Goal: Task Accomplishment & Management: Manage account settings

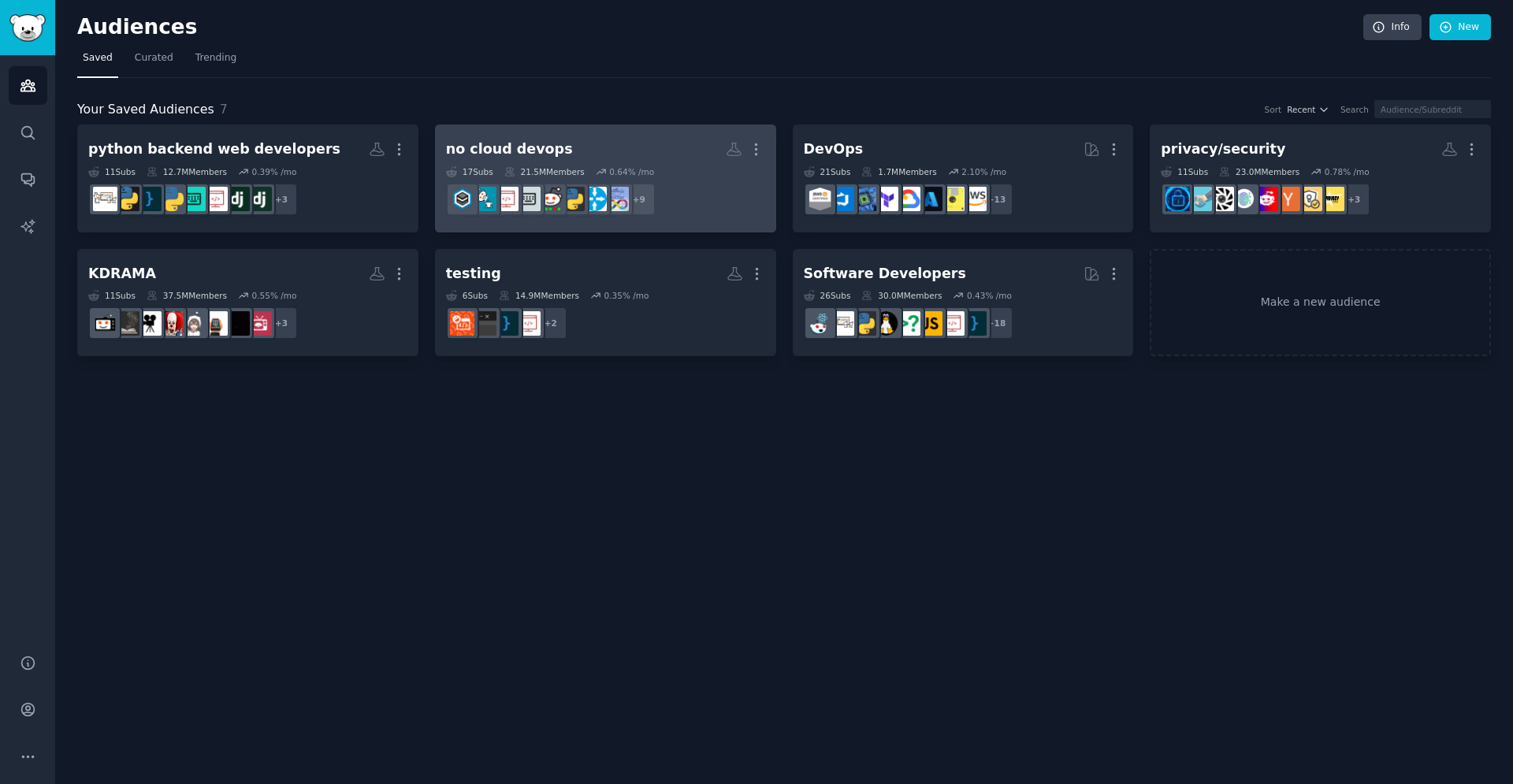
click at [645, 152] on h2 "no cloud devops More" at bounding box center [606, 149] width 319 height 28
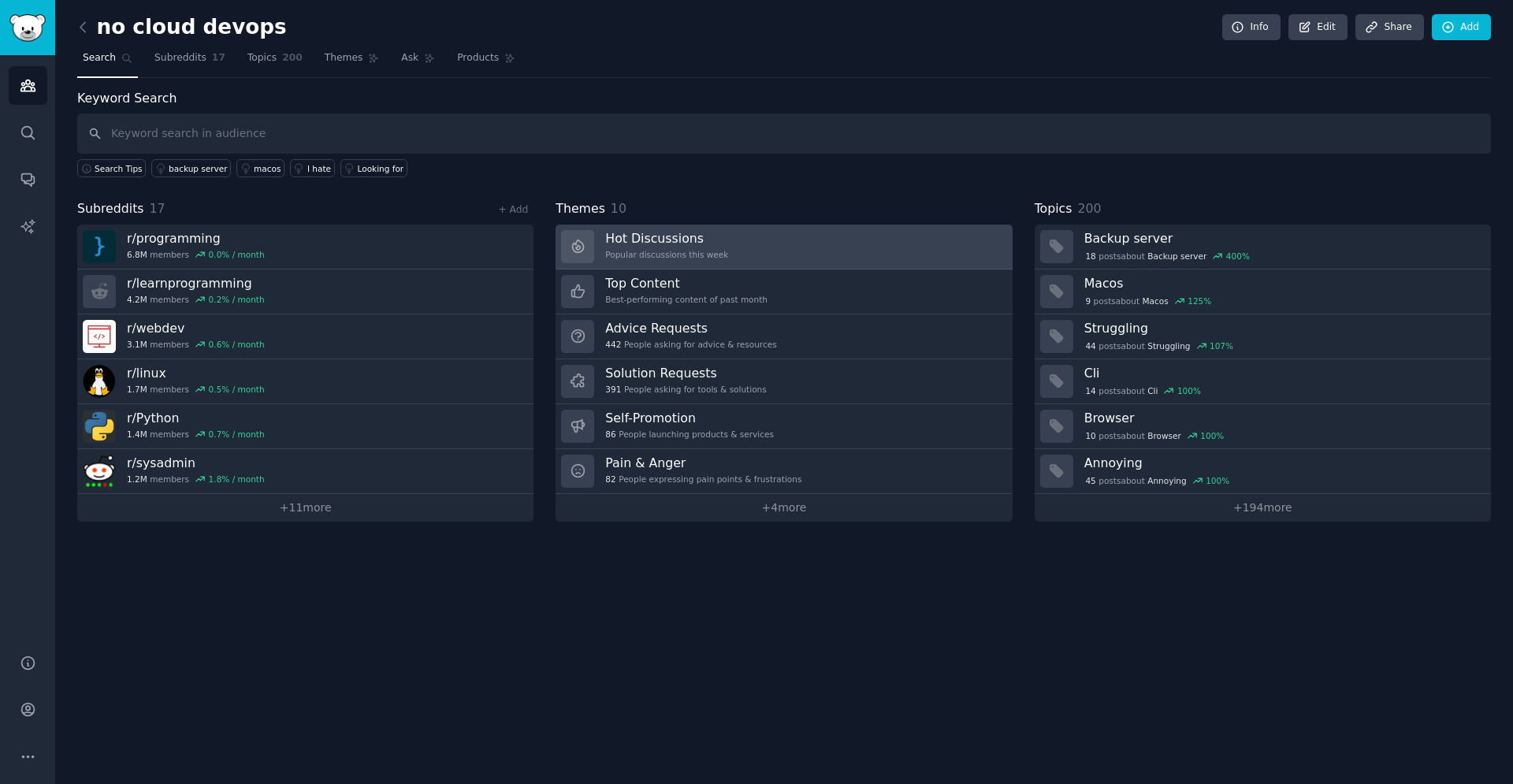
click at [777, 235] on link "Hot Discussions Popular discussions this week" at bounding box center [783, 247] width 456 height 45
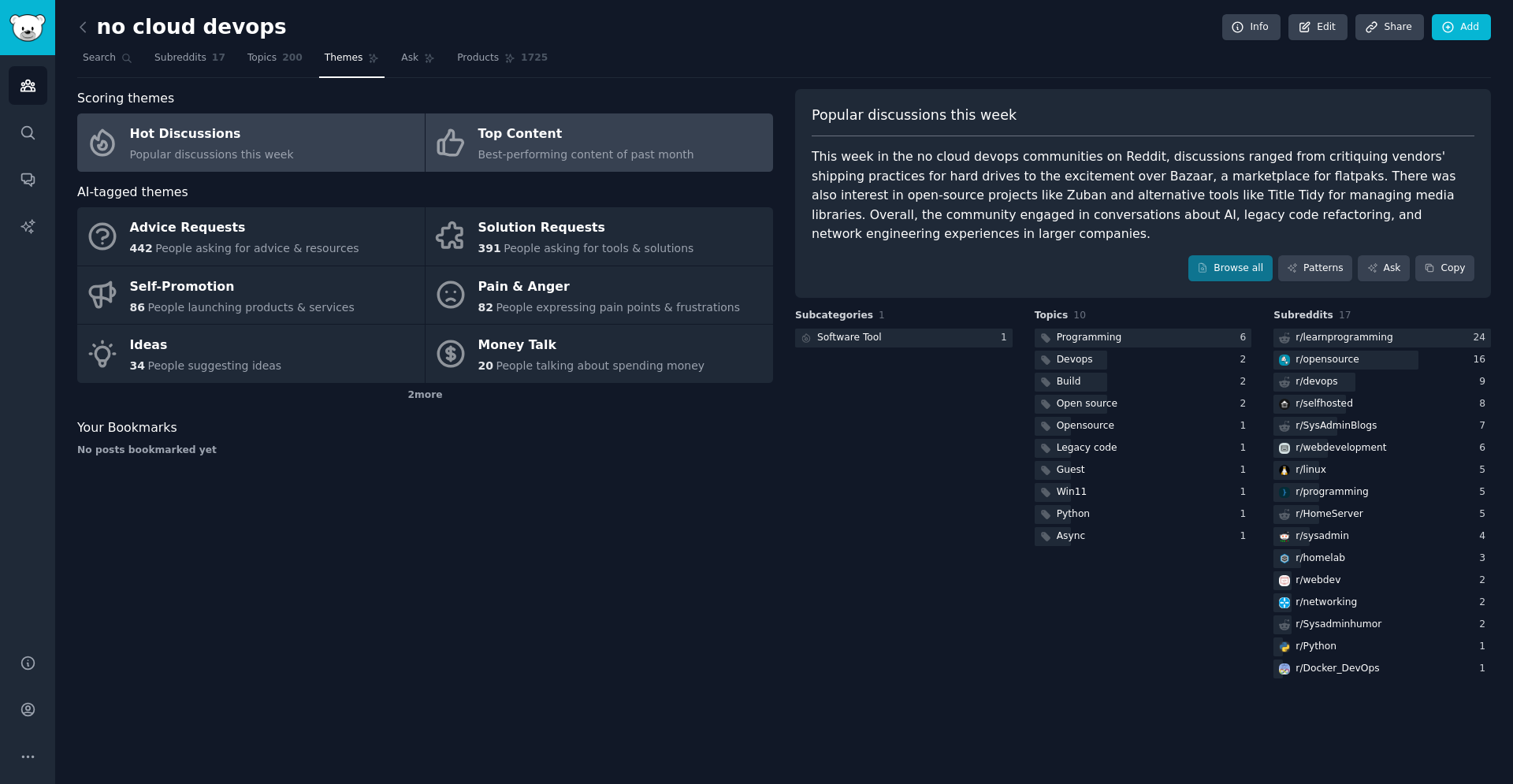
click at [561, 133] on div "Top Content" at bounding box center [587, 135] width 216 height 25
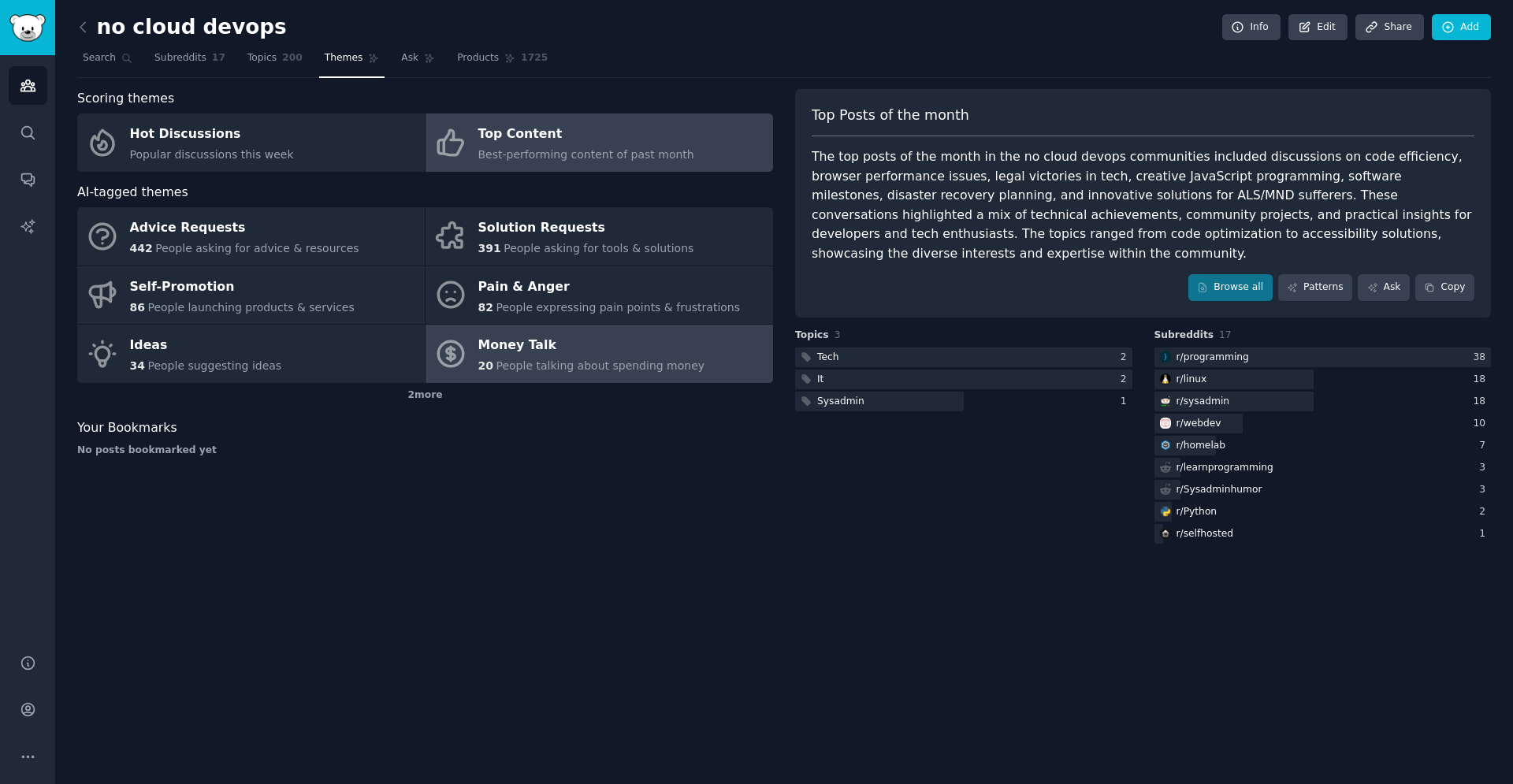
click at [577, 354] on div "Money Talk" at bounding box center [592, 345] width 227 height 25
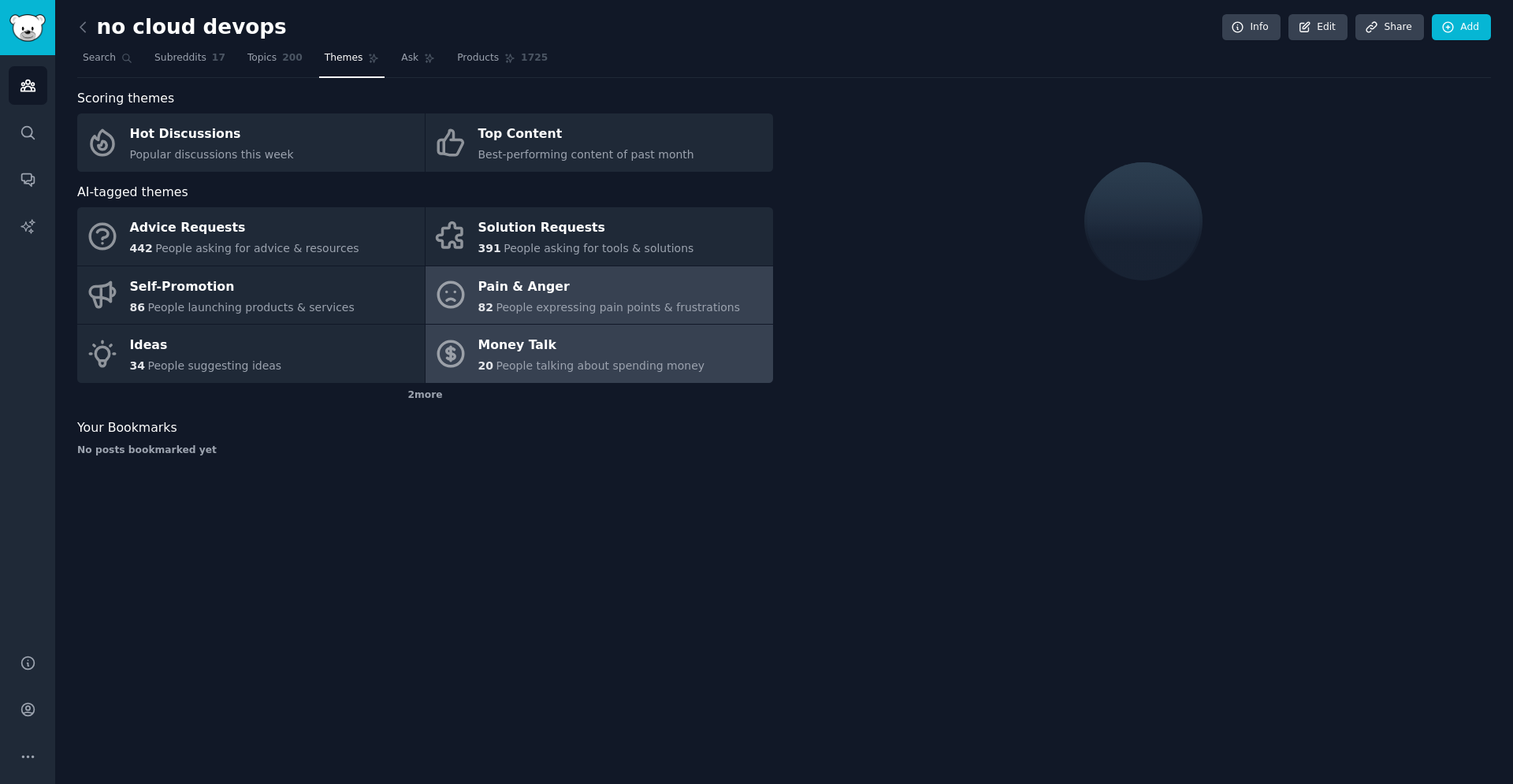
click at [581, 307] on span "People expressing pain points & frustrations" at bounding box center [618, 307] width 244 height 13
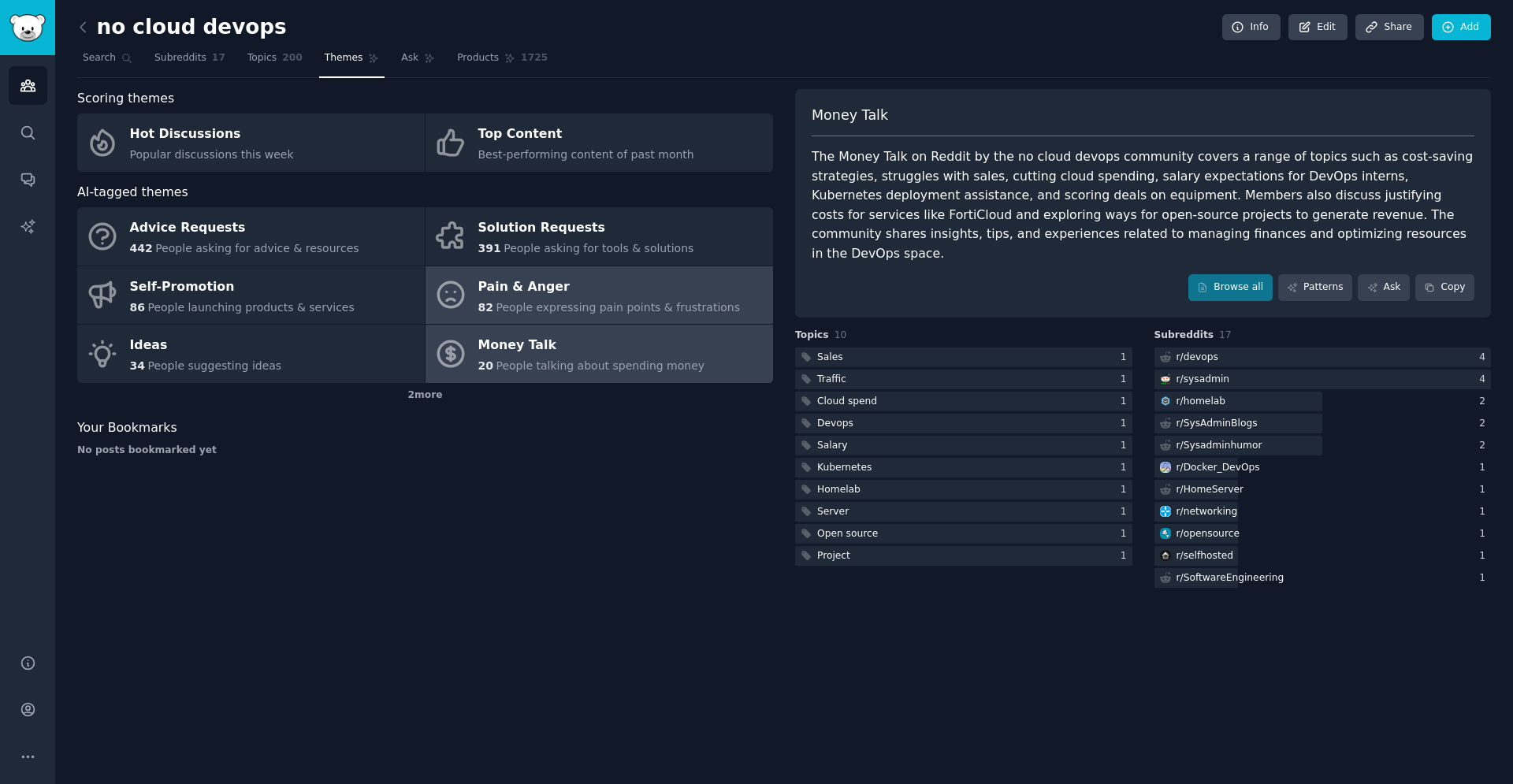
click at [575, 343] on div "Money Talk" at bounding box center [592, 345] width 227 height 25
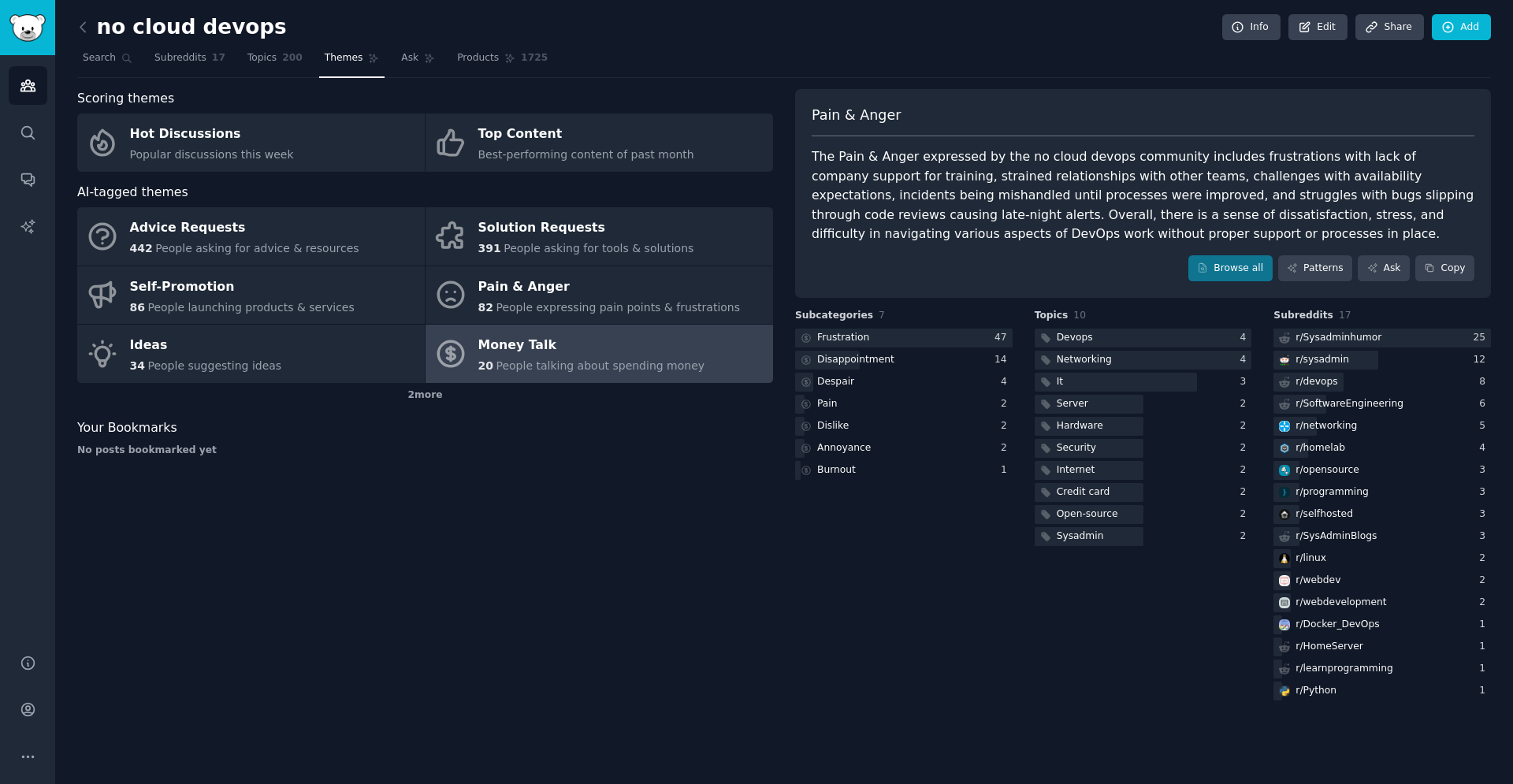
click at [591, 350] on div "Money Talk" at bounding box center [592, 345] width 227 height 25
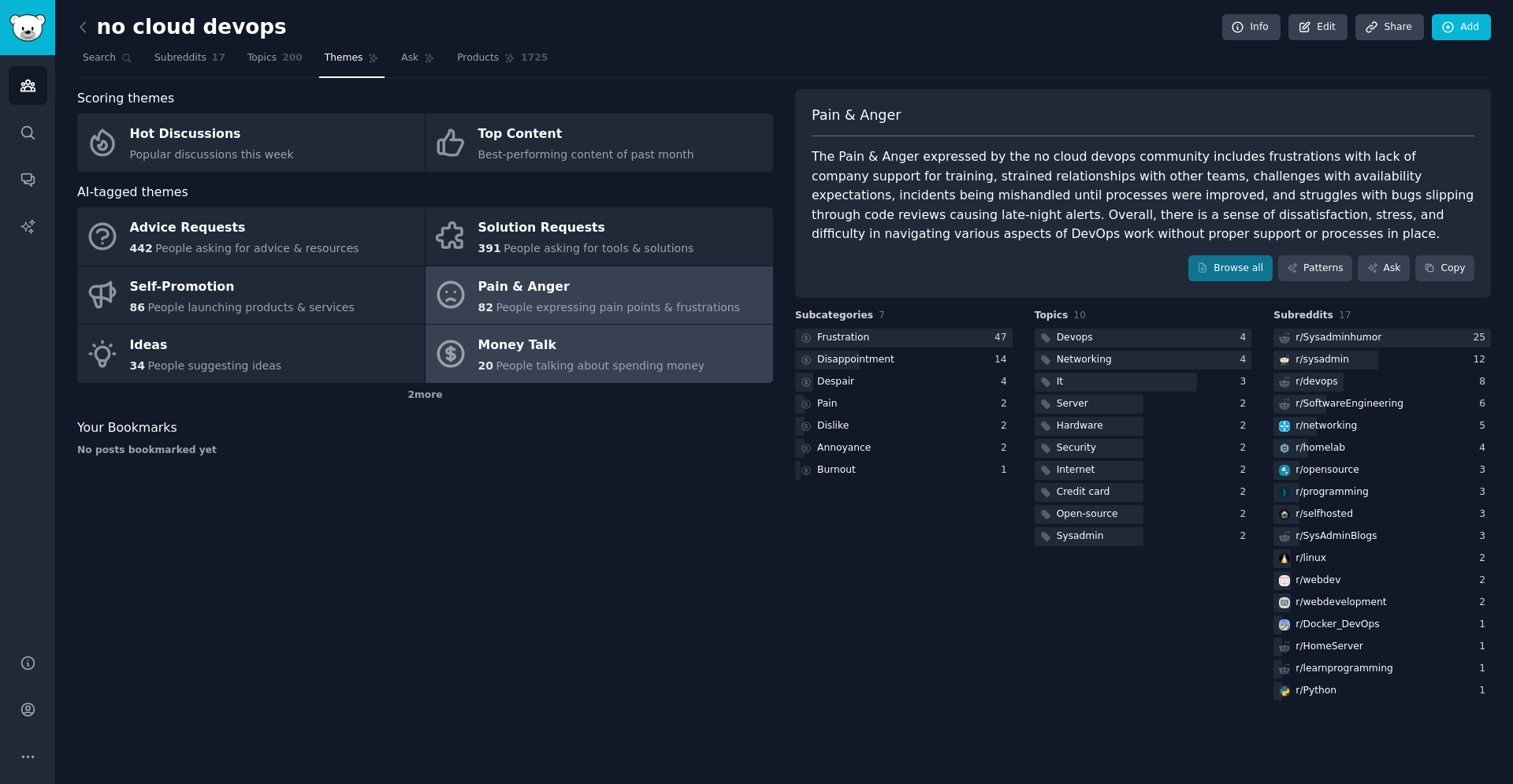
click at [592, 314] on span "People expressing pain points & frustrations" at bounding box center [618, 307] width 244 height 13
click at [577, 345] on div "Money Talk" at bounding box center [592, 345] width 227 height 25
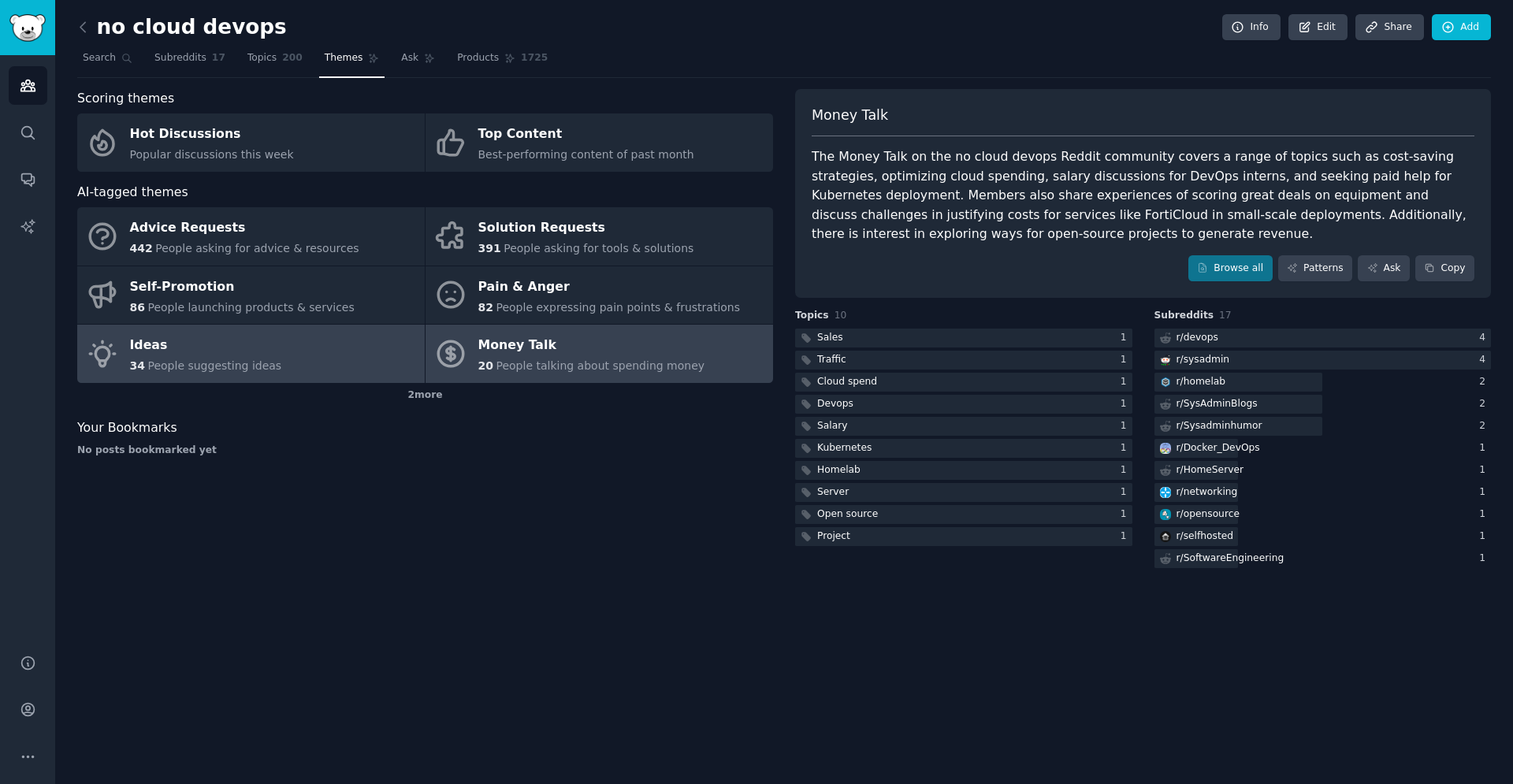
click at [340, 361] on link "Ideas 34 People suggesting ideas" at bounding box center [251, 354] width 348 height 59
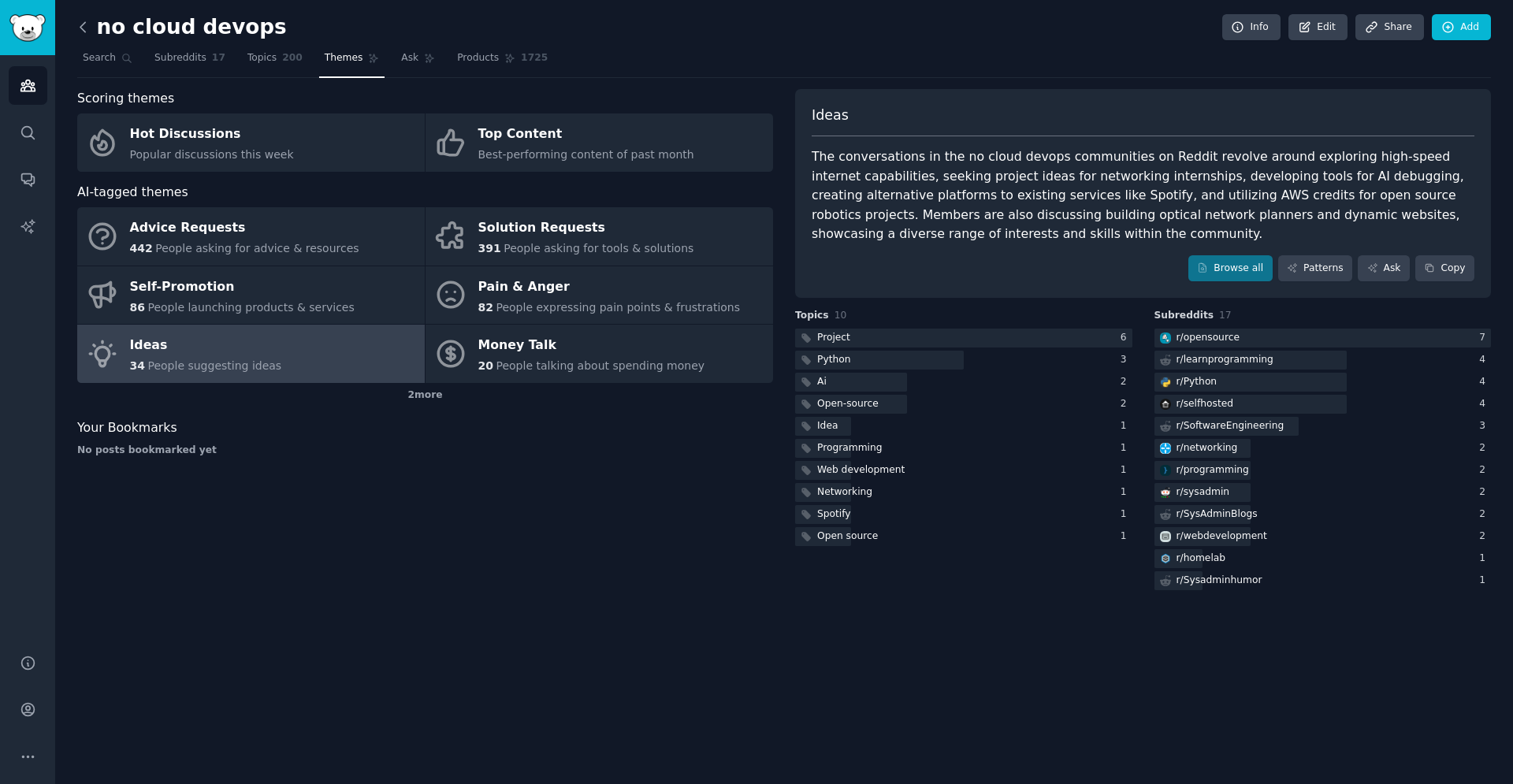
click at [86, 25] on icon at bounding box center [83, 27] width 16 height 16
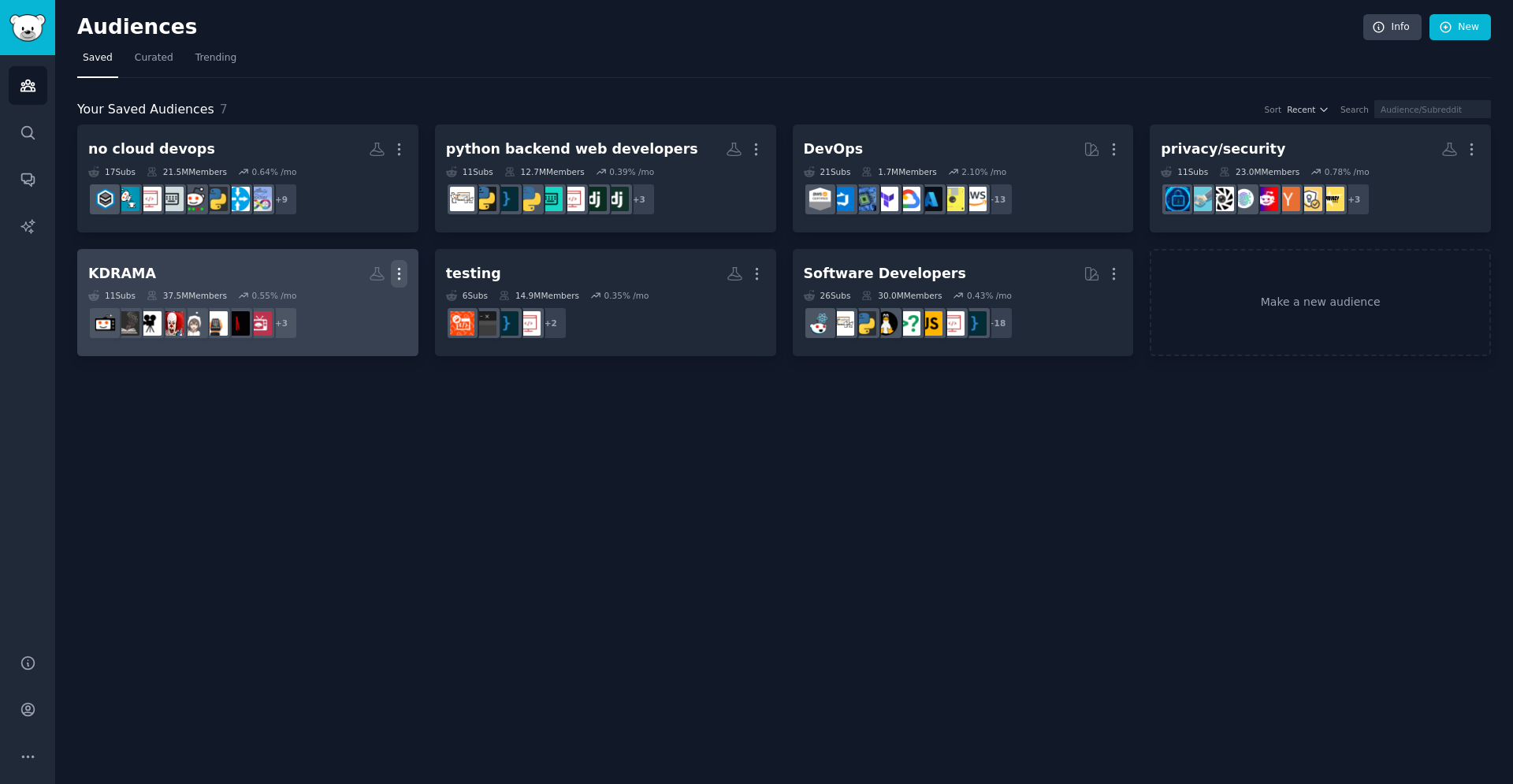
click at [405, 277] on icon "button" at bounding box center [399, 273] width 16 height 16
click at [352, 309] on p "Delete" at bounding box center [356, 306] width 36 height 16
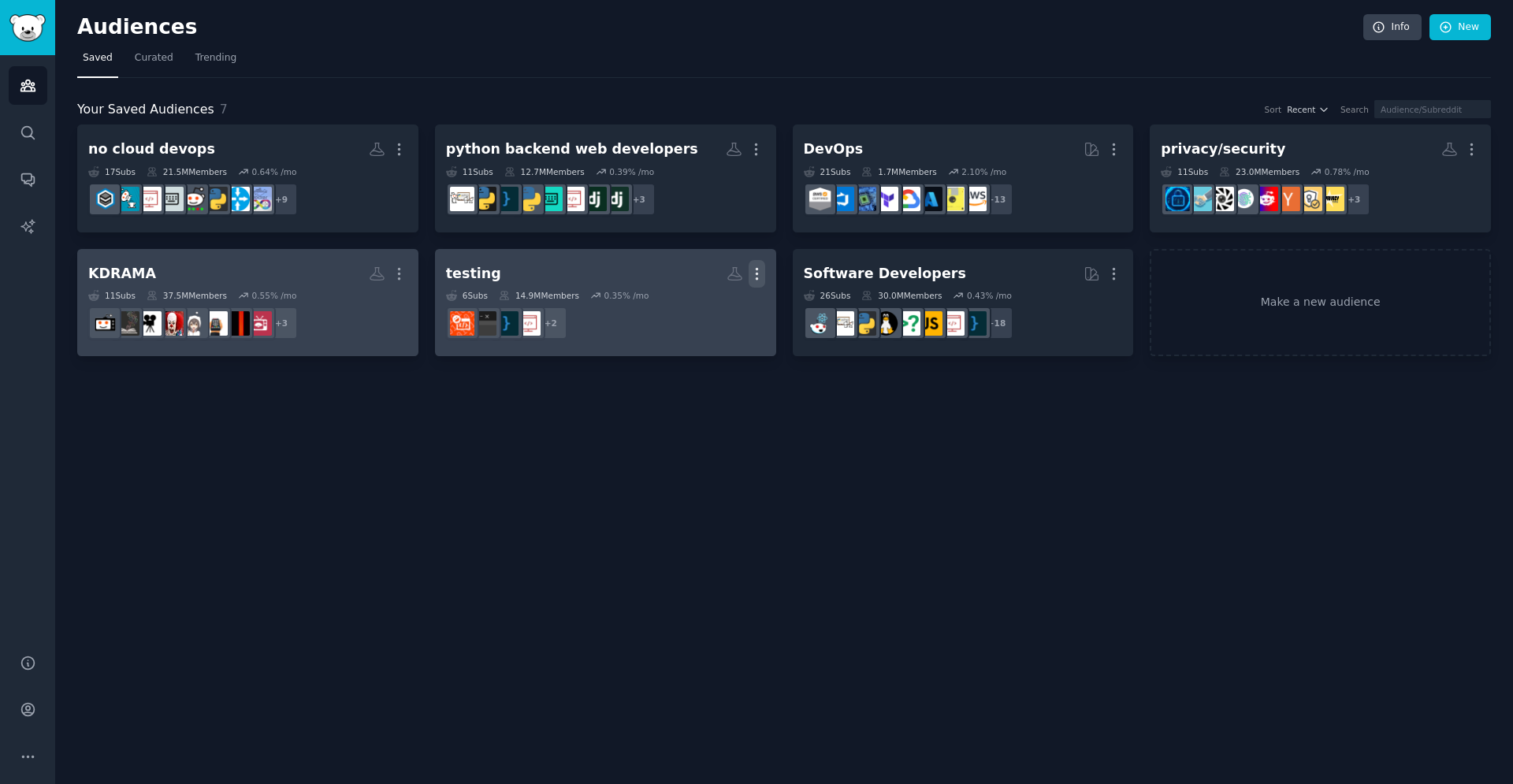
click at [760, 280] on icon "button" at bounding box center [756, 273] width 16 height 16
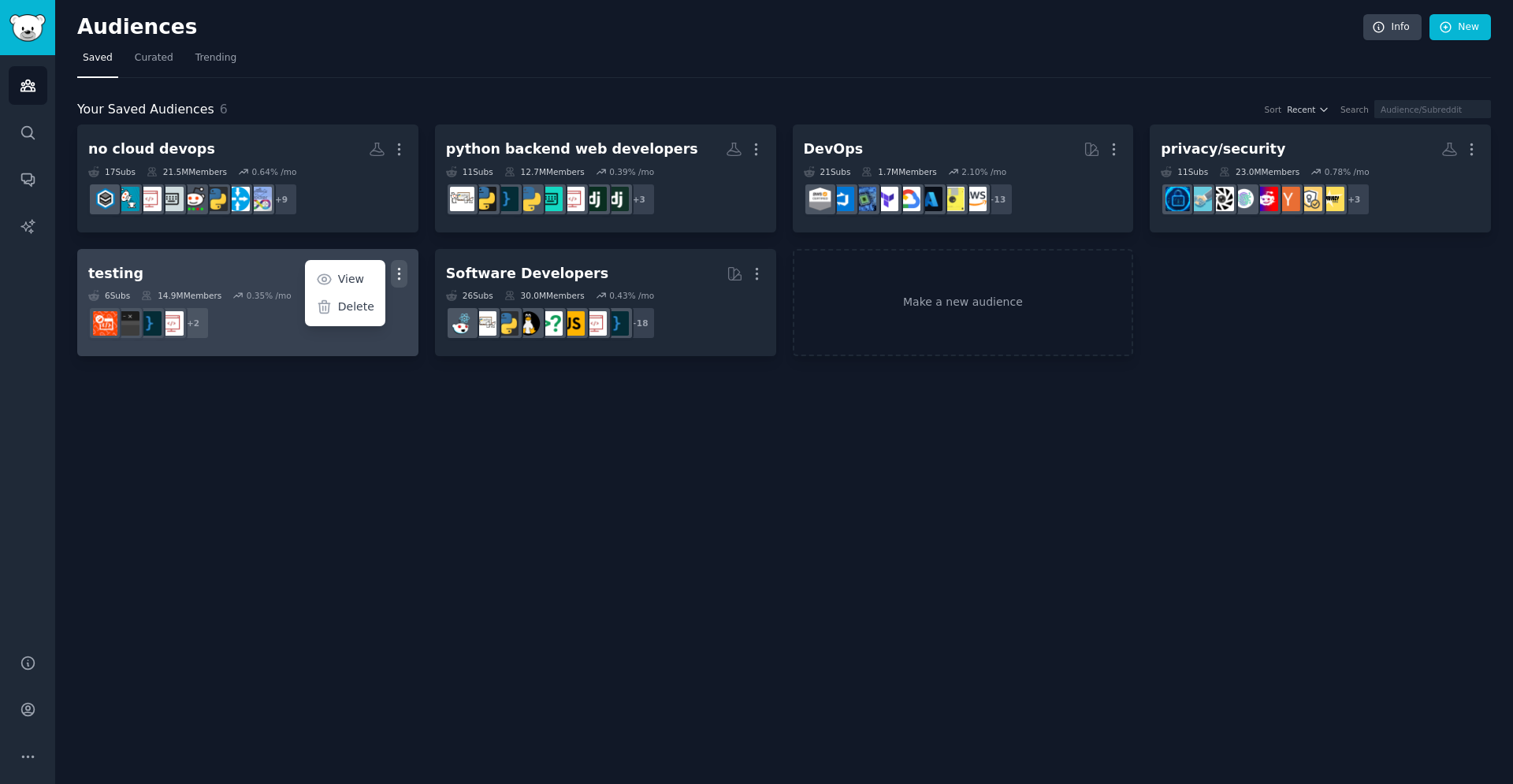
click at [399, 276] on icon "button" at bounding box center [399, 273] width 16 height 16
click at [399, 275] on icon "button" at bounding box center [399, 273] width 2 height 11
click at [336, 306] on div "Delete" at bounding box center [344, 306] width 75 height 33
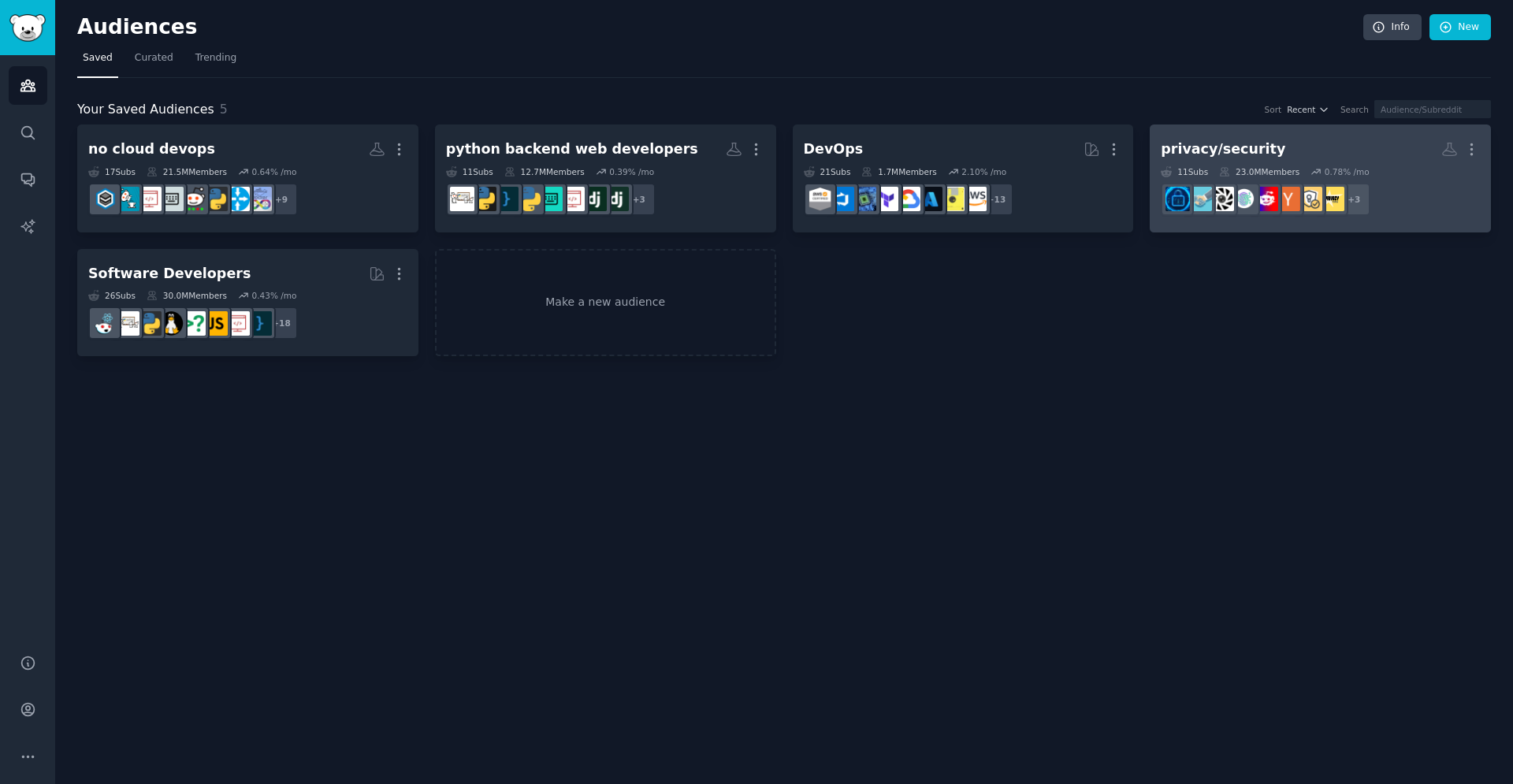
click at [1426, 192] on dd "r/PrivacySoftware, r/ComputerSecurity, r/cybersecurity_help + 3" at bounding box center [1321, 199] width 319 height 44
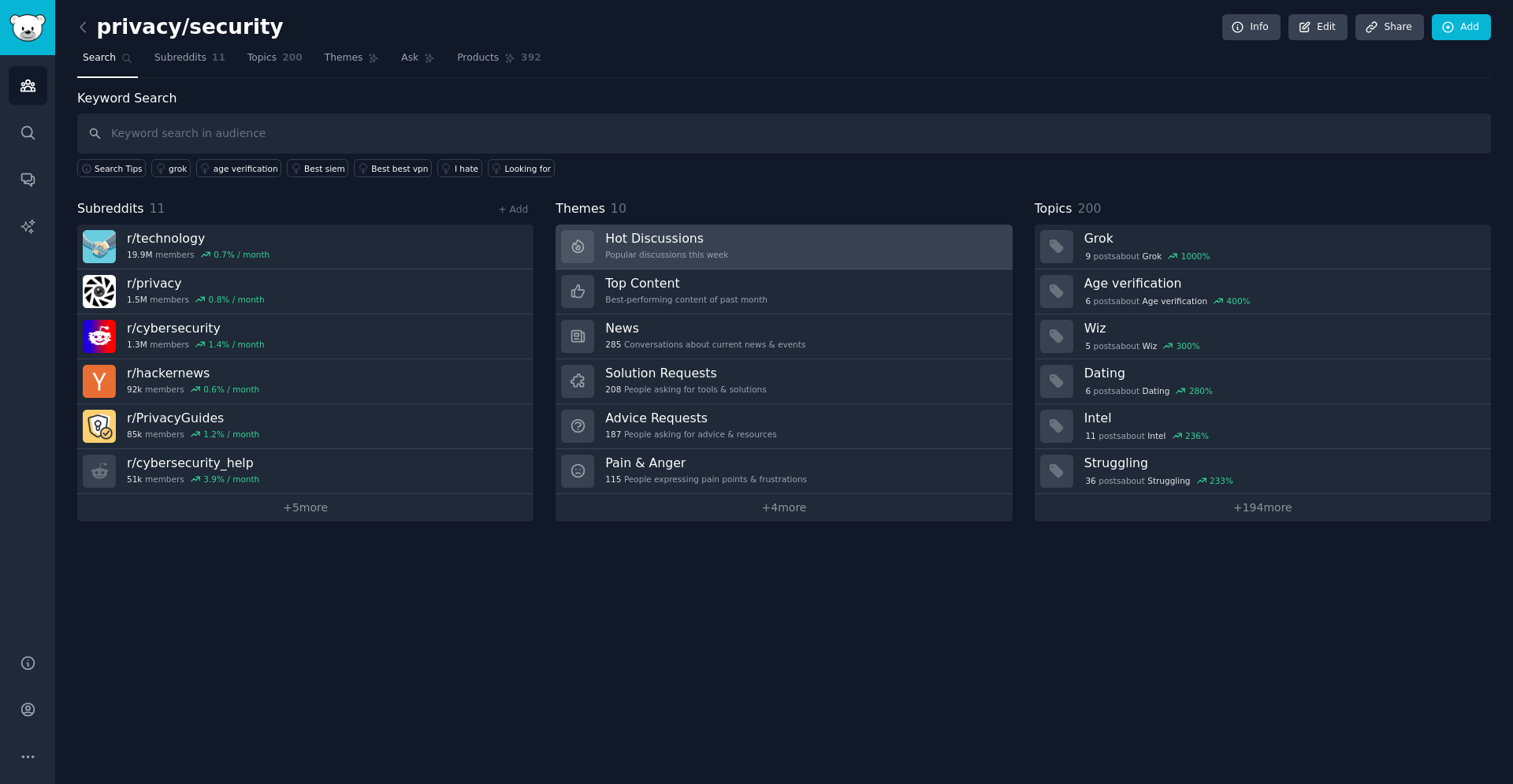
click at [778, 250] on link "Hot Discussions Popular discussions this week" at bounding box center [783, 247] width 456 height 45
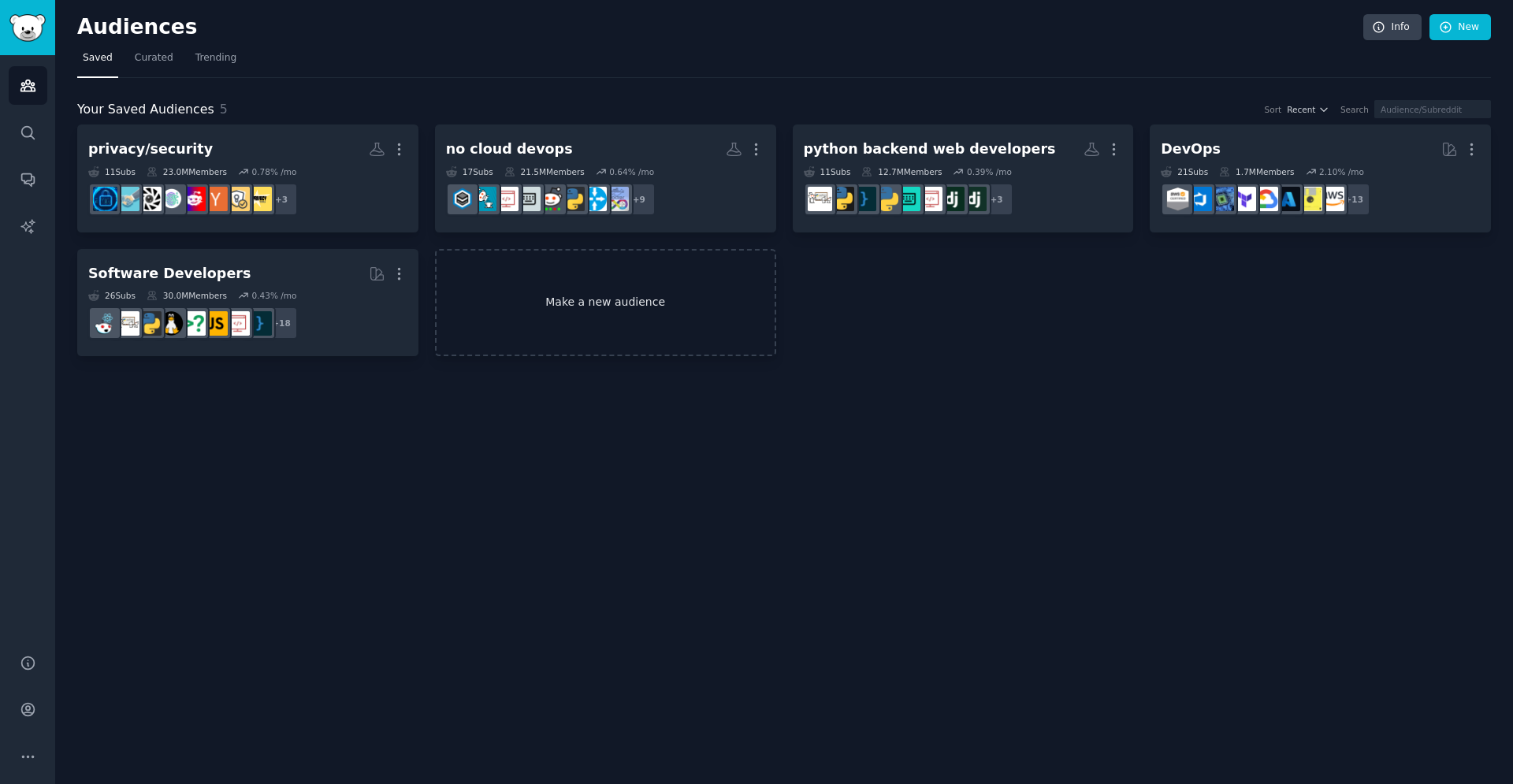
click at [539, 287] on link "Make a new audience" at bounding box center [606, 303] width 342 height 108
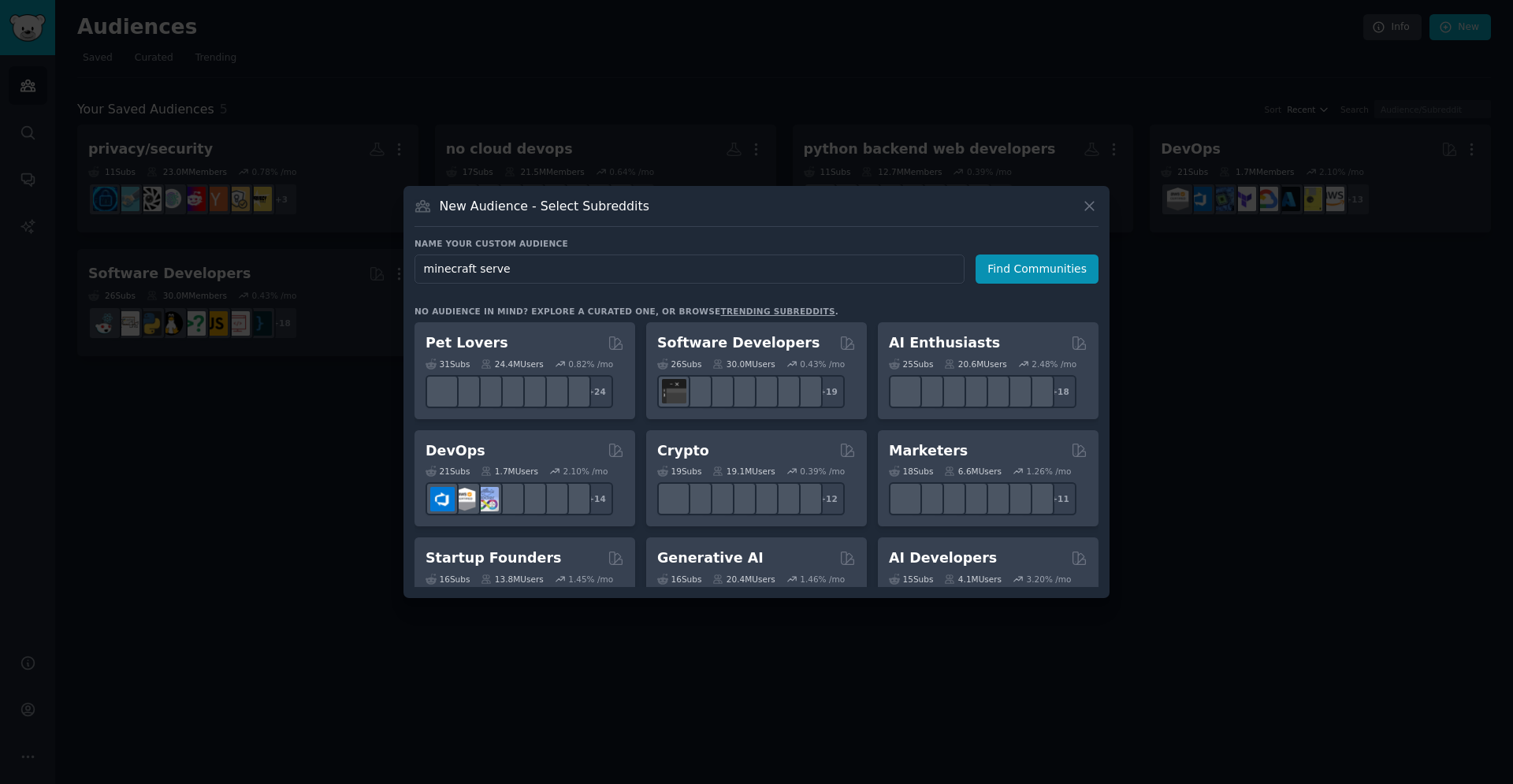
type input "minecraft server"
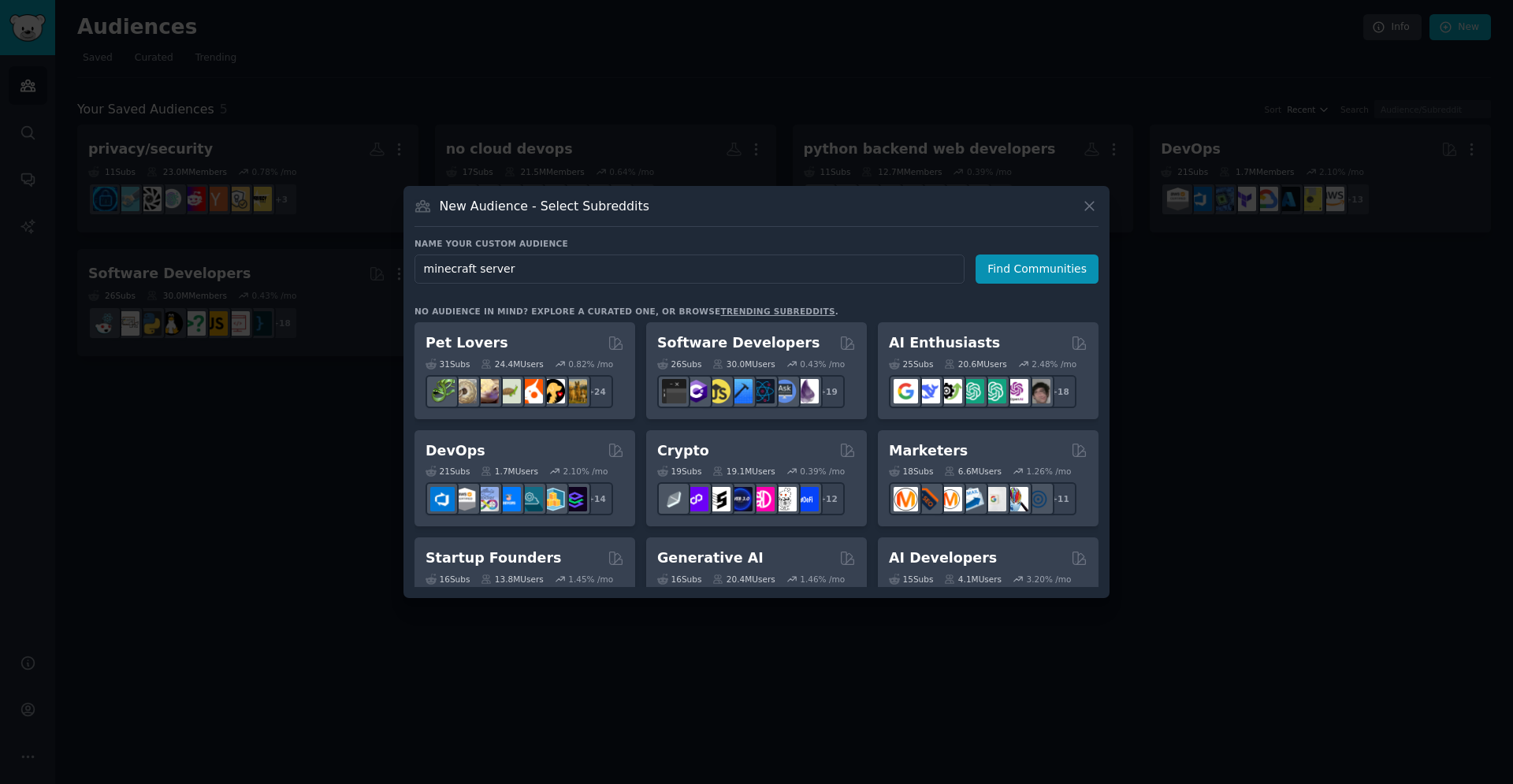
click button "Find Communities" at bounding box center [1037, 269] width 123 height 29
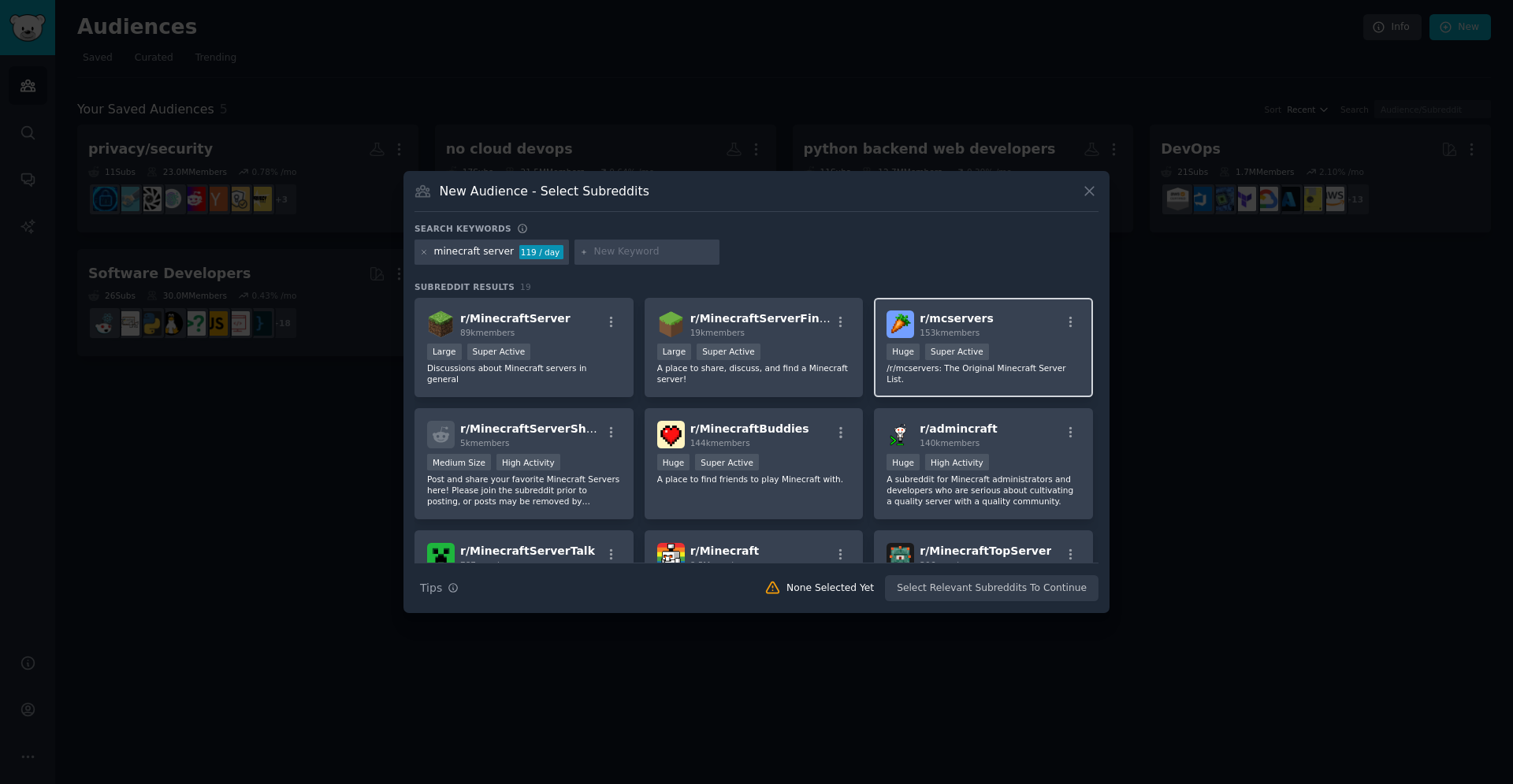
click at [1045, 361] on div ">= 95th percentile for submissions / day Huge Super Active" at bounding box center [983, 353] width 194 height 20
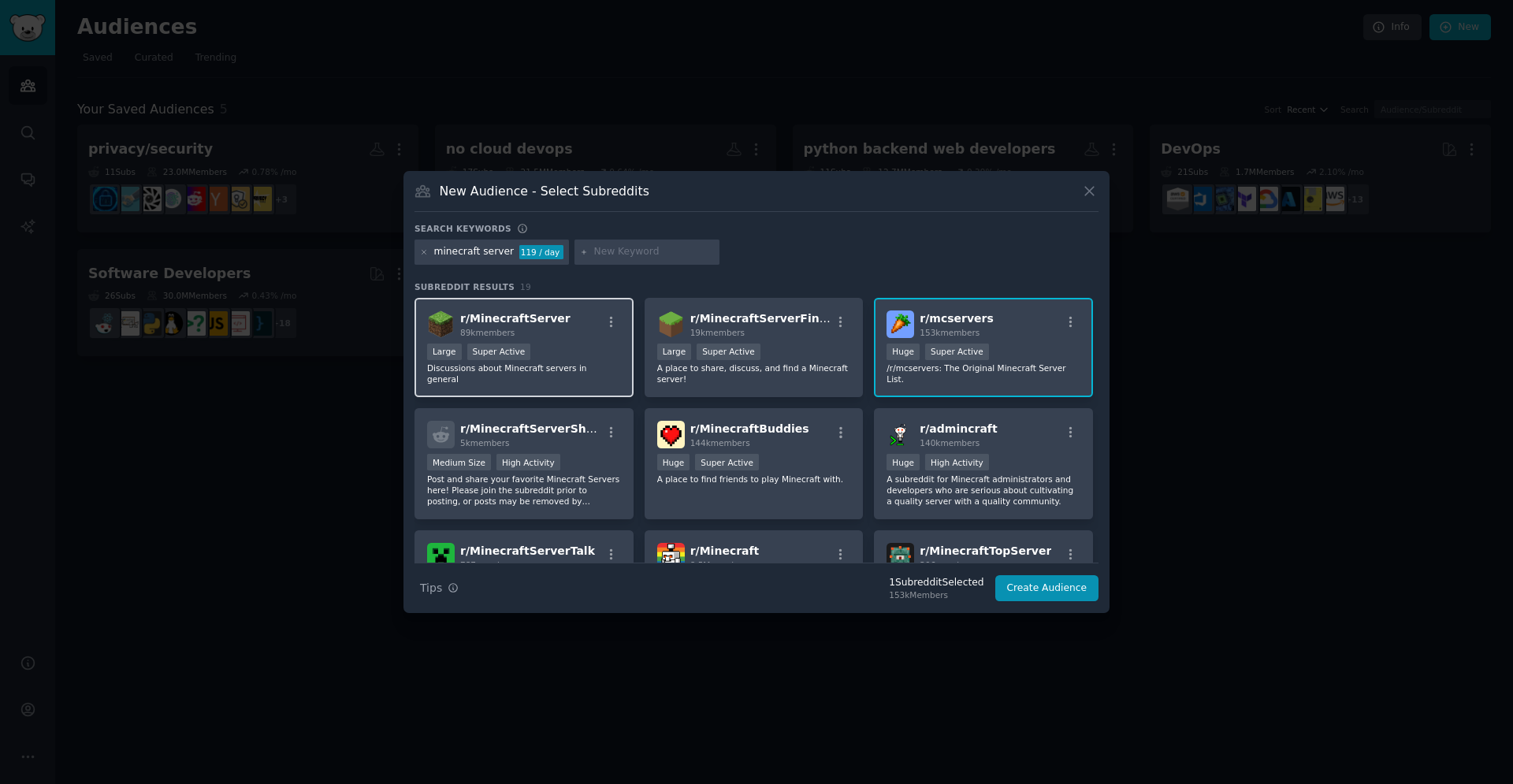
click at [593, 362] on div "Large Super Active Discussions about Minecraft servers in general" at bounding box center [524, 364] width 194 height 41
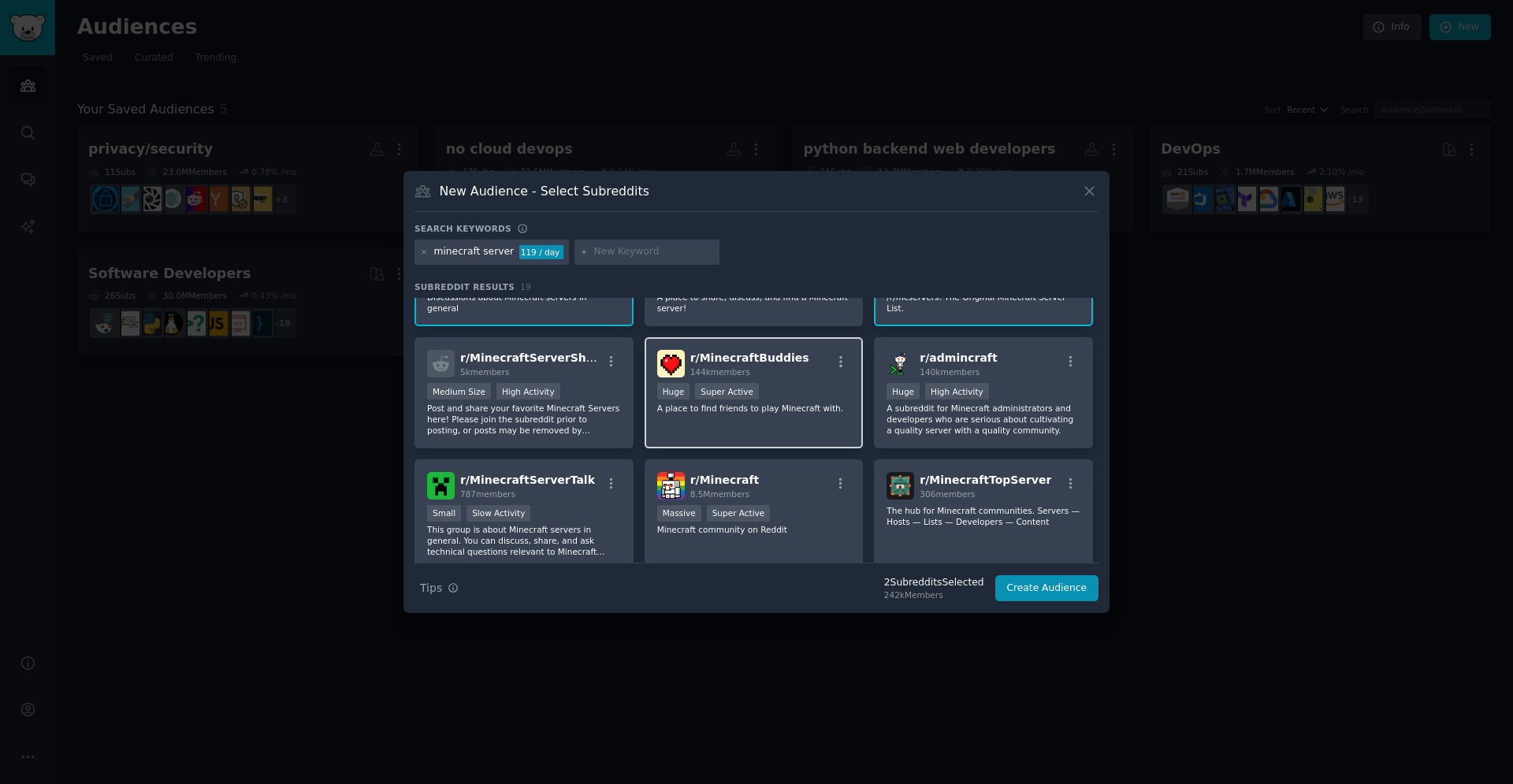
scroll to position [80, 0]
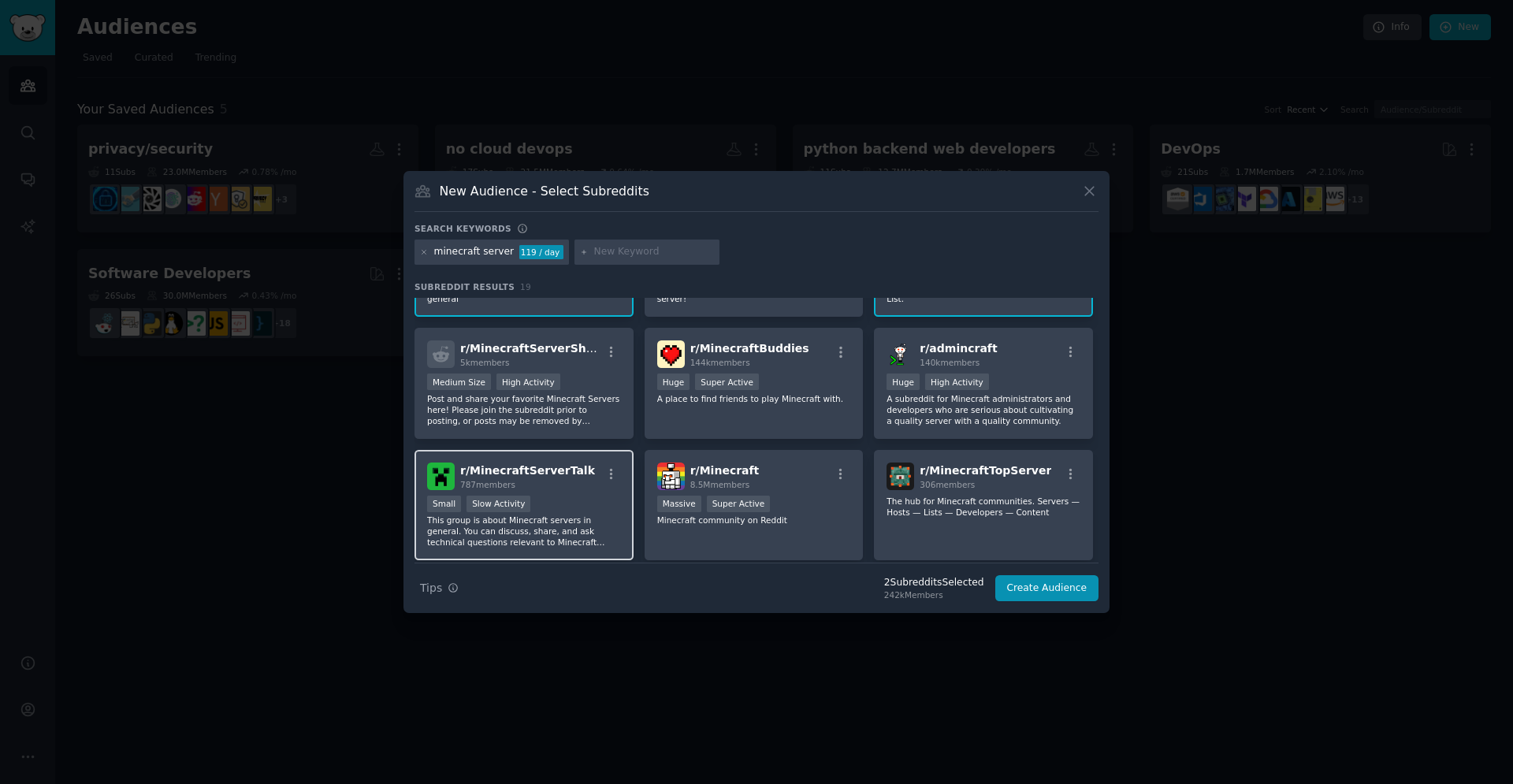
click at [607, 503] on div "Small Slow Activity" at bounding box center [524, 505] width 194 height 20
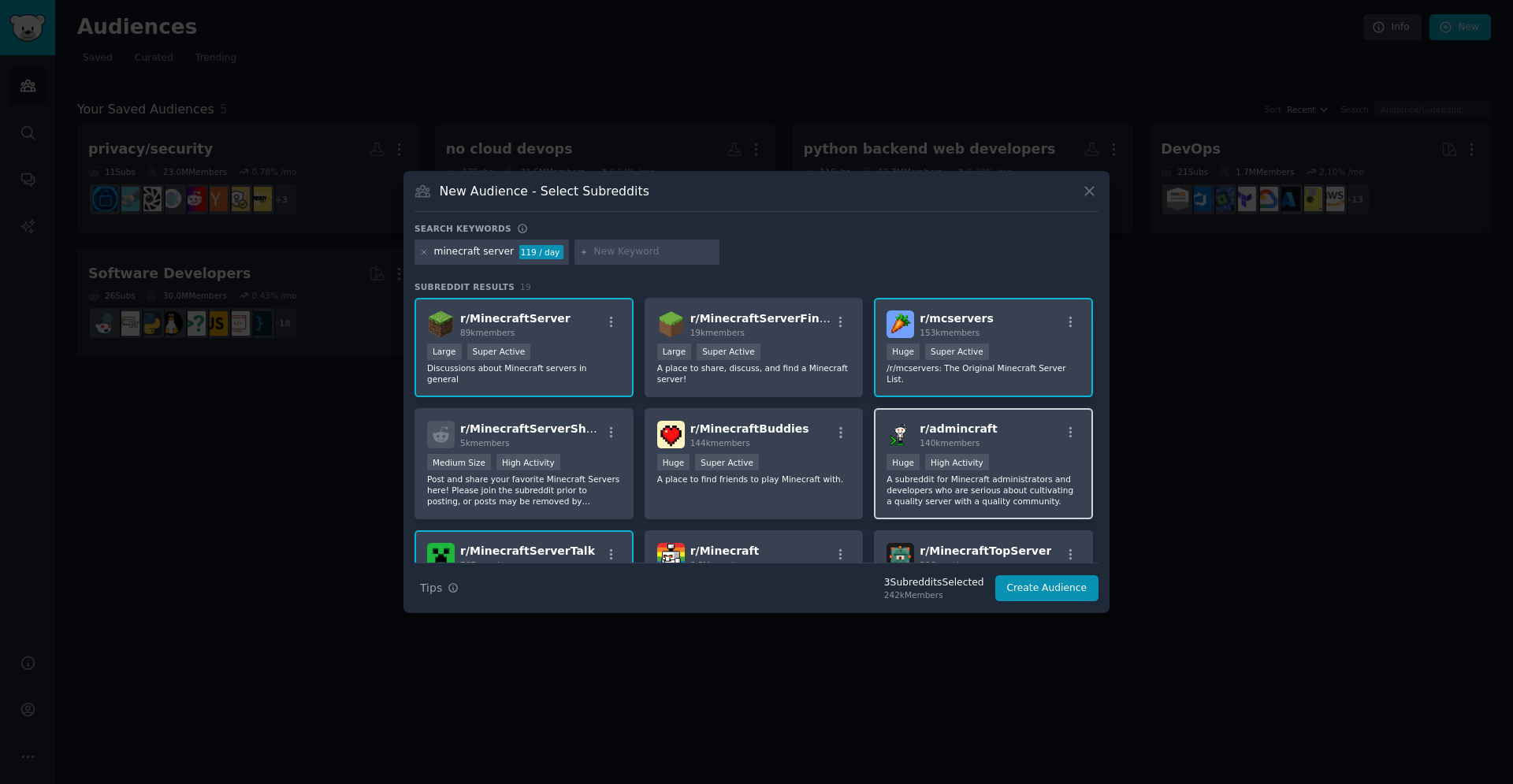
click at [1052, 452] on div "r/ admincraft 140k members Huge High Activity A subreddit for Minecraft adminis…" at bounding box center [983, 463] width 219 height 111
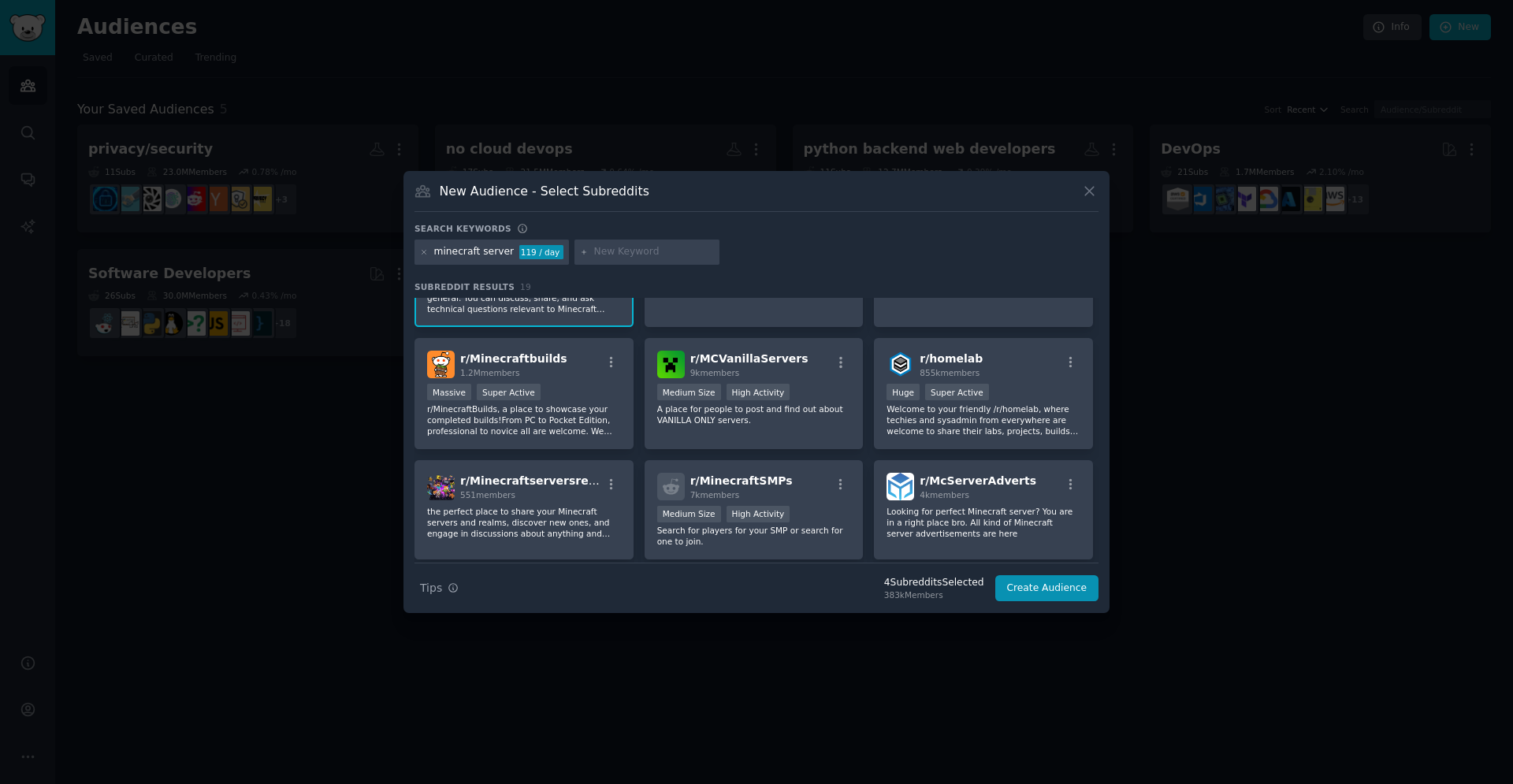
scroll to position [322, 0]
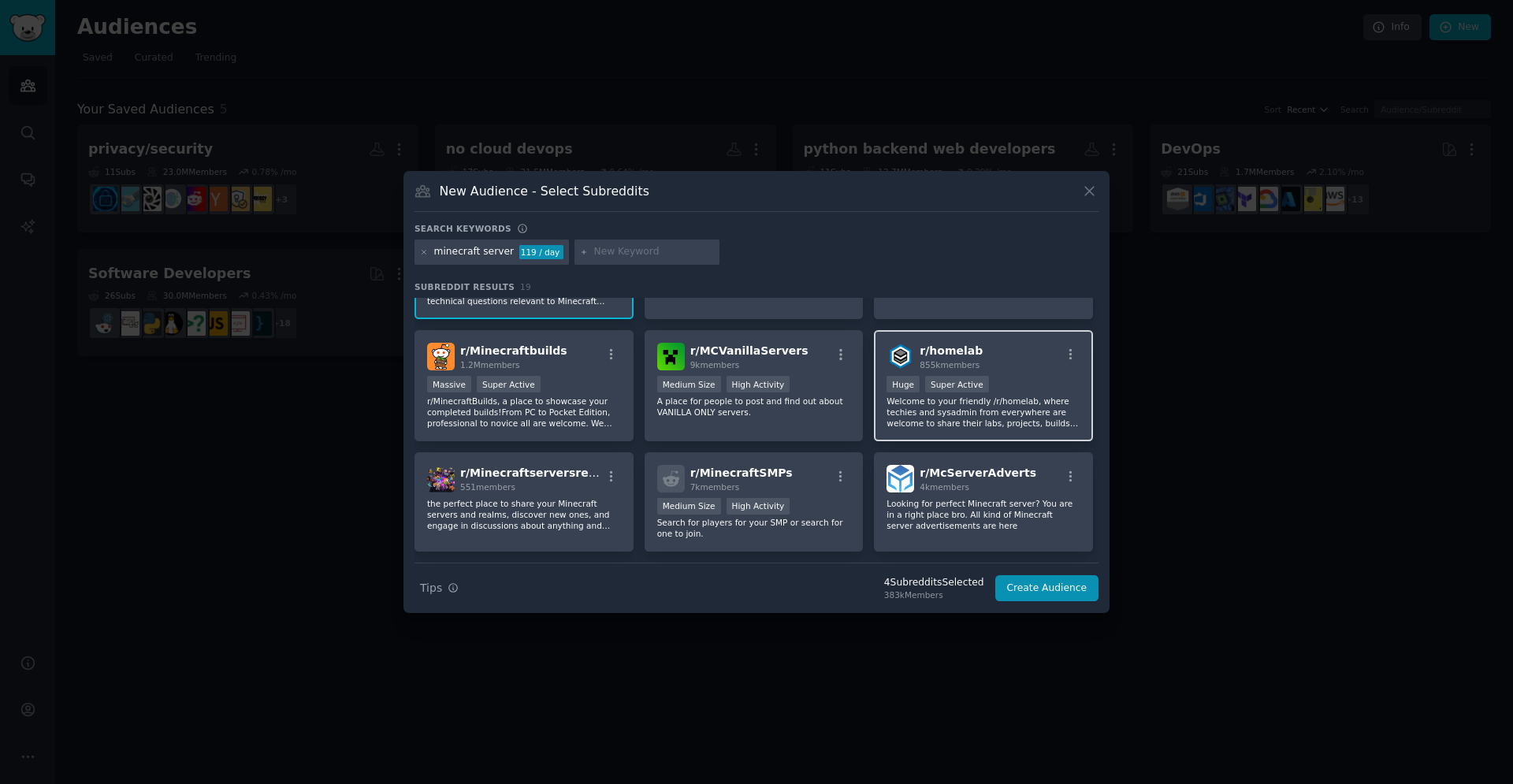
click at [1054, 389] on div "Huge Super Active" at bounding box center [983, 386] width 194 height 20
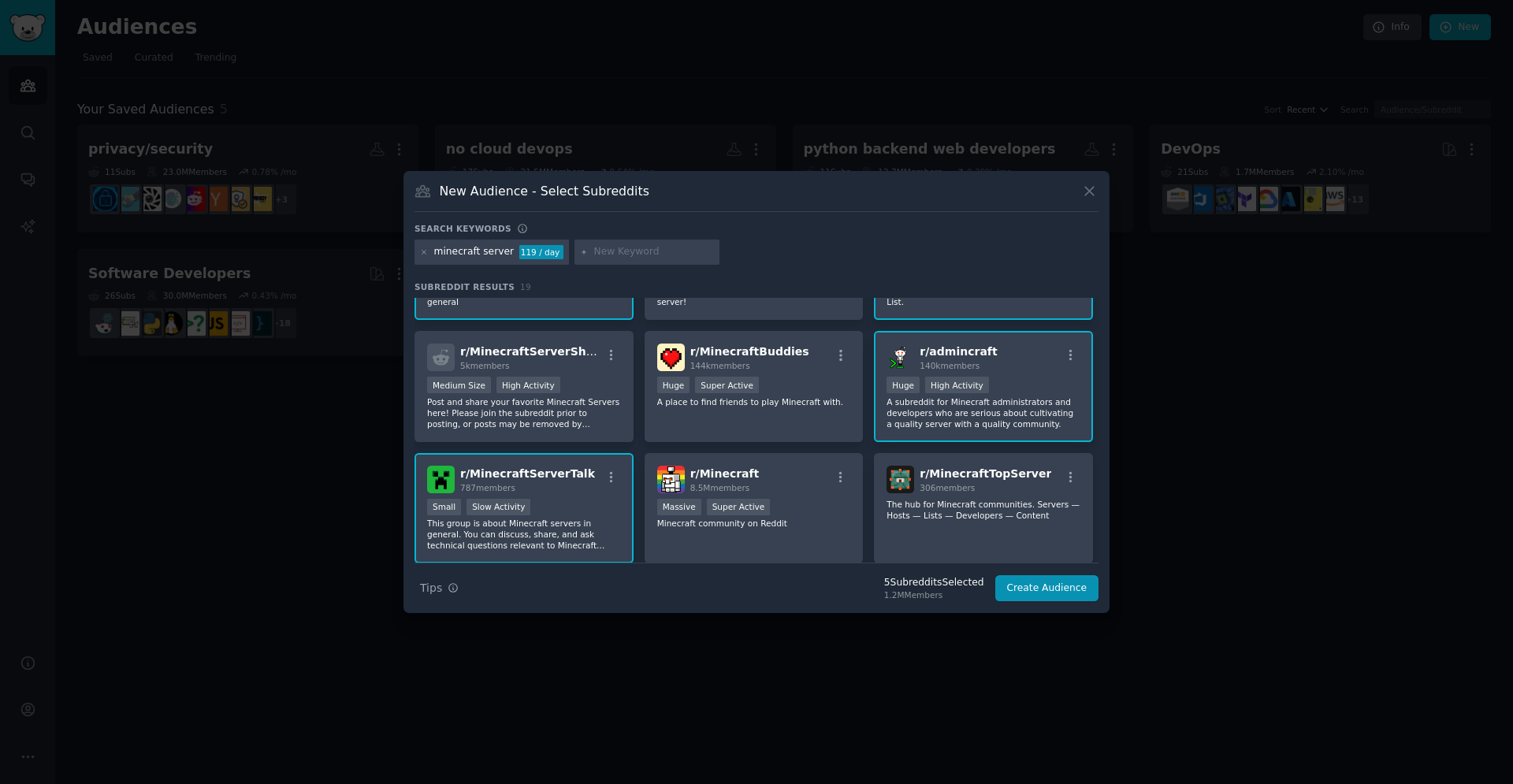
scroll to position [0, 0]
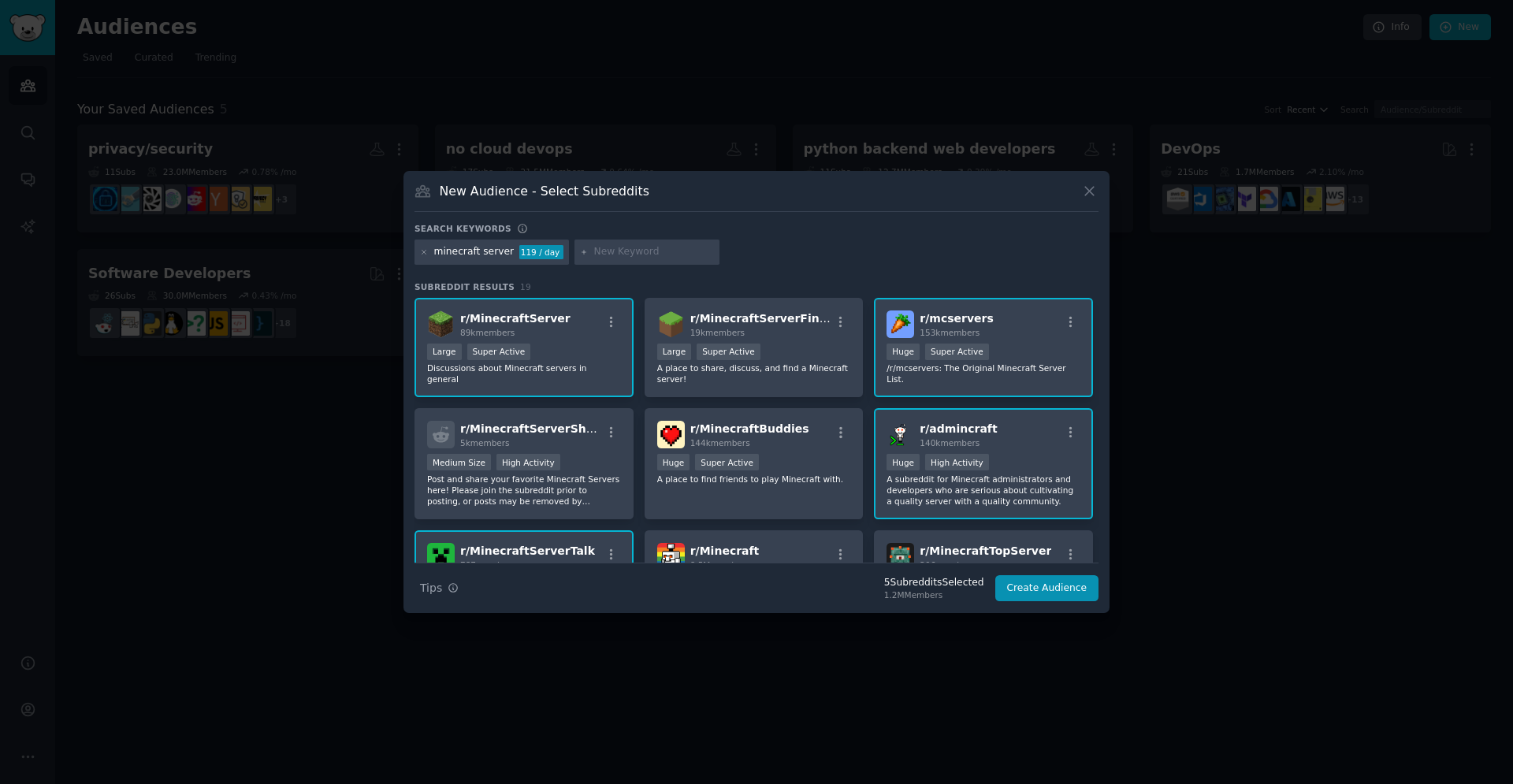
click at [625, 256] on input "text" at bounding box center [654, 252] width 120 height 14
type input "game server"
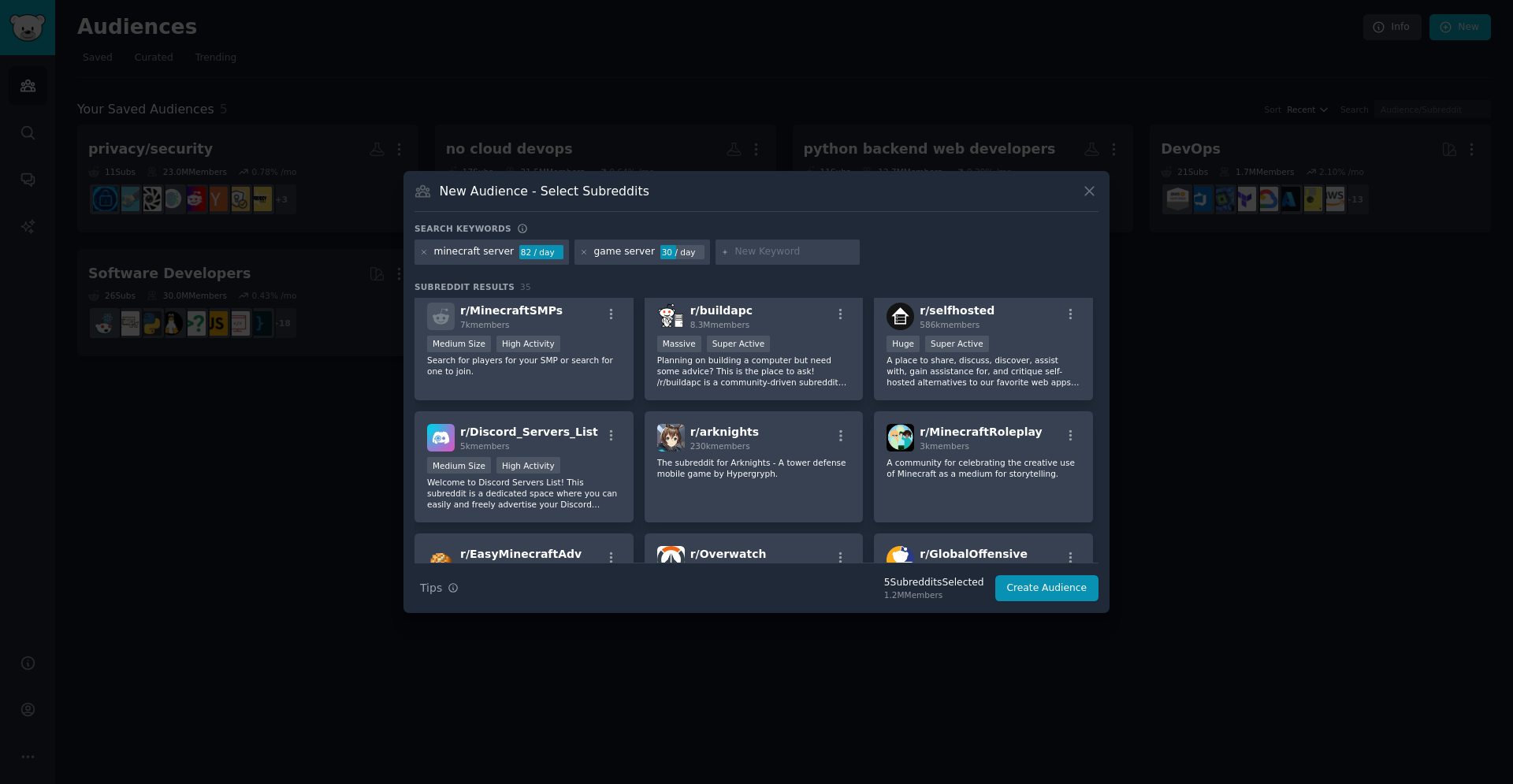
scroll to position [964, 0]
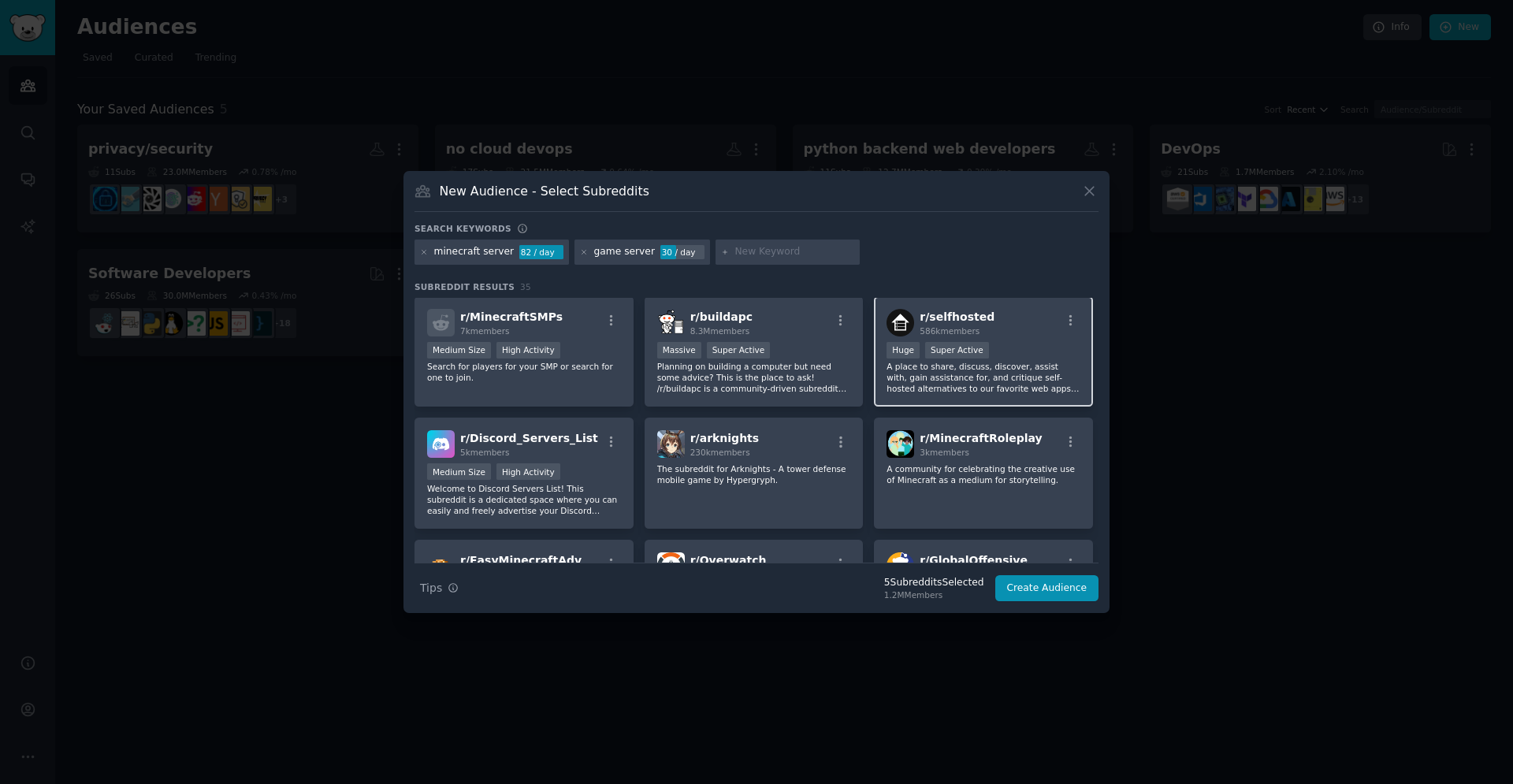
click at [1013, 364] on p "A place to share, discuss, discover, assist with, gain assistance for, and crit…" at bounding box center [983, 377] width 194 height 33
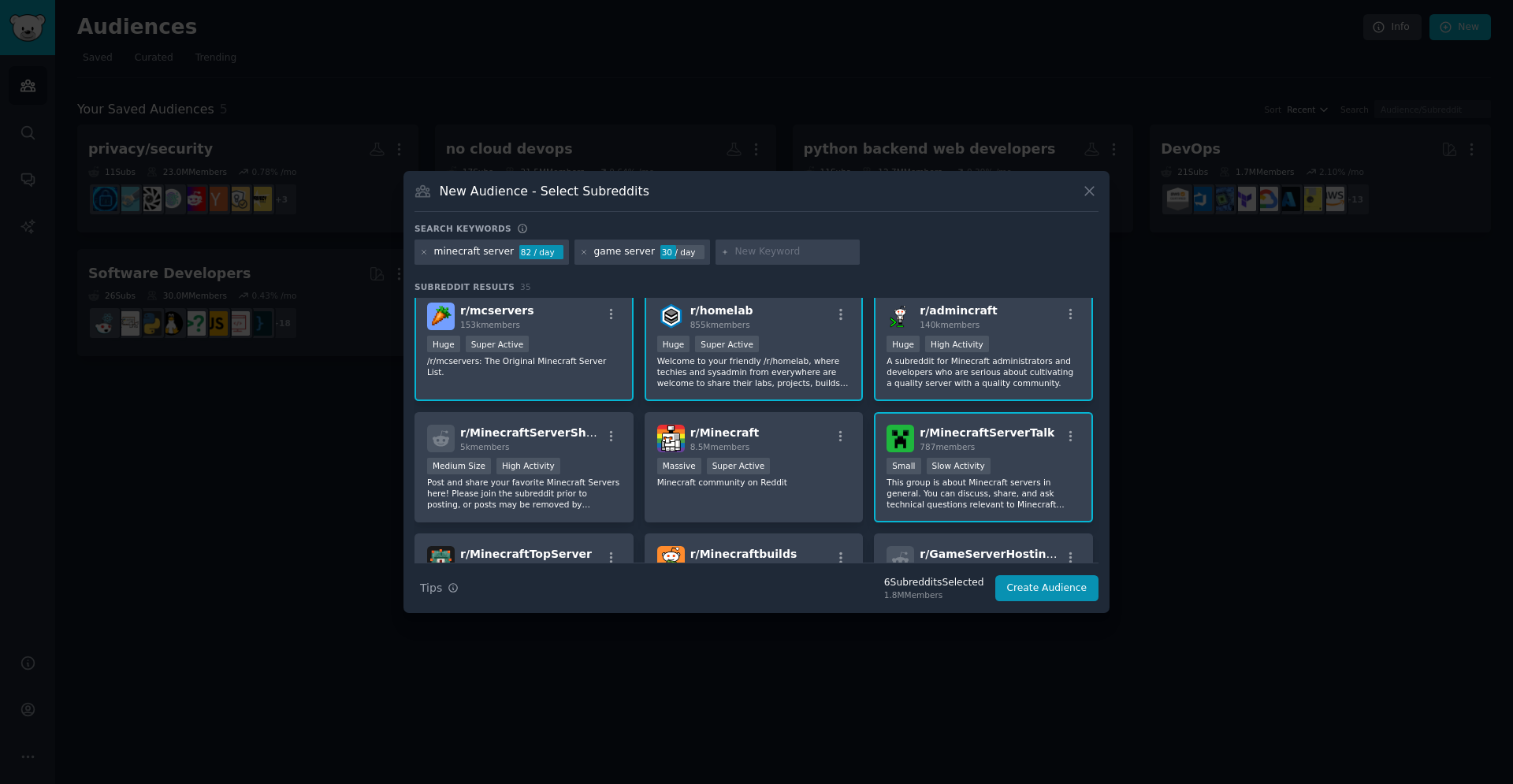
scroll to position [0, 0]
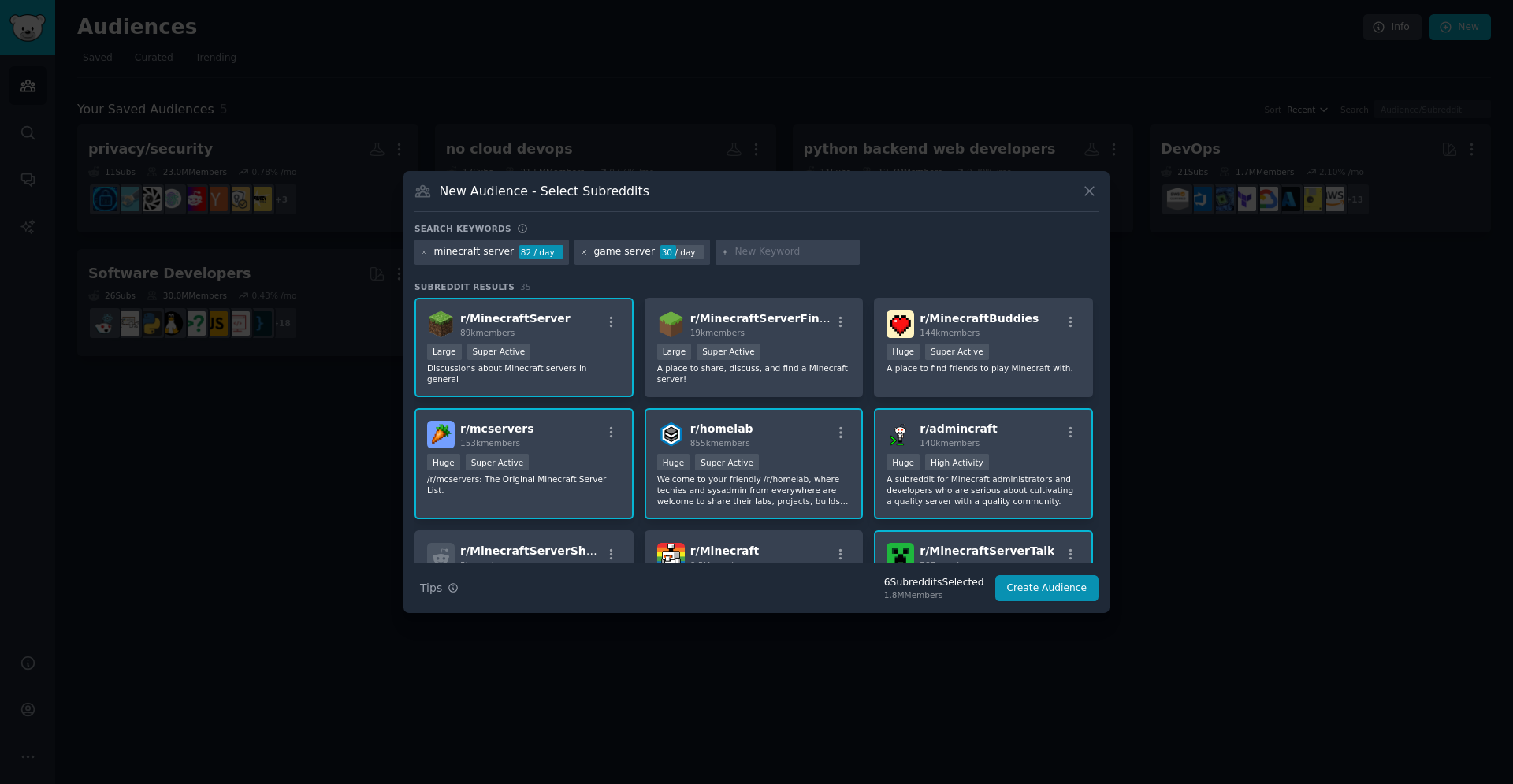
click at [582, 254] on icon at bounding box center [584, 252] width 4 height 4
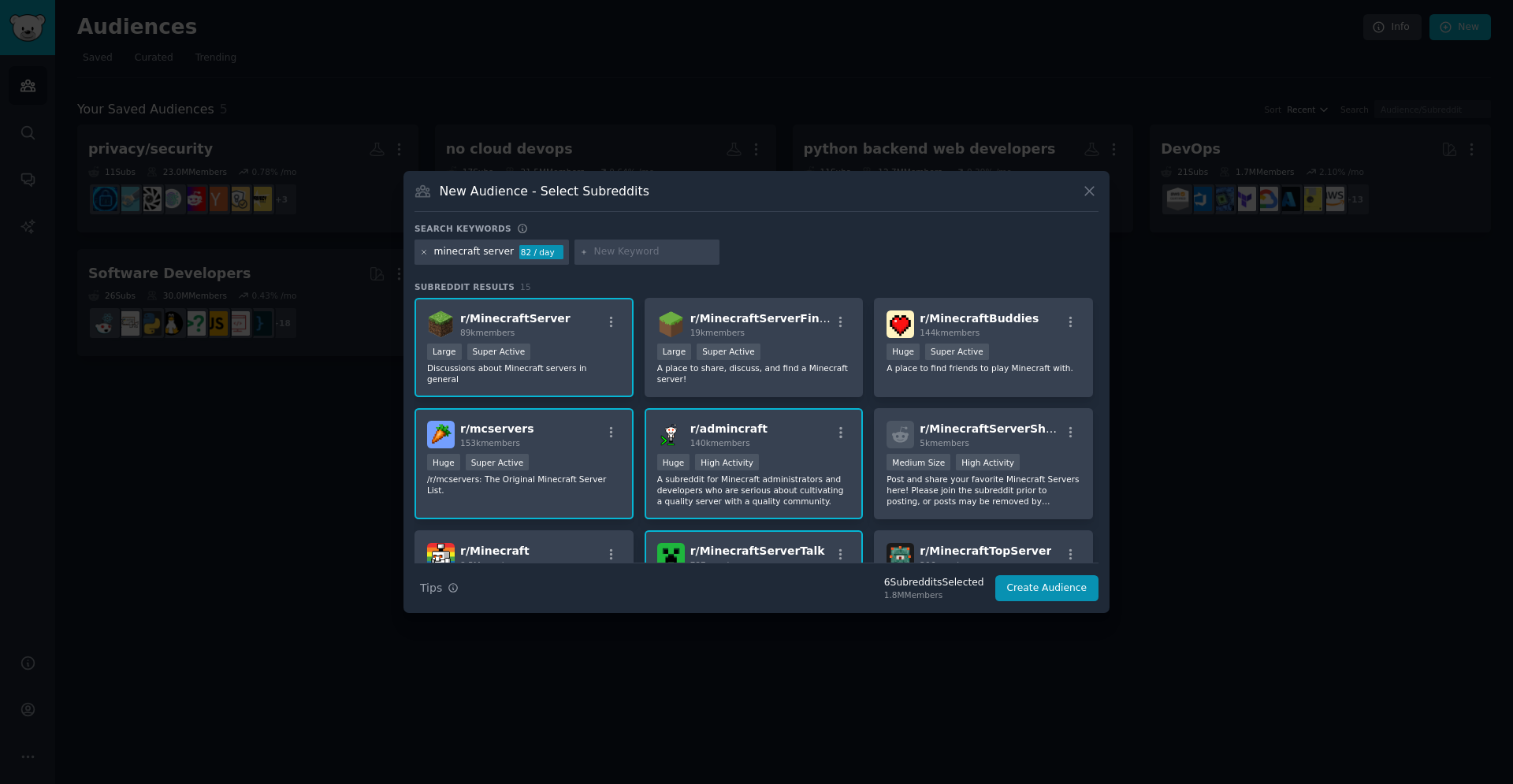
click at [424, 254] on icon at bounding box center [424, 252] width 4 height 4
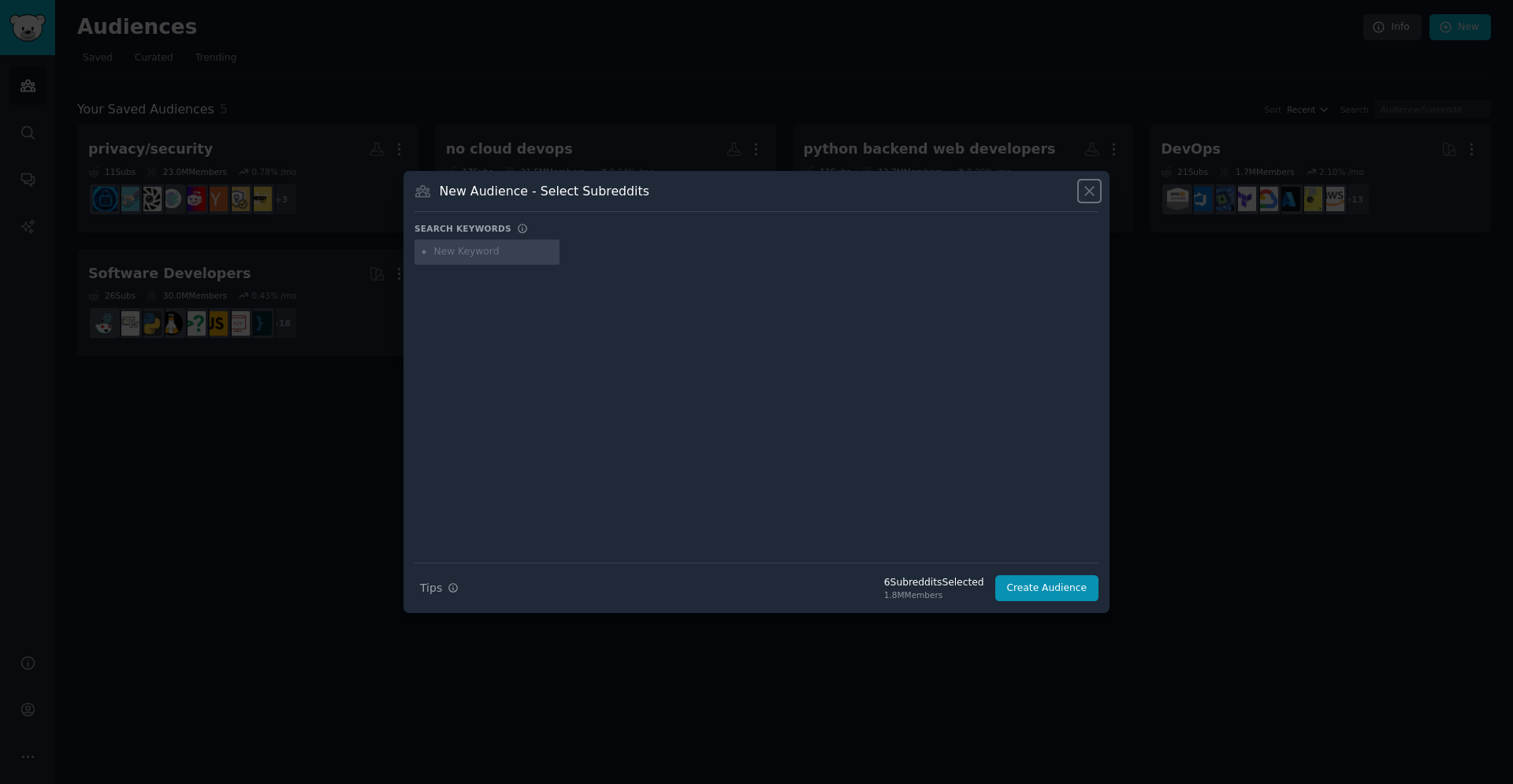
click at [1096, 191] on icon at bounding box center [1089, 191] width 16 height 16
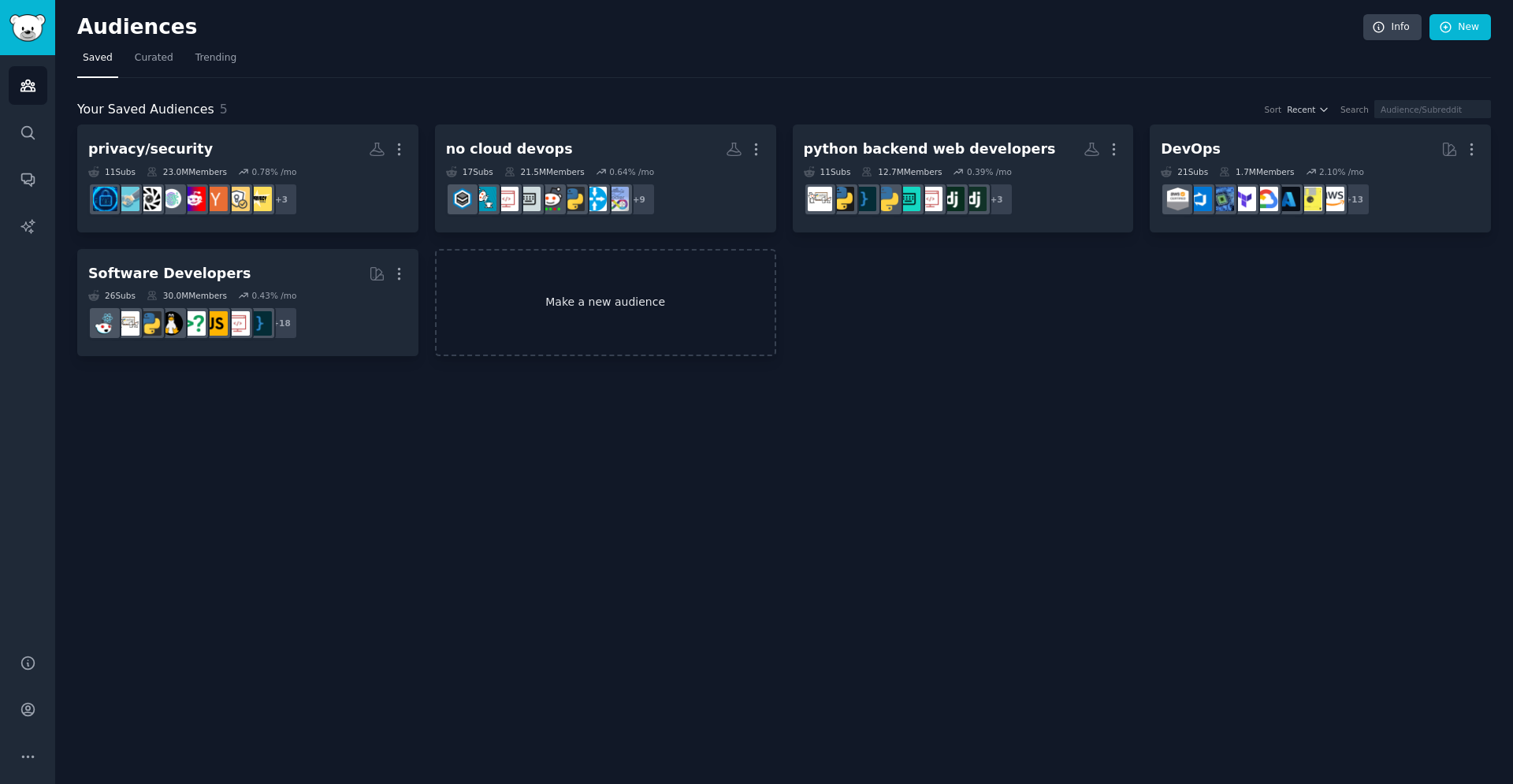
click at [609, 315] on link "Make a new audience" at bounding box center [606, 303] width 342 height 108
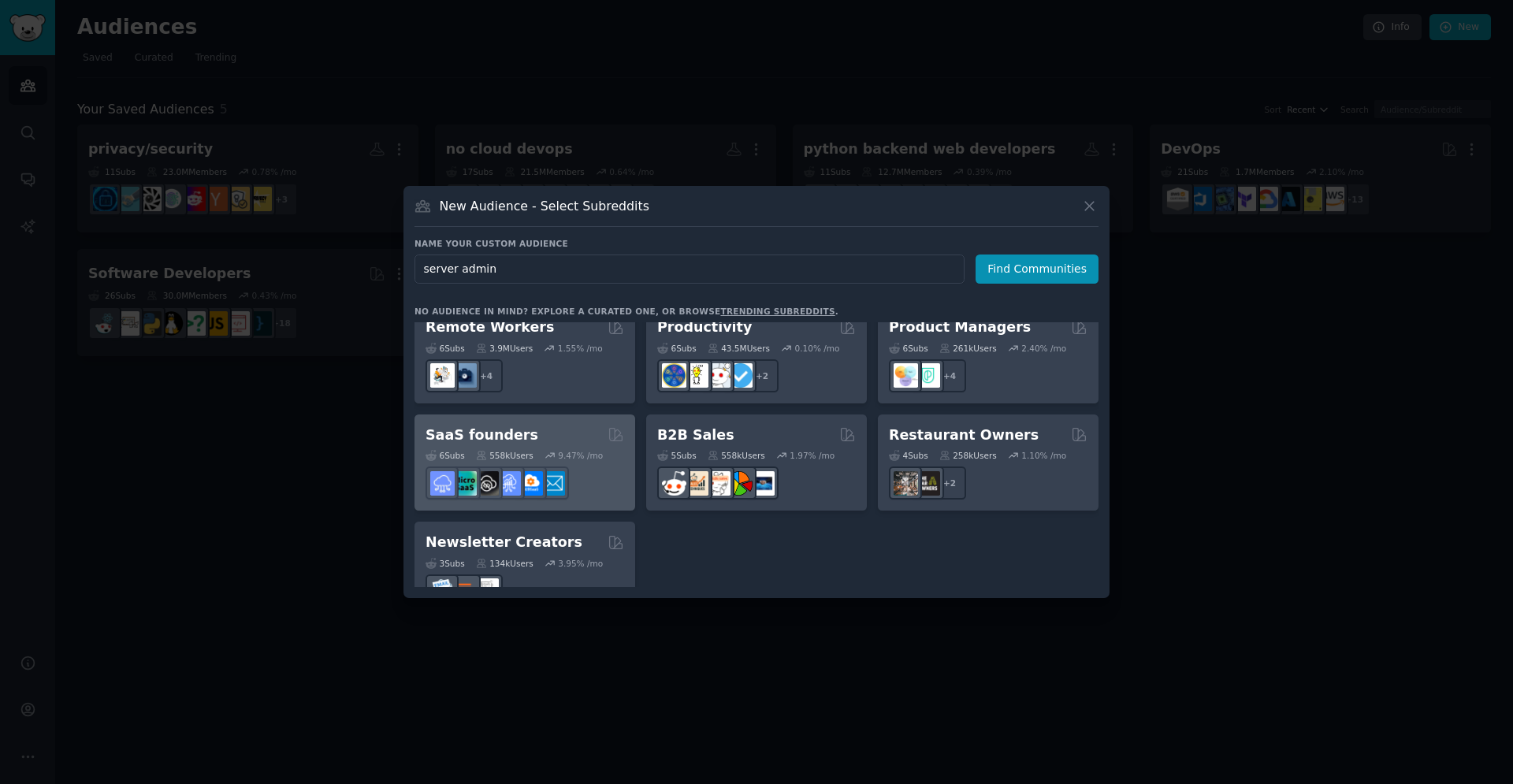
scroll to position [1230, 0]
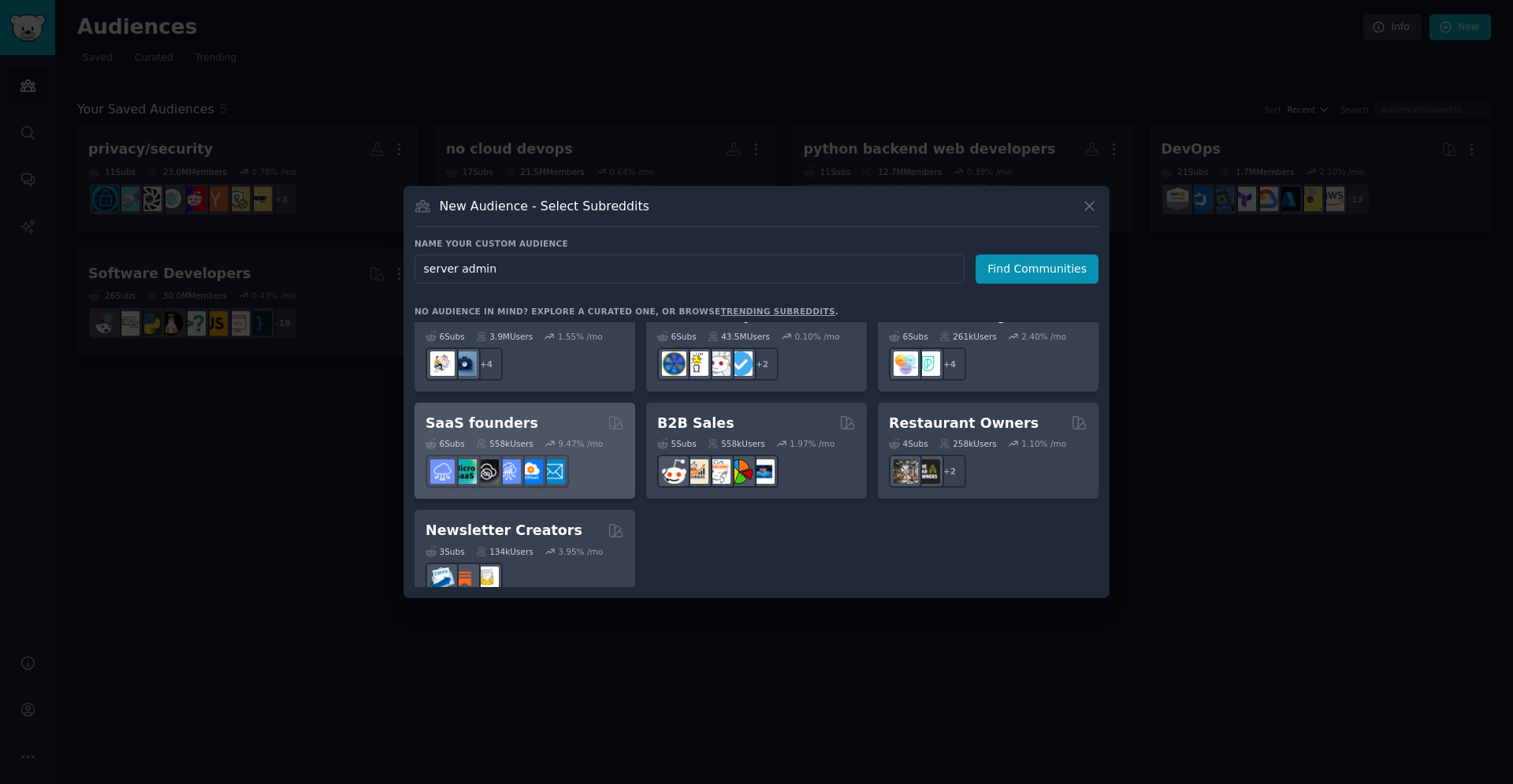
type input "server admin"
click at [606, 455] on div at bounding box center [524, 471] width 198 height 33
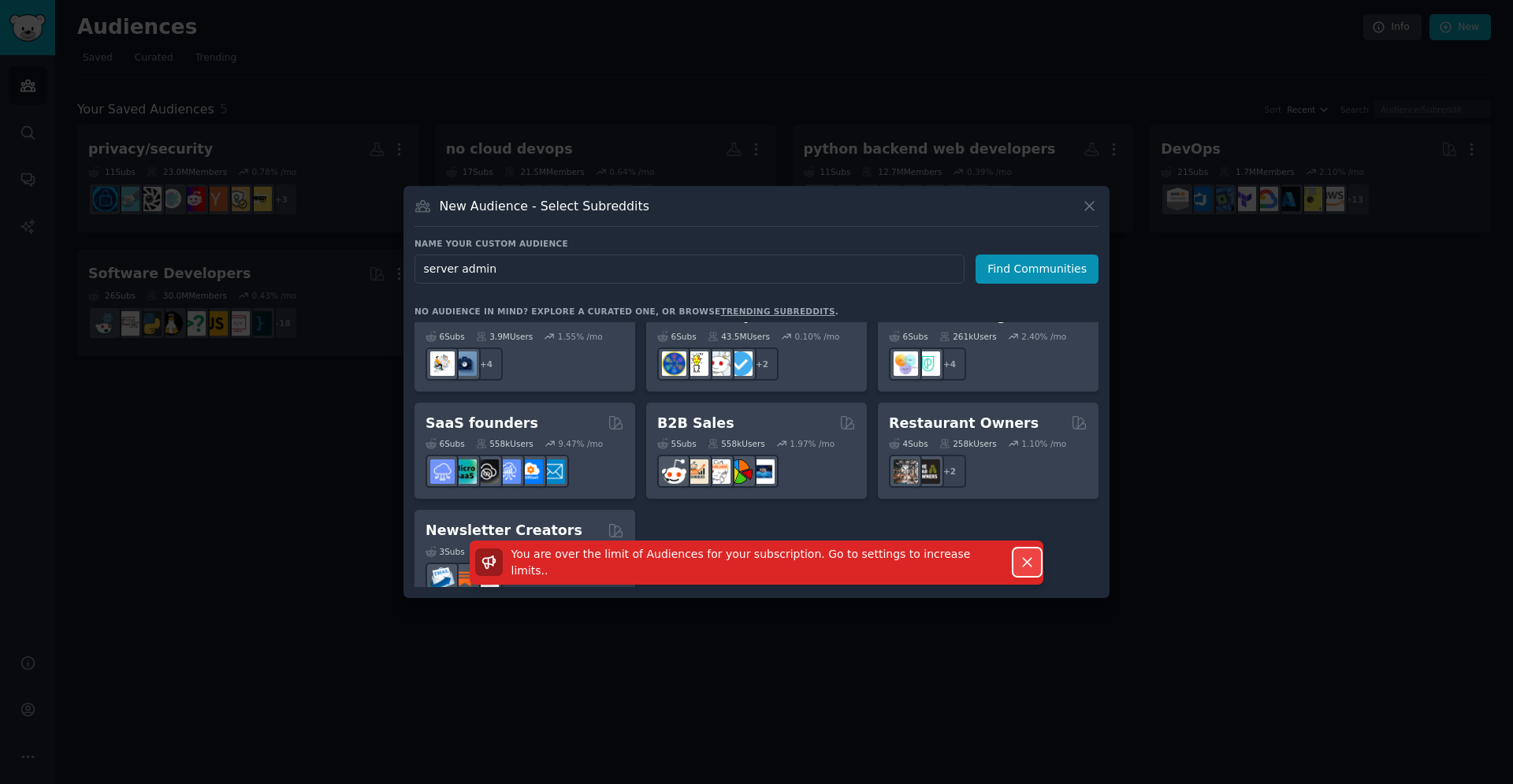
click at [1027, 569] on icon "button" at bounding box center [1026, 561] width 16 height 16
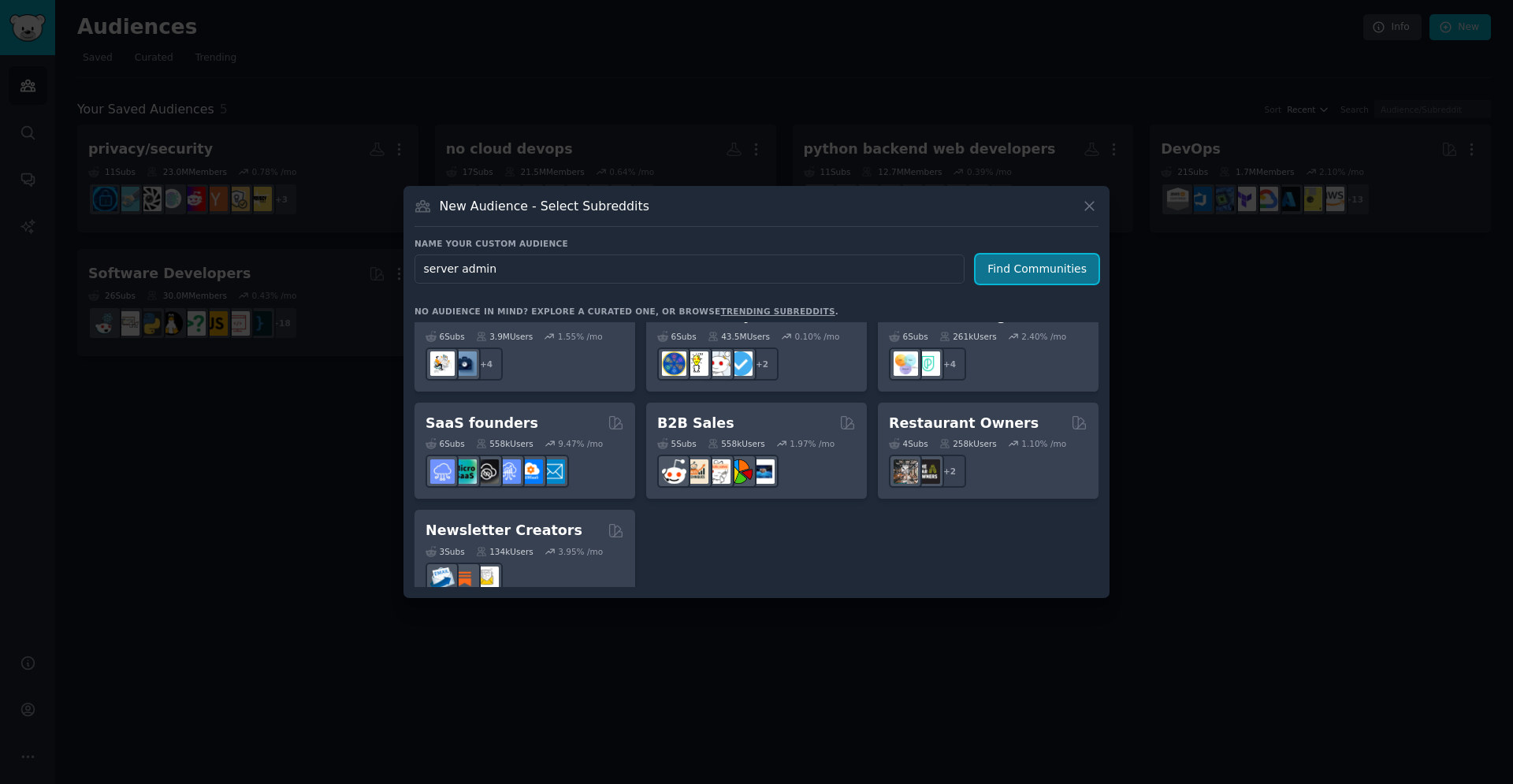
click at [1026, 269] on button "Find Communities" at bounding box center [1037, 269] width 123 height 29
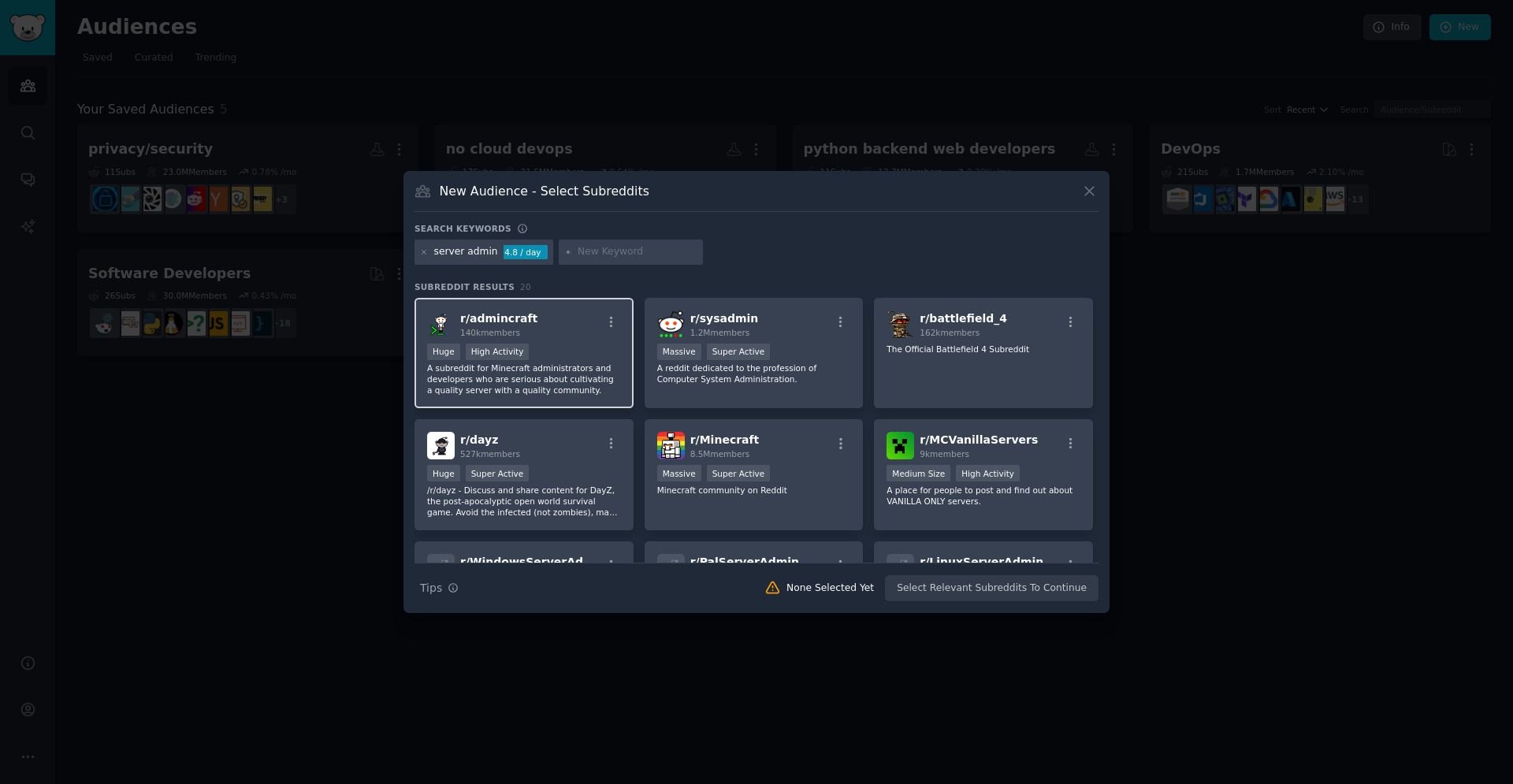
click at [592, 342] on div "r/ admincraft 140k members Huge High Activity A subreddit for Minecraft adminis…" at bounding box center [524, 353] width 219 height 111
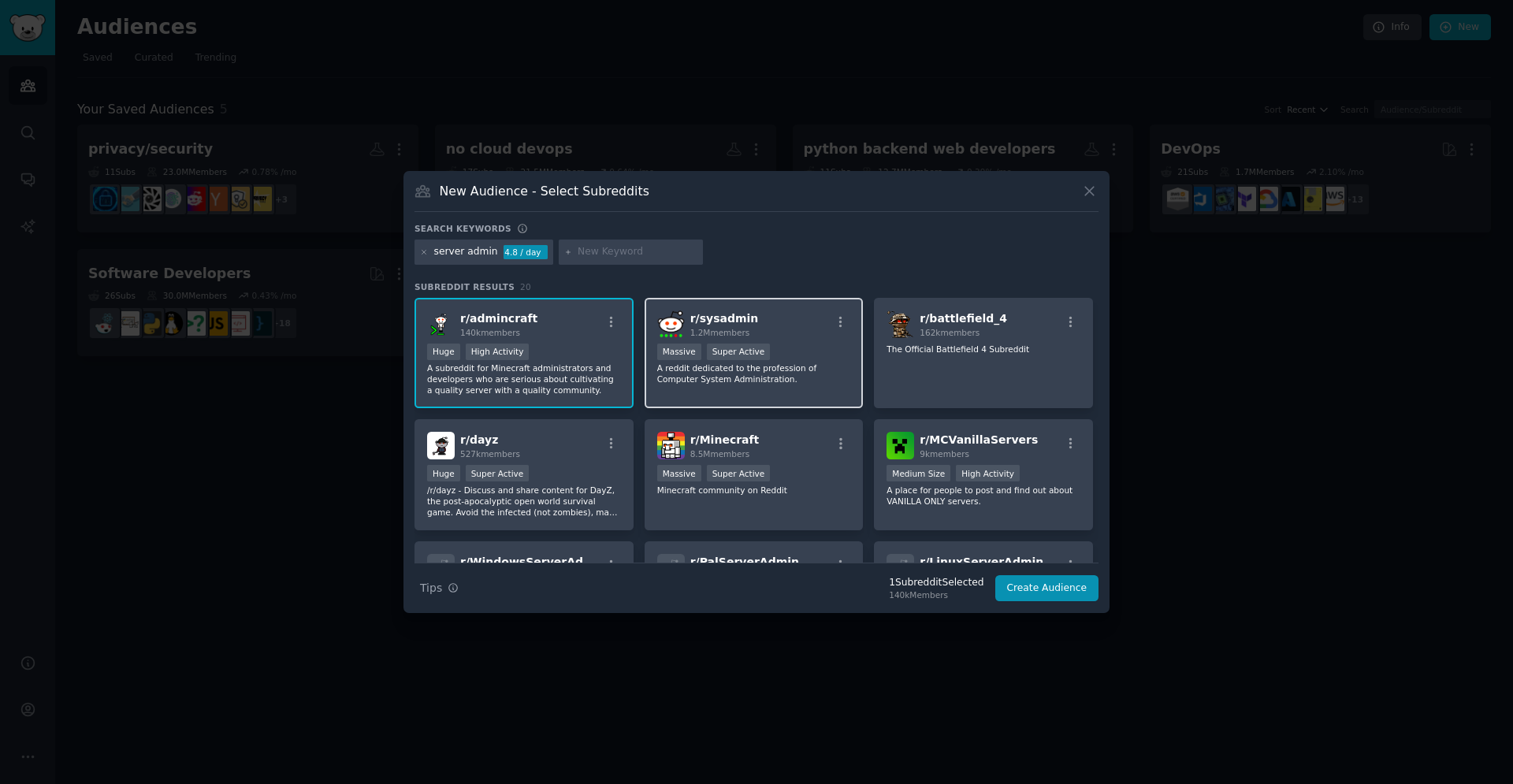
click at [821, 369] on p "A reddit dedicated to the profession of Computer System Administration." at bounding box center [754, 373] width 194 height 22
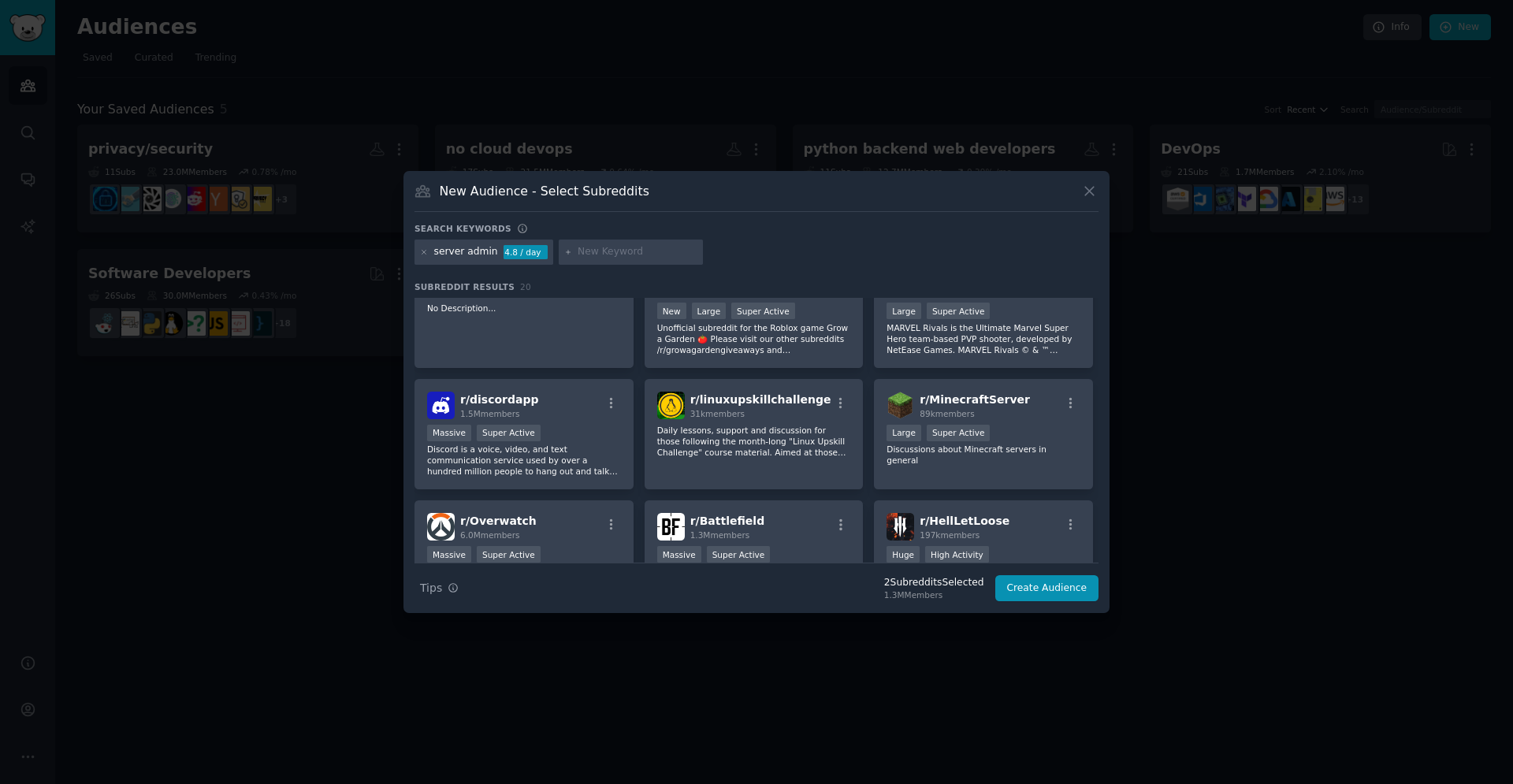
scroll to position [402, 0]
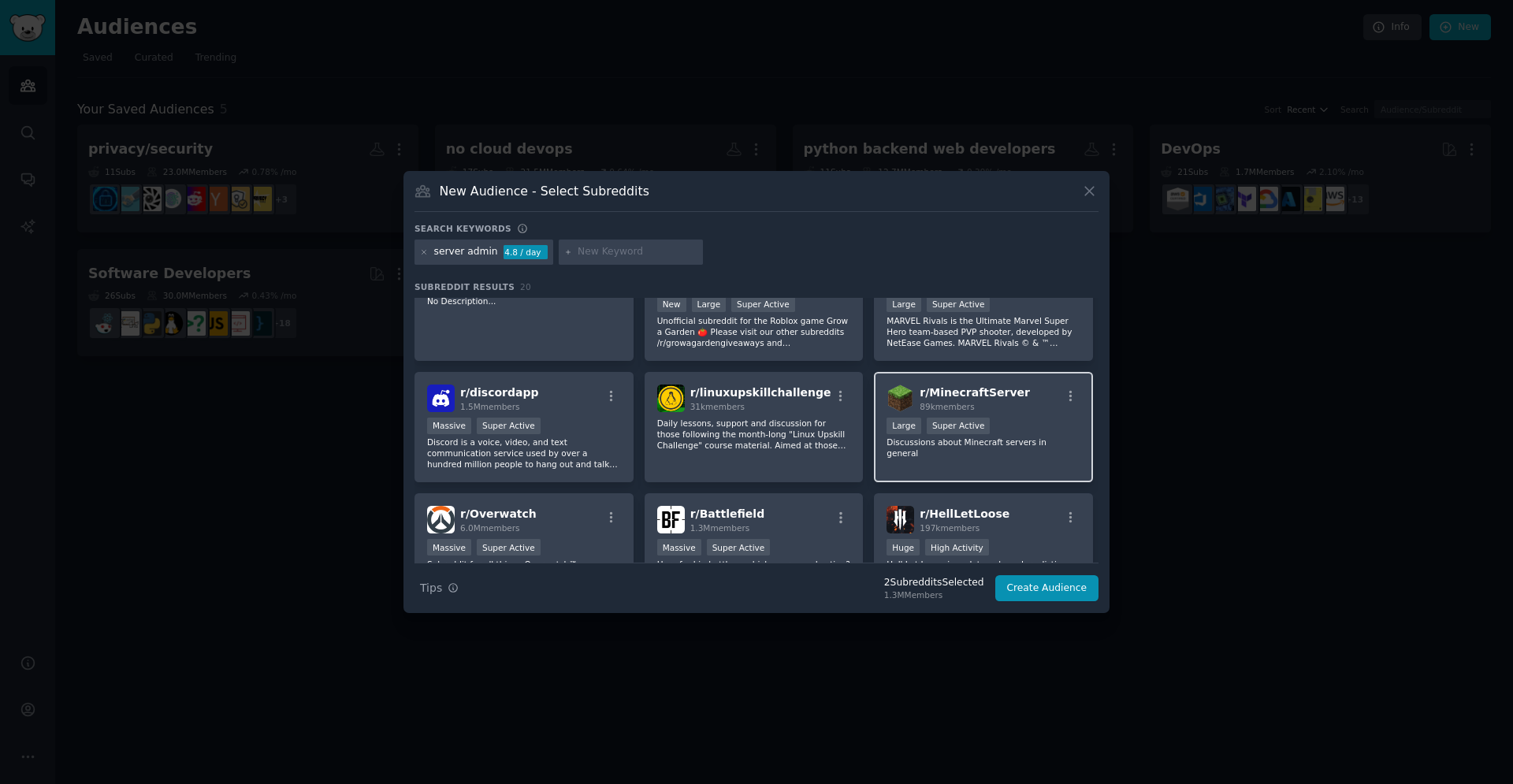
click at [1021, 461] on div "r/ MinecraftServer 89k members Large Super Active Discussions about Minecraft s…" at bounding box center [983, 427] width 219 height 111
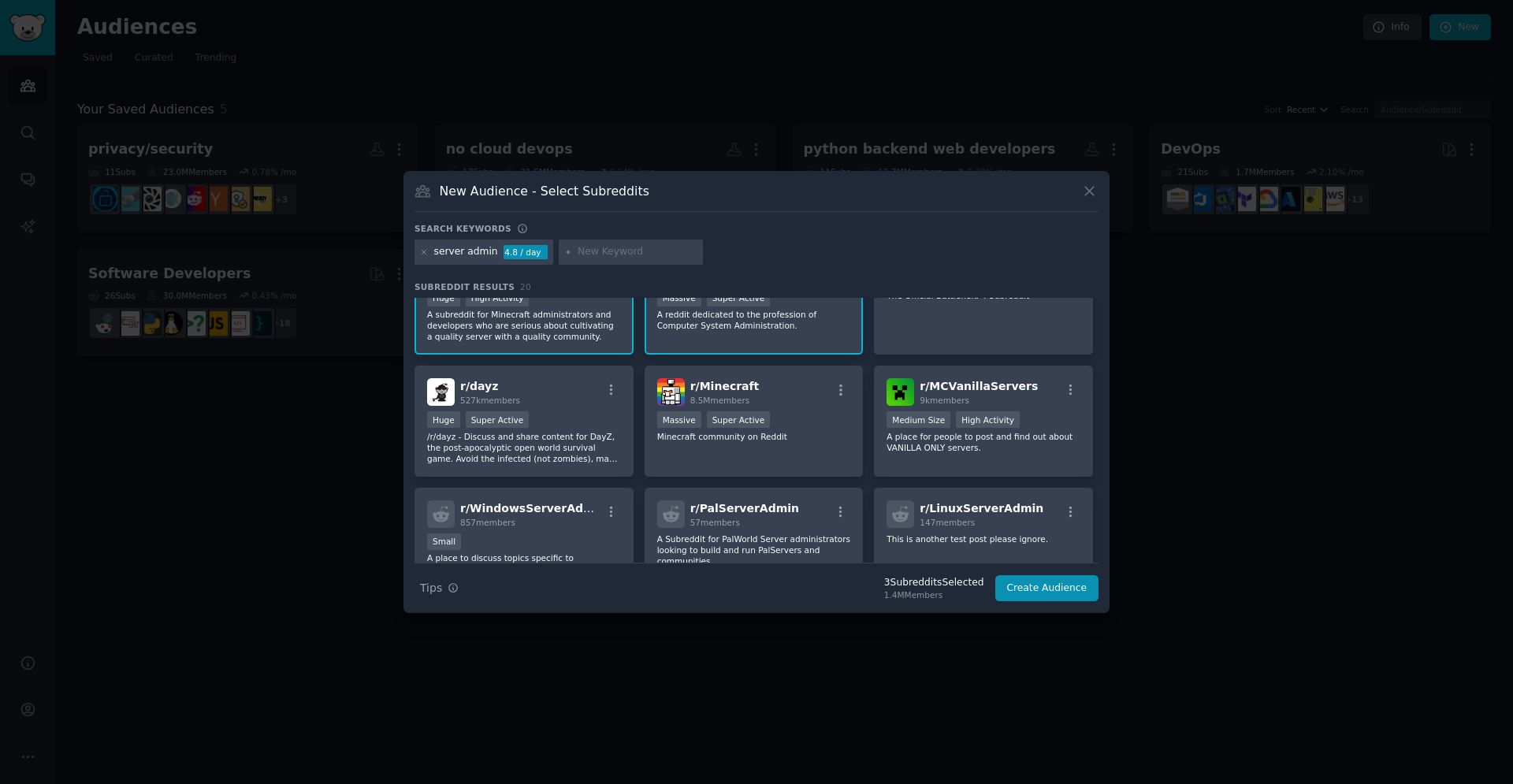
scroll to position [0, 0]
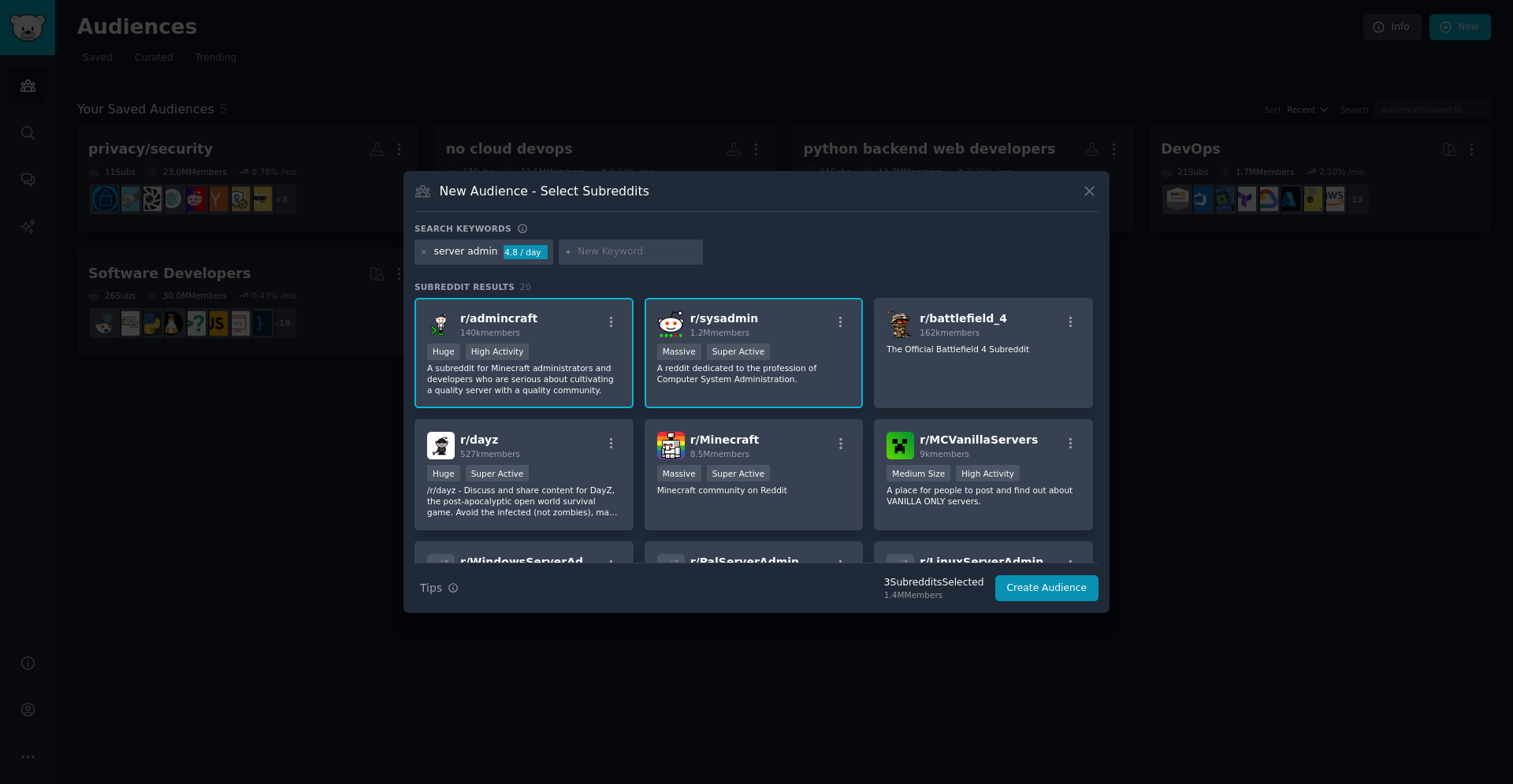
click at [628, 254] on input "text" at bounding box center [637, 252] width 120 height 14
click at [641, 246] on input "devops" at bounding box center [637, 252] width 120 height 14
type input "devops"
click at [850, 248] on div "server admin 4.8 / day devops" at bounding box center [756, 255] width 684 height 31
click at [679, 249] on input "devops" at bounding box center [637, 252] width 120 height 14
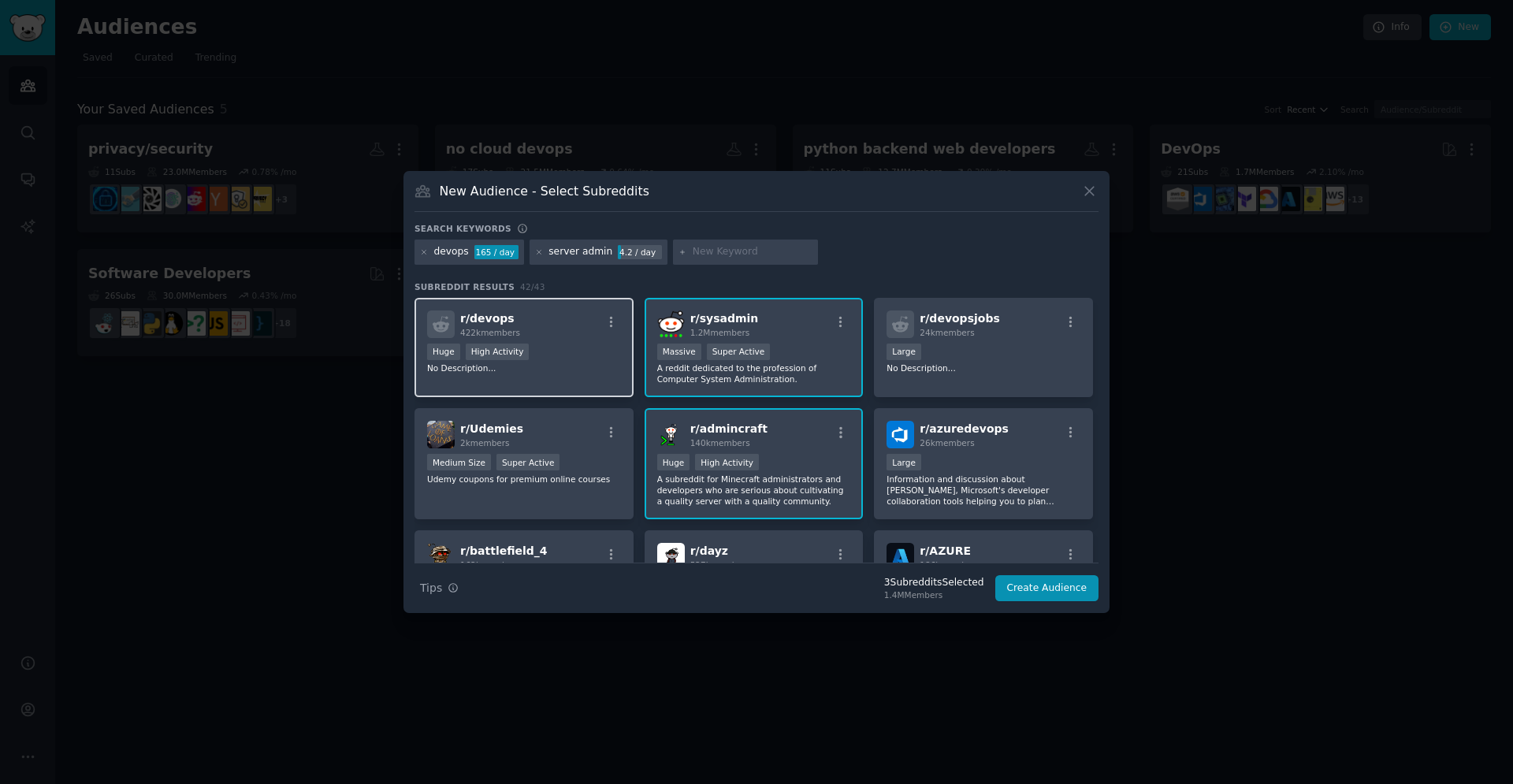
click at [579, 325] on div "r/ devops 422k members" at bounding box center [524, 324] width 194 height 28
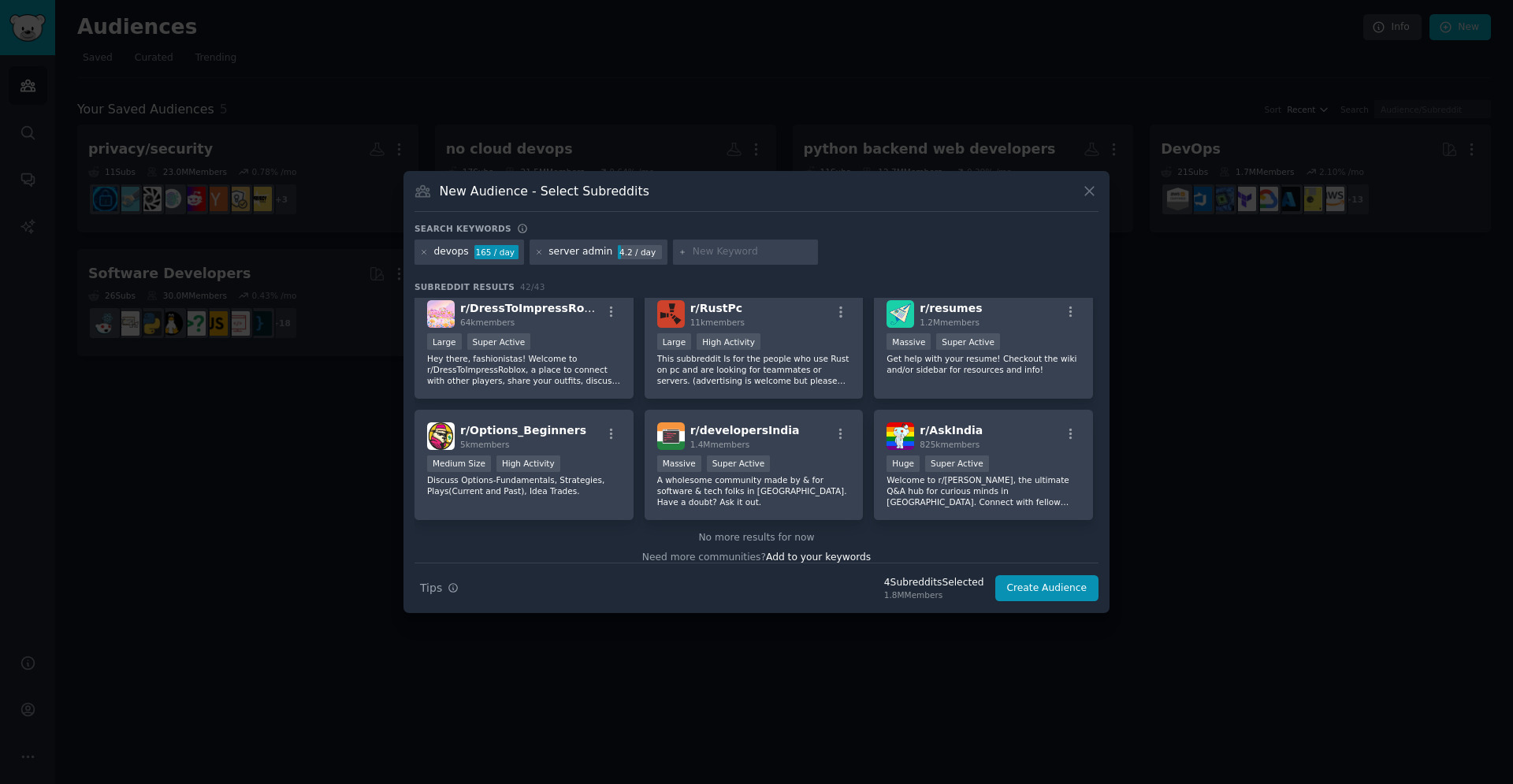
scroll to position [1420, 0]
click at [735, 249] on input "text" at bounding box center [752, 252] width 120 height 14
type input "s"
type input "selfhosted"
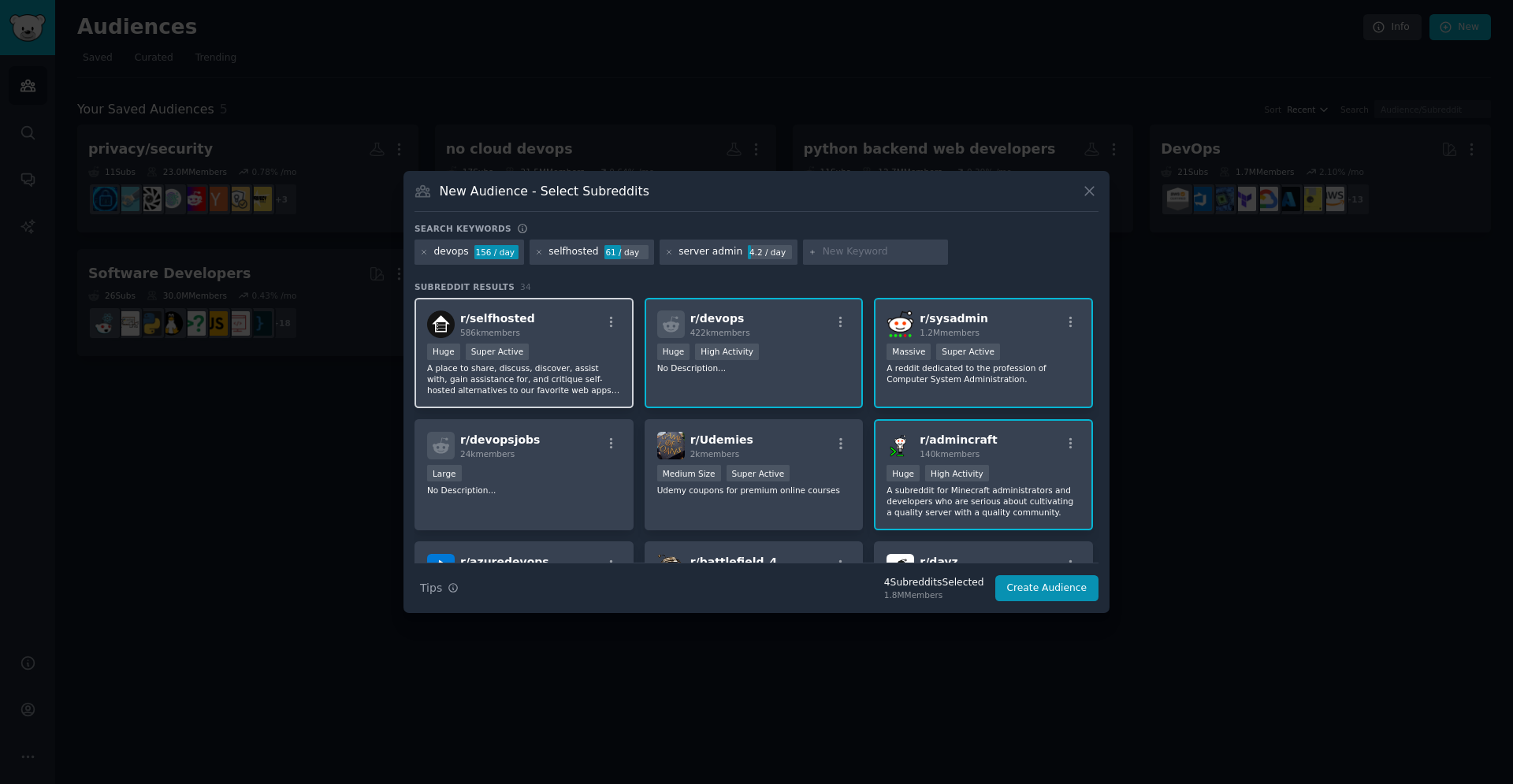
click at [598, 336] on div "r/ selfhosted 586k members" at bounding box center [524, 324] width 194 height 28
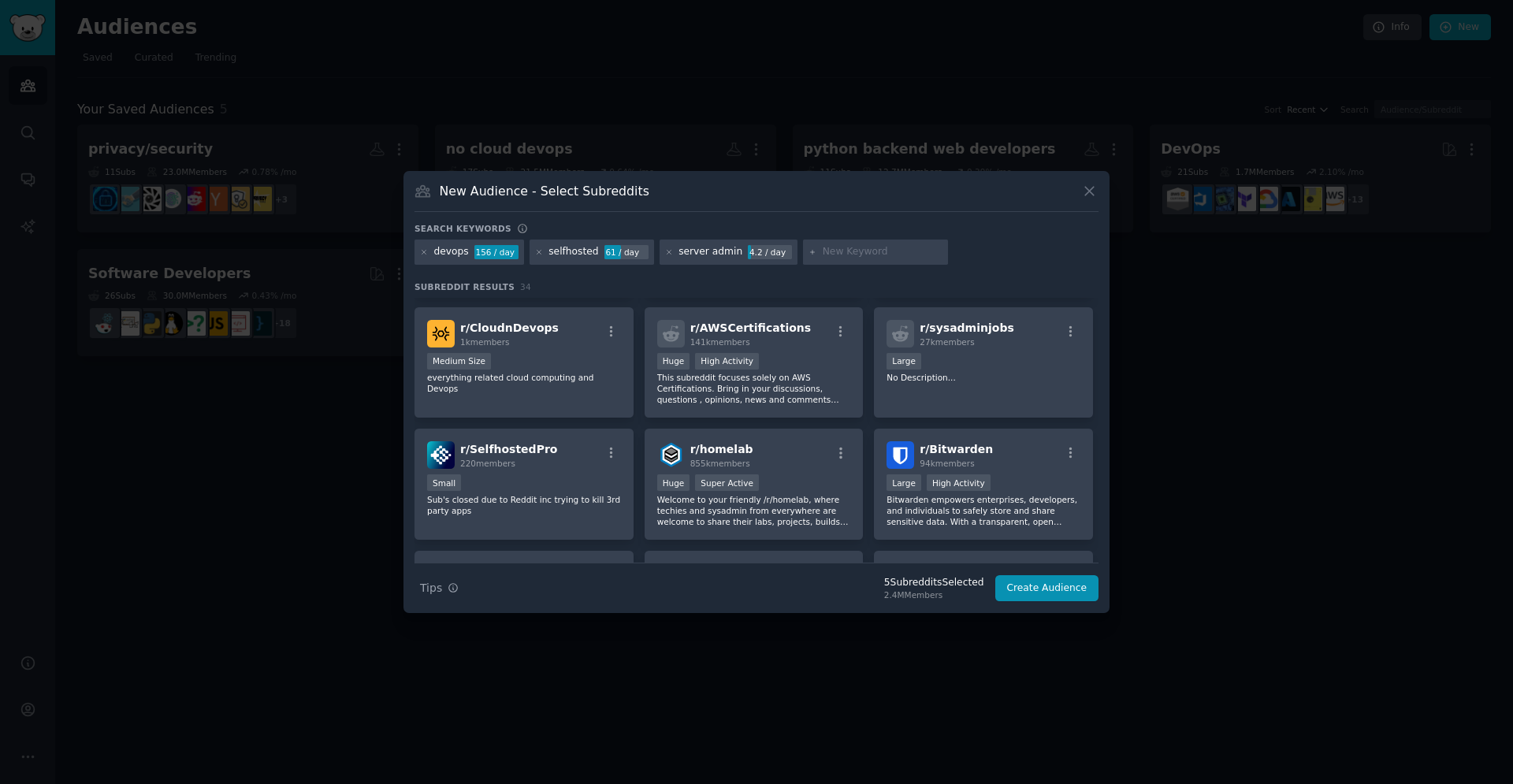
scroll to position [724, 0]
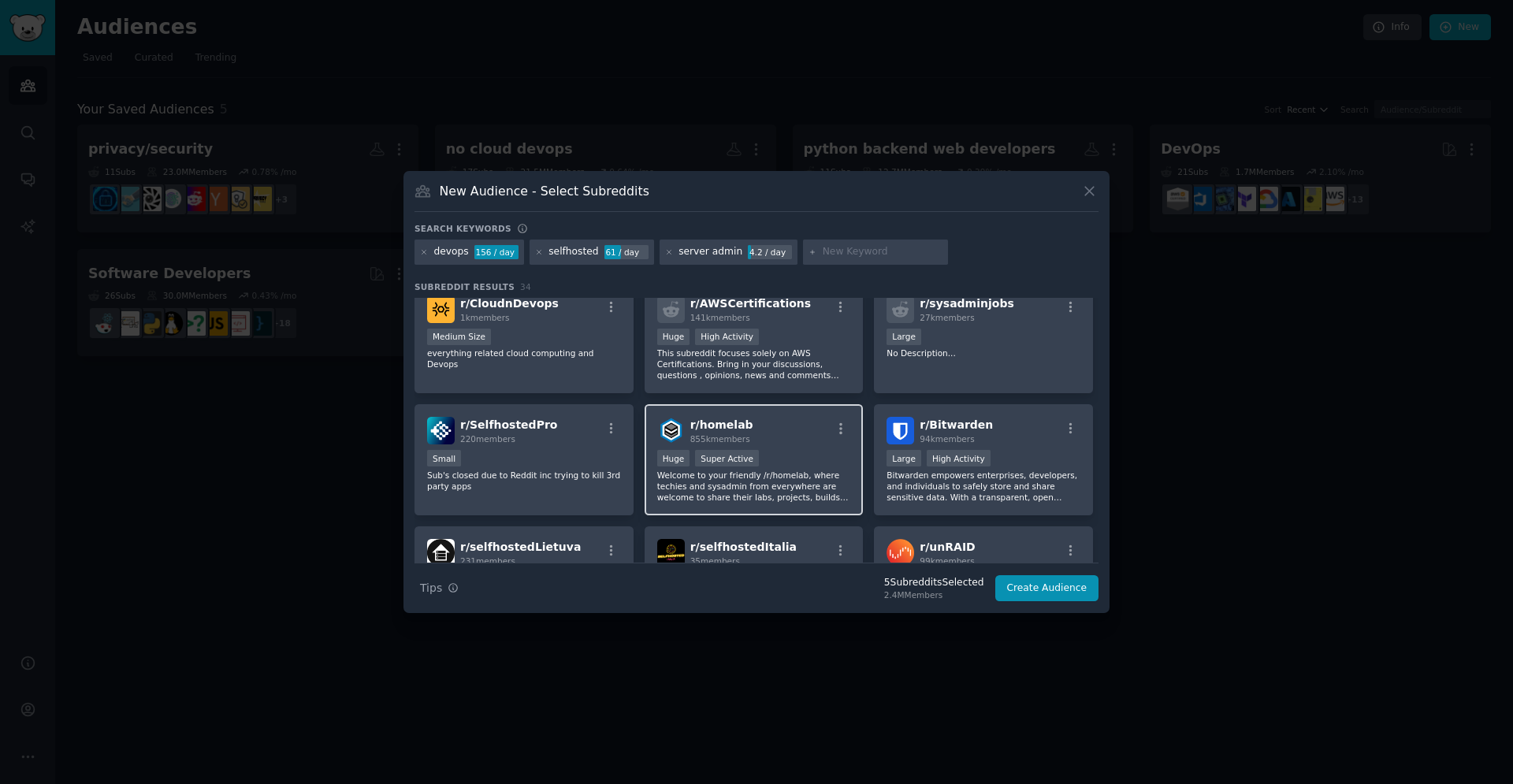
click at [832, 451] on div "Huge Super Active" at bounding box center [754, 460] width 194 height 20
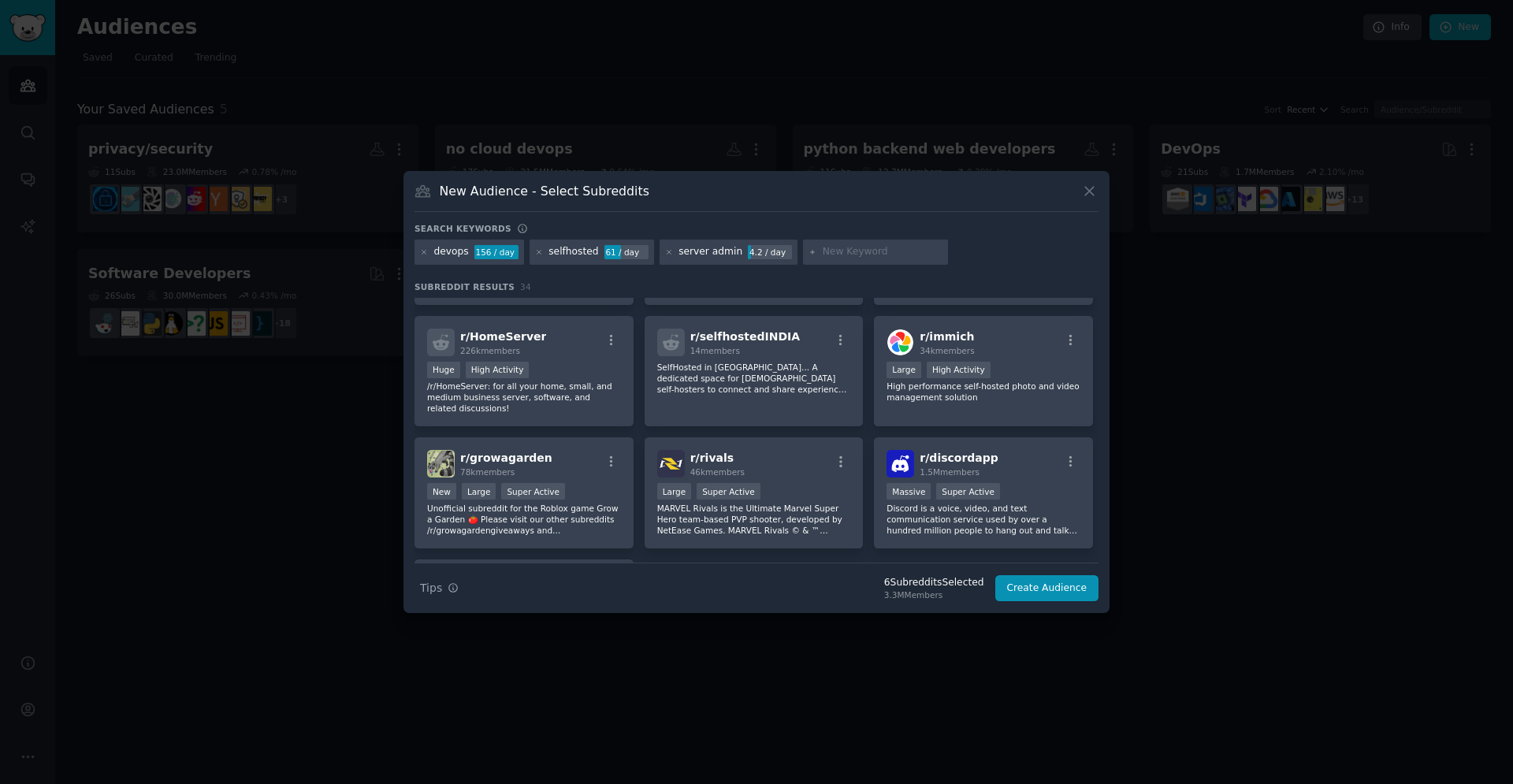
scroll to position [1044, 0]
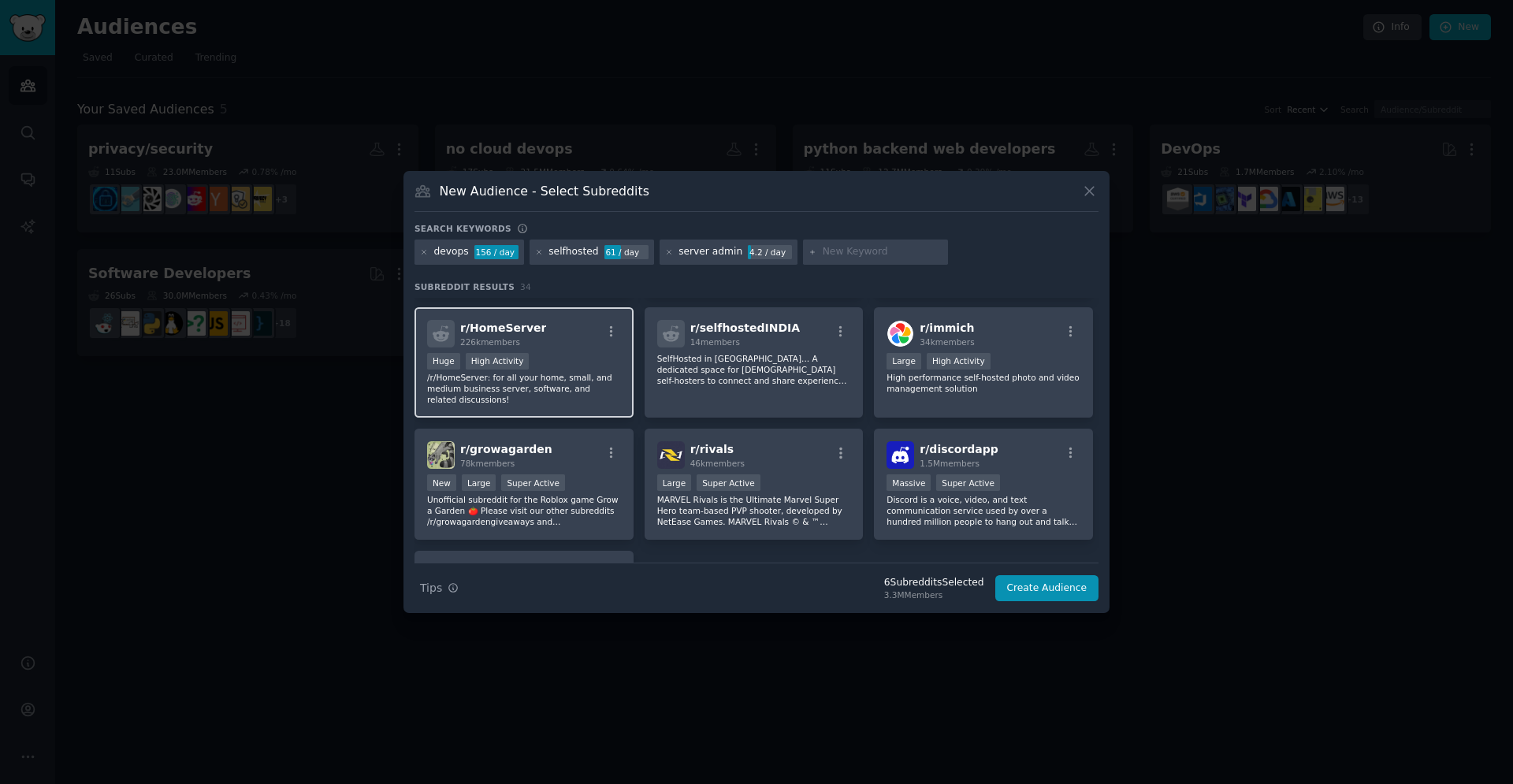
click at [600, 365] on div ">= 80th percentile for submissions / day Huge High Activity" at bounding box center [524, 362] width 194 height 20
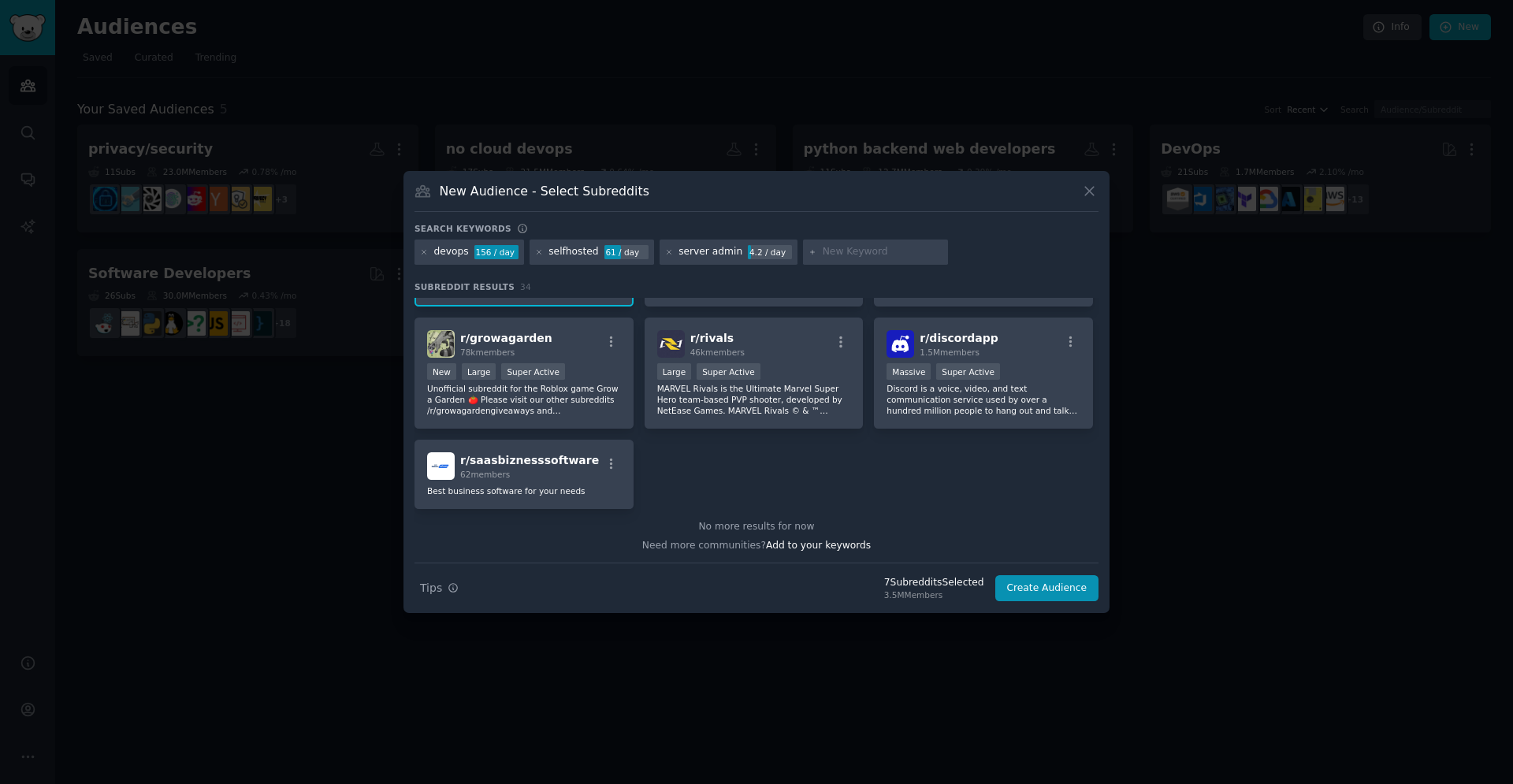
scroll to position [1157, 0]
click at [1044, 586] on button "Create Audience" at bounding box center [1047, 588] width 104 height 27
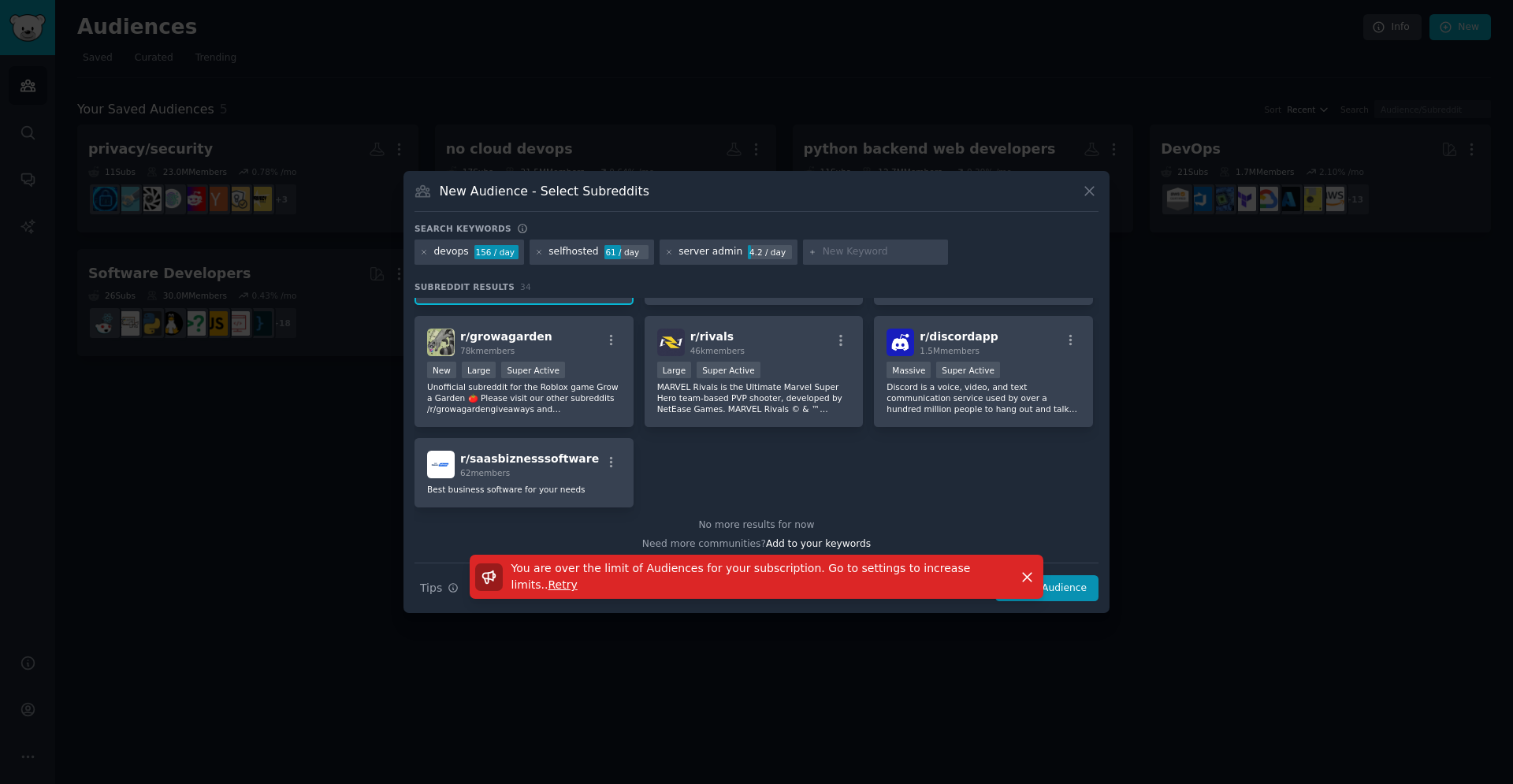
click at [578, 580] on span "Retry" at bounding box center [563, 585] width 29 height 13
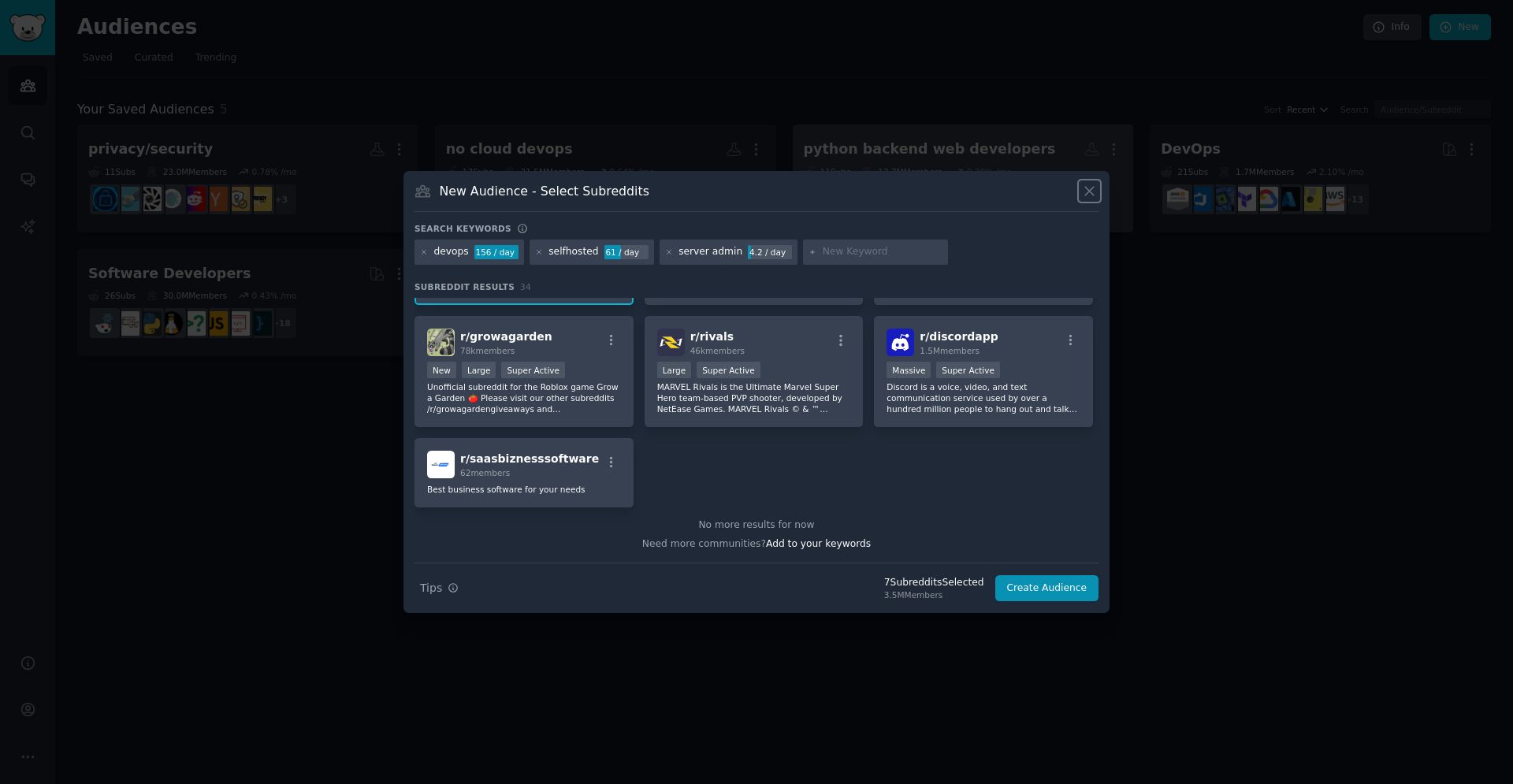
drag, startPoint x: 1089, startPoint y: 185, endPoint x: 1025, endPoint y: 191, distance: 64.3
click at [1089, 185] on icon at bounding box center [1089, 191] width 16 height 16
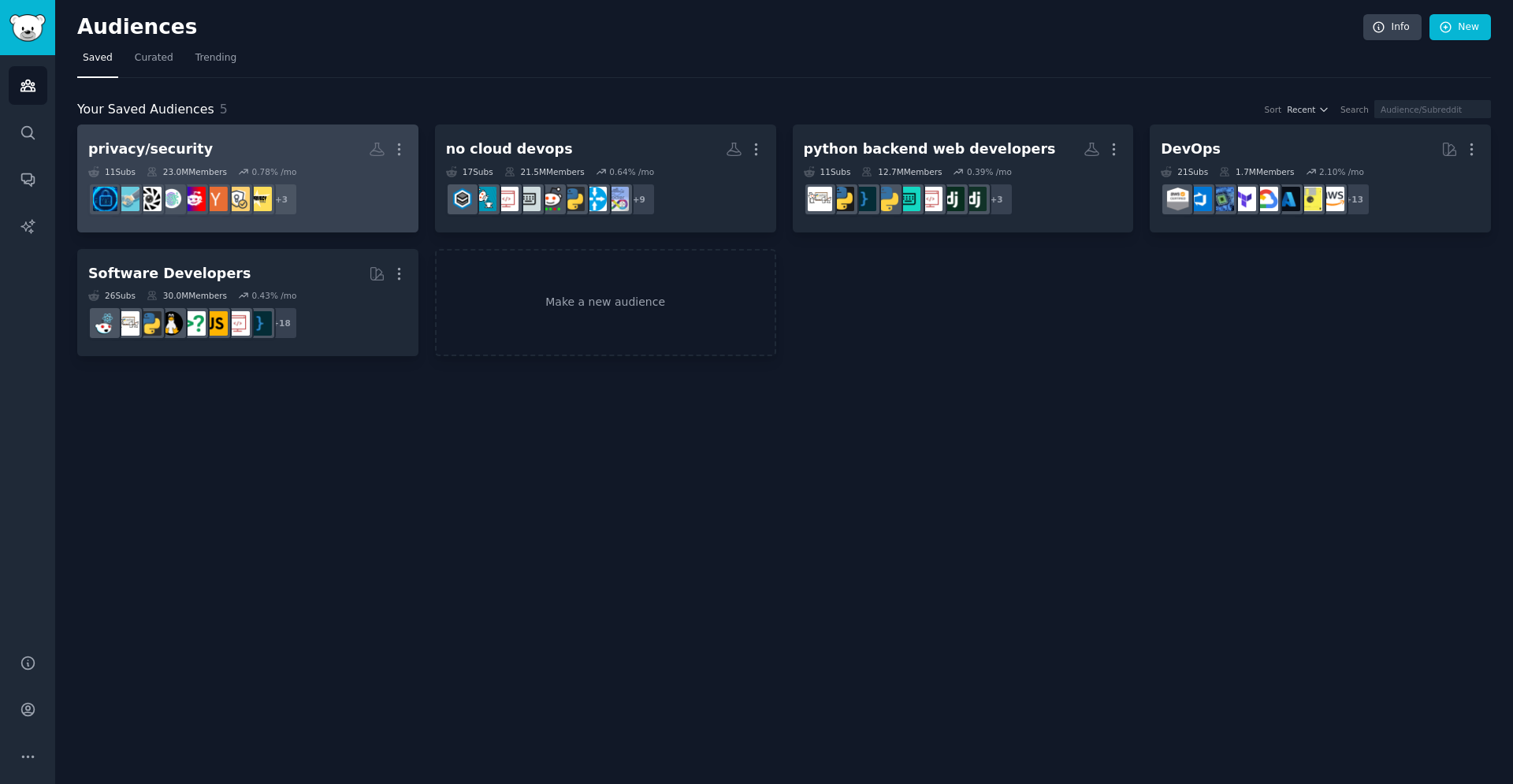
click at [365, 180] on dd "+ 3" at bounding box center [248, 199] width 319 height 44
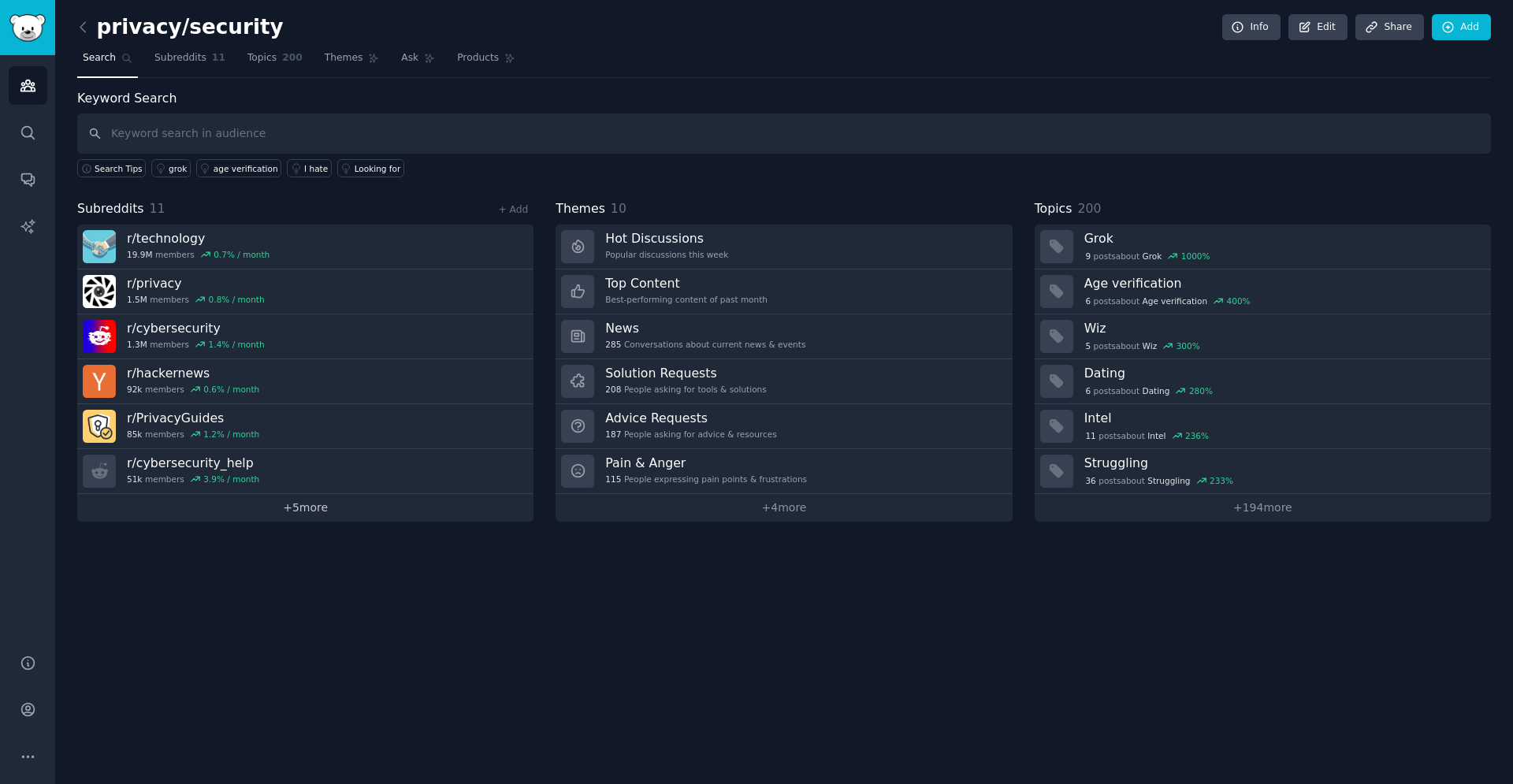
click at [380, 513] on link "+ 5 more" at bounding box center [305, 508] width 456 height 28
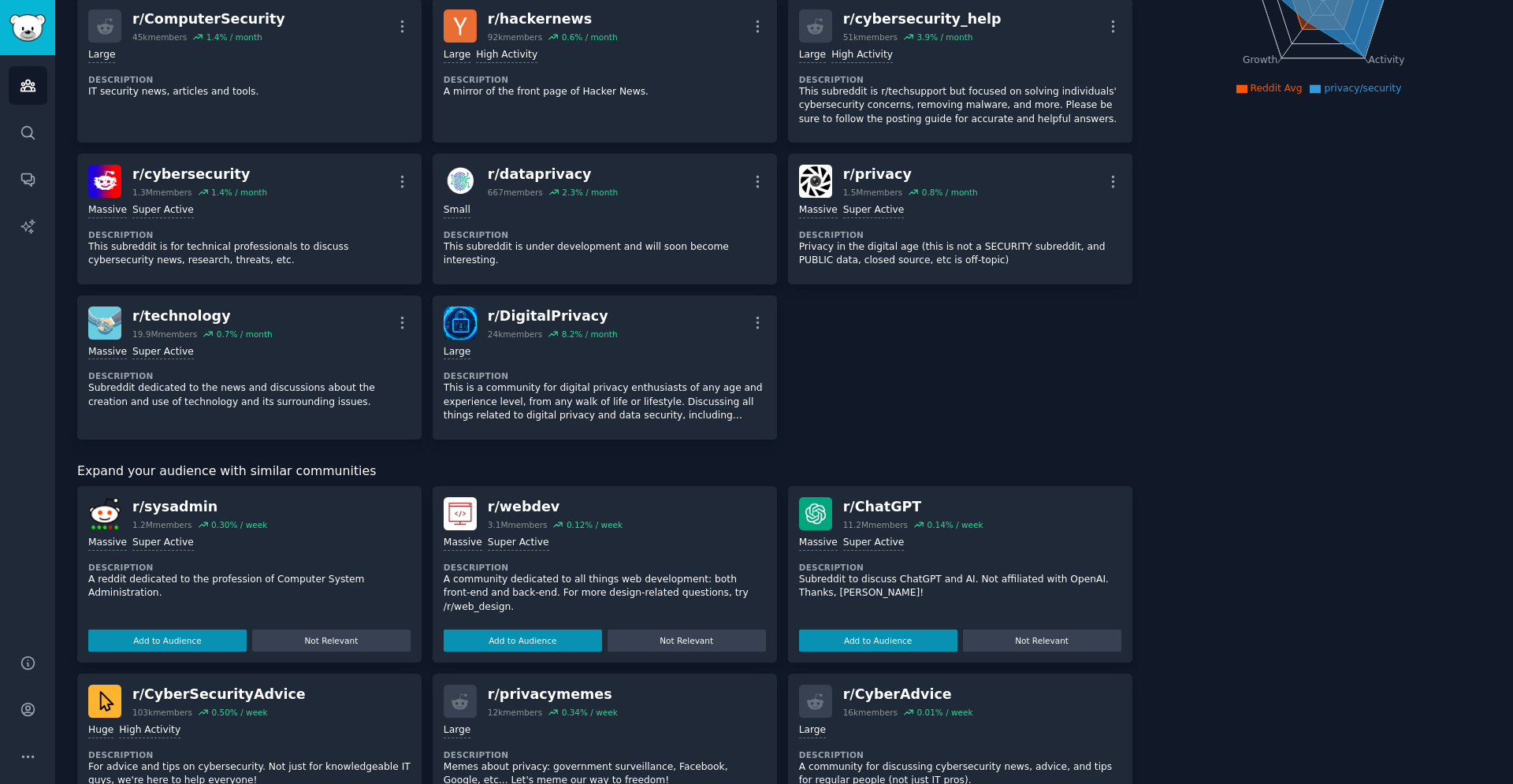
scroll to position [241, 0]
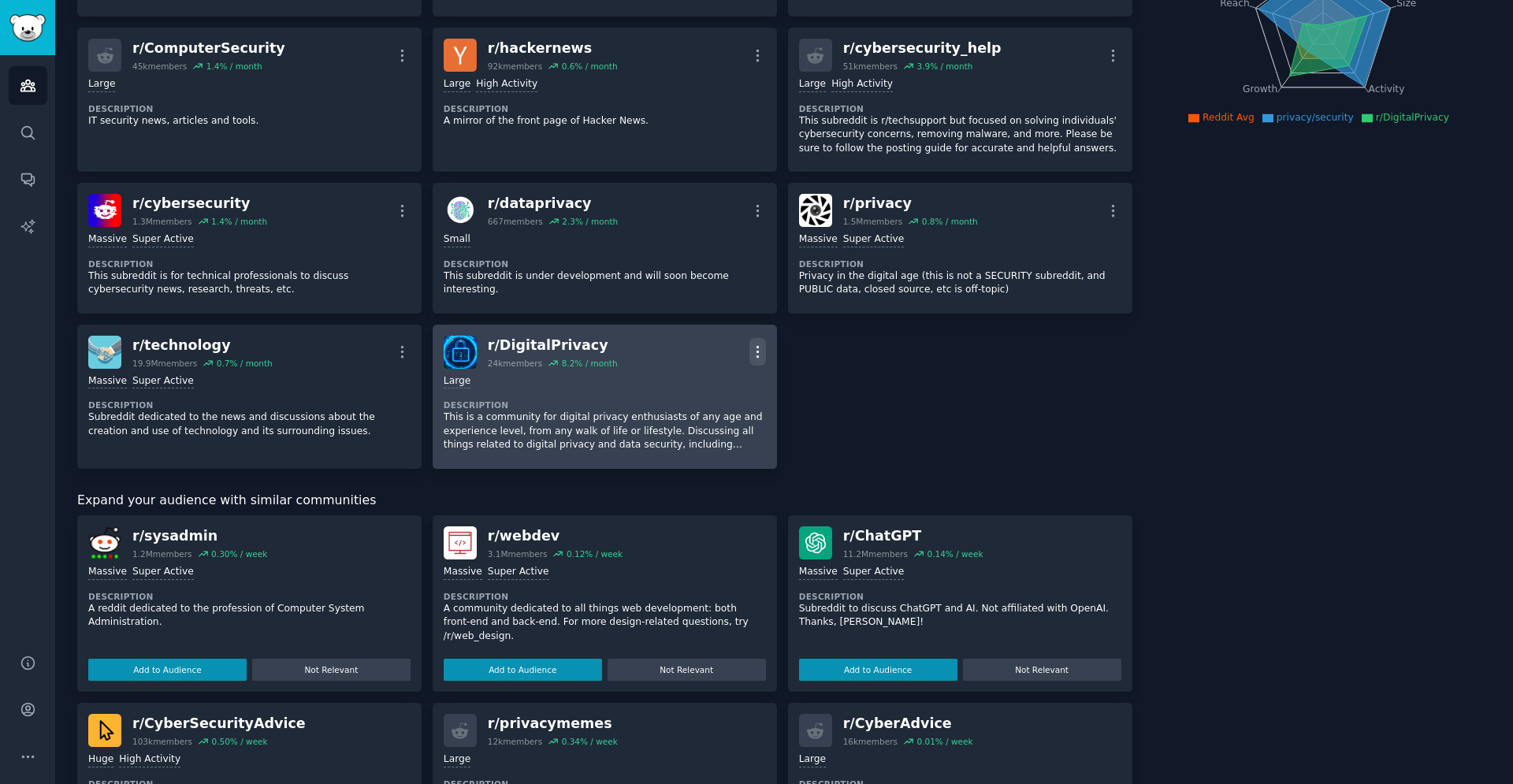
click at [761, 351] on icon "button" at bounding box center [757, 351] width 16 height 16
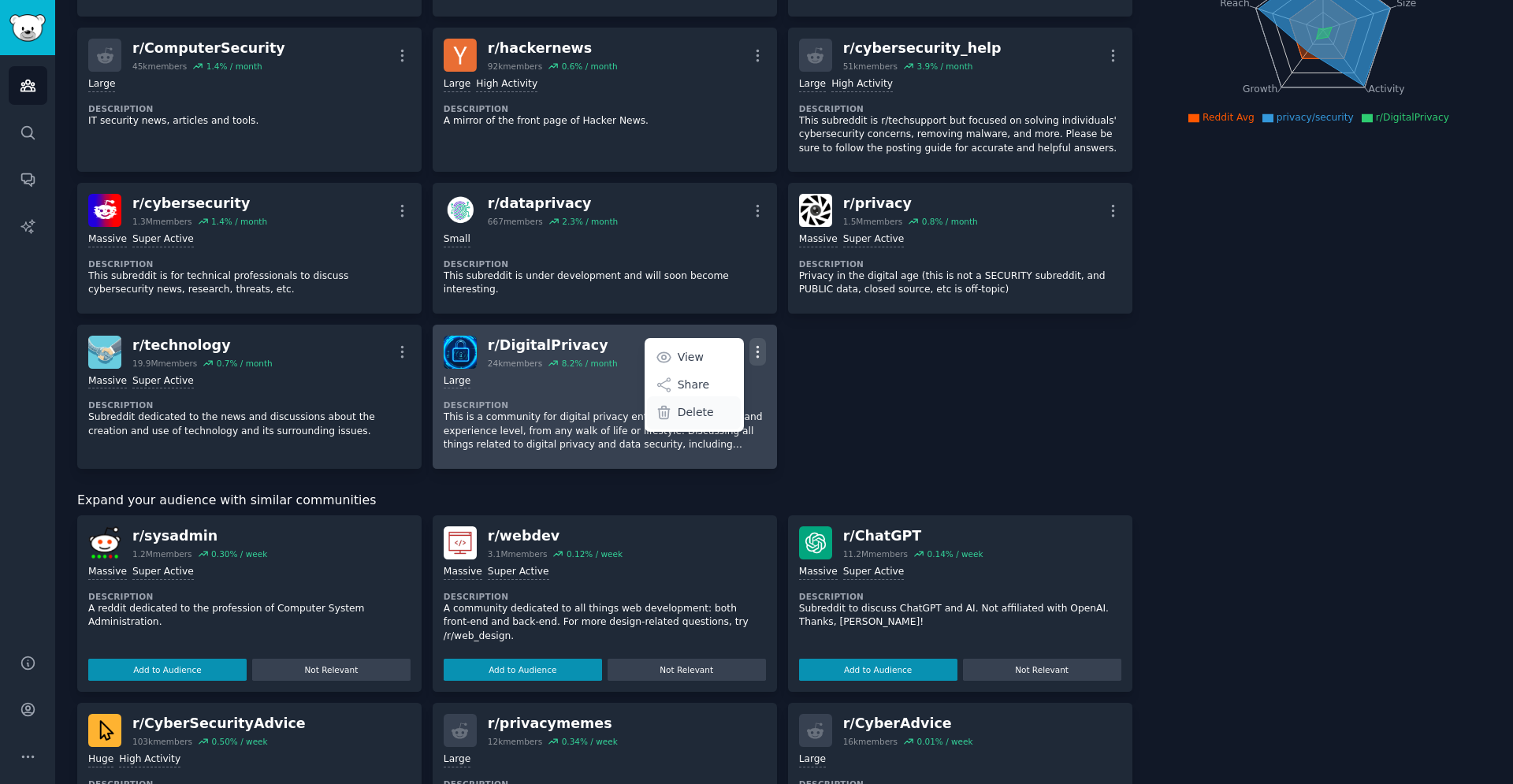
click at [713, 410] on div "Delete" at bounding box center [694, 413] width 94 height 33
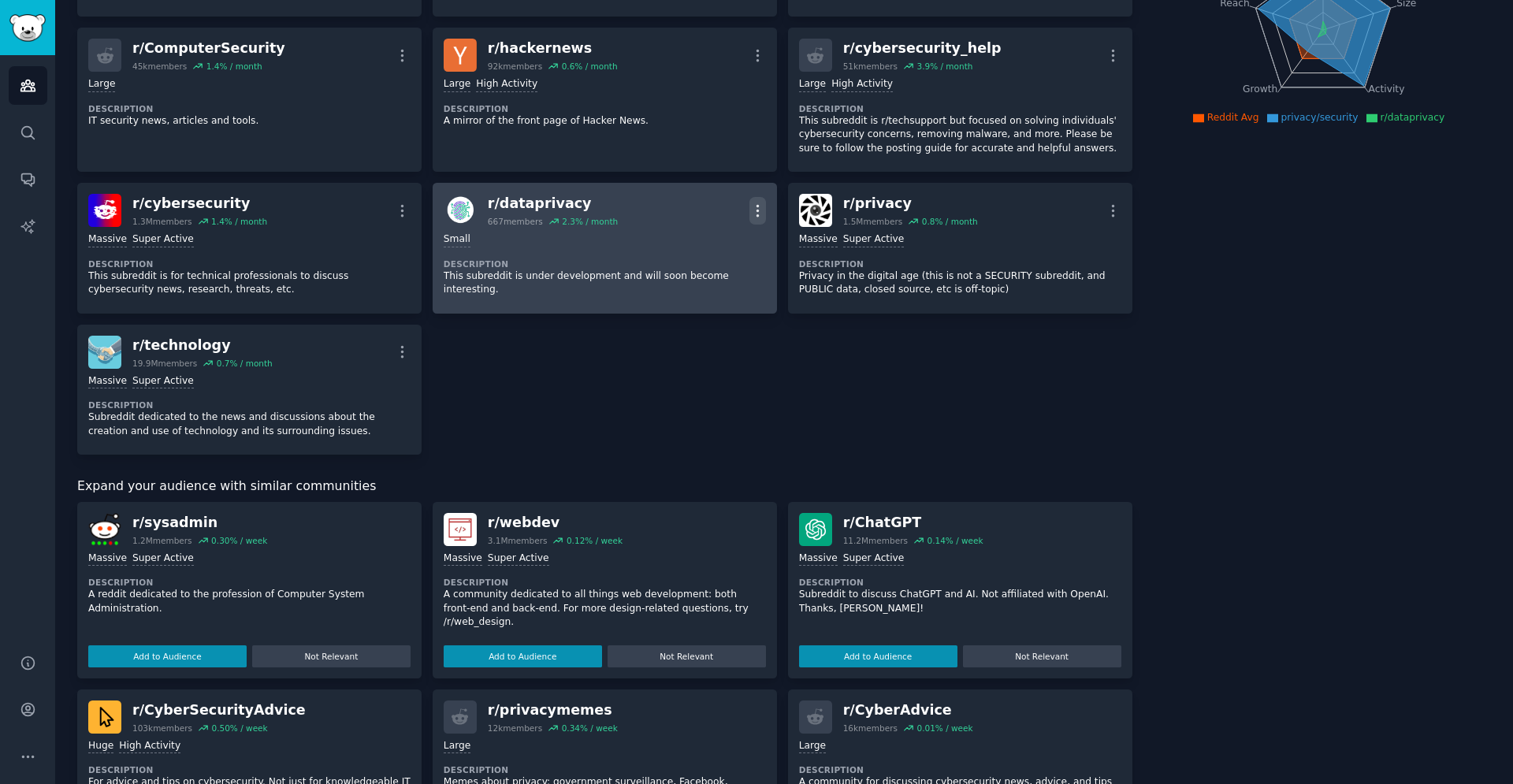
click at [753, 212] on icon "button" at bounding box center [757, 210] width 16 height 16
click at [735, 273] on div "Delete" at bounding box center [694, 271] width 94 height 33
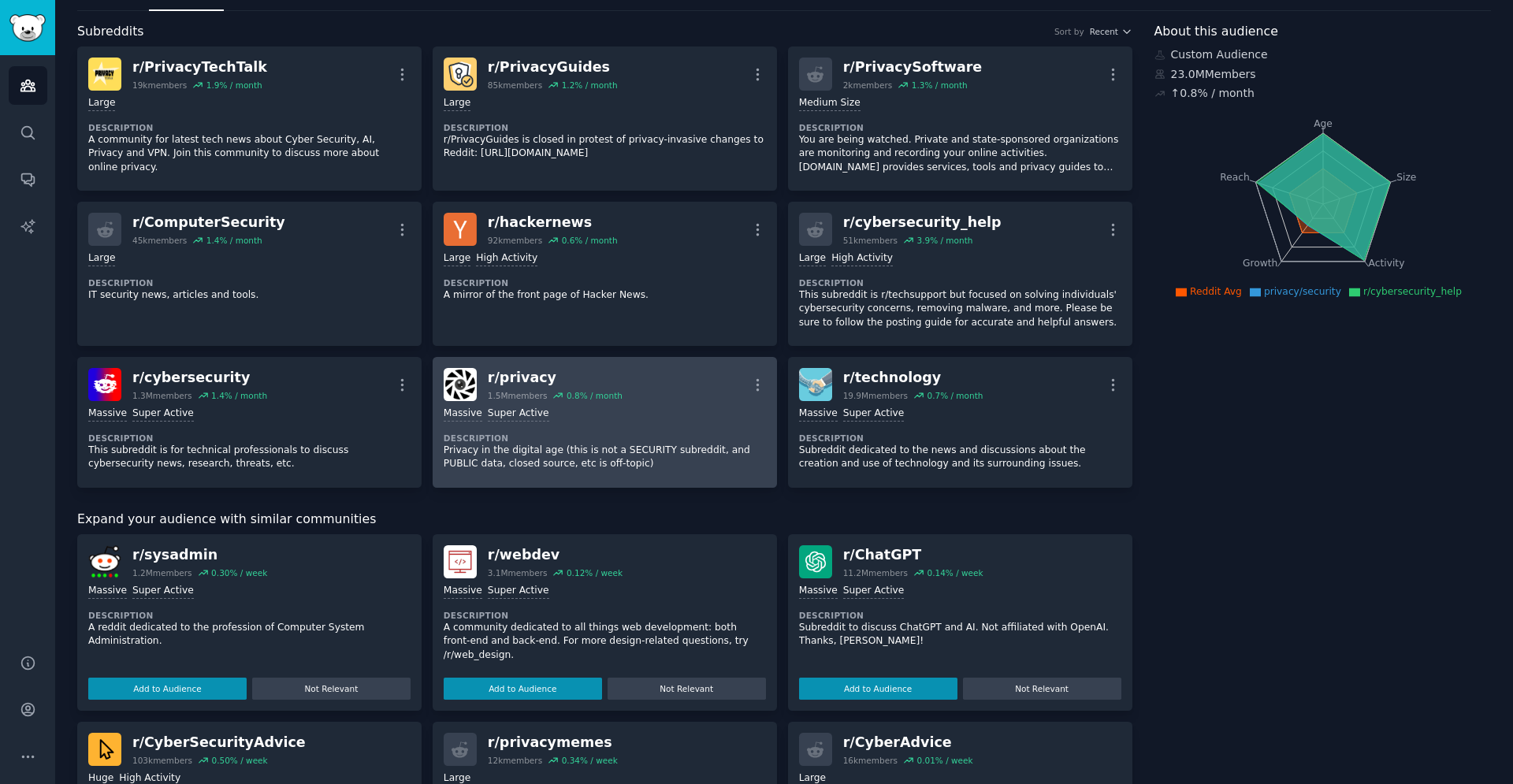
scroll to position [0, 0]
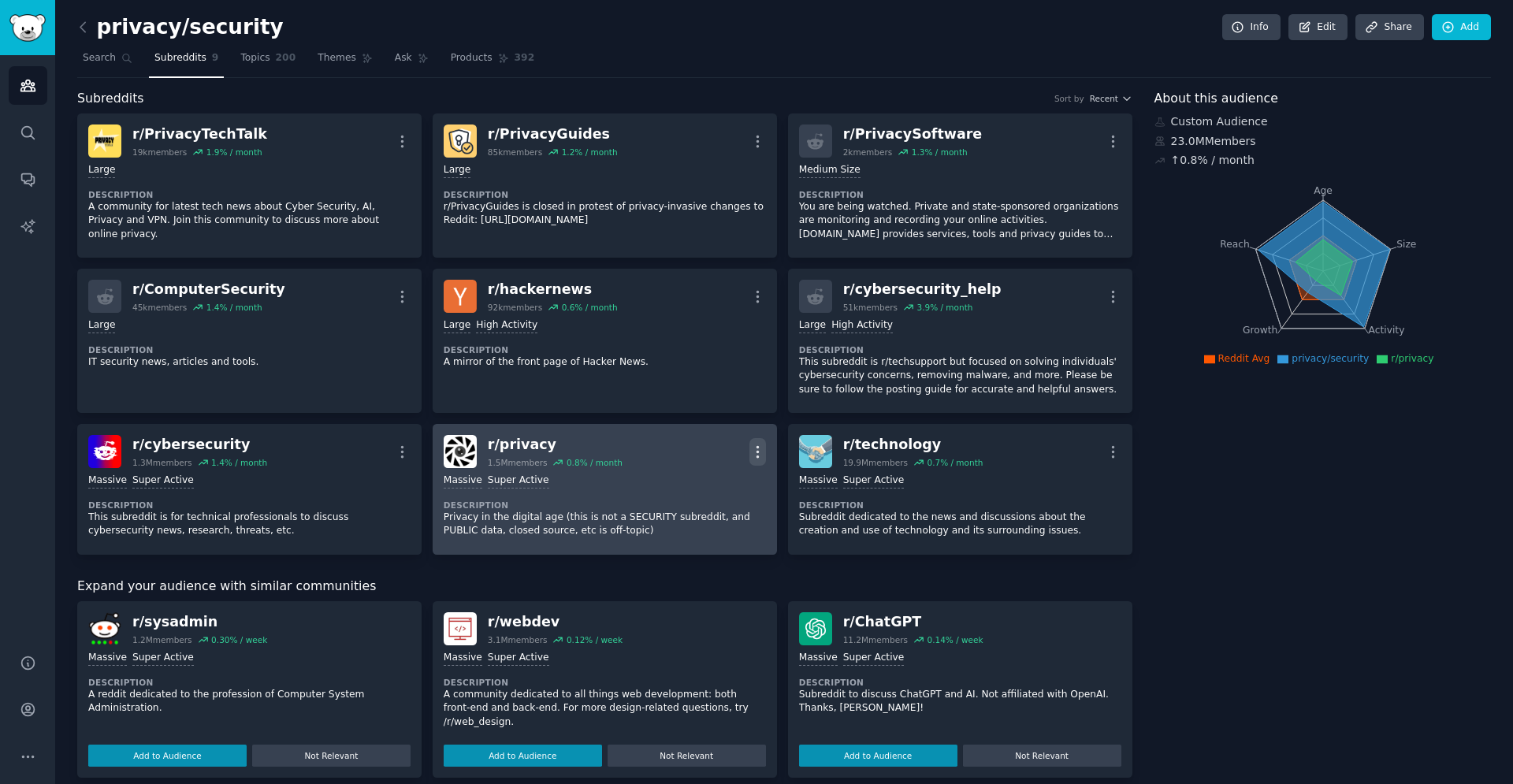
click at [758, 455] on icon "button" at bounding box center [757, 451] width 2 height 11
click at [735, 517] on div "Delete" at bounding box center [694, 512] width 94 height 33
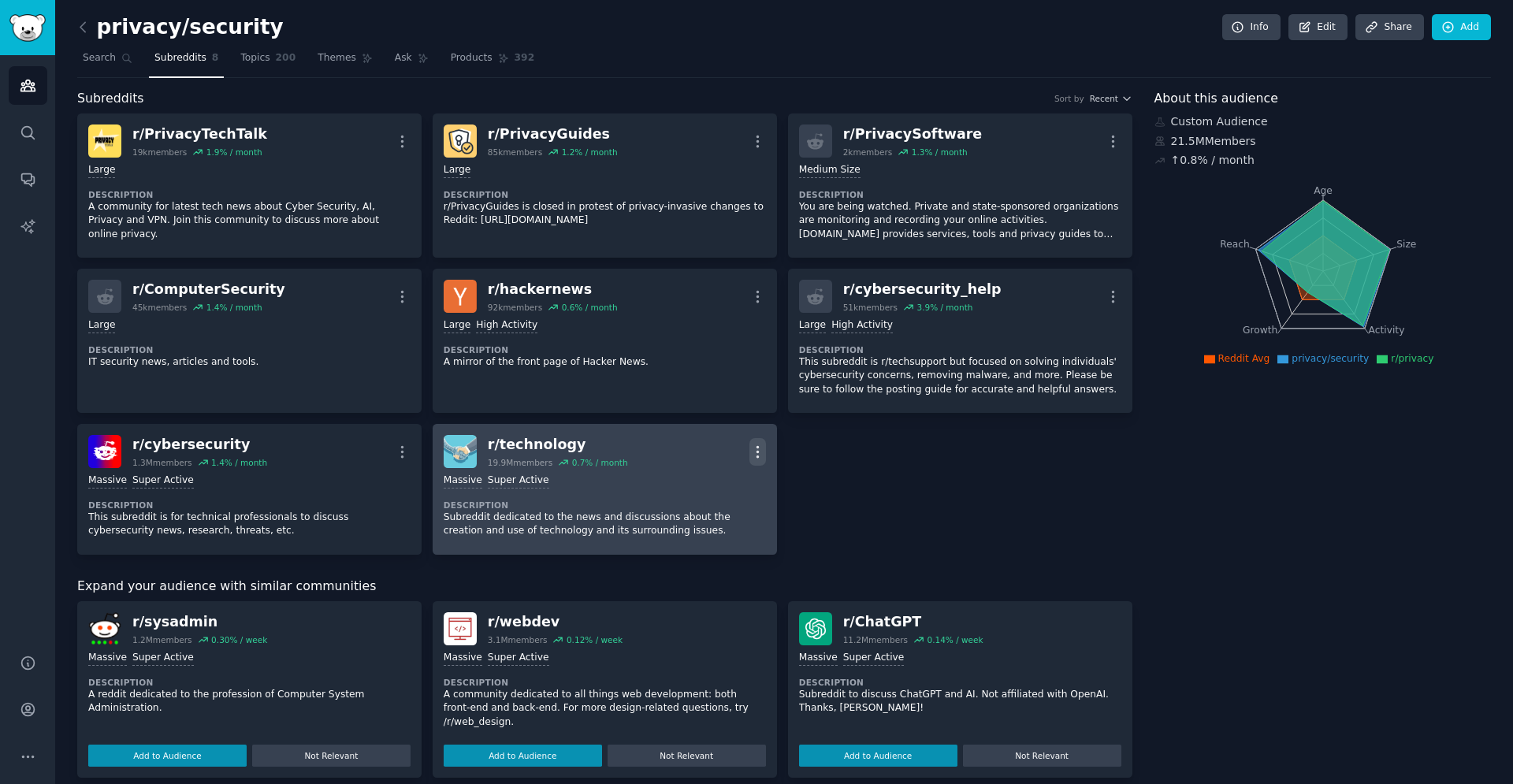
click at [755, 452] on icon "button" at bounding box center [757, 451] width 16 height 16
click at [726, 517] on div "Delete" at bounding box center [694, 512] width 94 height 33
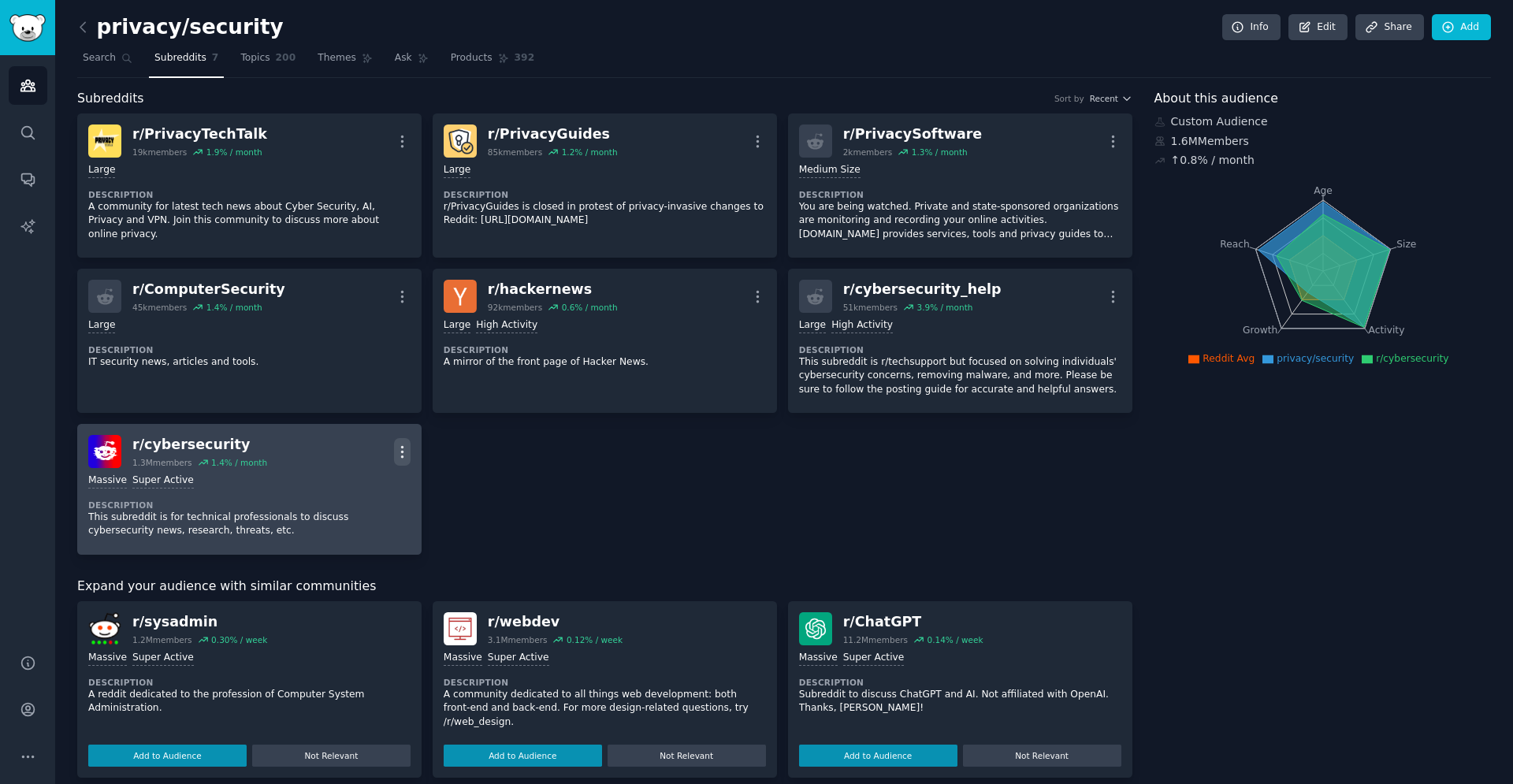
click at [398, 447] on icon "button" at bounding box center [402, 451] width 16 height 16
click at [340, 514] on p "Delete" at bounding box center [341, 512] width 36 height 16
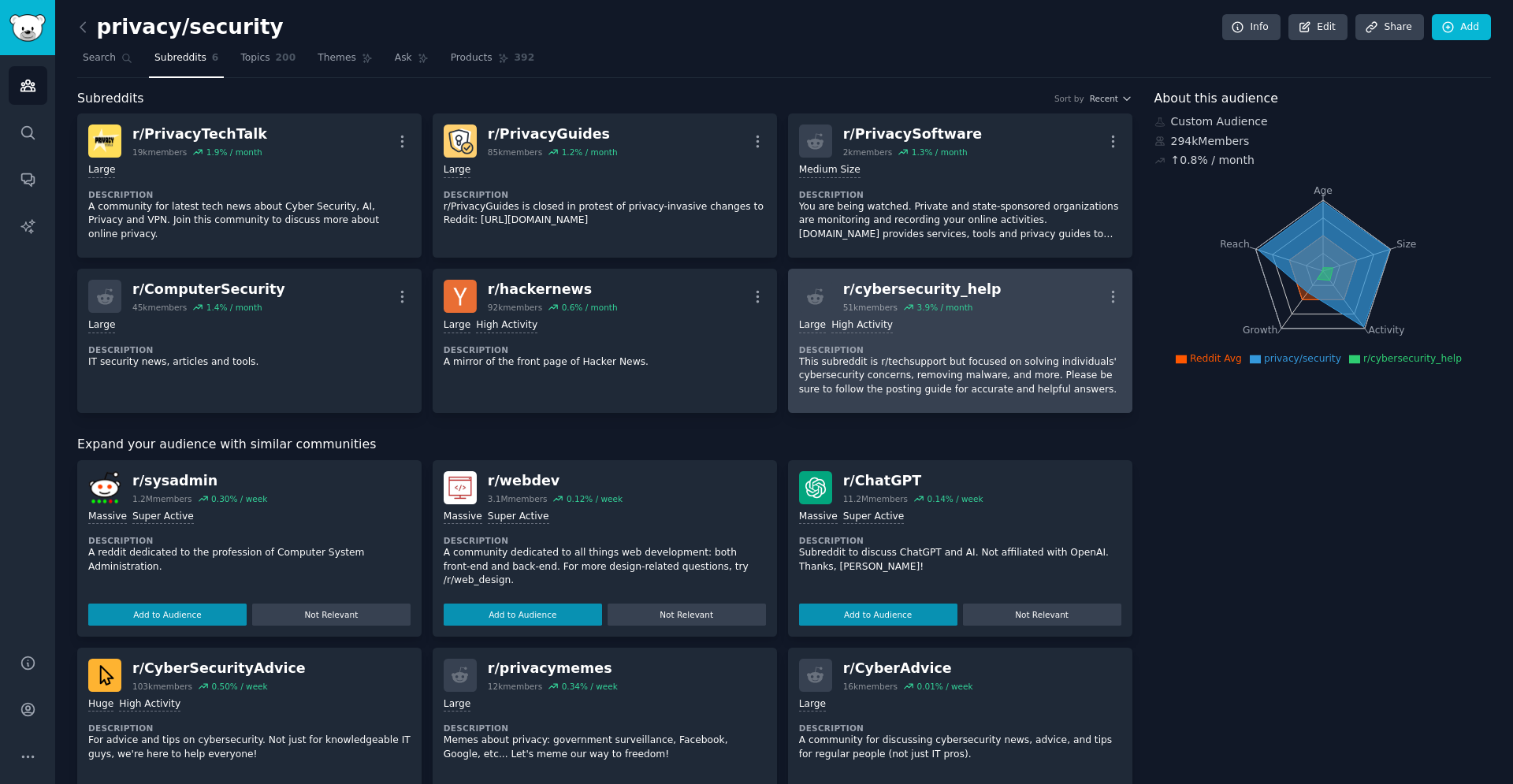
click at [1102, 295] on div "r/ cybersecurity_help 51k members 3.9 % / month More" at bounding box center [960, 296] width 323 height 33
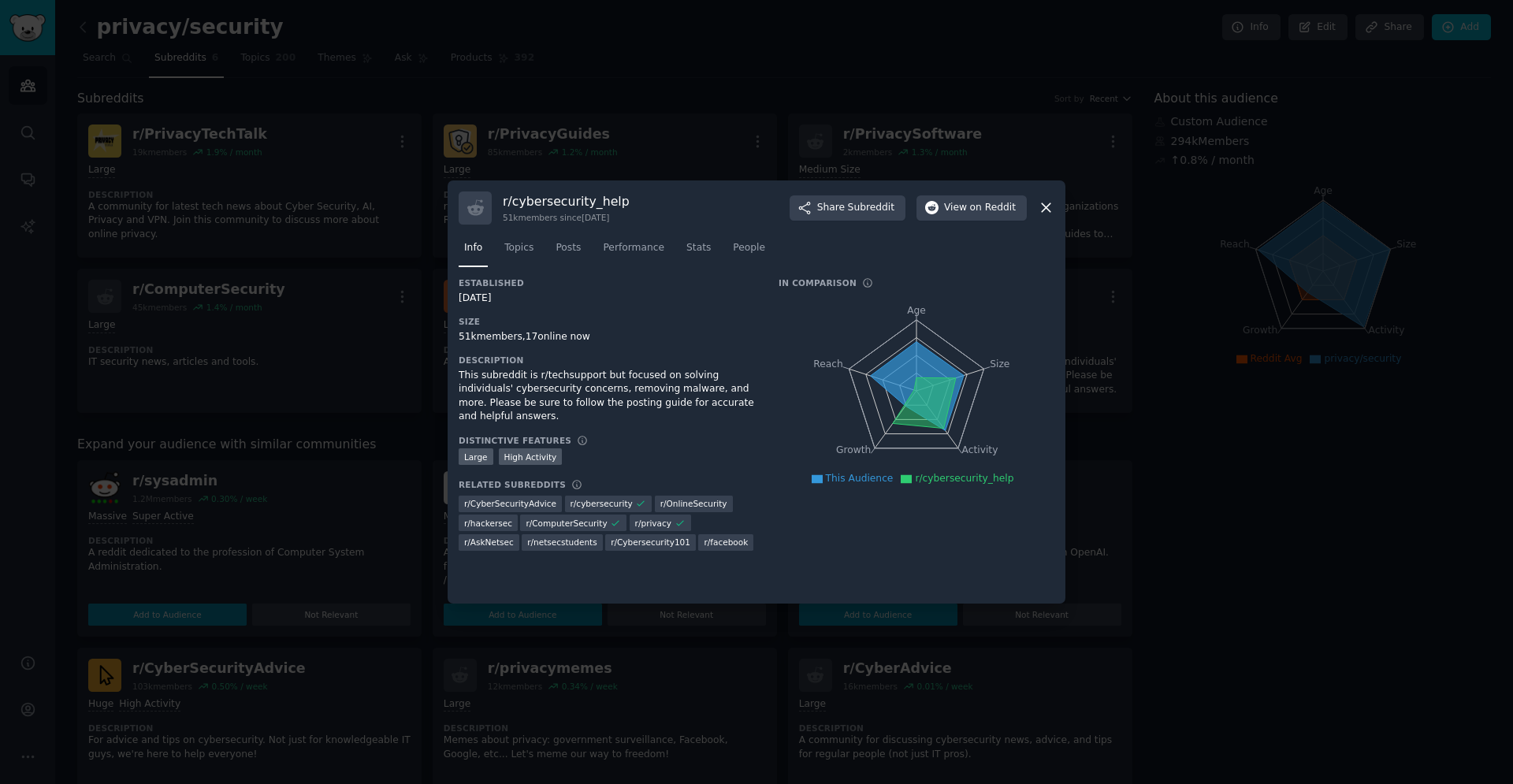
click at [1139, 197] on div at bounding box center [756, 392] width 1513 height 784
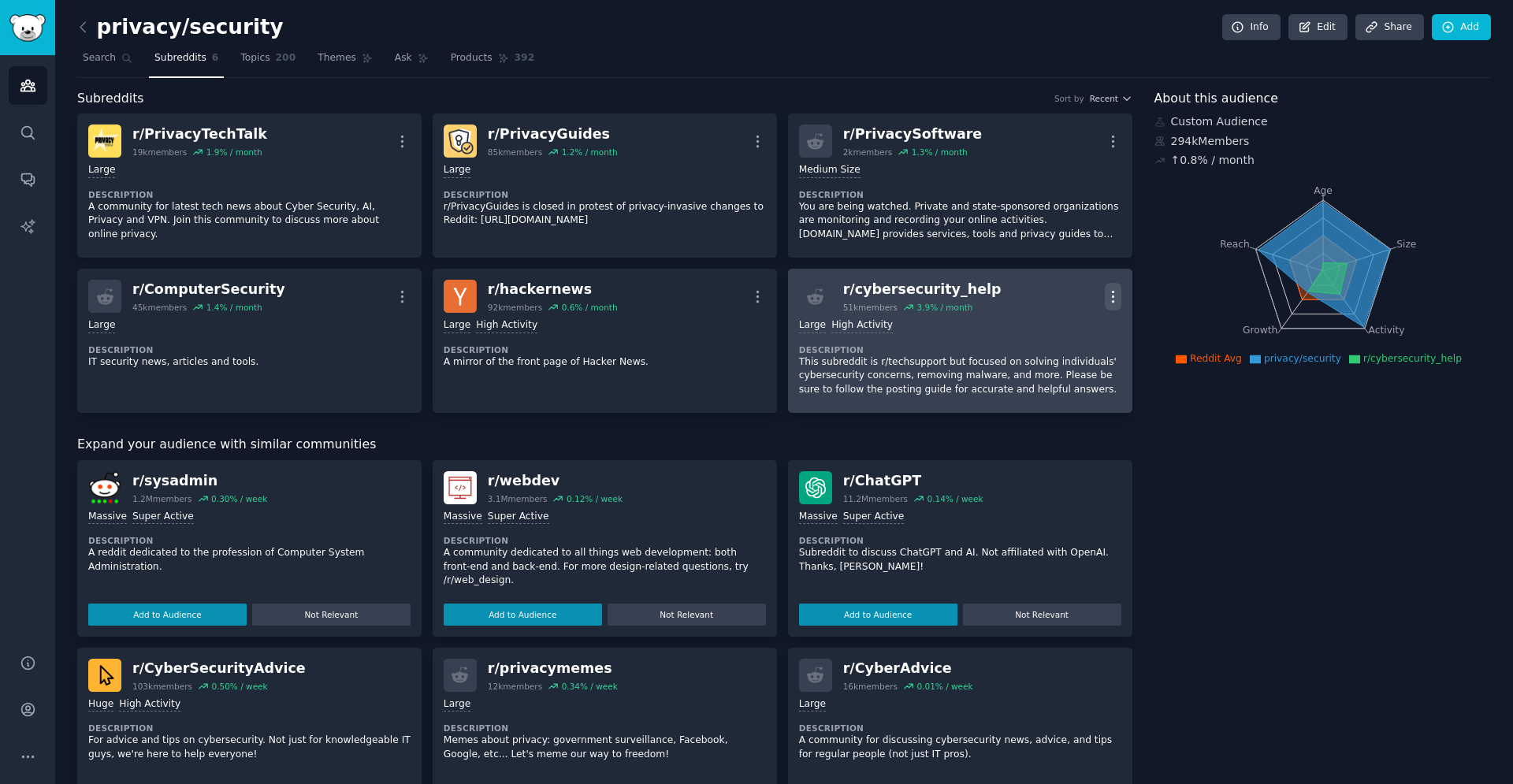
click at [1114, 297] on icon "button" at bounding box center [1113, 296] width 2 height 11
click at [1070, 354] on div "Delete" at bounding box center [1049, 357] width 94 height 33
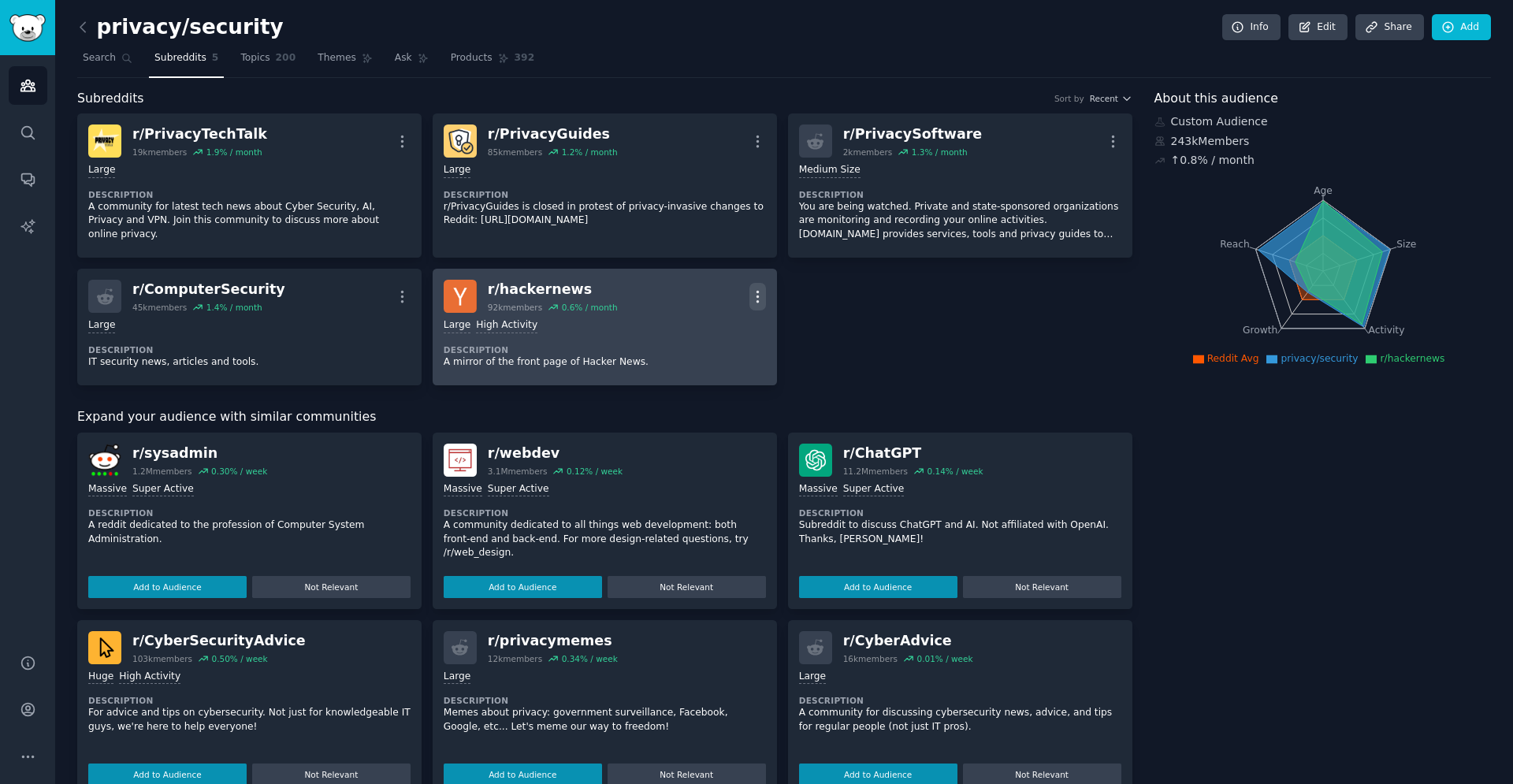
click at [752, 297] on icon "button" at bounding box center [757, 296] width 16 height 16
click at [713, 353] on div "Delete" at bounding box center [694, 357] width 94 height 33
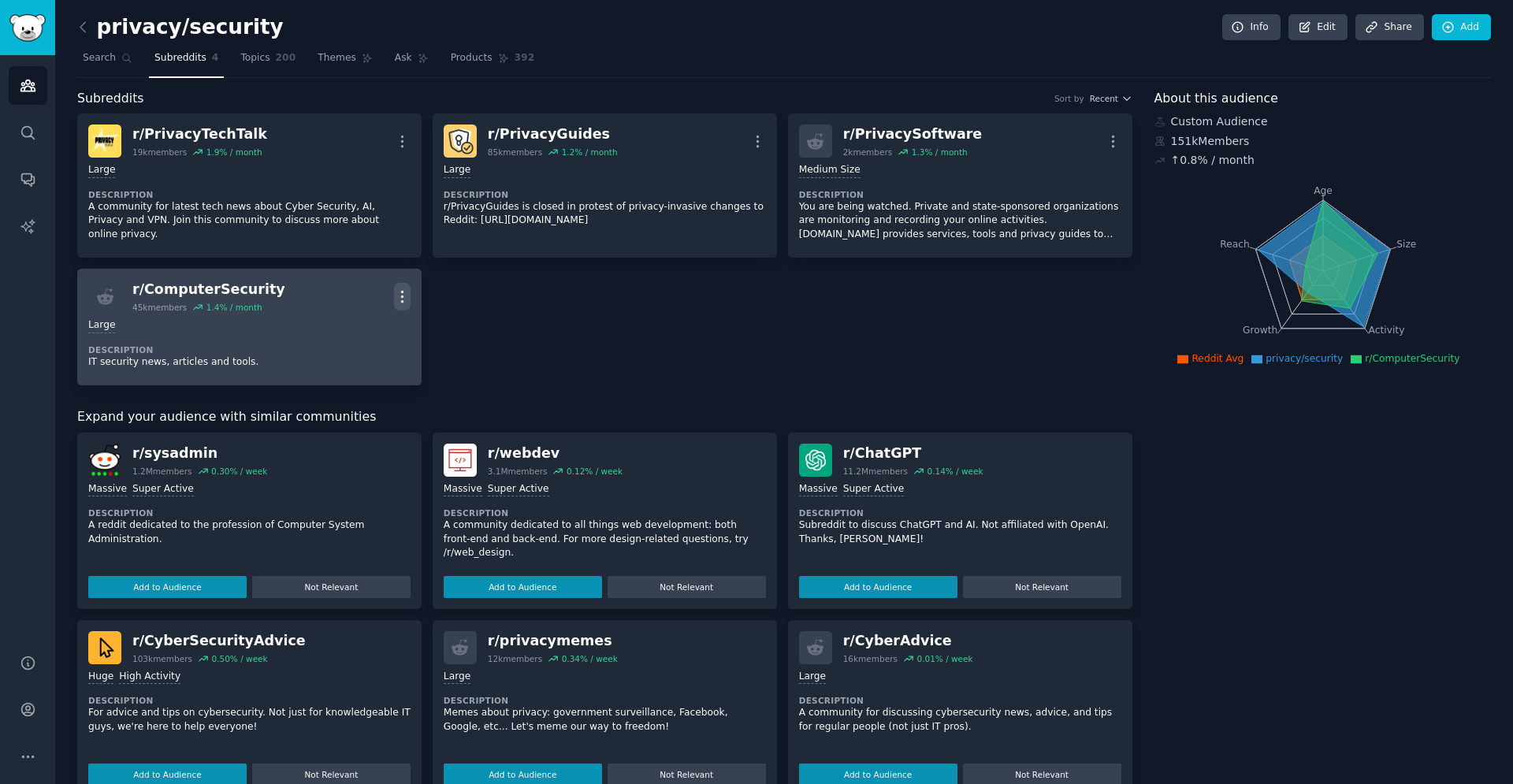
click at [401, 296] on icon "button" at bounding box center [402, 296] width 16 height 16
click at [348, 356] on p "Delete" at bounding box center [341, 357] width 36 height 16
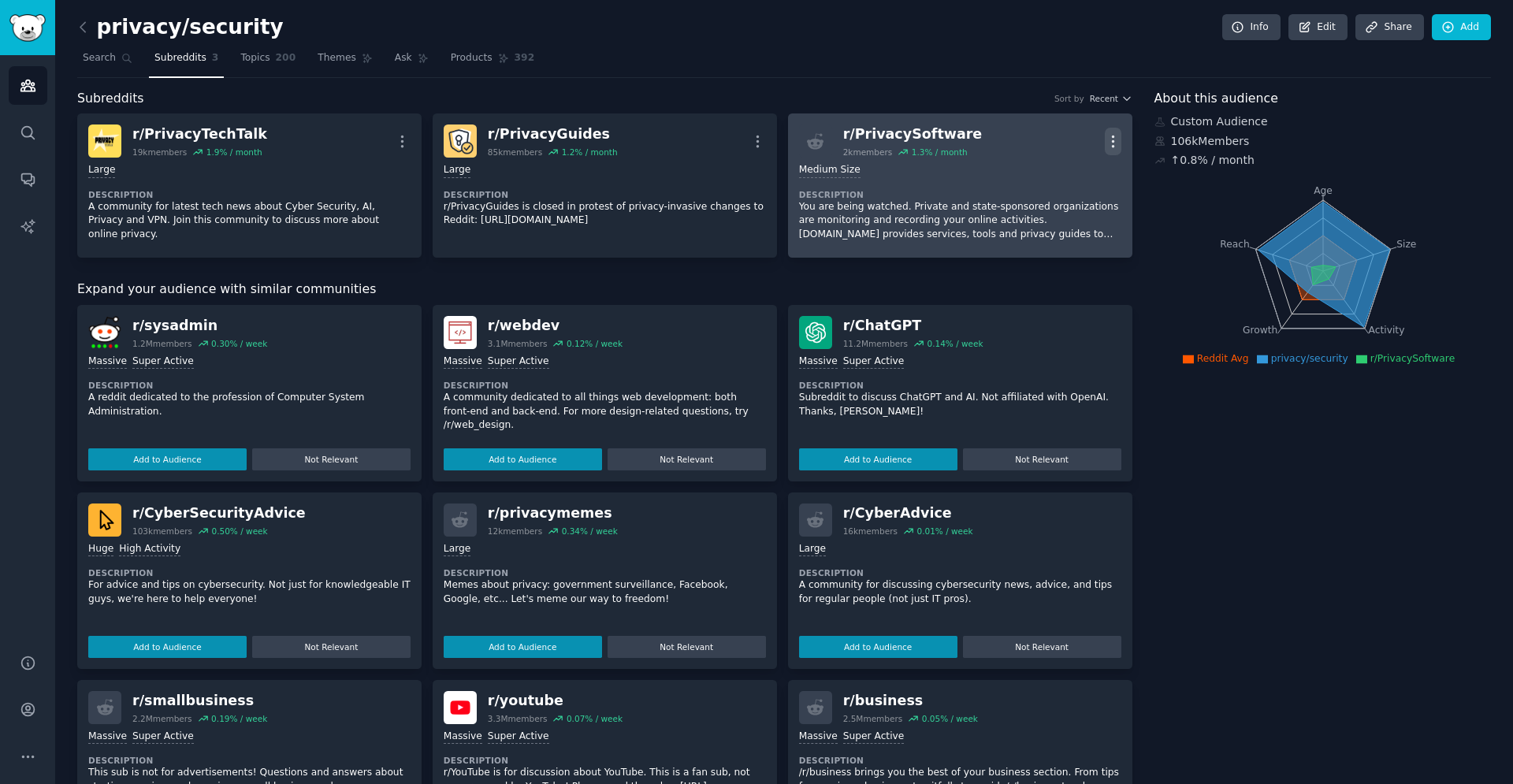
click at [1114, 148] on icon "button" at bounding box center [1113, 141] width 16 height 16
click at [1040, 204] on p "Delete" at bounding box center [1052, 202] width 36 height 16
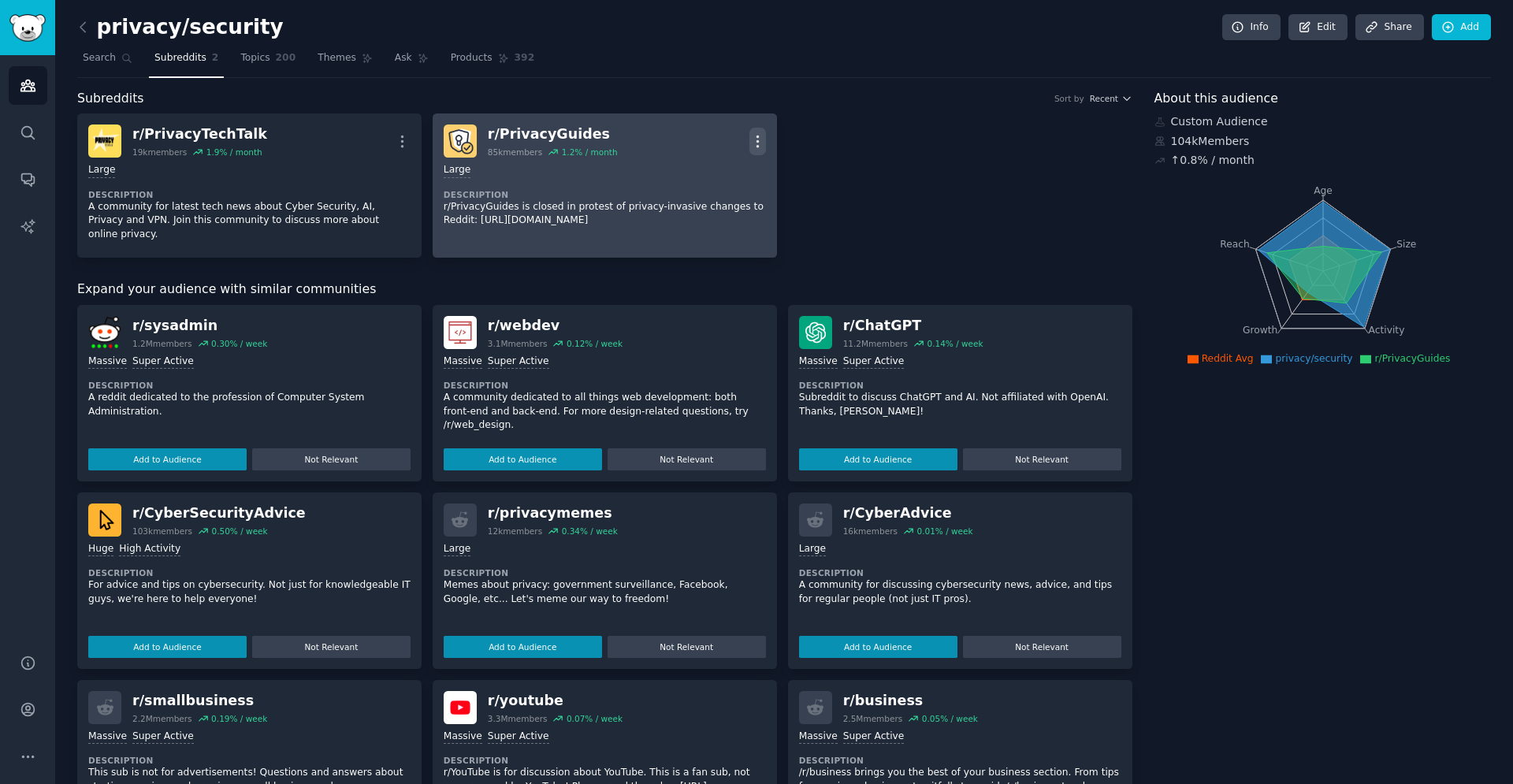
click at [761, 142] on icon "button" at bounding box center [757, 141] width 16 height 16
click at [714, 205] on div "Delete" at bounding box center [694, 202] width 94 height 33
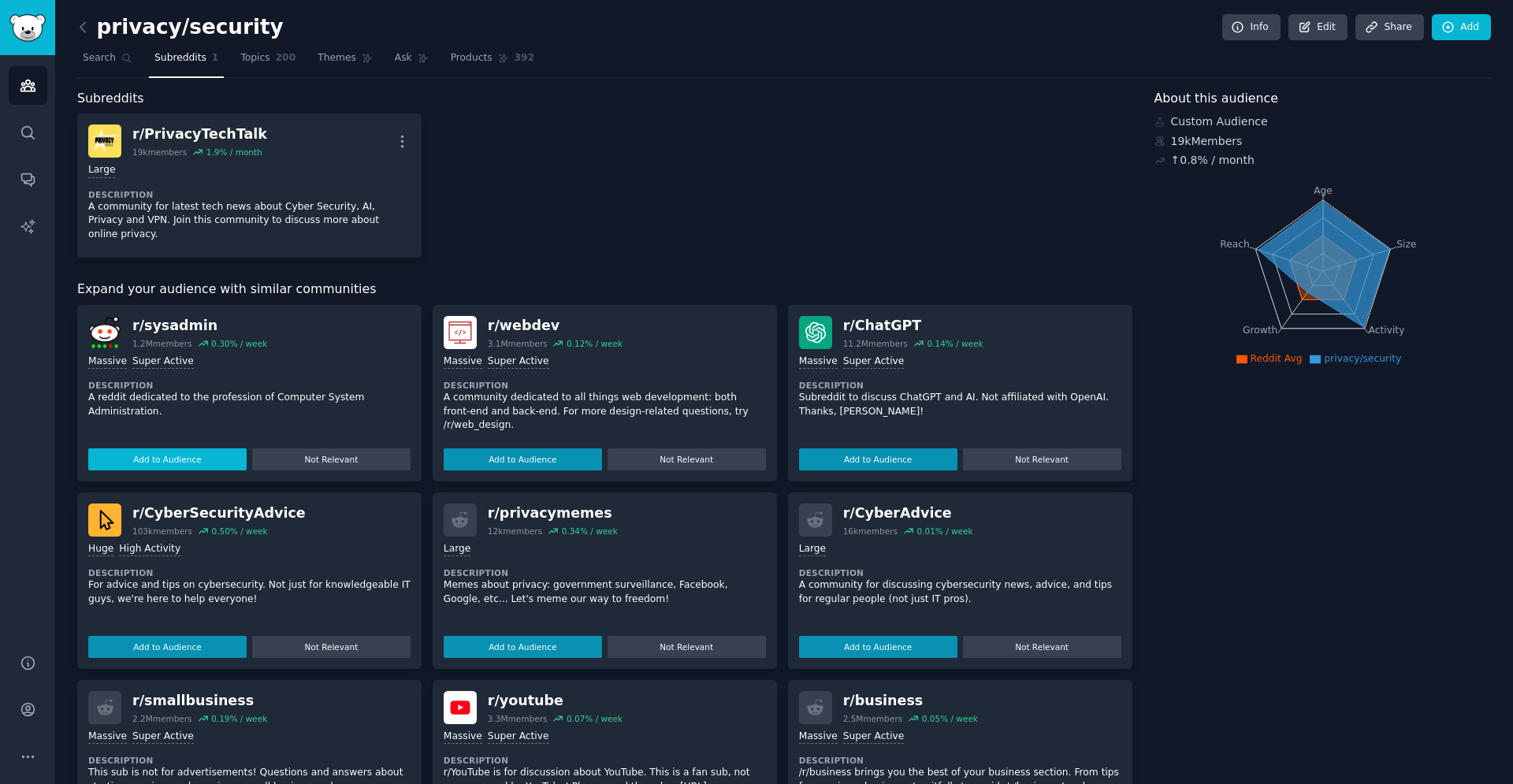
click at [140, 451] on button "Add to Audience" at bounding box center [167, 460] width 159 height 22
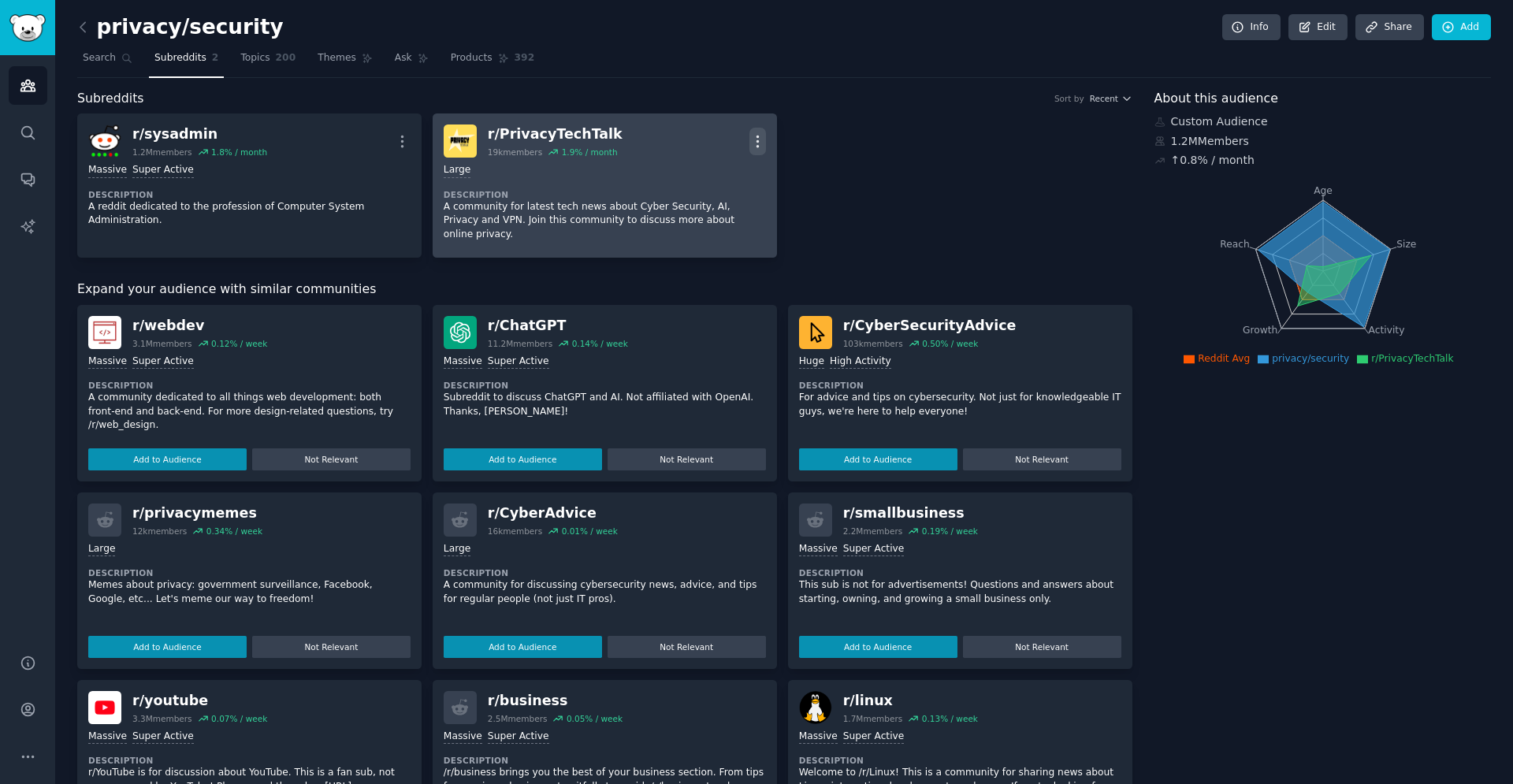
click at [759, 144] on icon "button" at bounding box center [757, 141] width 16 height 16
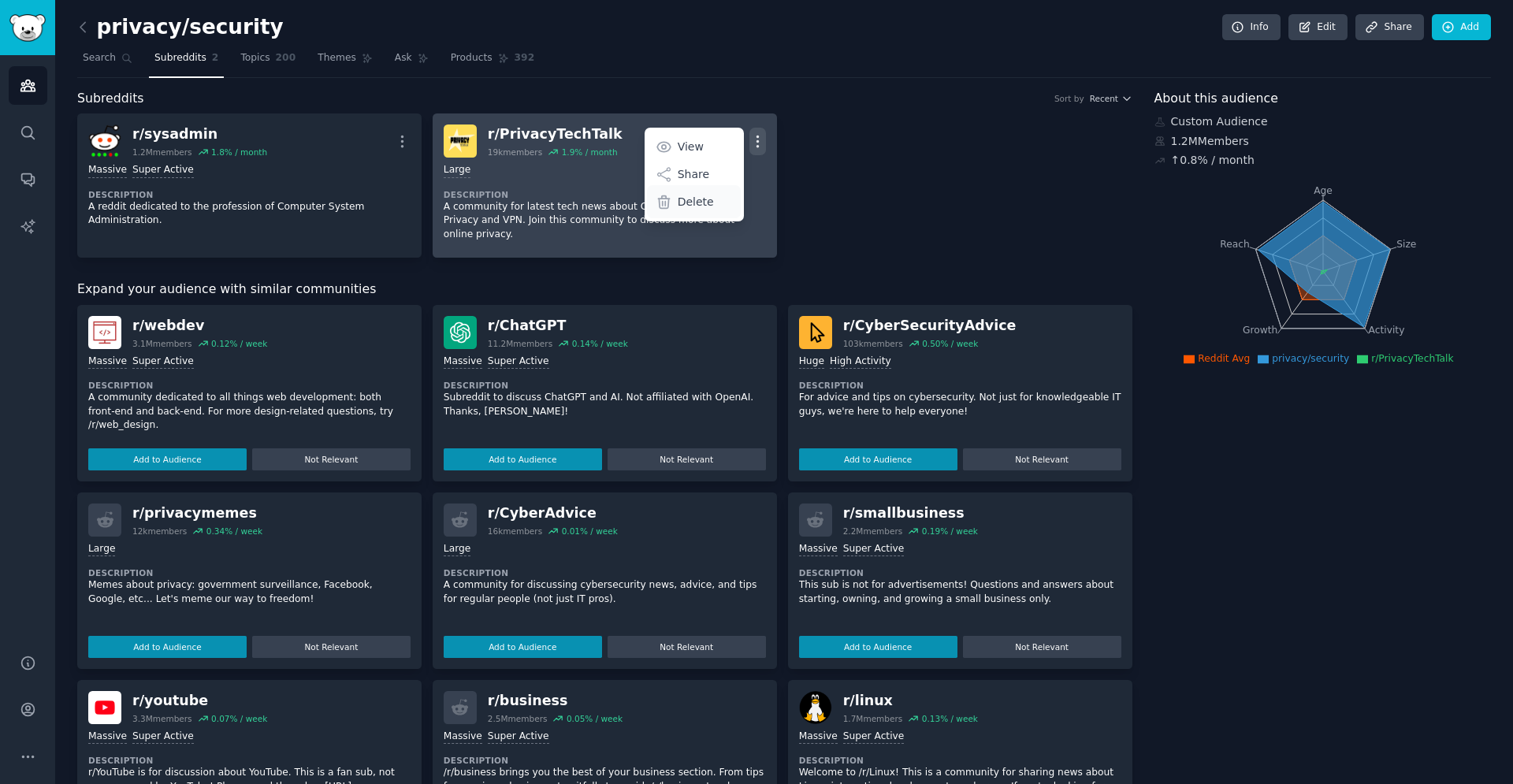
click at [690, 203] on p "Delete" at bounding box center [696, 202] width 36 height 16
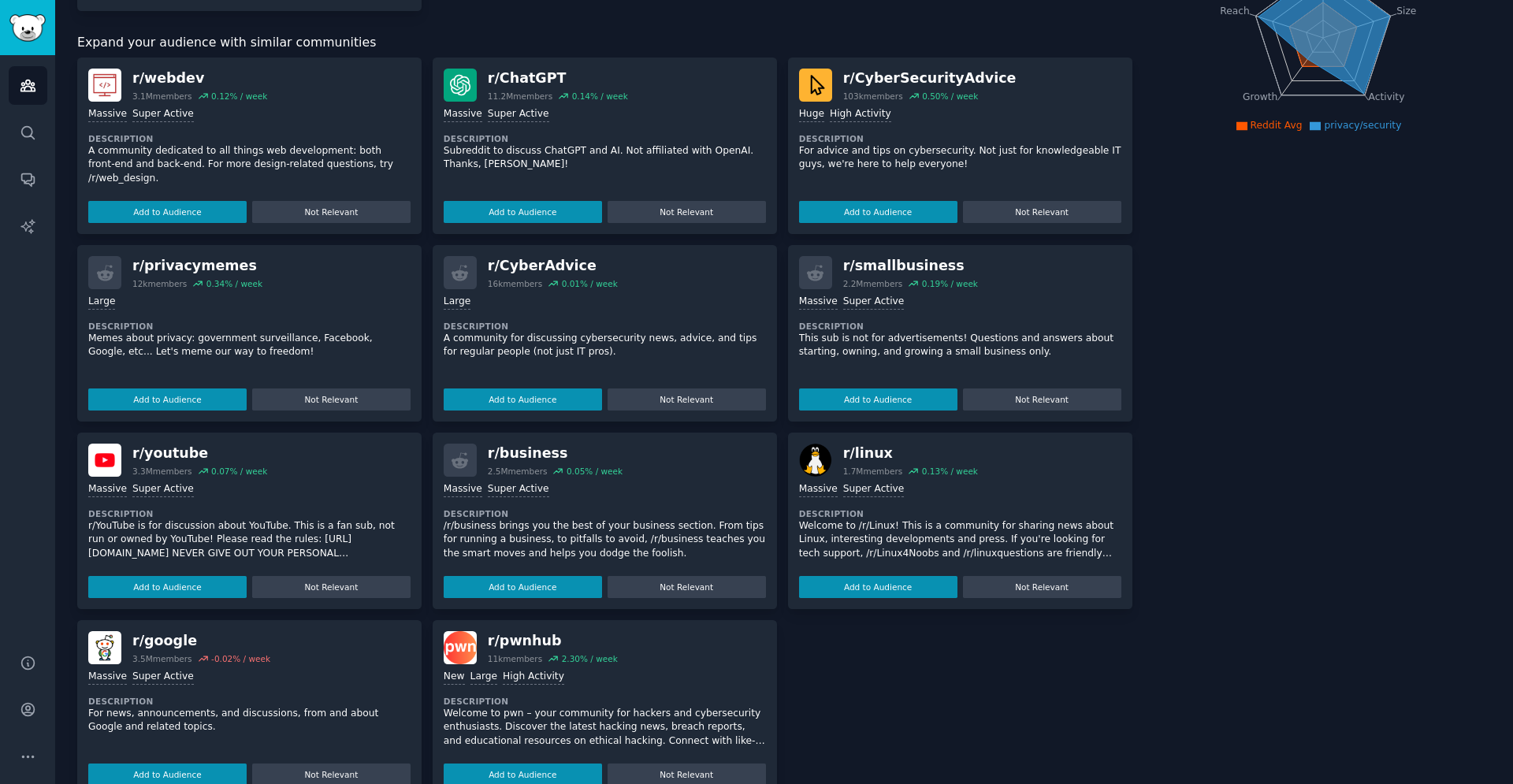
scroll to position [241, 0]
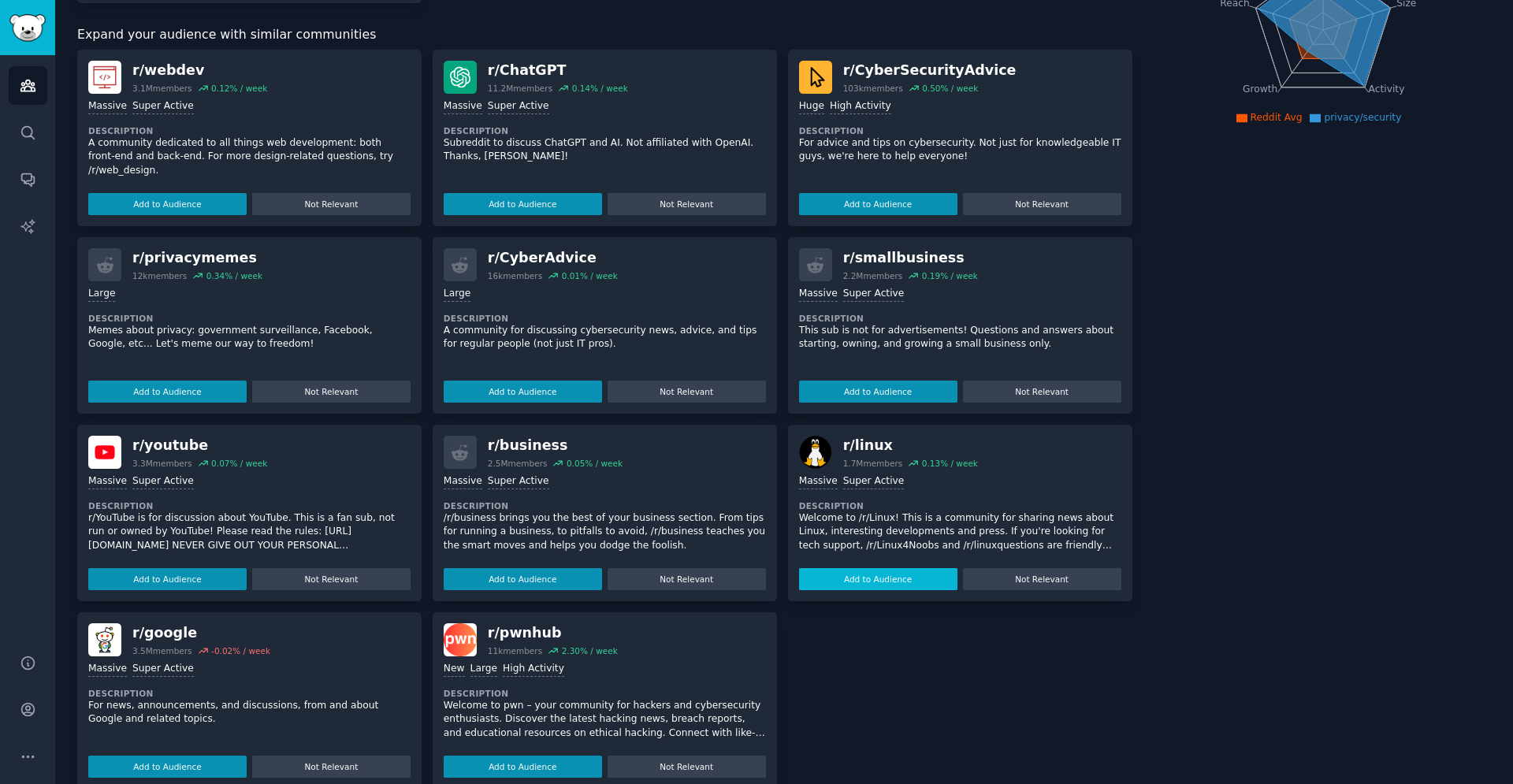
click at [905, 569] on button "Add to Audience" at bounding box center [878, 580] width 159 height 22
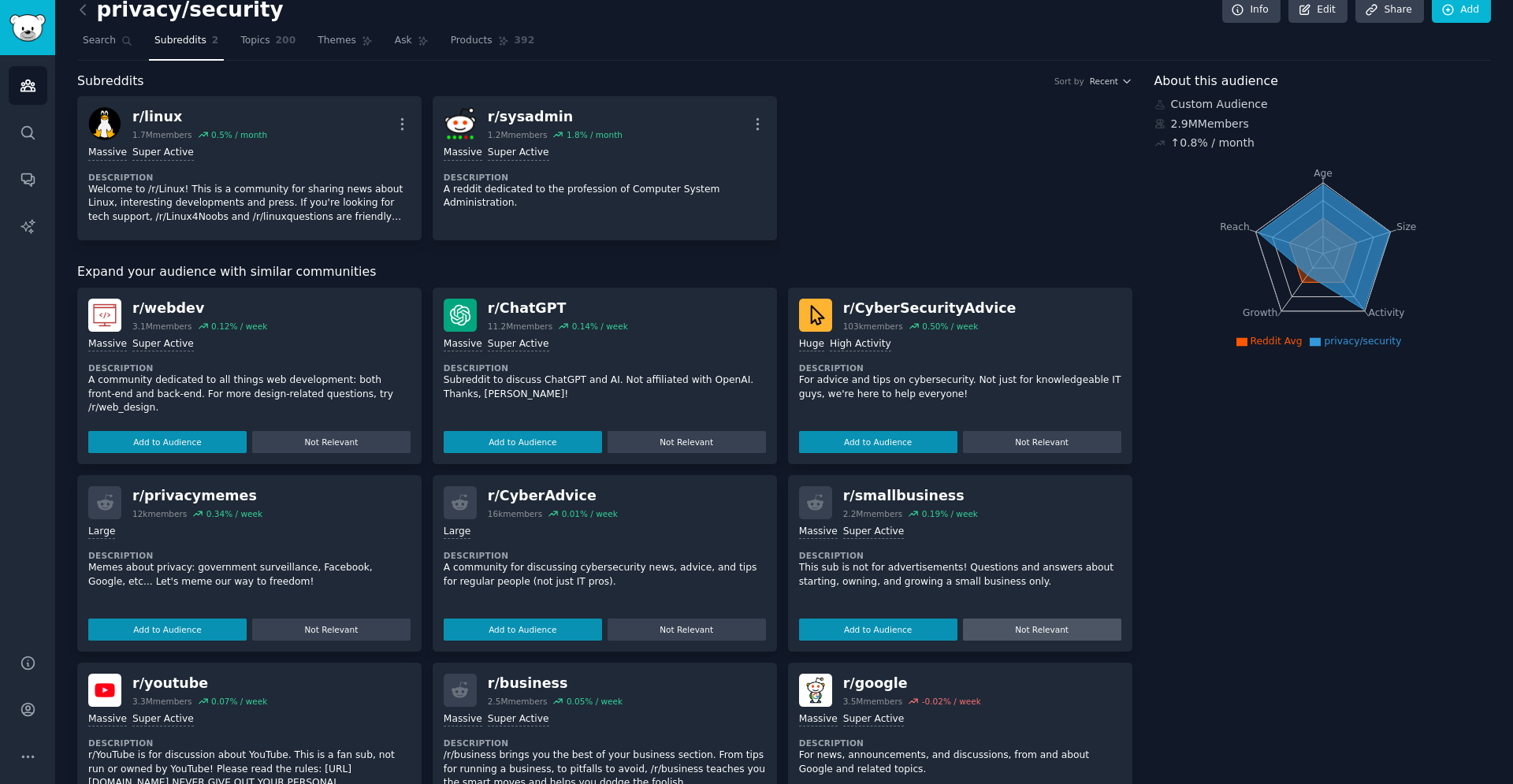
scroll to position [0, 0]
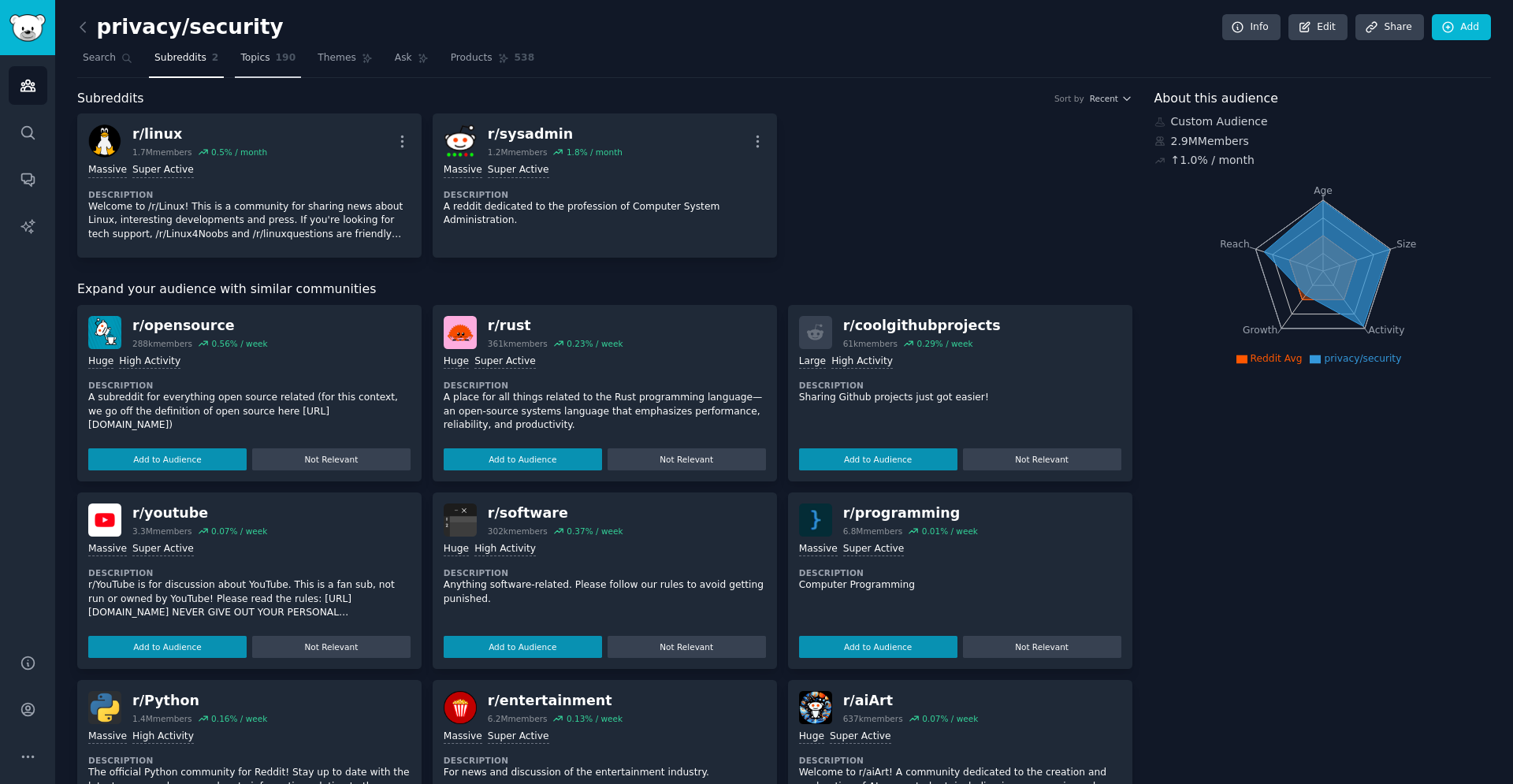
click at [242, 60] on span "Topics" at bounding box center [255, 58] width 29 height 14
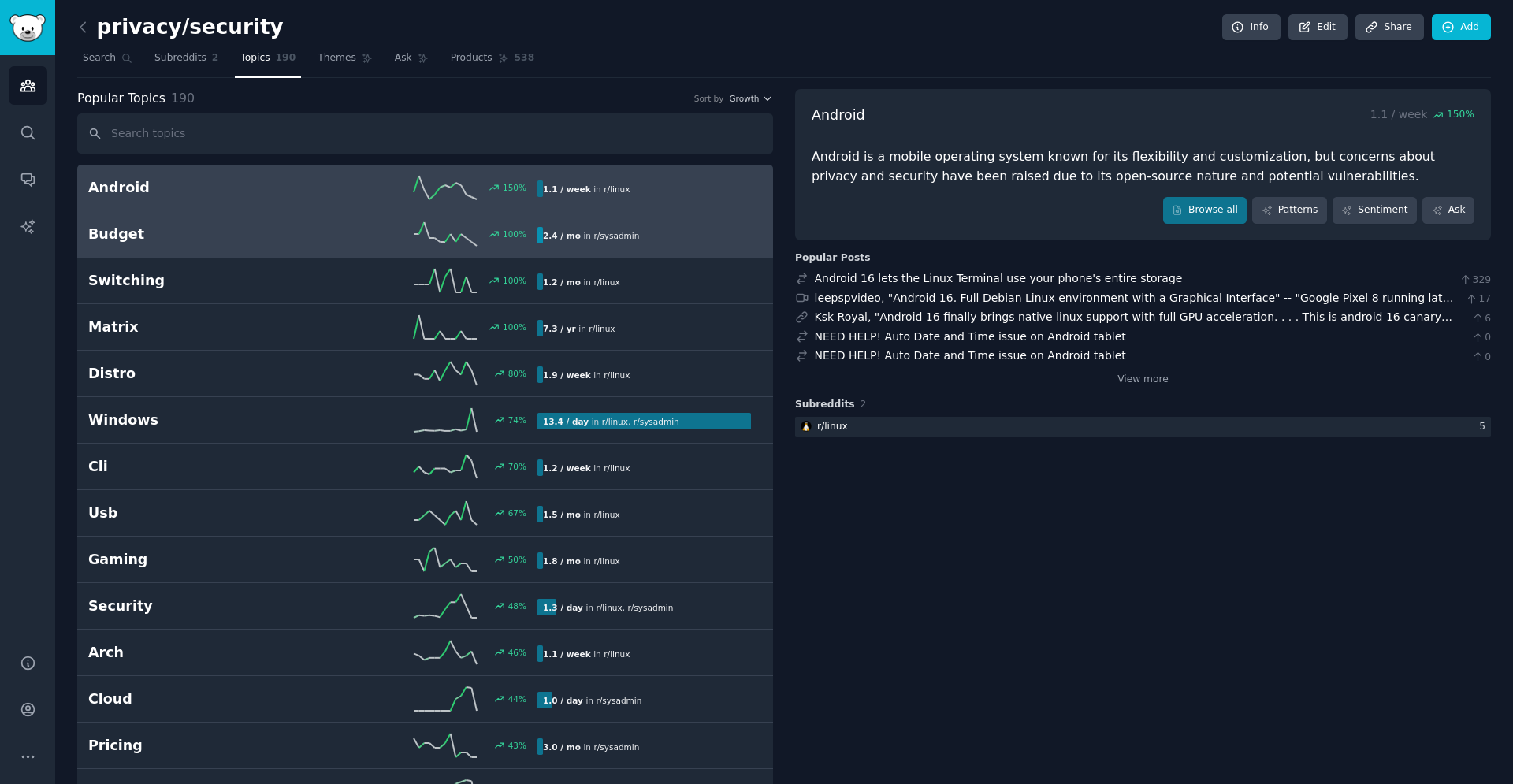
click at [176, 235] on h2 "Budget" at bounding box center [200, 234] width 224 height 20
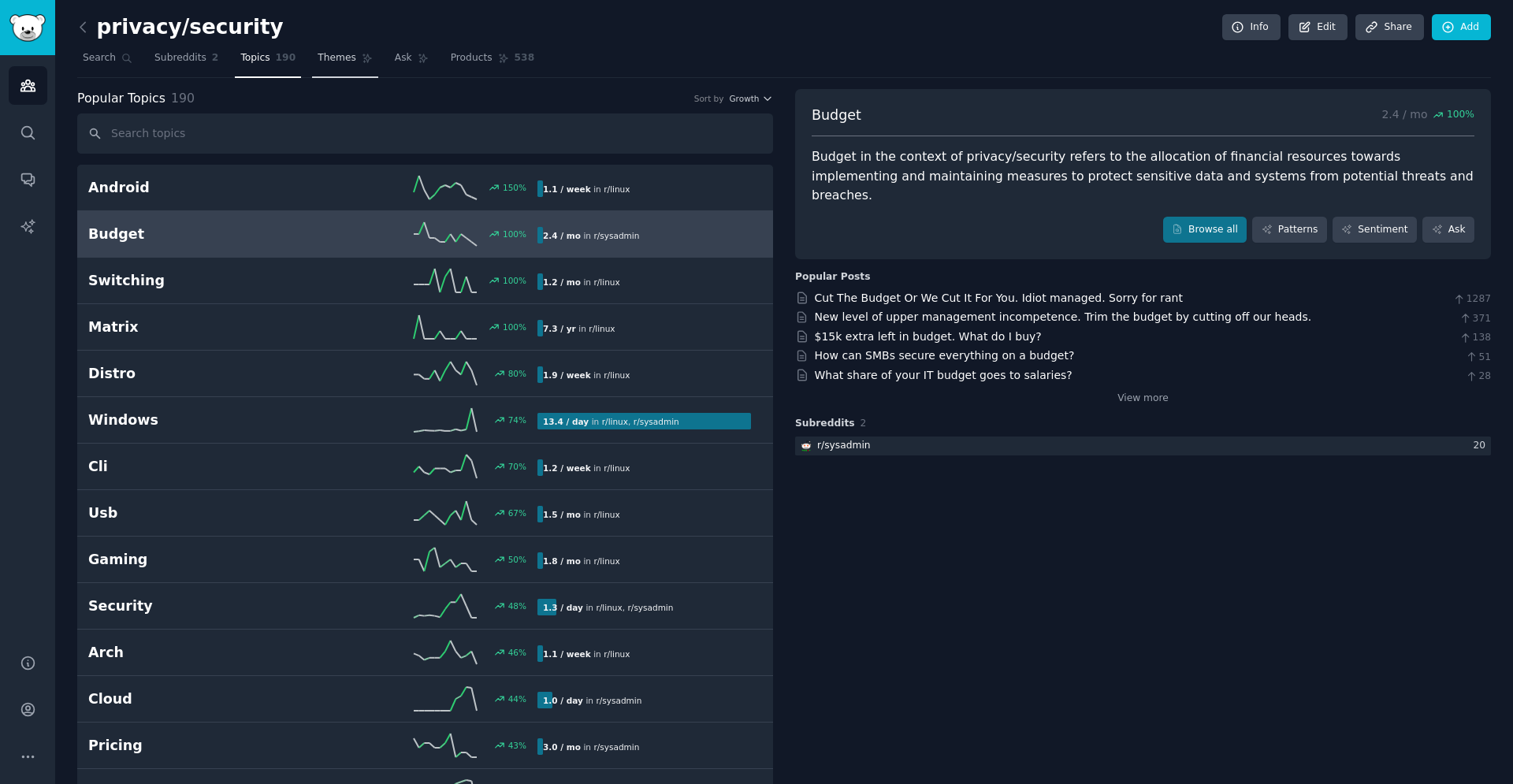
click at [317, 56] on span "Themes" at bounding box center [336, 58] width 39 height 14
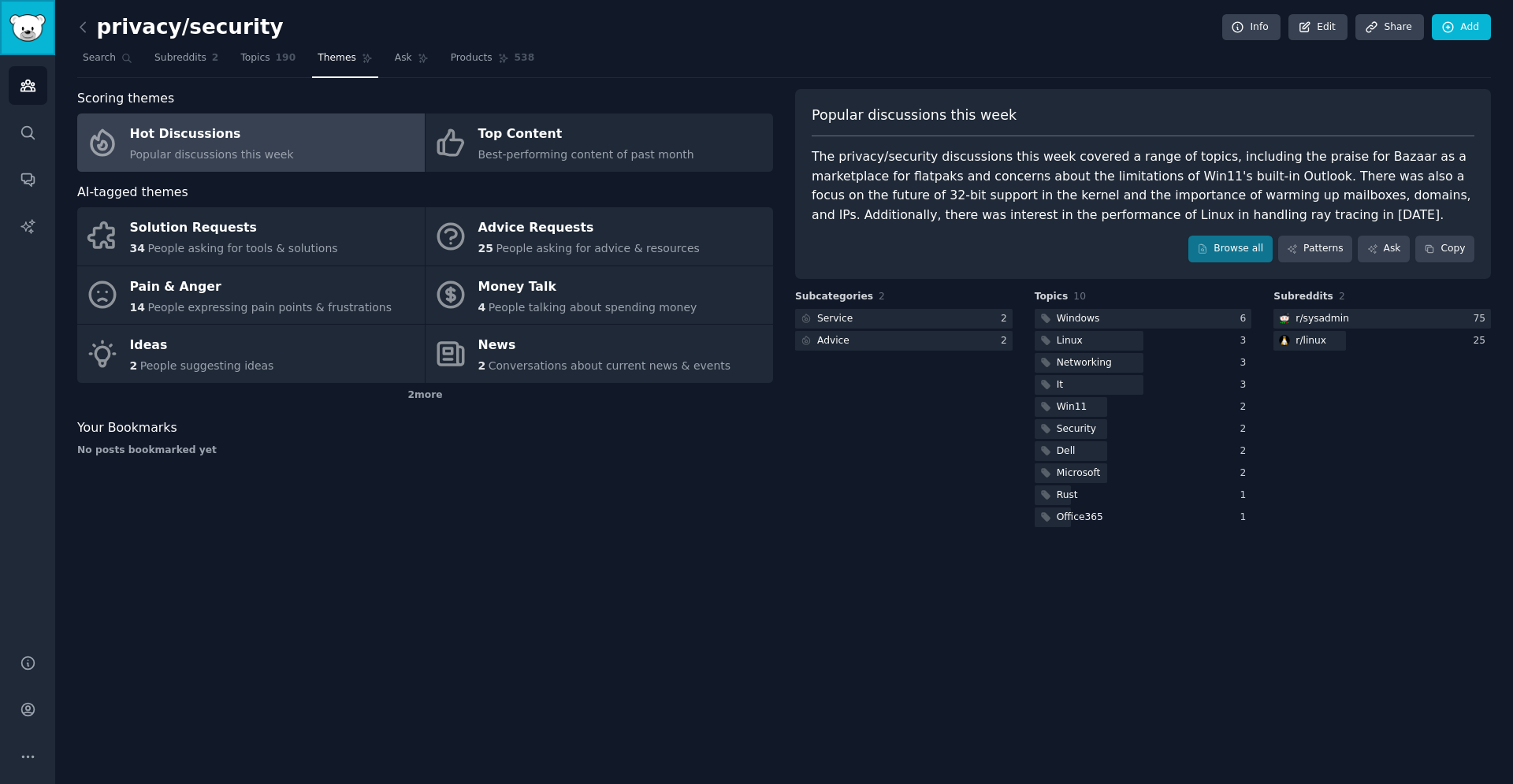
click at [35, 37] on img "Sidebar" at bounding box center [28, 28] width 36 height 28
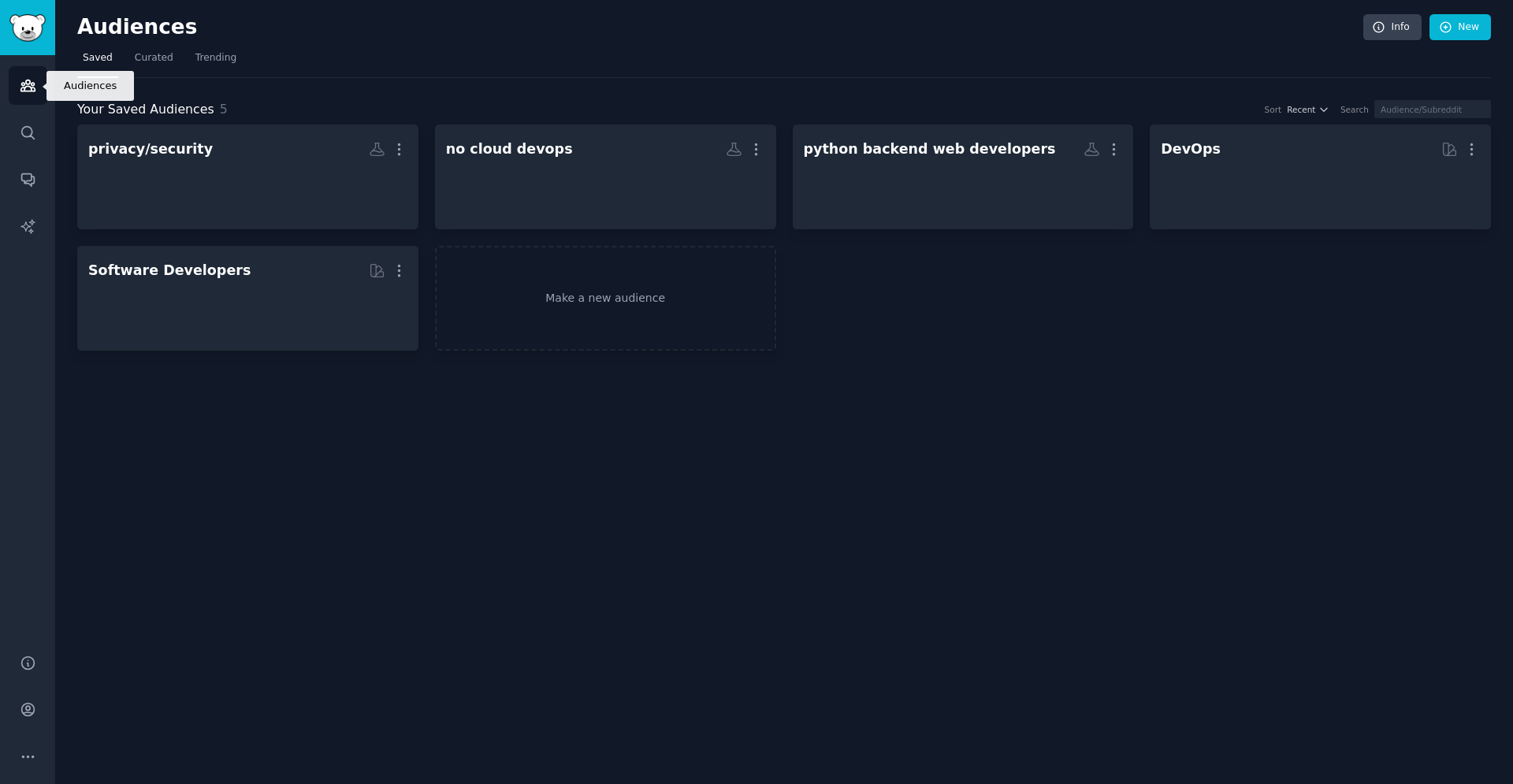
click at [32, 90] on icon "Sidebar" at bounding box center [28, 85] width 16 height 16
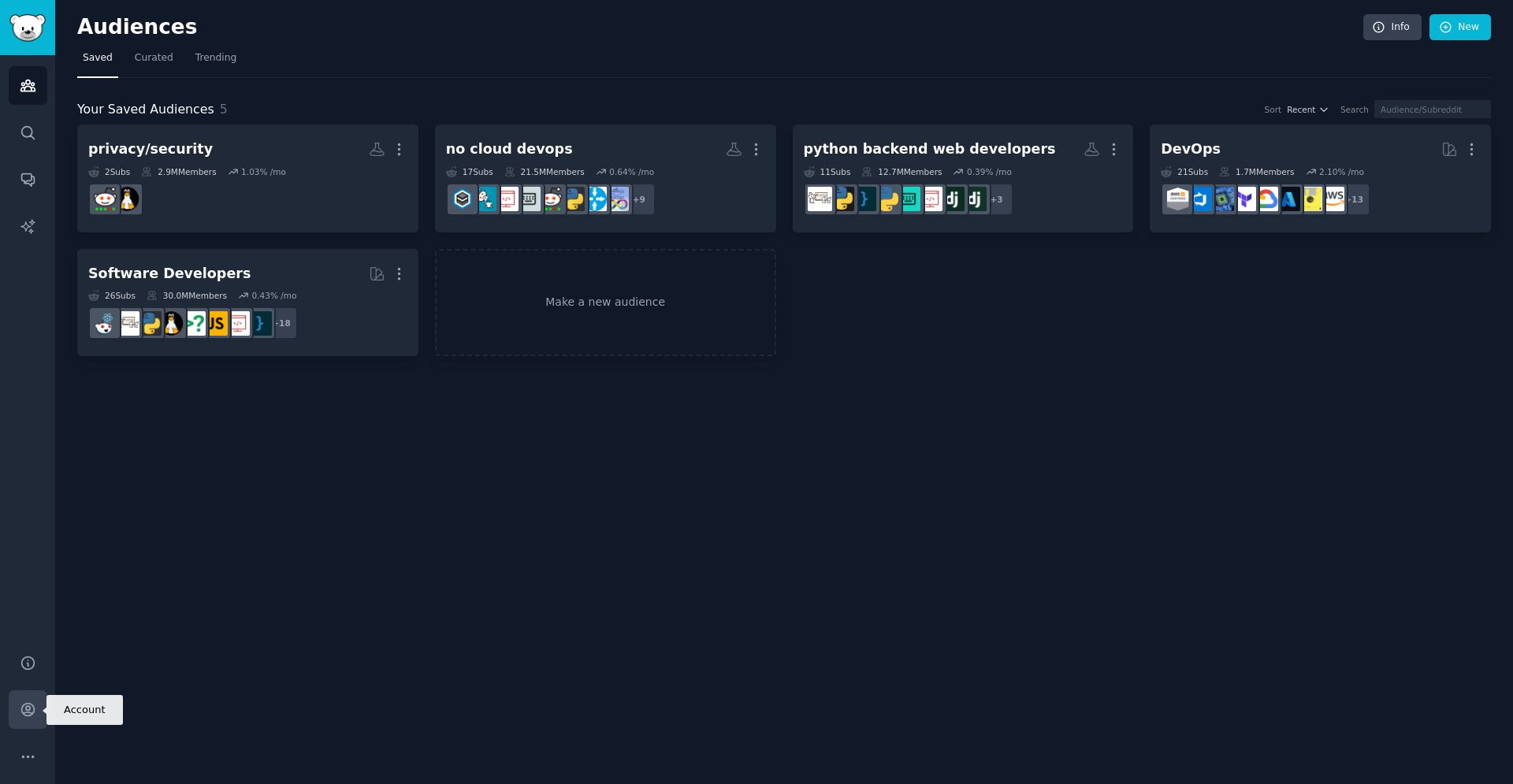
click at [35, 712] on icon "Sidebar" at bounding box center [28, 709] width 16 height 16
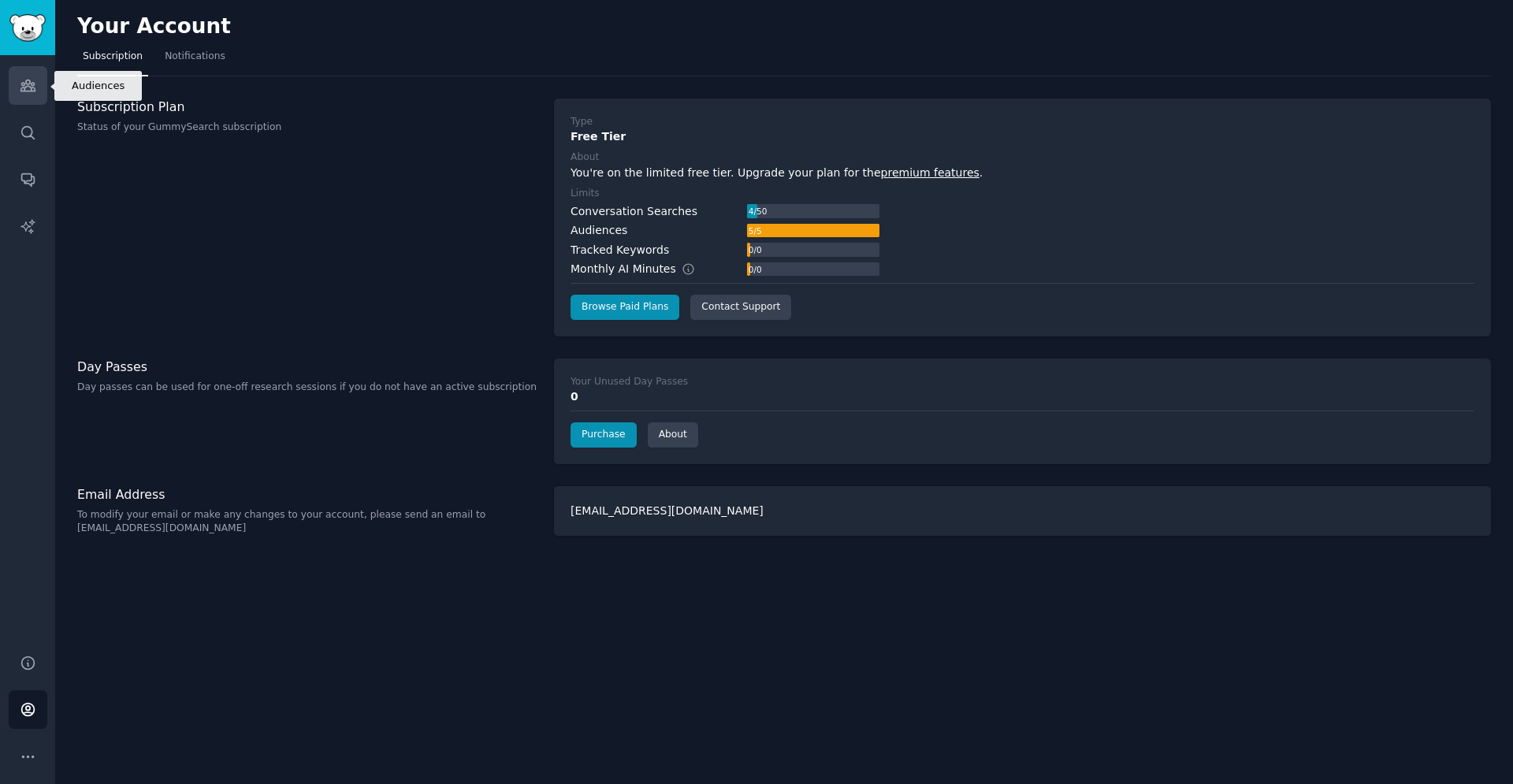
click at [36, 78] on link "Audiences" at bounding box center [28, 85] width 39 height 39
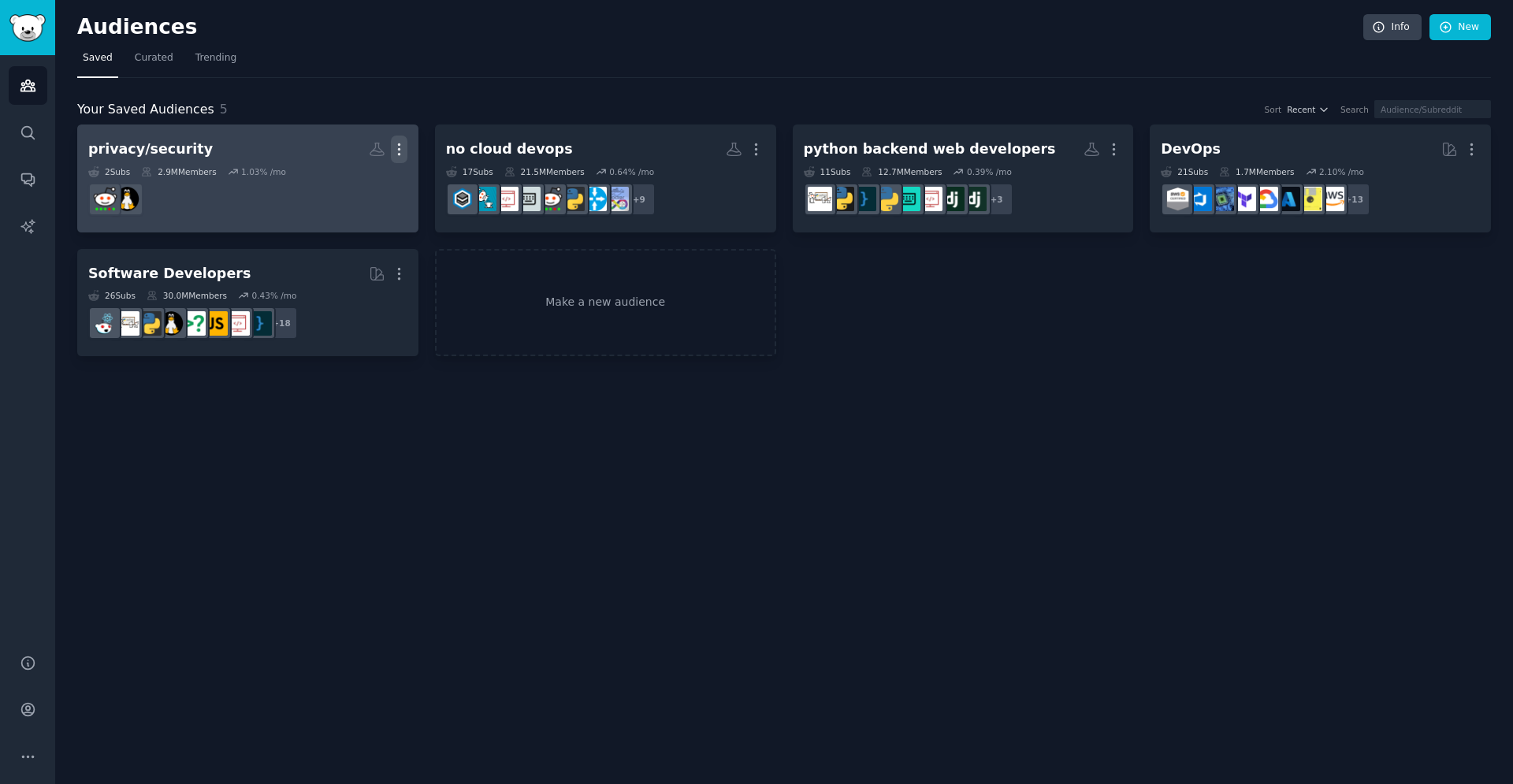
click at [405, 150] on icon "button" at bounding box center [399, 149] width 16 height 16
click at [360, 185] on p "Delete" at bounding box center [356, 182] width 36 height 16
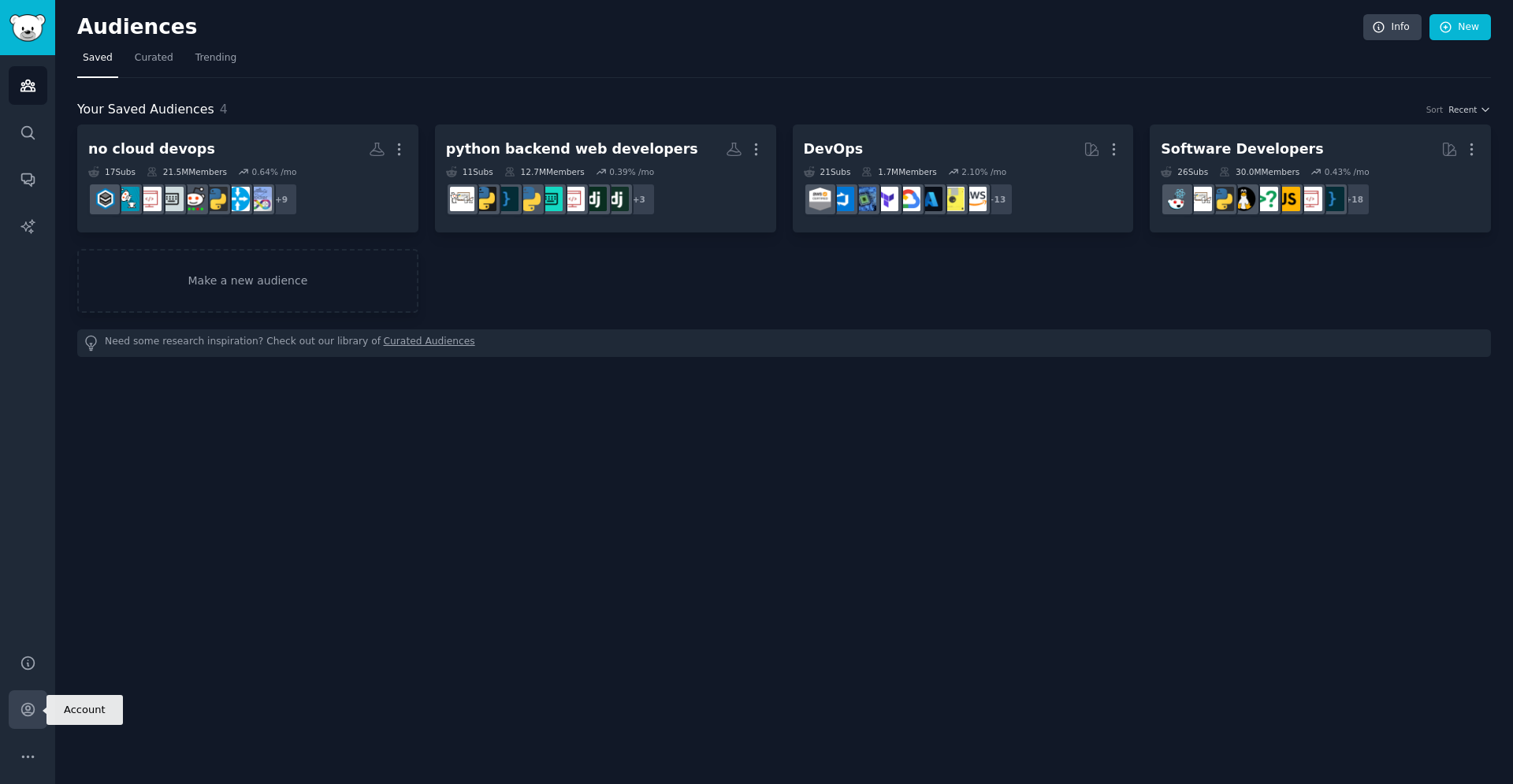
click at [25, 713] on icon "Sidebar" at bounding box center [28, 710] width 13 height 13
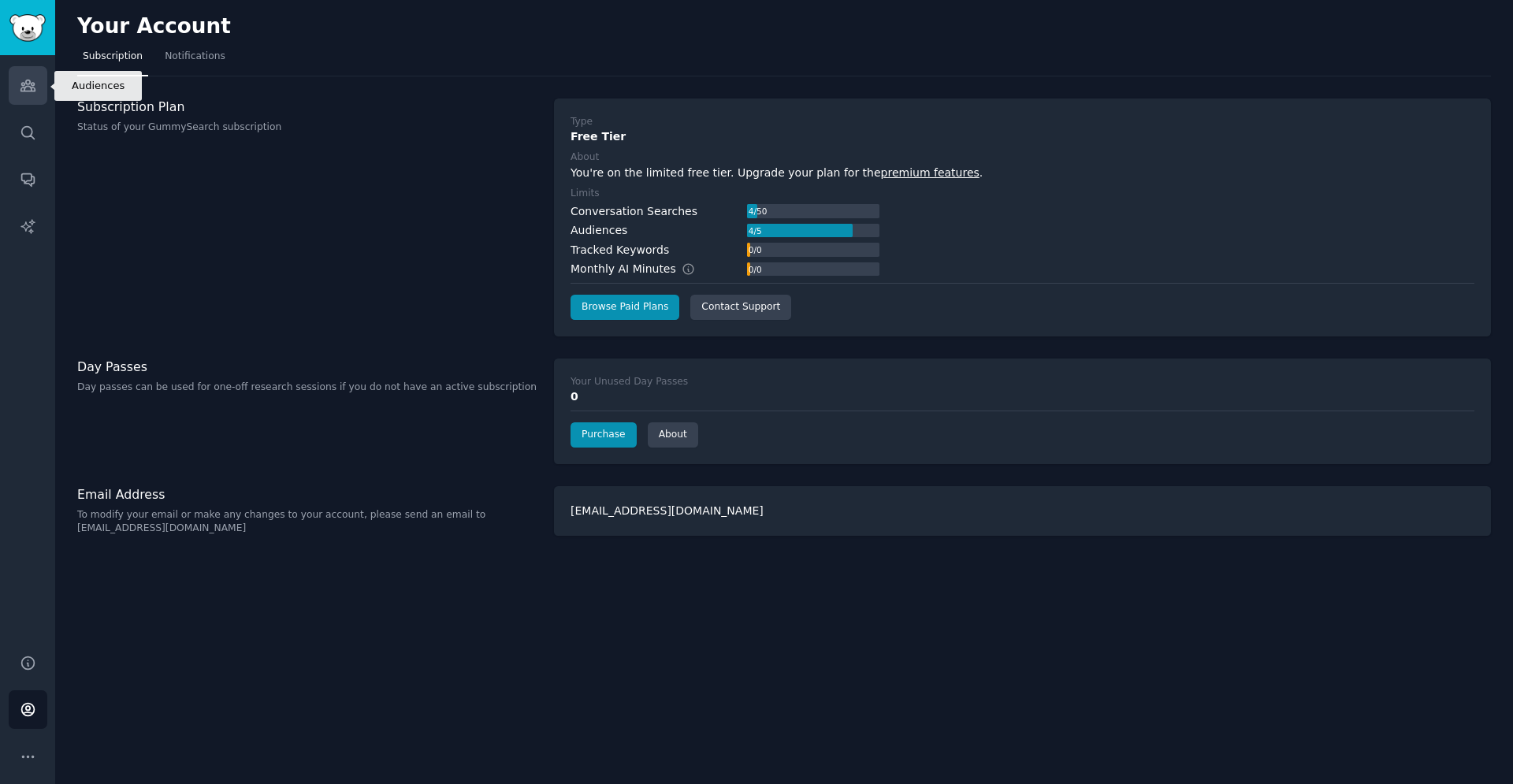
click at [30, 86] on icon "Sidebar" at bounding box center [28, 85] width 14 height 11
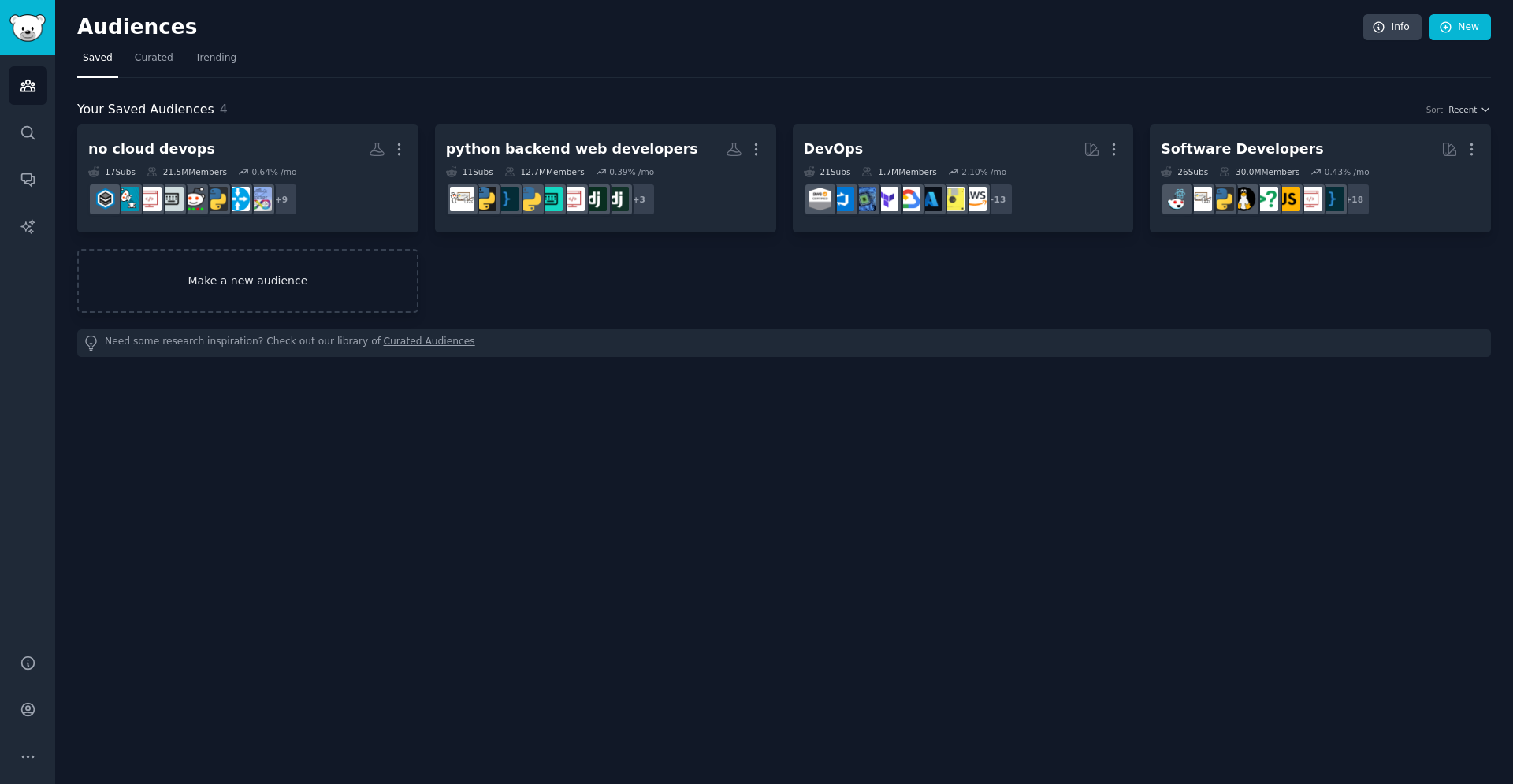
click at [276, 266] on link "Make a new audience" at bounding box center [248, 281] width 342 height 64
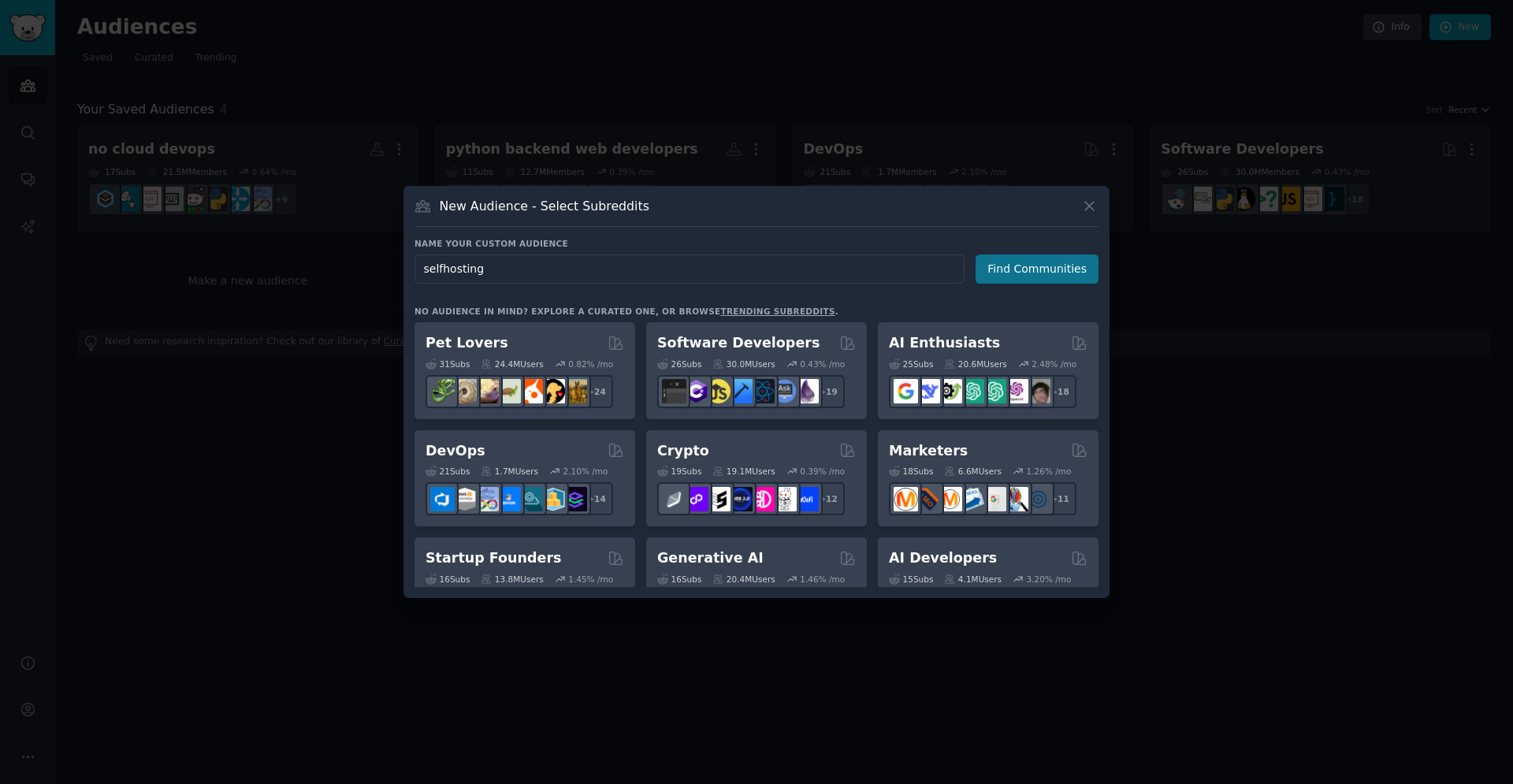
type input "selfhosting"
click at [1027, 270] on button "Find Communities" at bounding box center [1037, 269] width 123 height 29
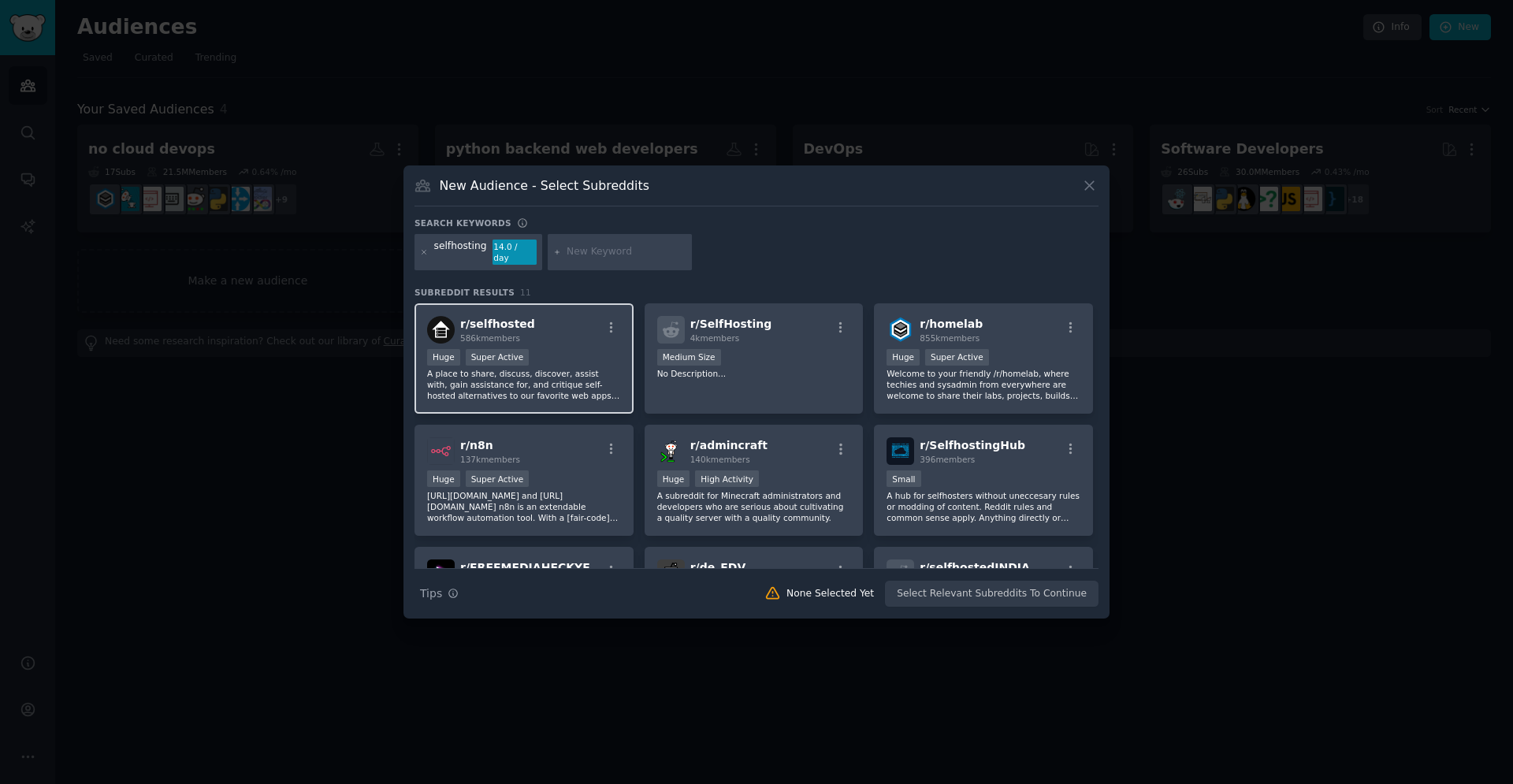
click at [606, 349] on div "Huge Super Active" at bounding box center [524, 359] width 194 height 20
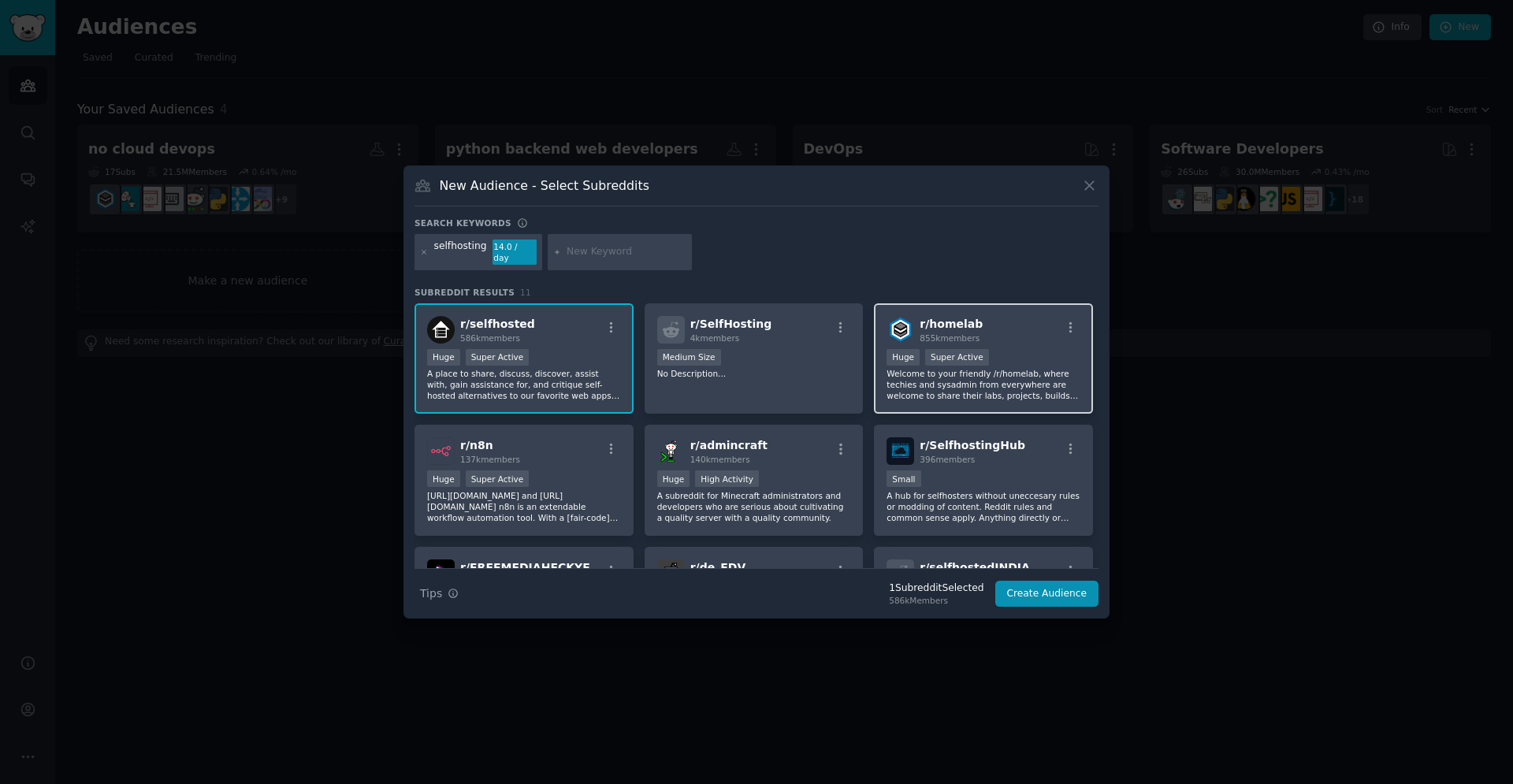
click at [1055, 360] on div "Huge Super Active" at bounding box center [983, 359] width 194 height 20
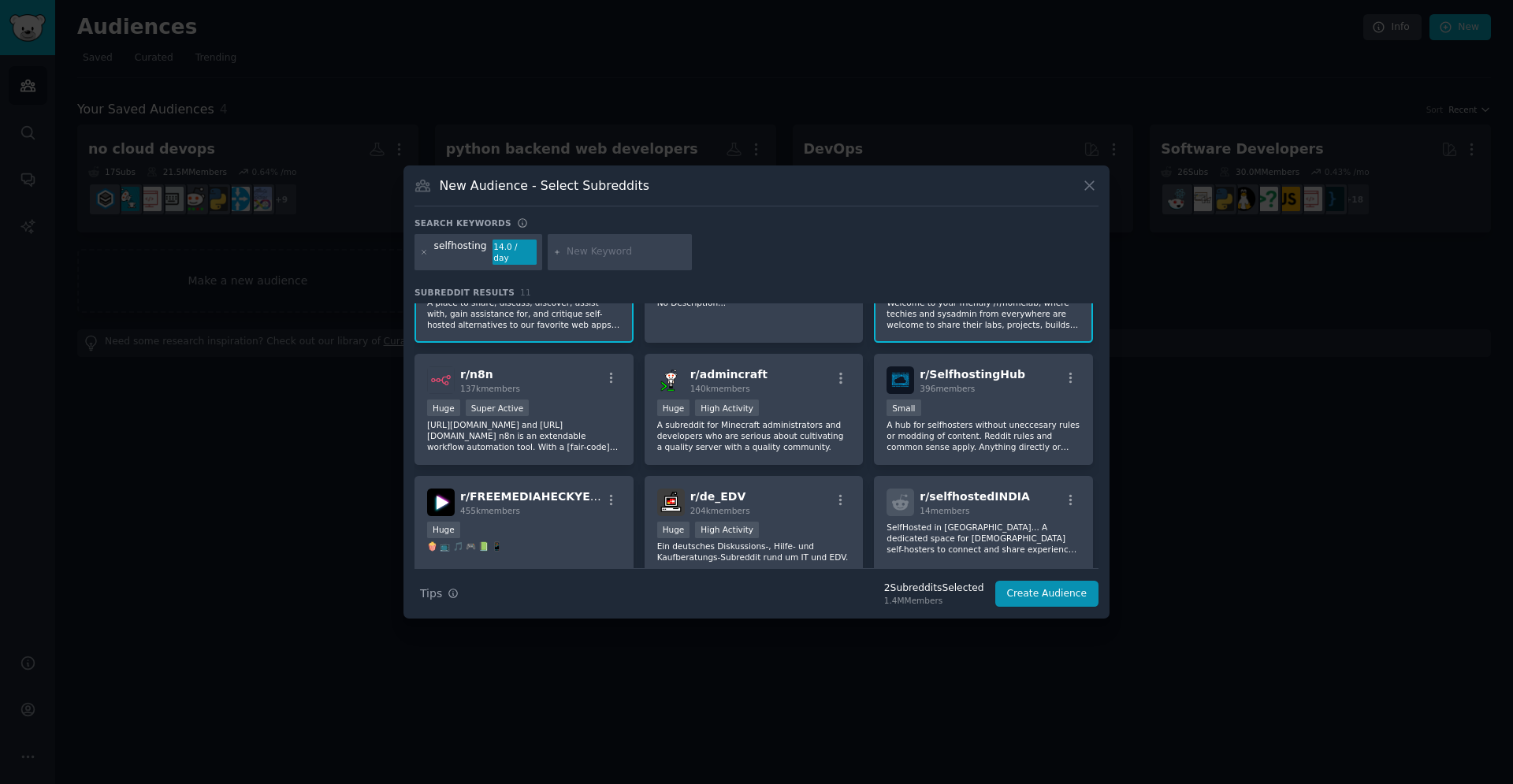
scroll to position [80, 0]
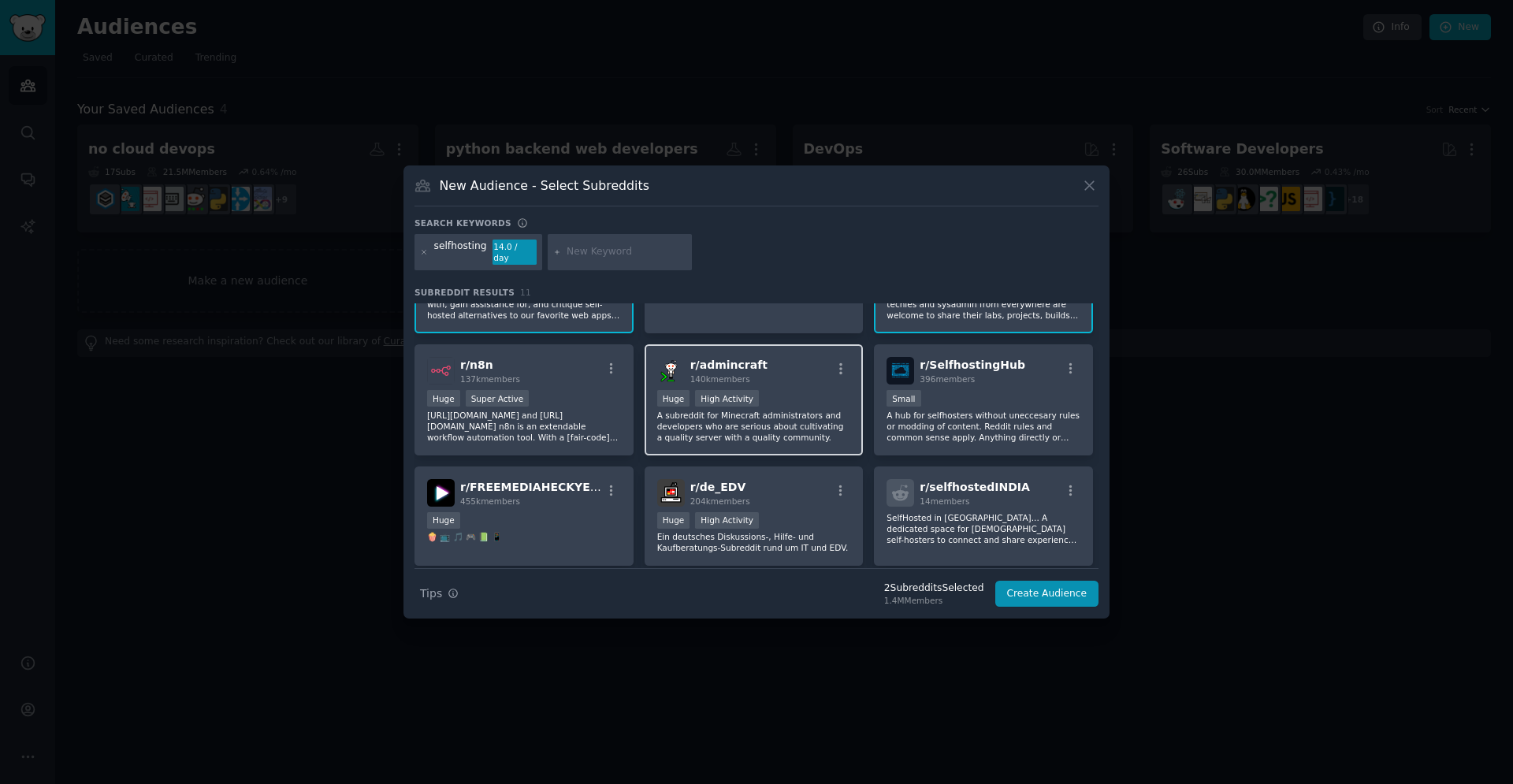
click at [851, 410] on p "A subreddit for Minecraft administrators and developers who are serious about c…" at bounding box center [754, 426] width 194 height 33
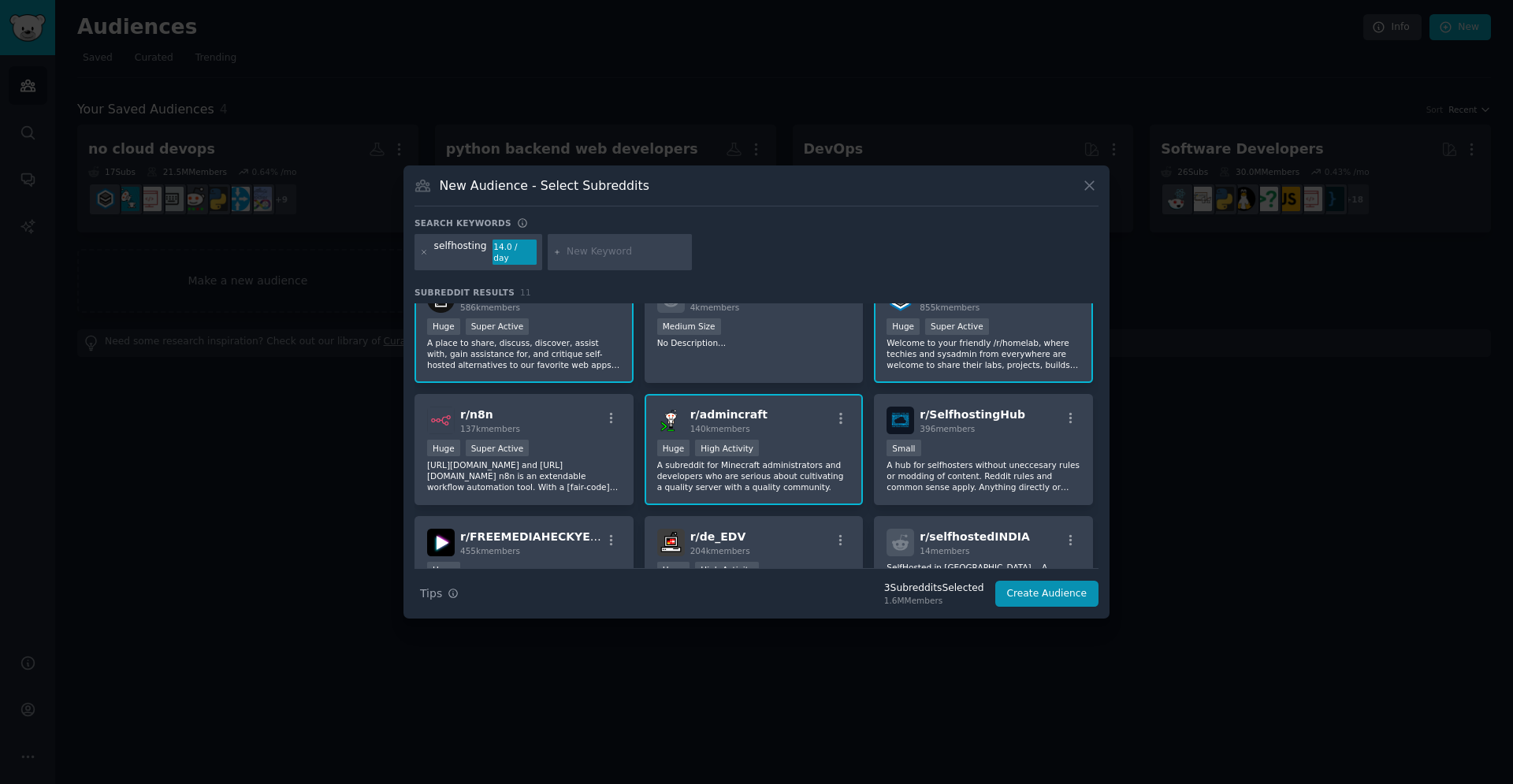
scroll to position [0, 0]
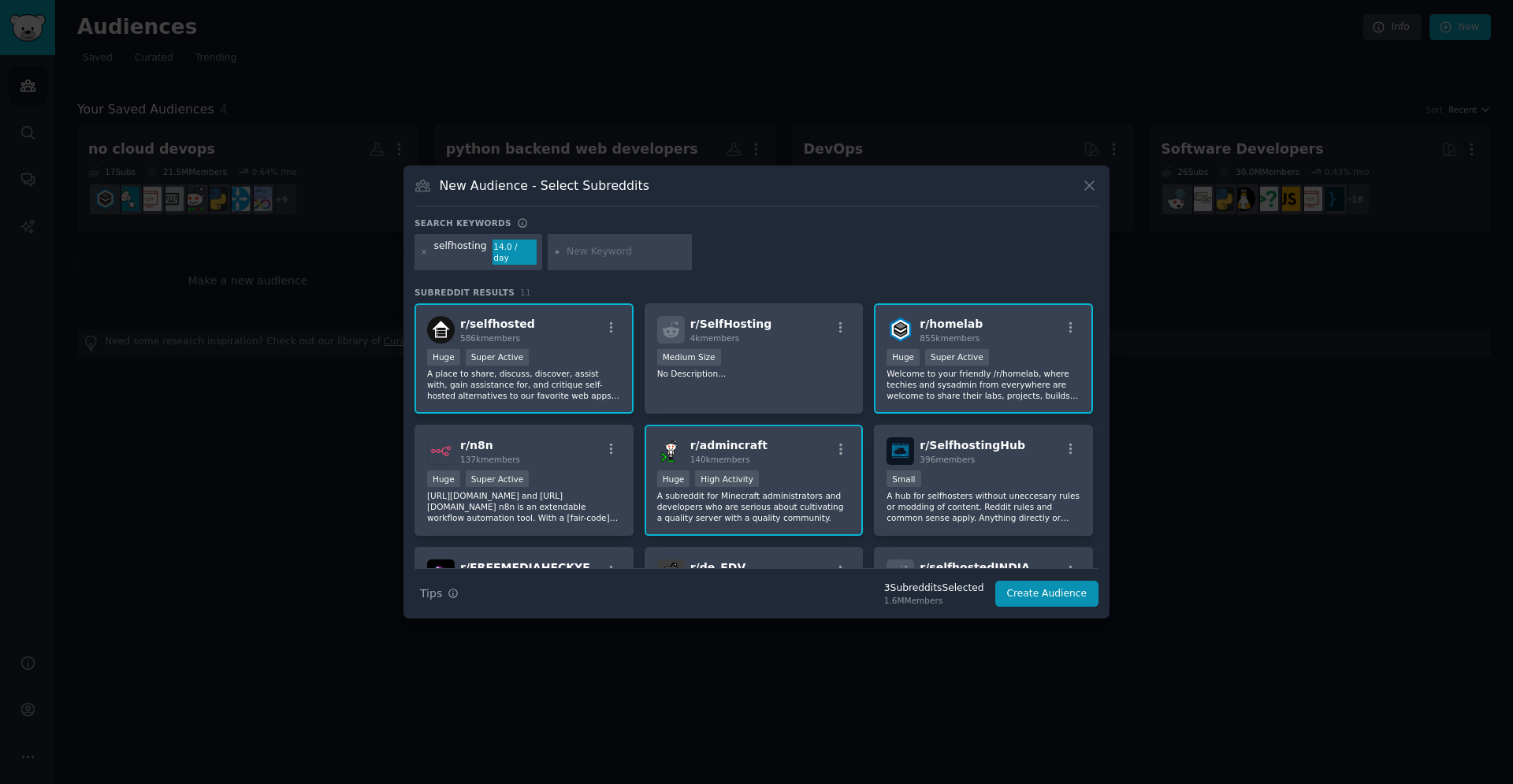
click at [652, 248] on input "text" at bounding box center [626, 252] width 120 height 14
type input "d"
type input "sysadmin"
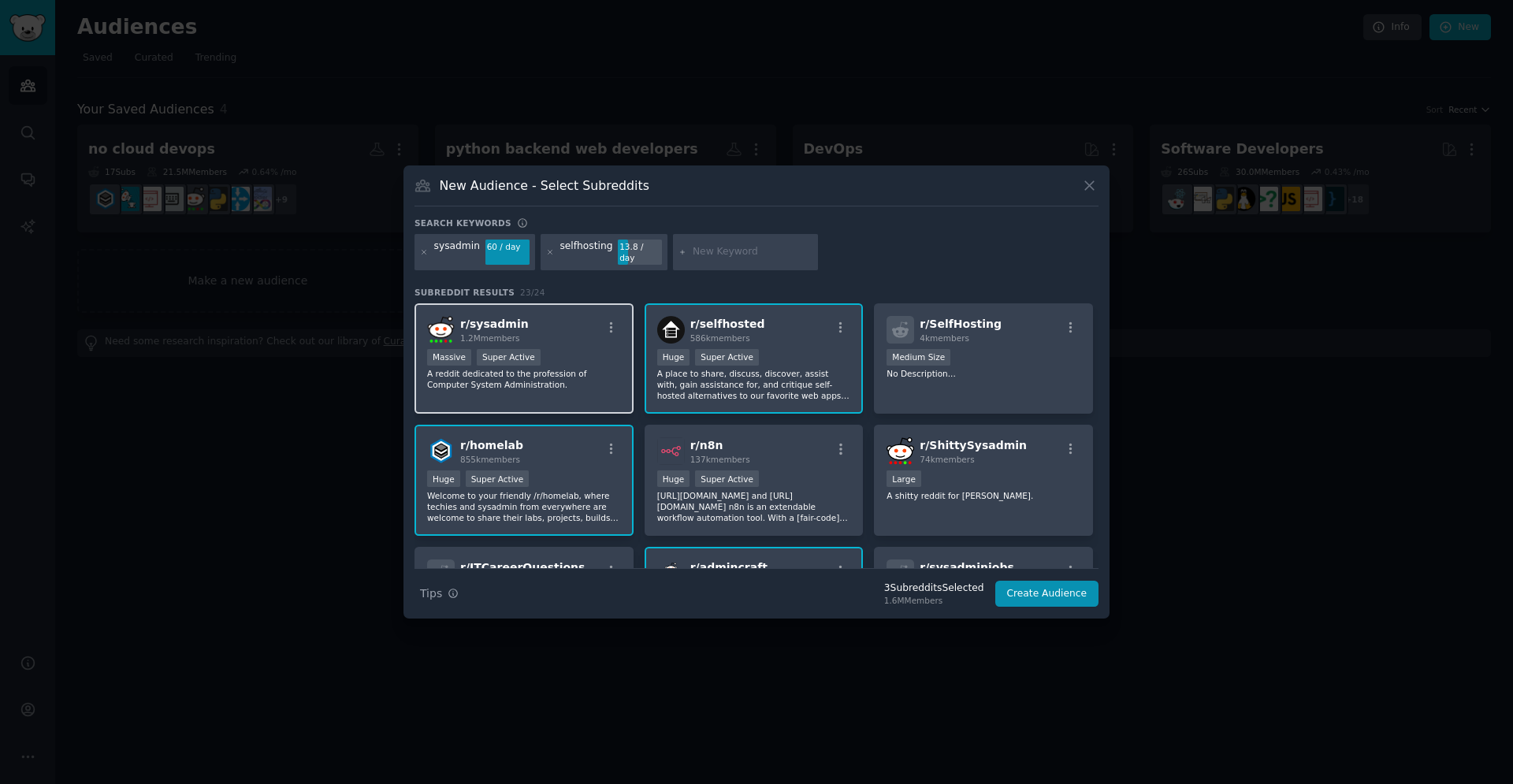
click at [568, 318] on div "r/ sysadmin 1.2M members" at bounding box center [524, 329] width 194 height 28
click at [764, 241] on div at bounding box center [745, 252] width 145 height 36
click at [761, 249] on input "text" at bounding box center [752, 252] width 120 height 14
type input "home server"
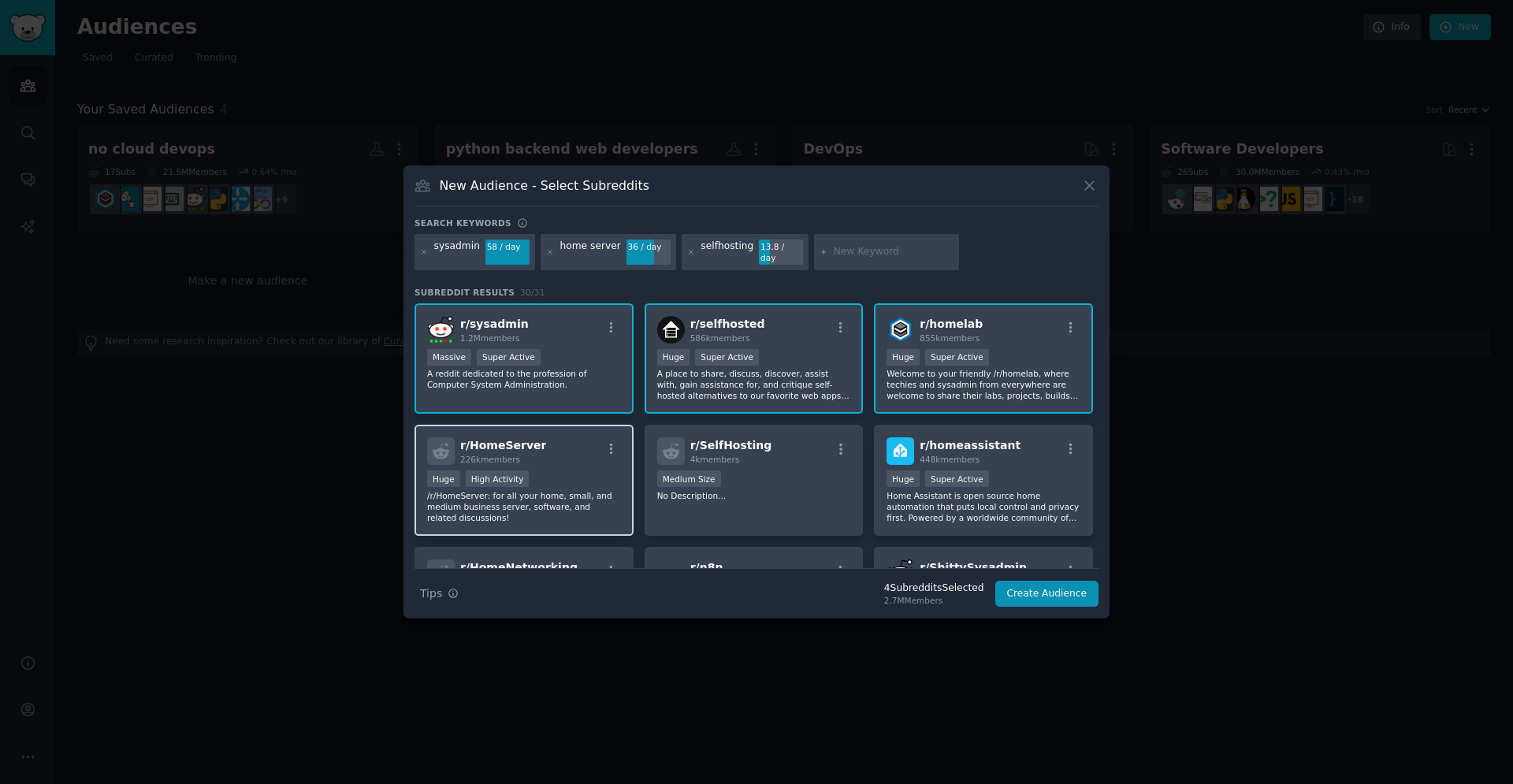
click at [578, 476] on div "Huge High Activity" at bounding box center [524, 480] width 194 height 20
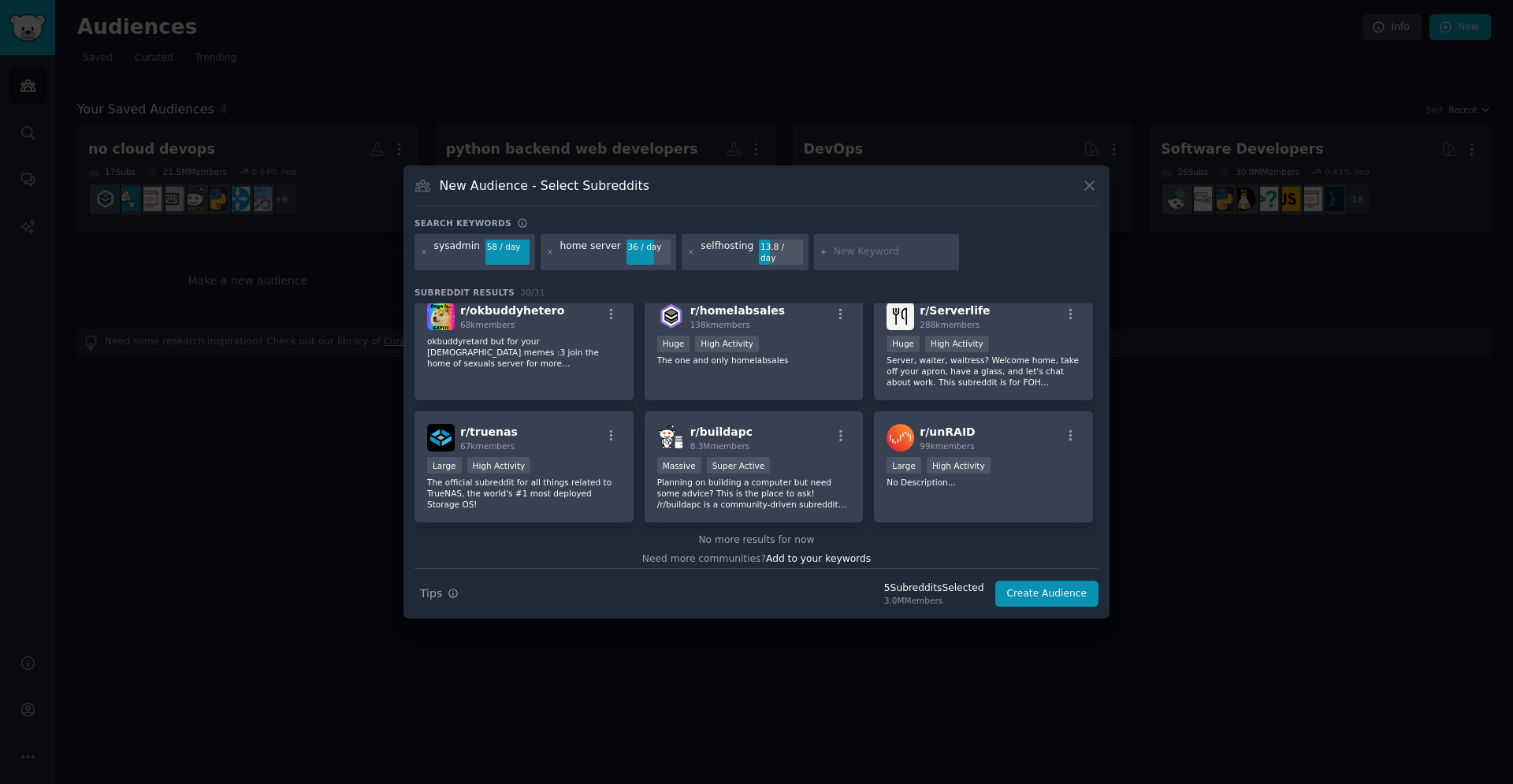
scroll to position [986, 0]
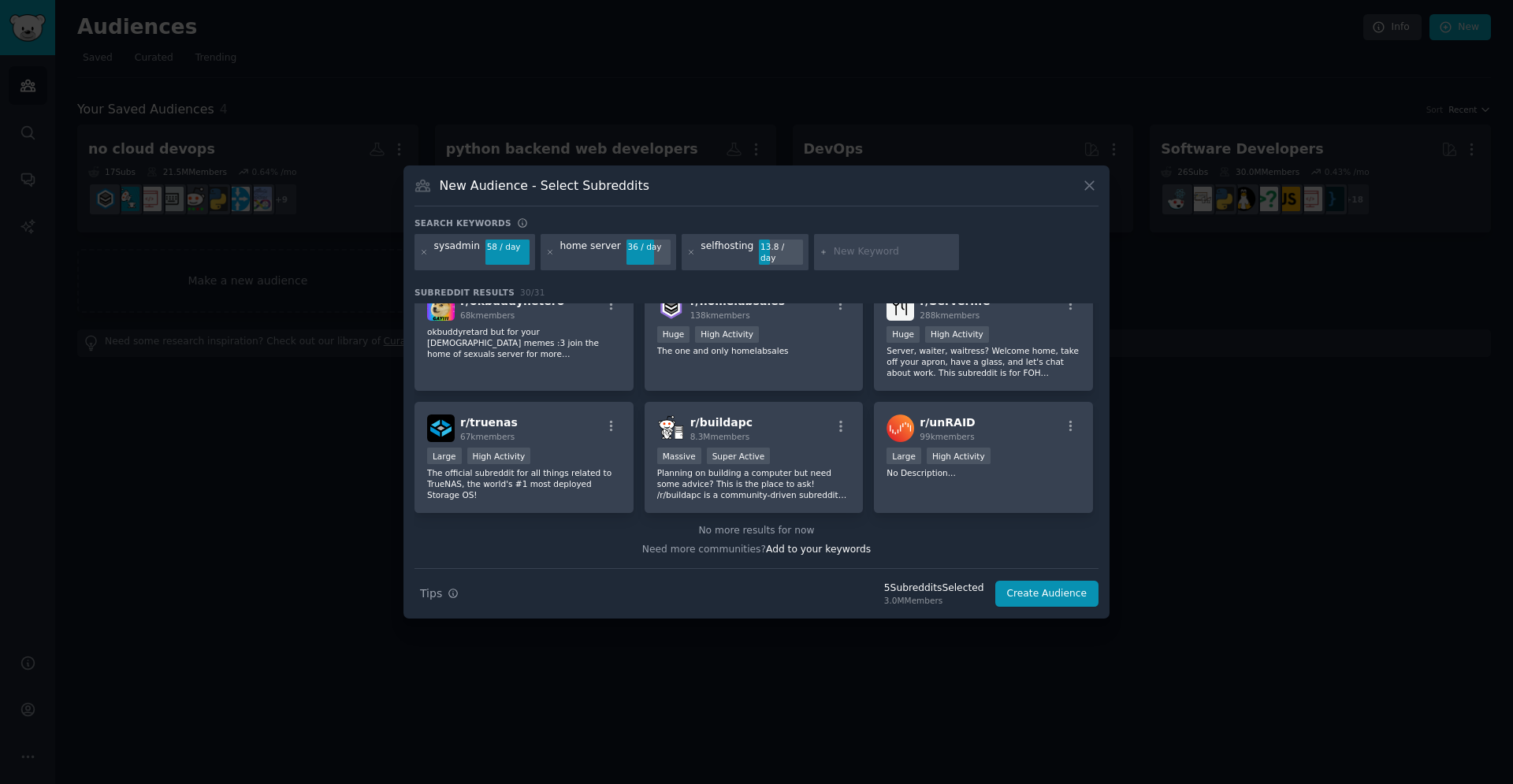
click at [838, 259] on input "text" at bounding box center [894, 252] width 120 height 14
type input "linux"
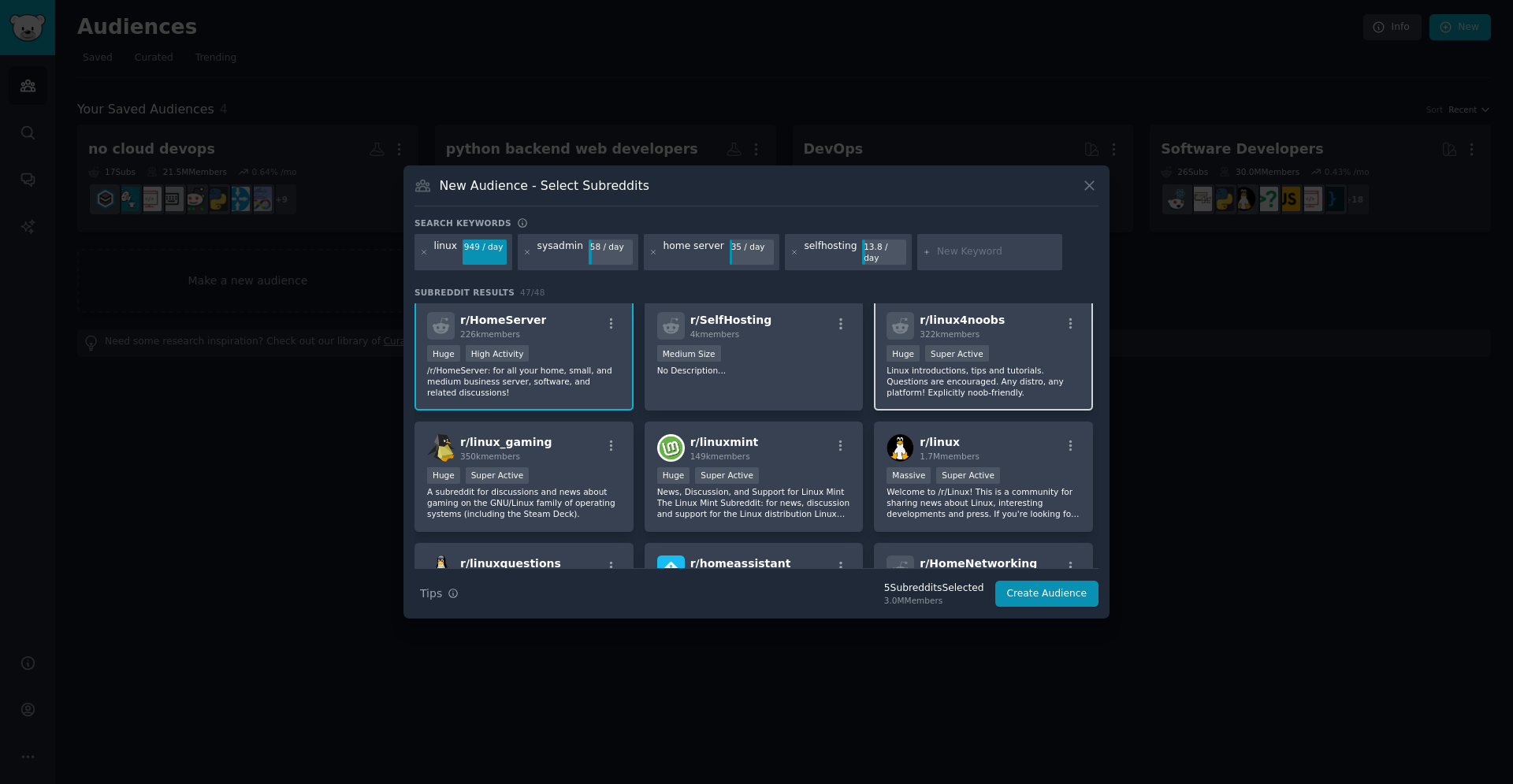
scroll to position [160, 0]
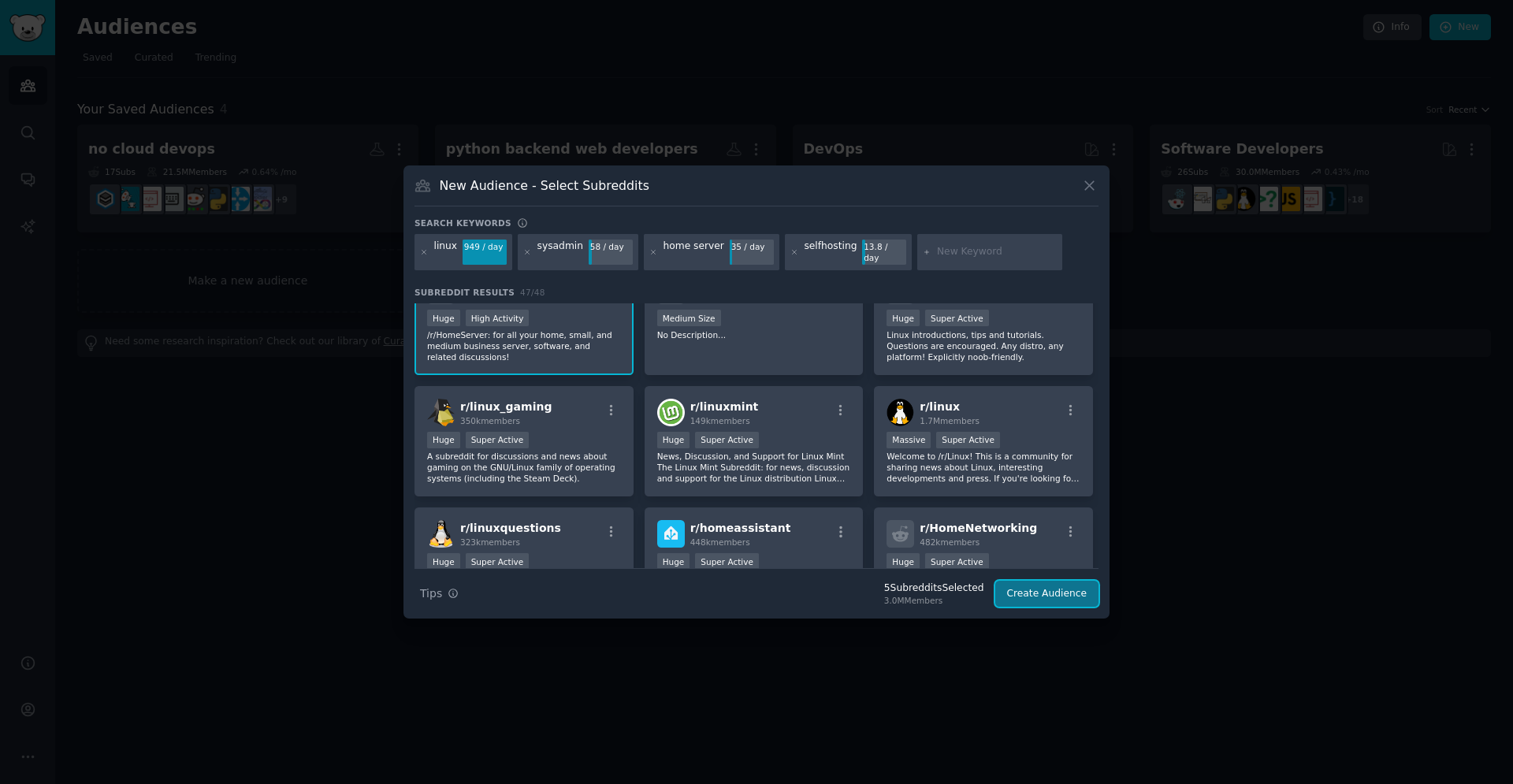
click at [1059, 596] on button "Create Audience" at bounding box center [1047, 593] width 104 height 27
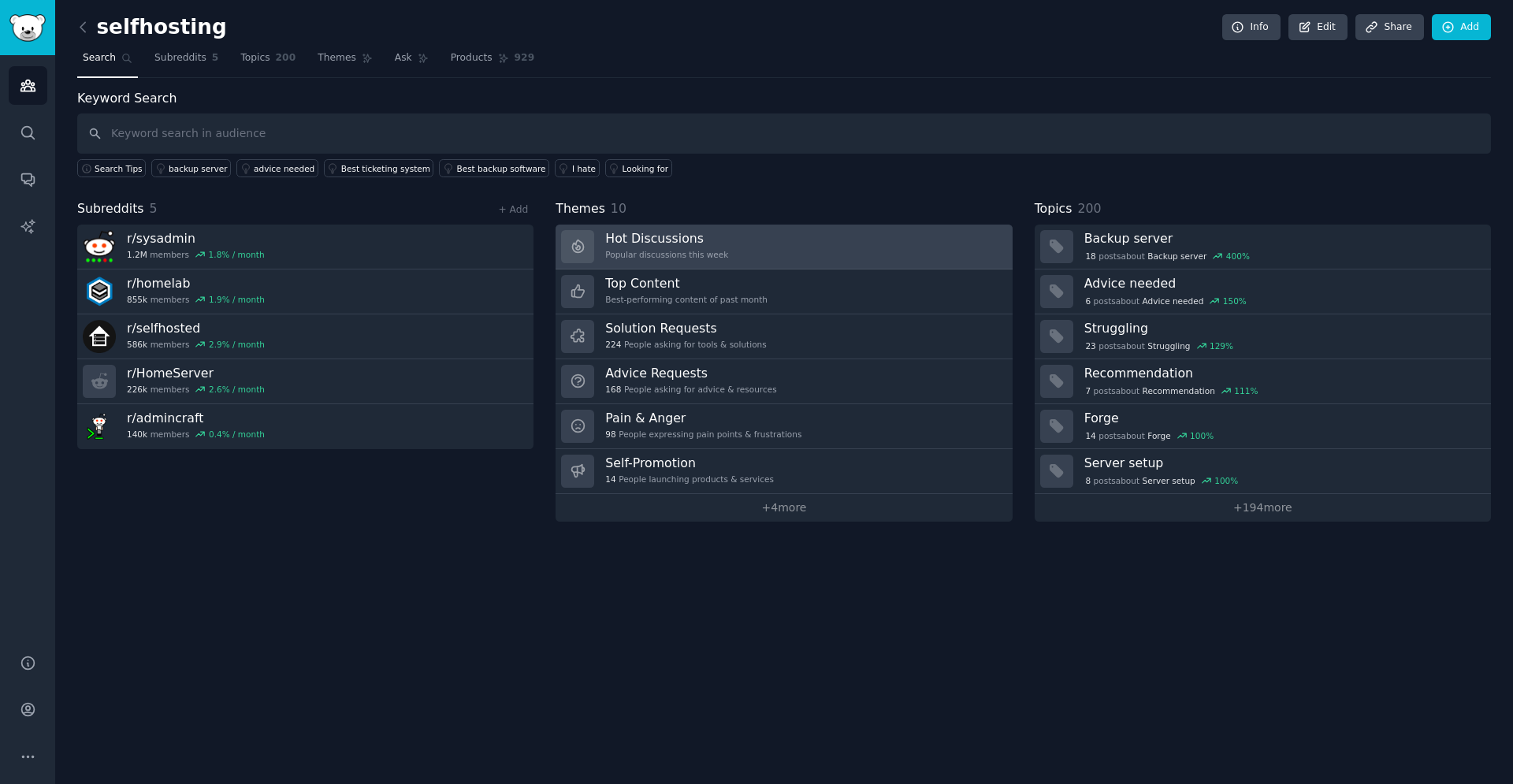
click at [674, 255] on div "Popular discussions this week" at bounding box center [667, 254] width 123 height 11
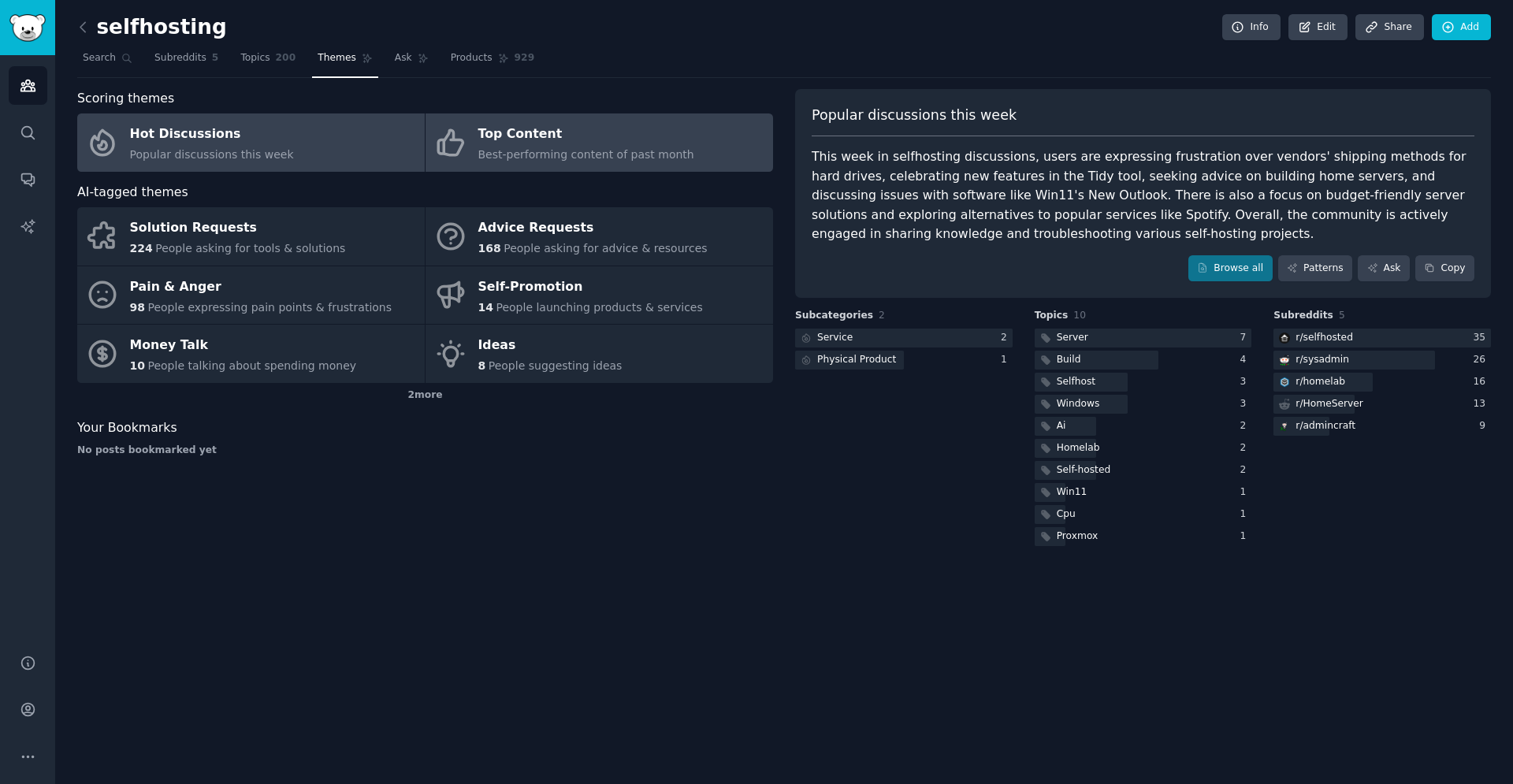
click at [570, 142] on div "Top Content" at bounding box center [587, 135] width 216 height 25
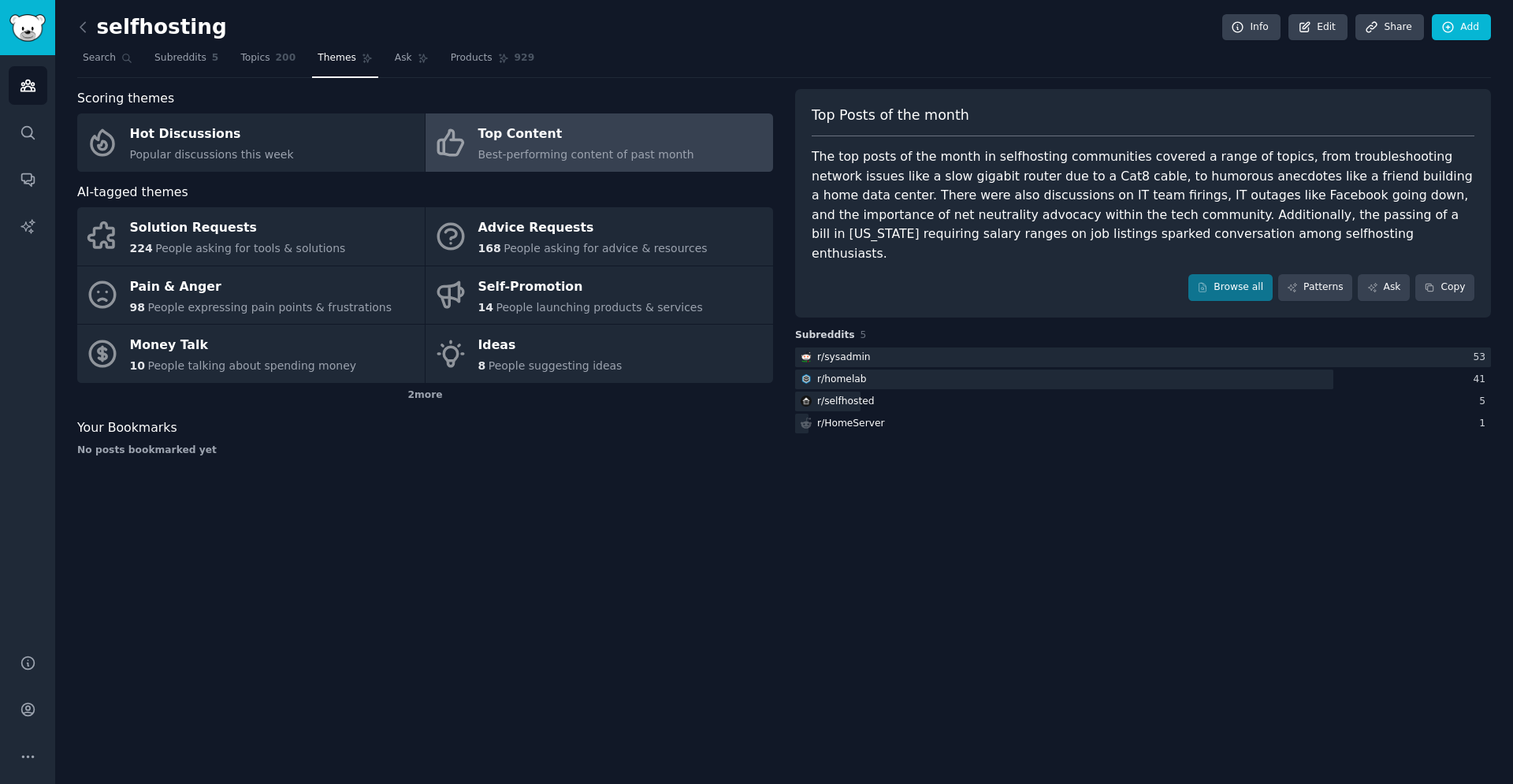
click at [872, 178] on div "The top posts of the month in selfhosting communities covered a range of topics…" at bounding box center [1143, 205] width 662 height 116
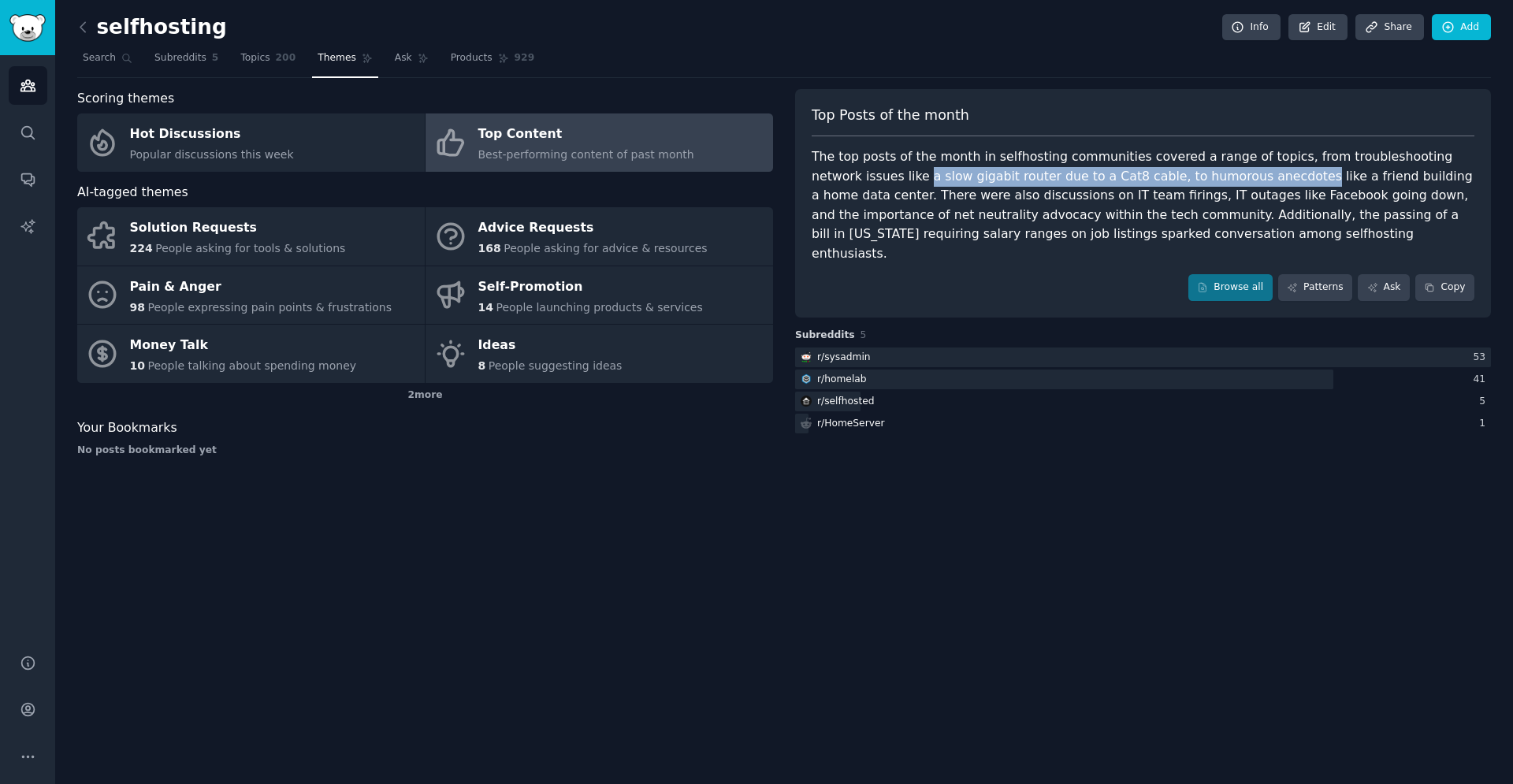
drag, startPoint x: 872, startPoint y: 178, endPoint x: 1190, endPoint y: 183, distance: 318.0
click at [1190, 183] on div "The top posts of the month in selfhosting communities covered a range of topics…" at bounding box center [1143, 205] width 662 height 116
click at [176, 65] on span "Subreddits" at bounding box center [180, 58] width 52 height 14
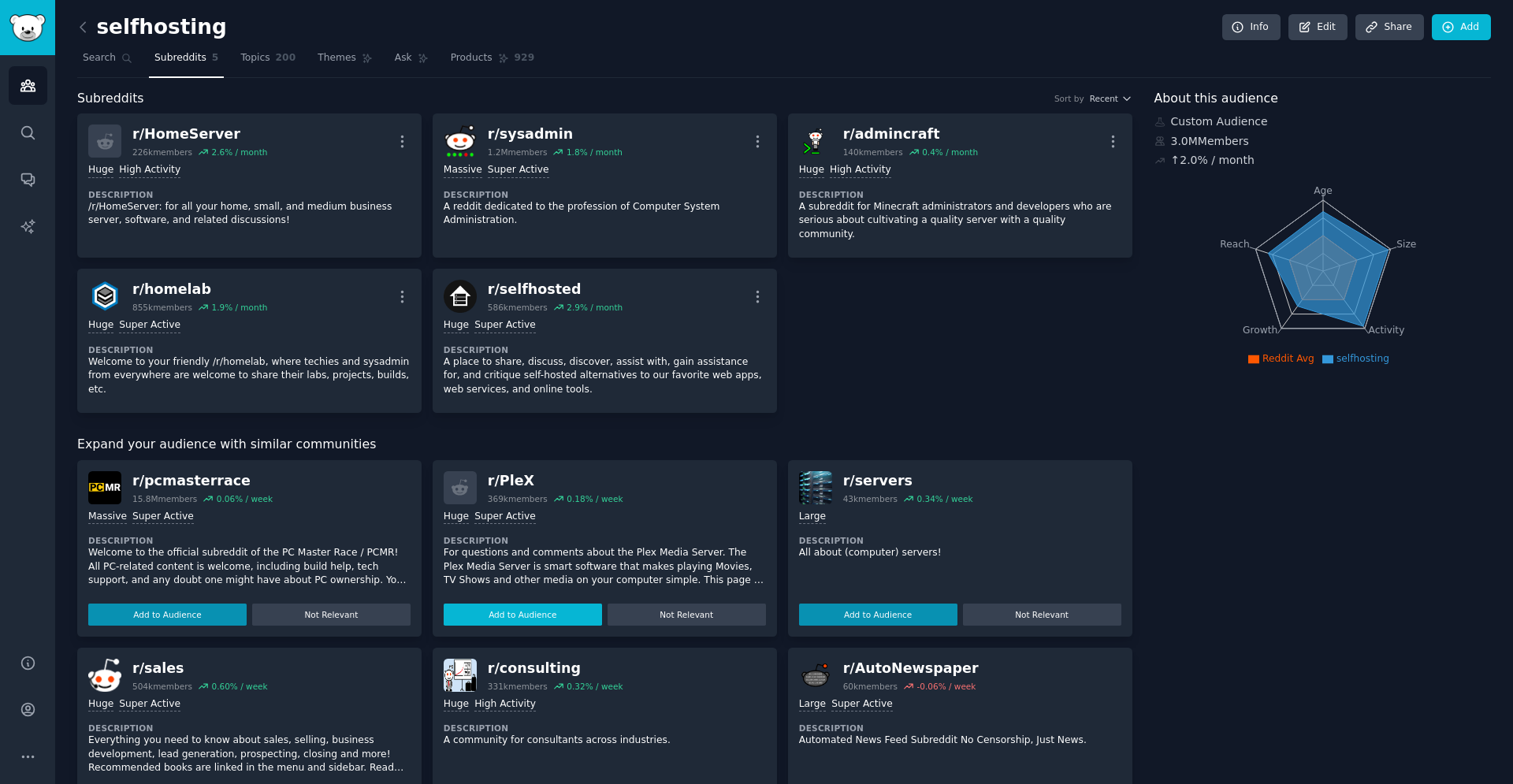
click at [542, 604] on button "Add to Audience" at bounding box center [523, 615] width 159 height 22
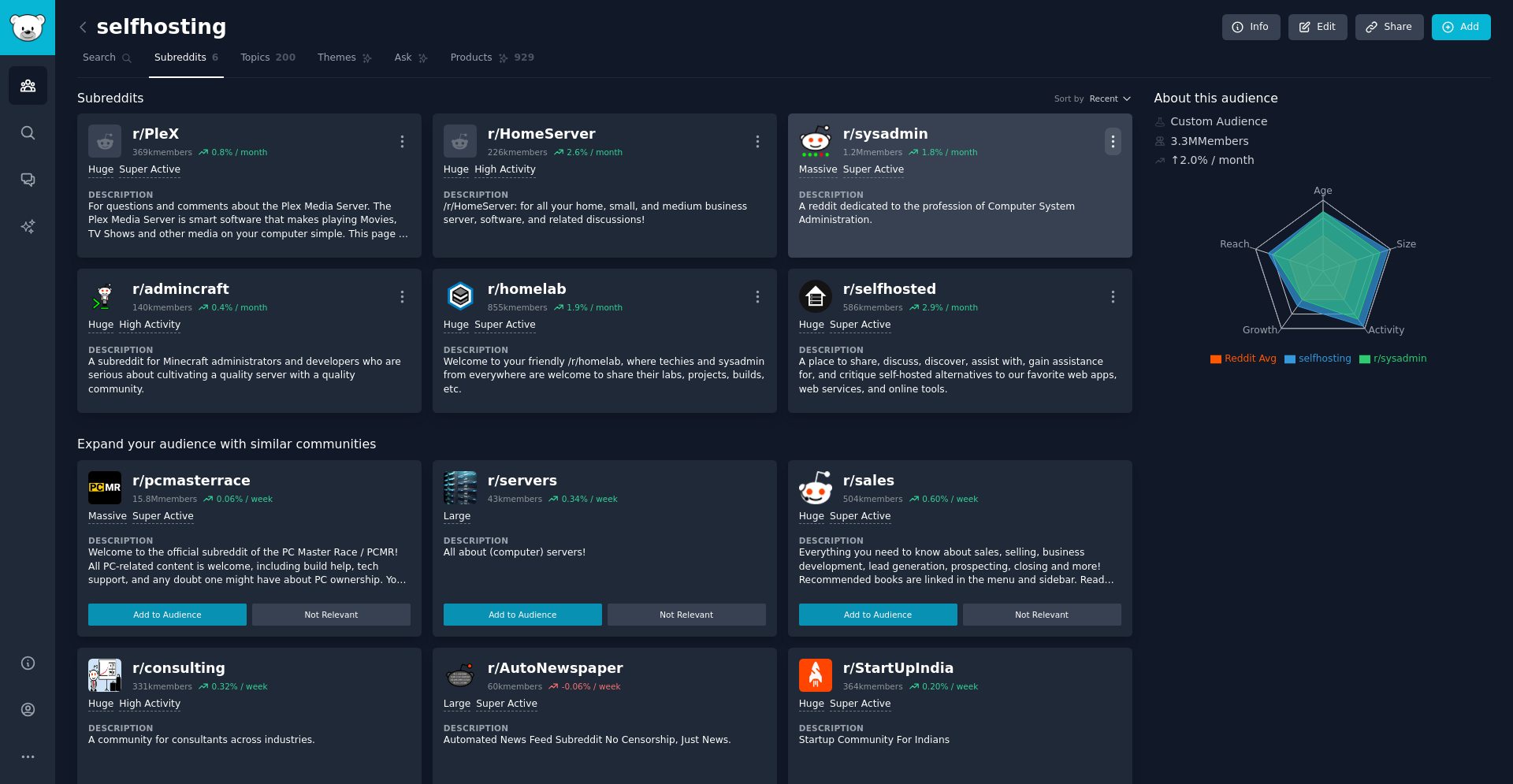
click at [1111, 143] on icon "button" at bounding box center [1113, 141] width 16 height 16
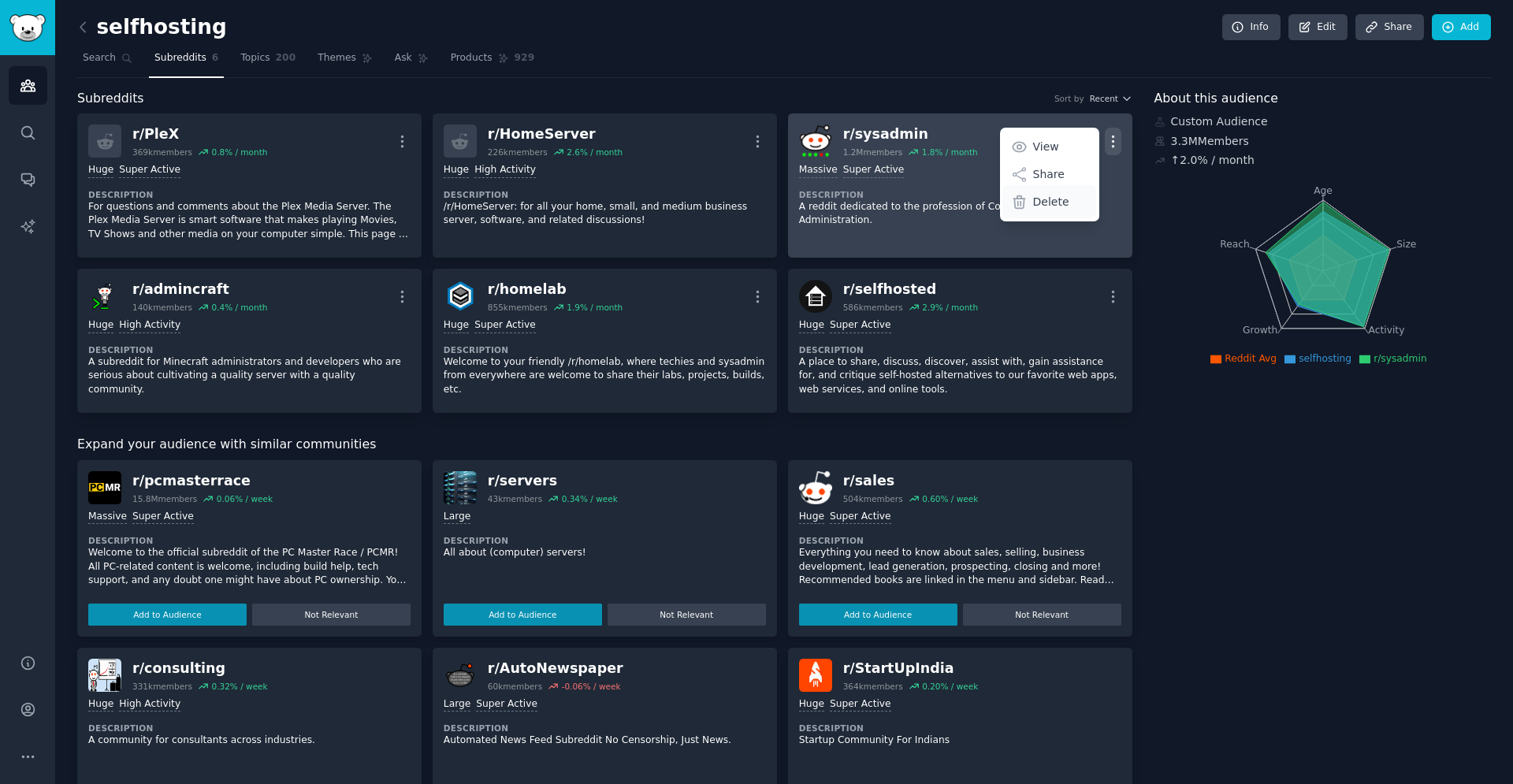
click at [1061, 204] on p "Delete" at bounding box center [1052, 202] width 36 height 16
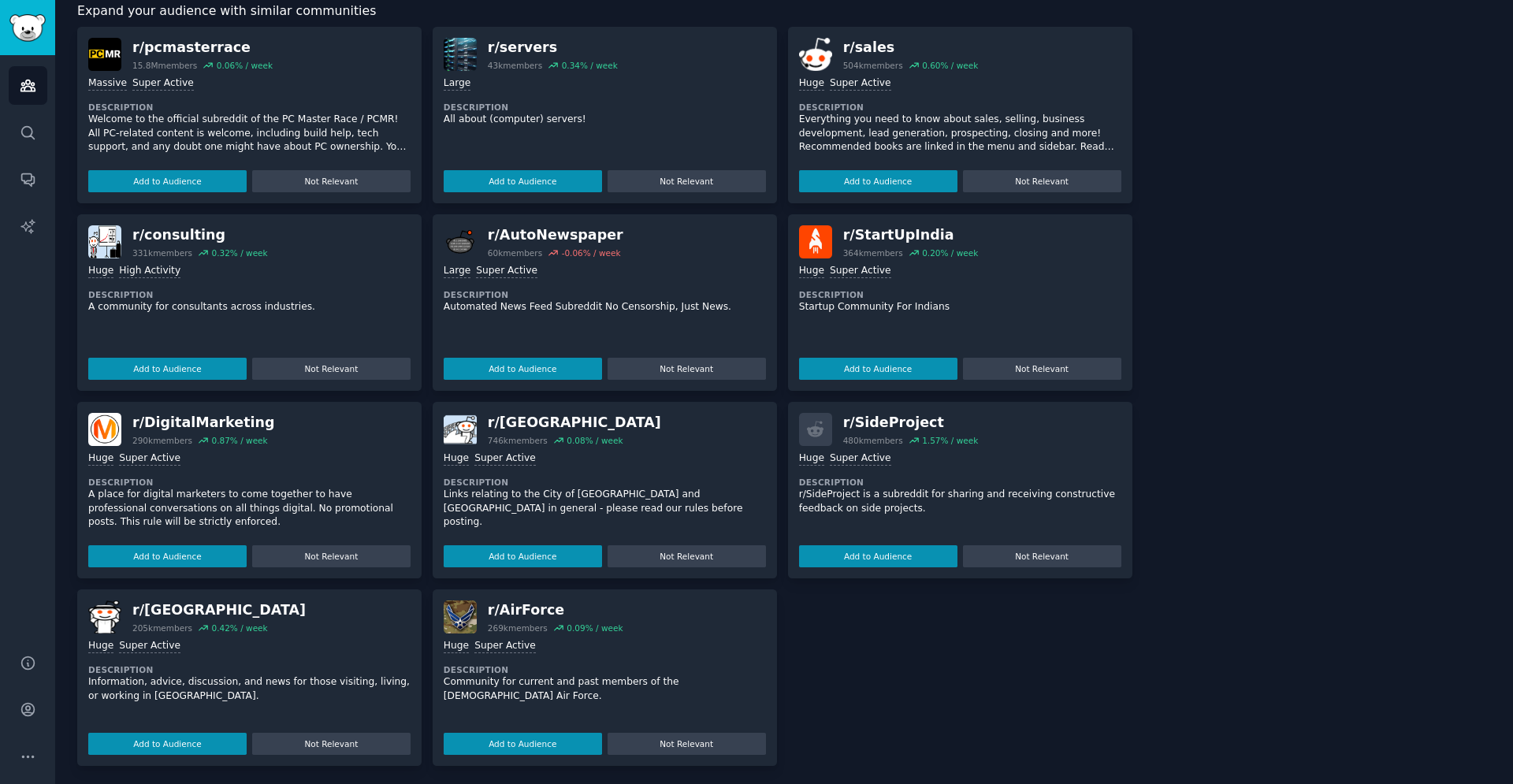
scroll to position [437, 0]
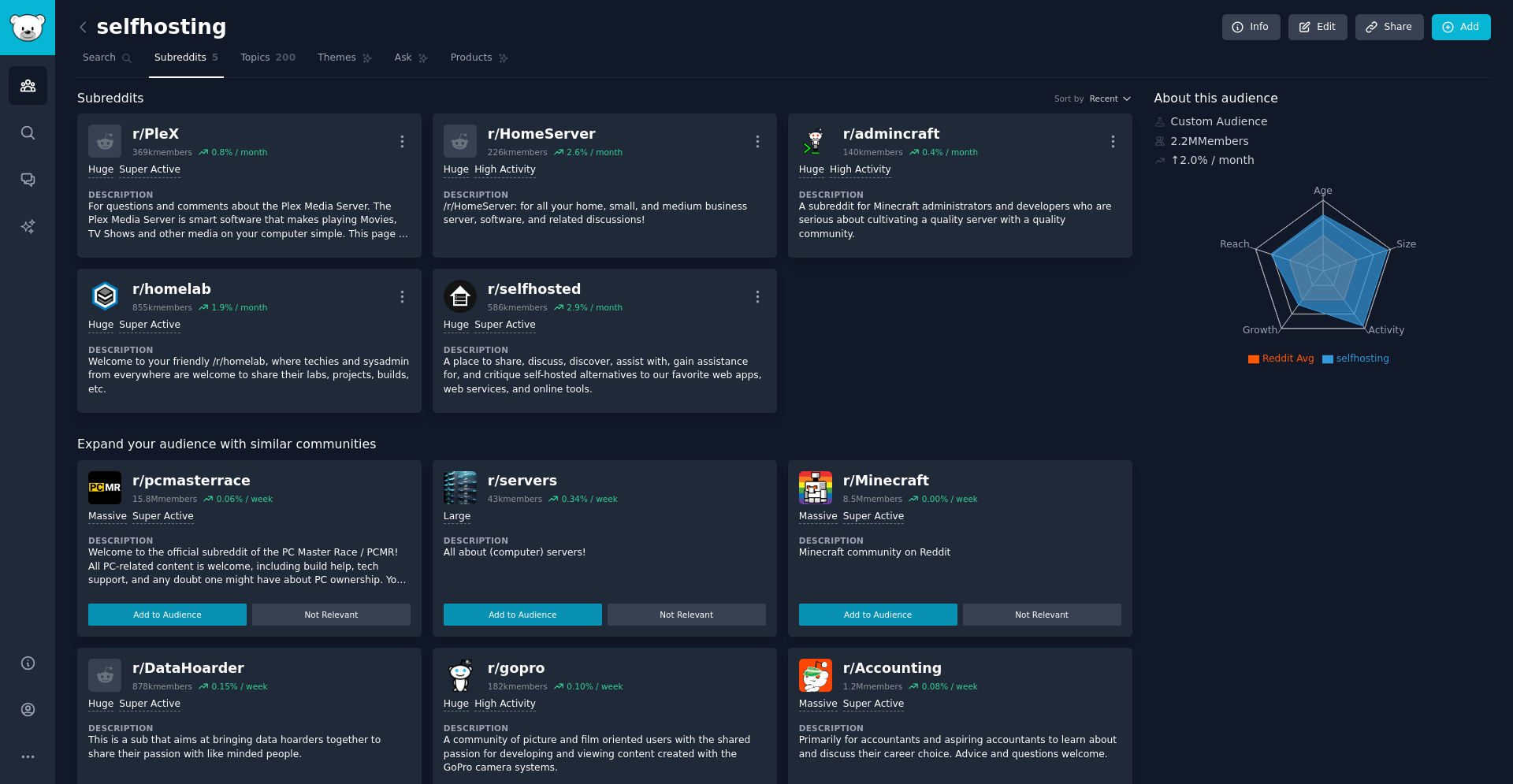
scroll to position [437, 0]
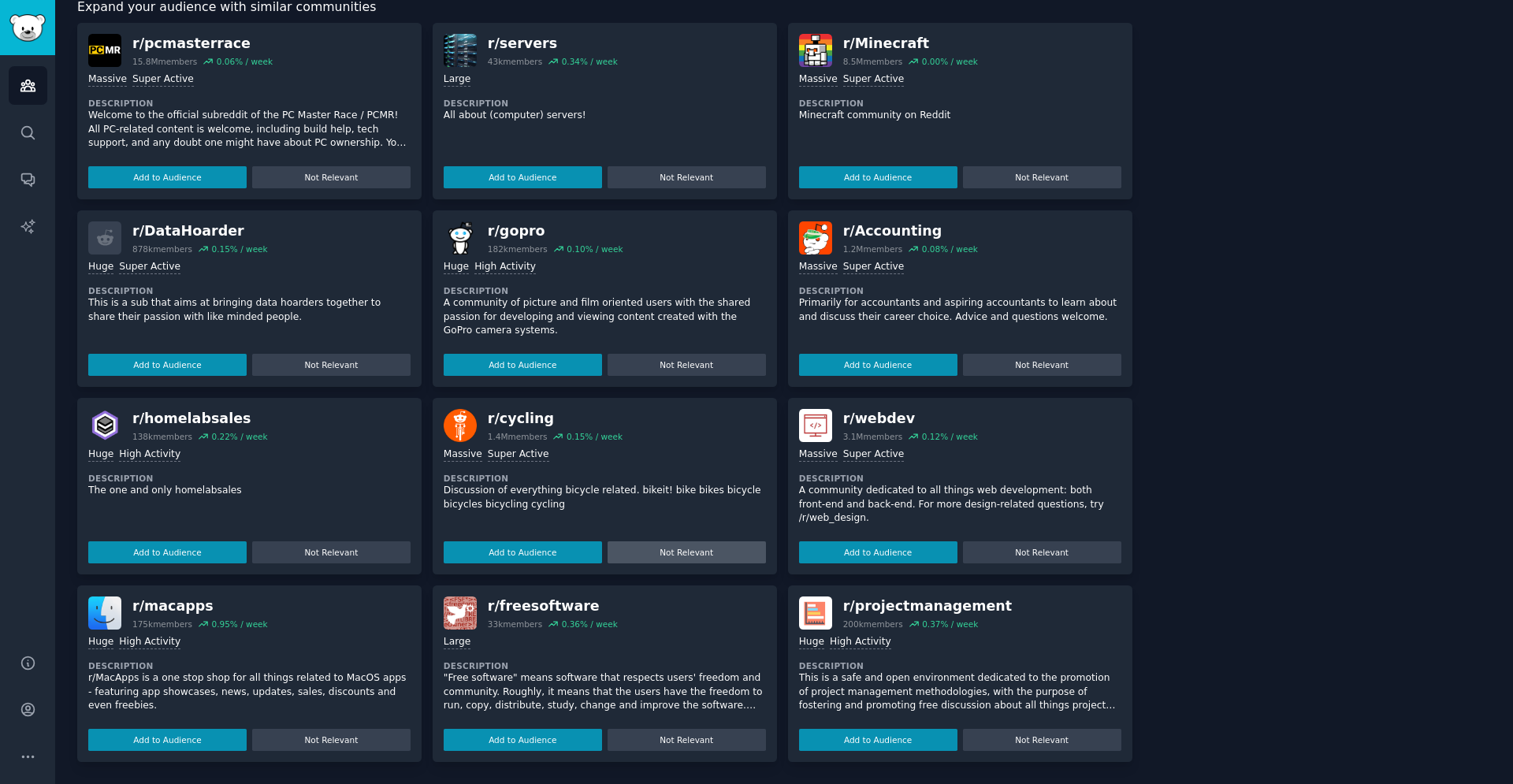
click at [677, 559] on button "Not Relevant" at bounding box center [687, 553] width 159 height 22
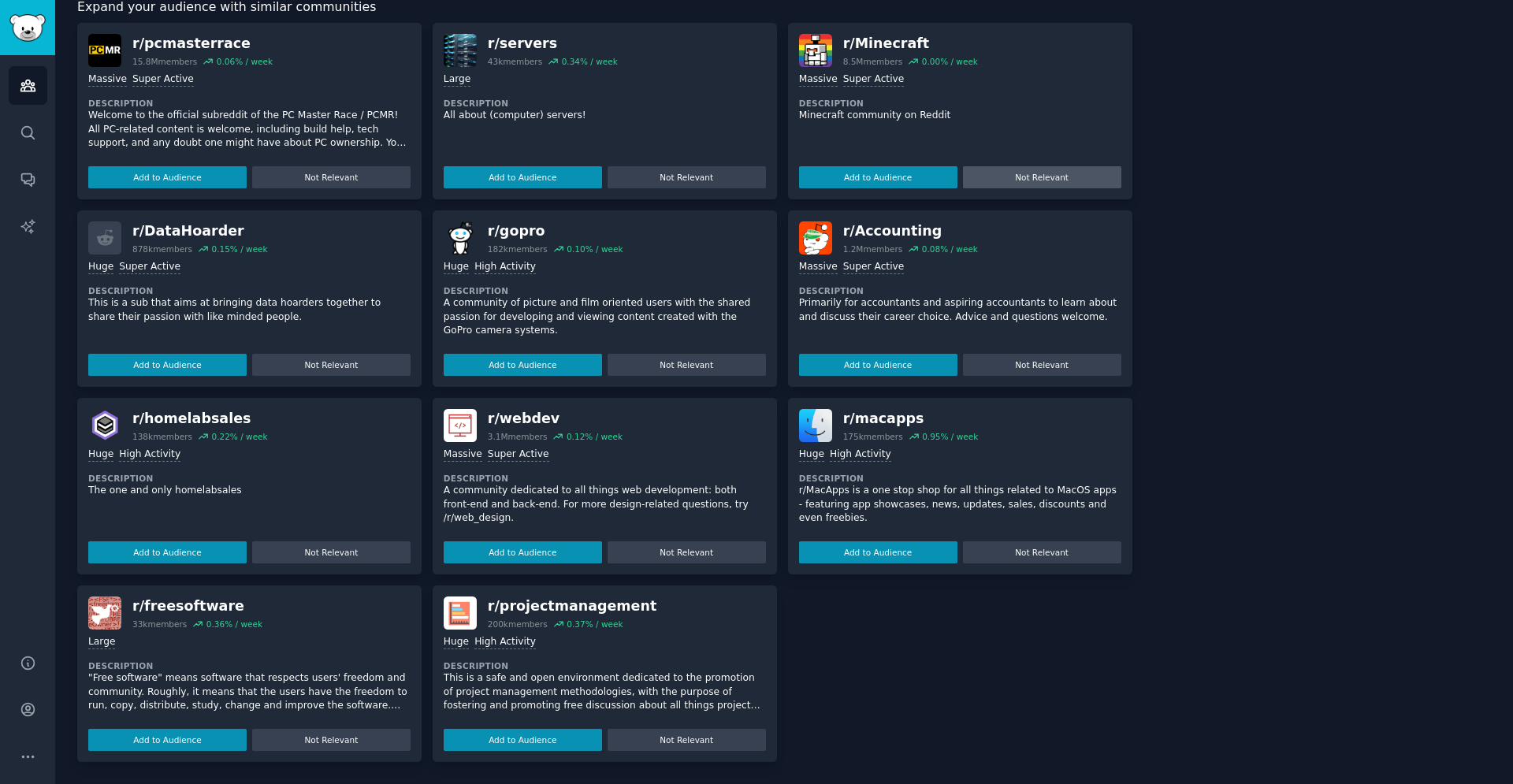
click at [1053, 179] on button "Not Relevant" at bounding box center [1042, 178] width 159 height 22
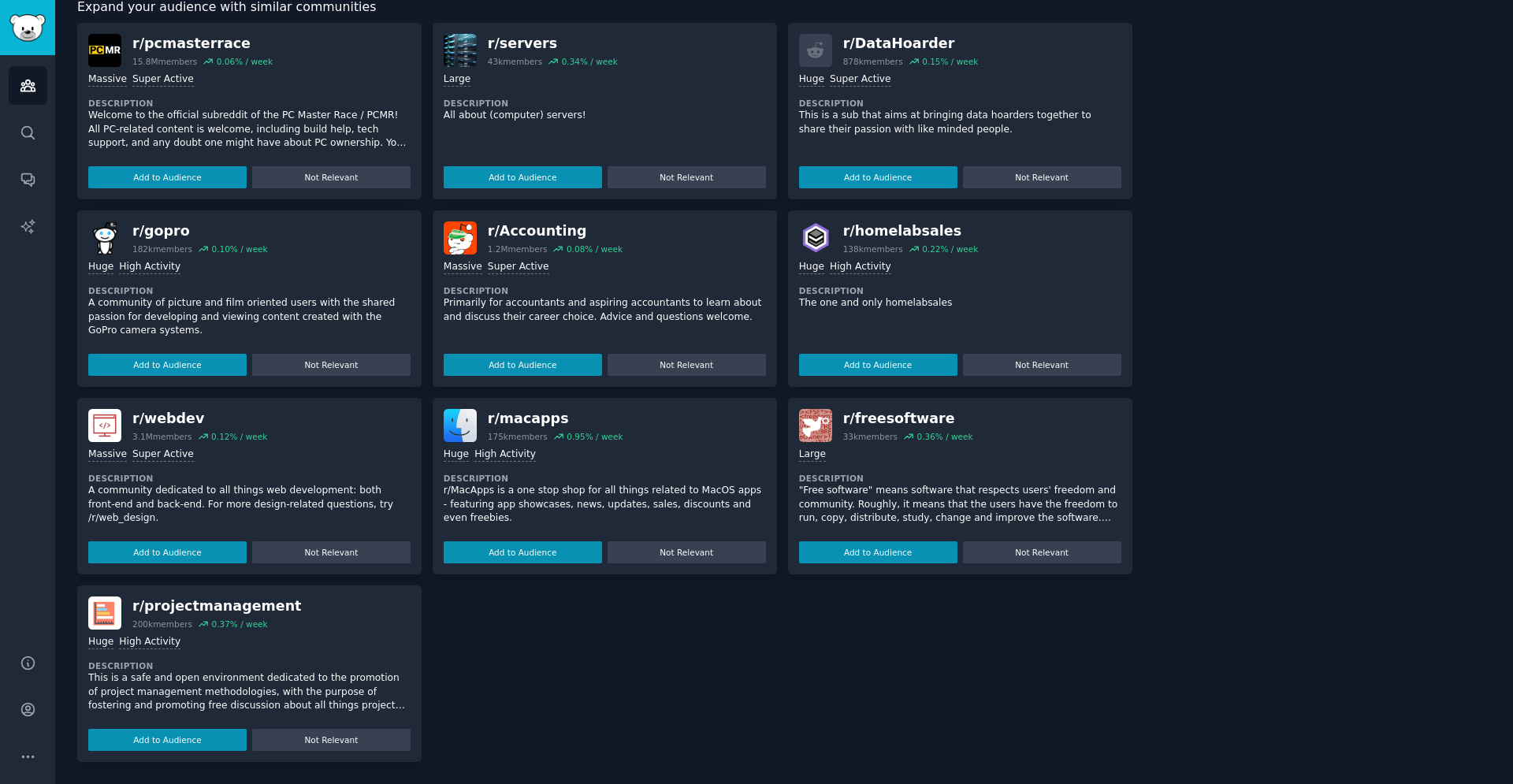
click at [882, 226] on div "r/ homelabsales" at bounding box center [911, 231] width 135 height 20
copy div "homelabsales"
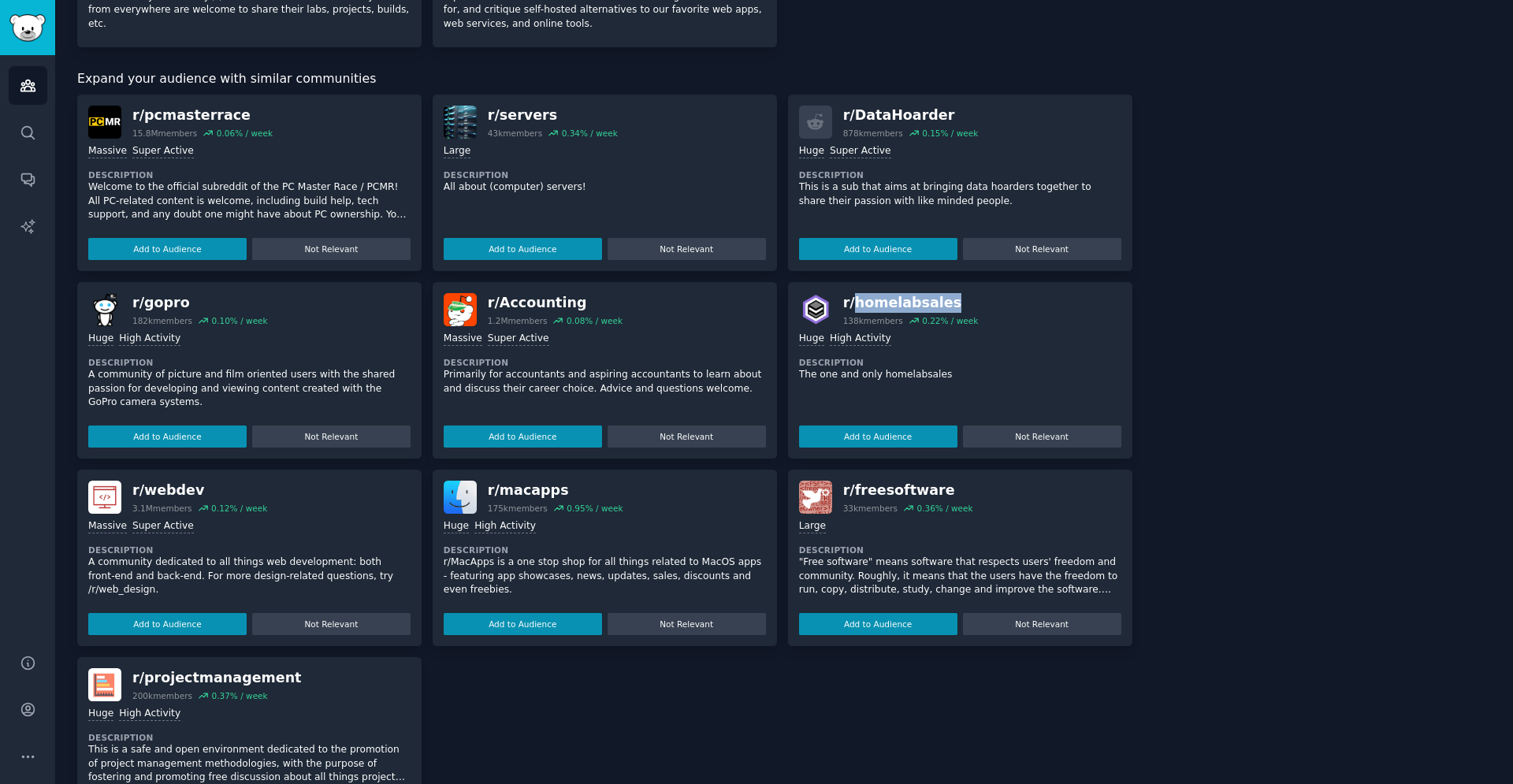
scroll to position [357, 0]
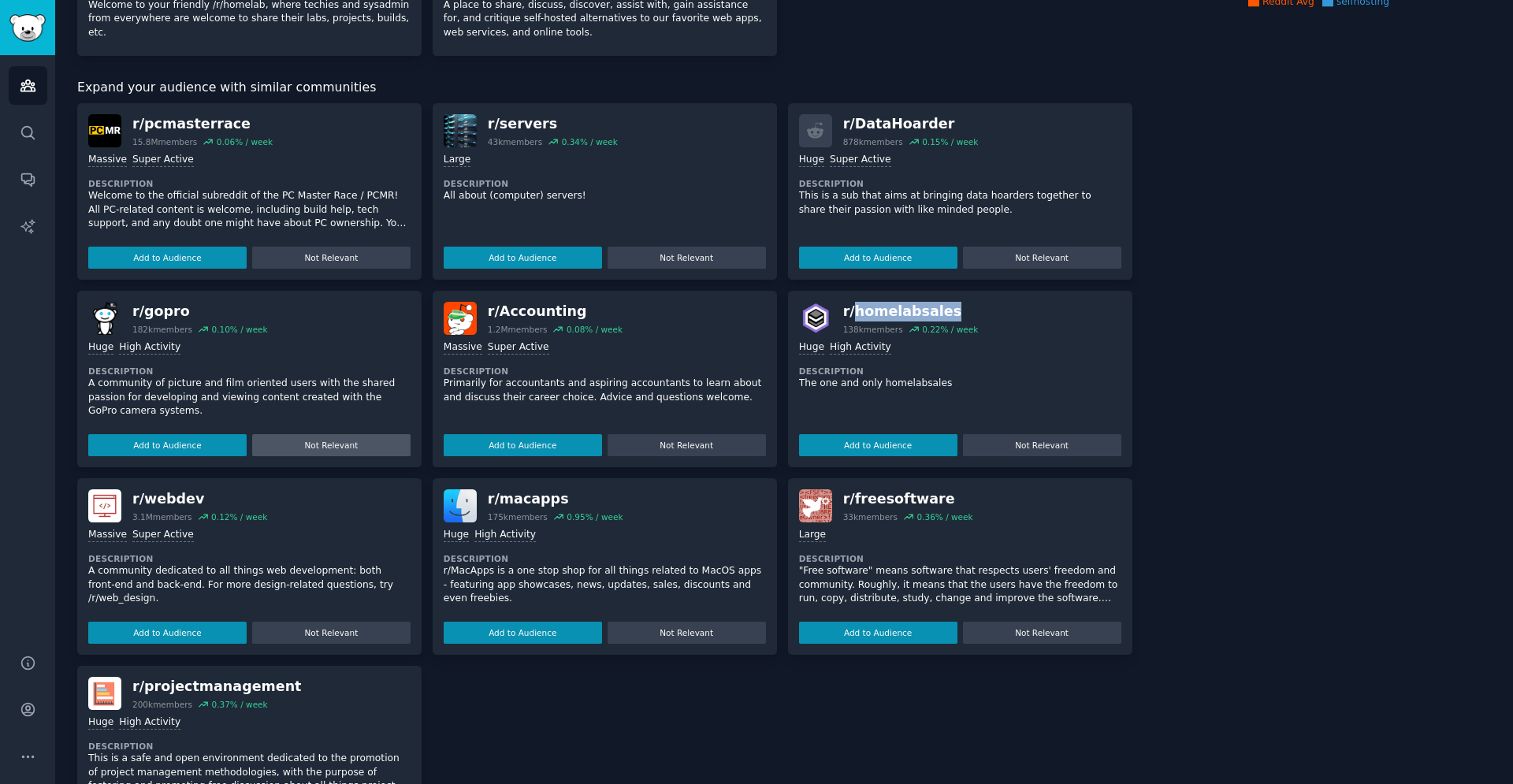
click at [337, 451] on button "Not Relevant" at bounding box center [331, 445] width 159 height 22
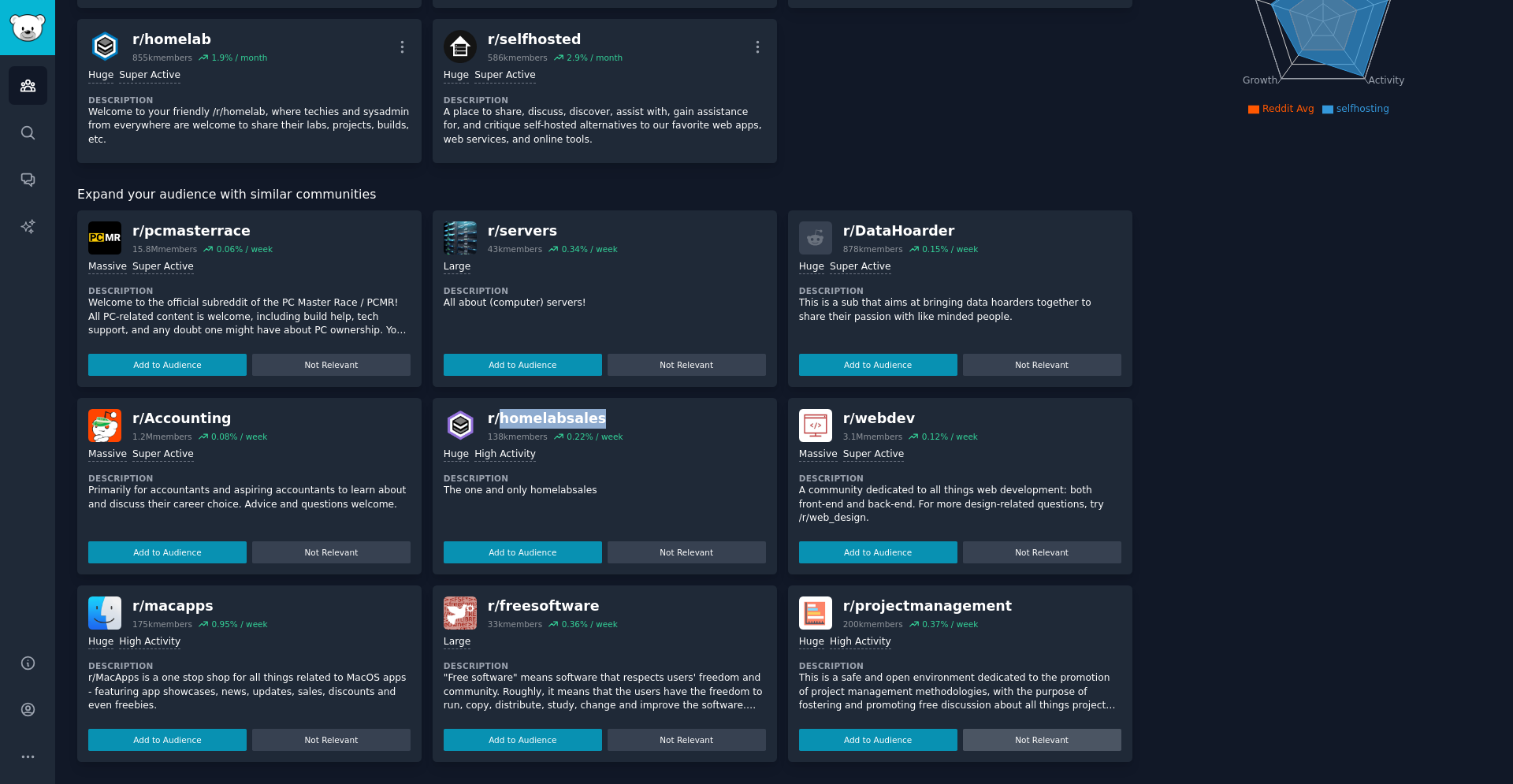
click at [1086, 740] on button "Not Relevant" at bounding box center [1042, 740] width 159 height 22
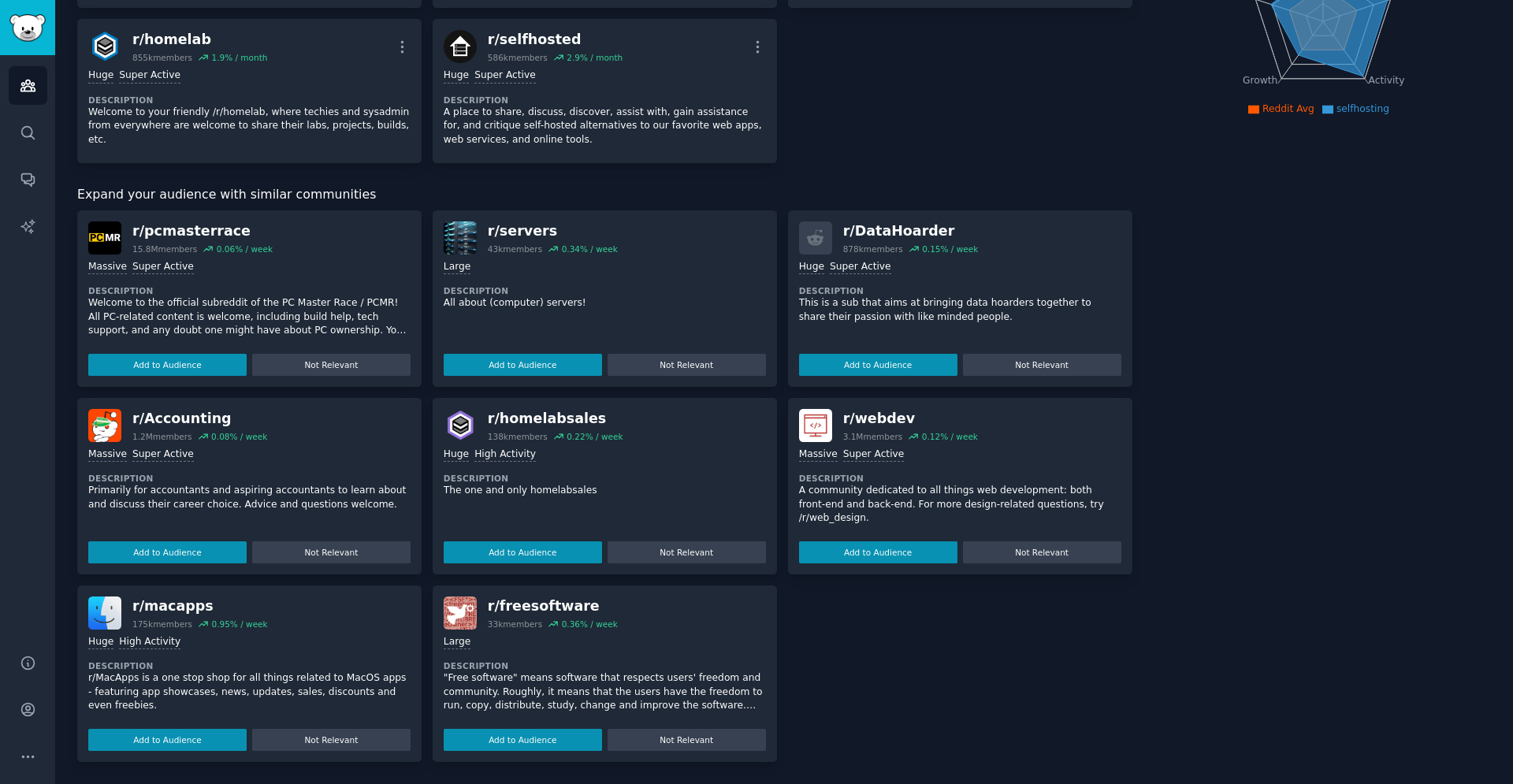
click at [1329, 466] on div "About this audience Custom Audience 2.2M Members ↑ 2.0 % / month Age Size Activ…" at bounding box center [1322, 301] width 337 height 923
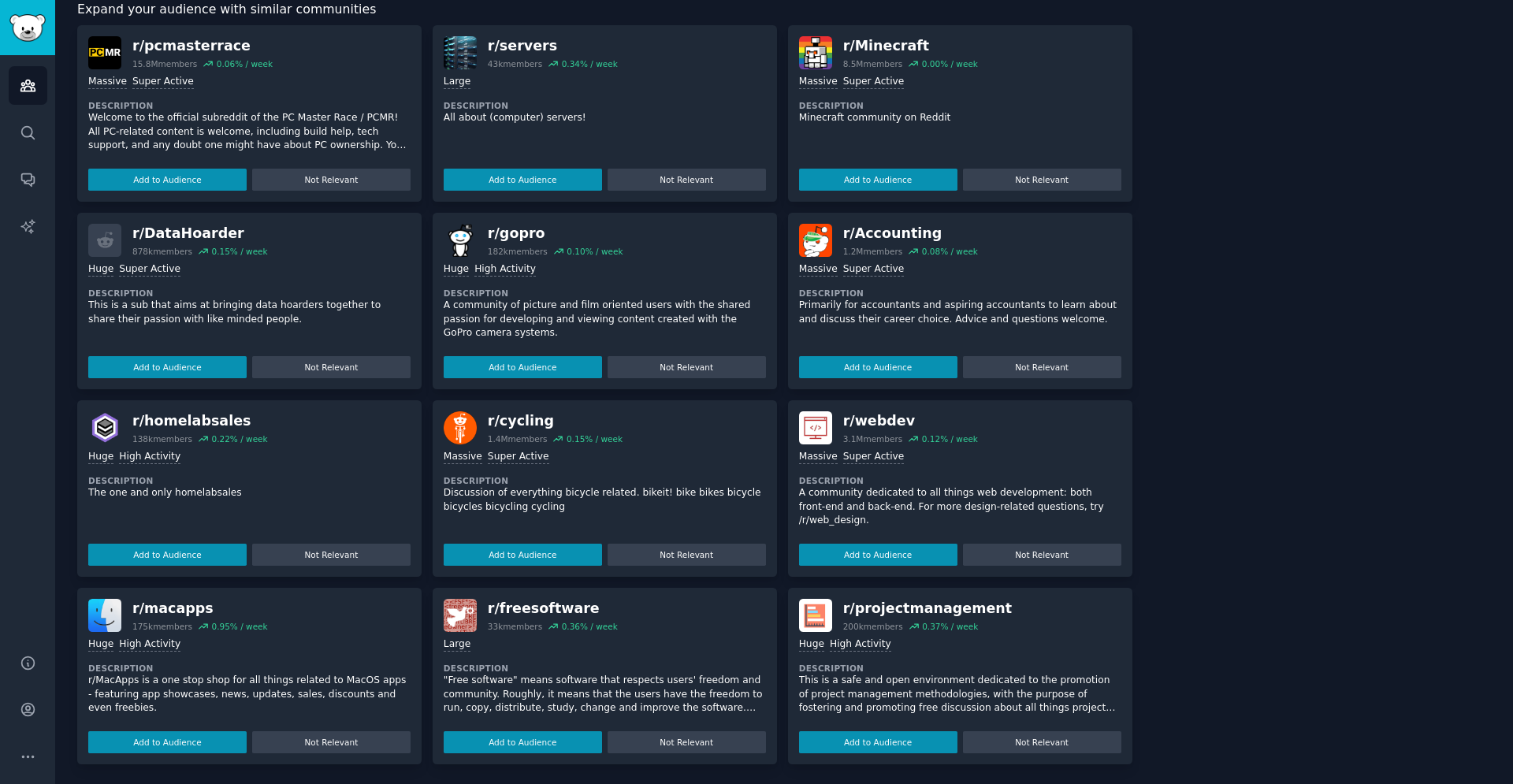
scroll to position [437, 0]
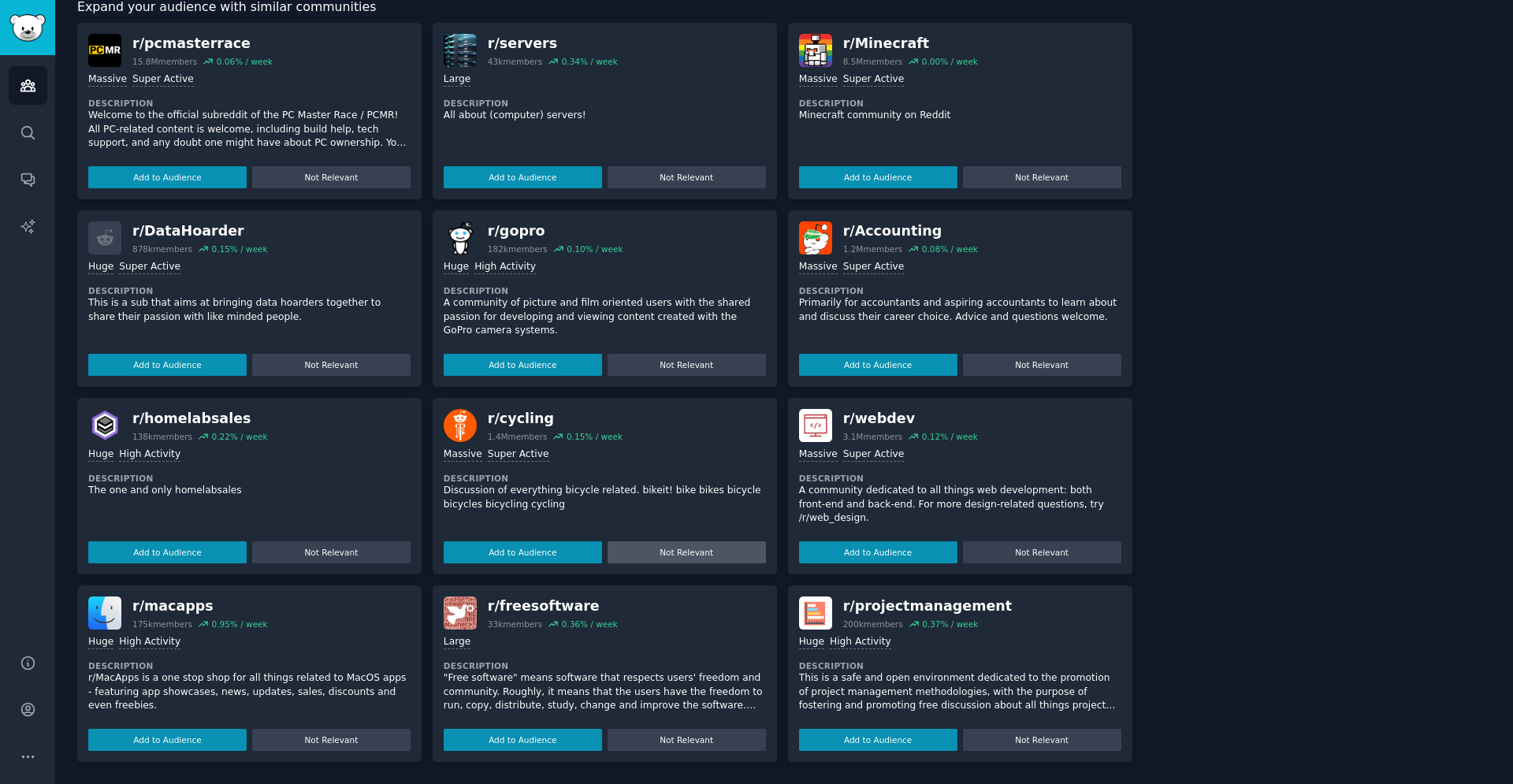
click at [709, 561] on button "Not Relevant" at bounding box center [687, 553] width 159 height 22
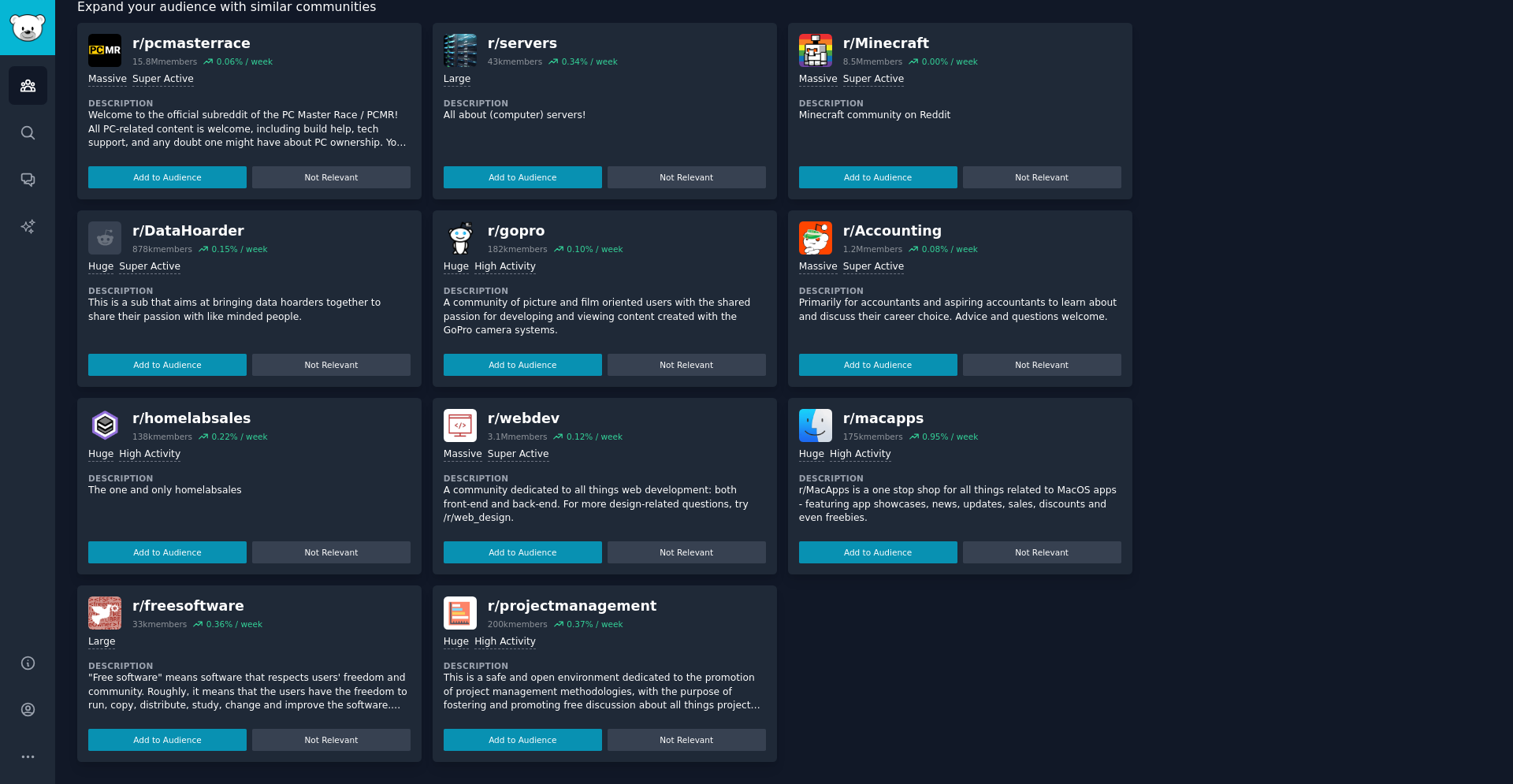
click at [698, 740] on button "Not Relevant" at bounding box center [687, 740] width 159 height 22
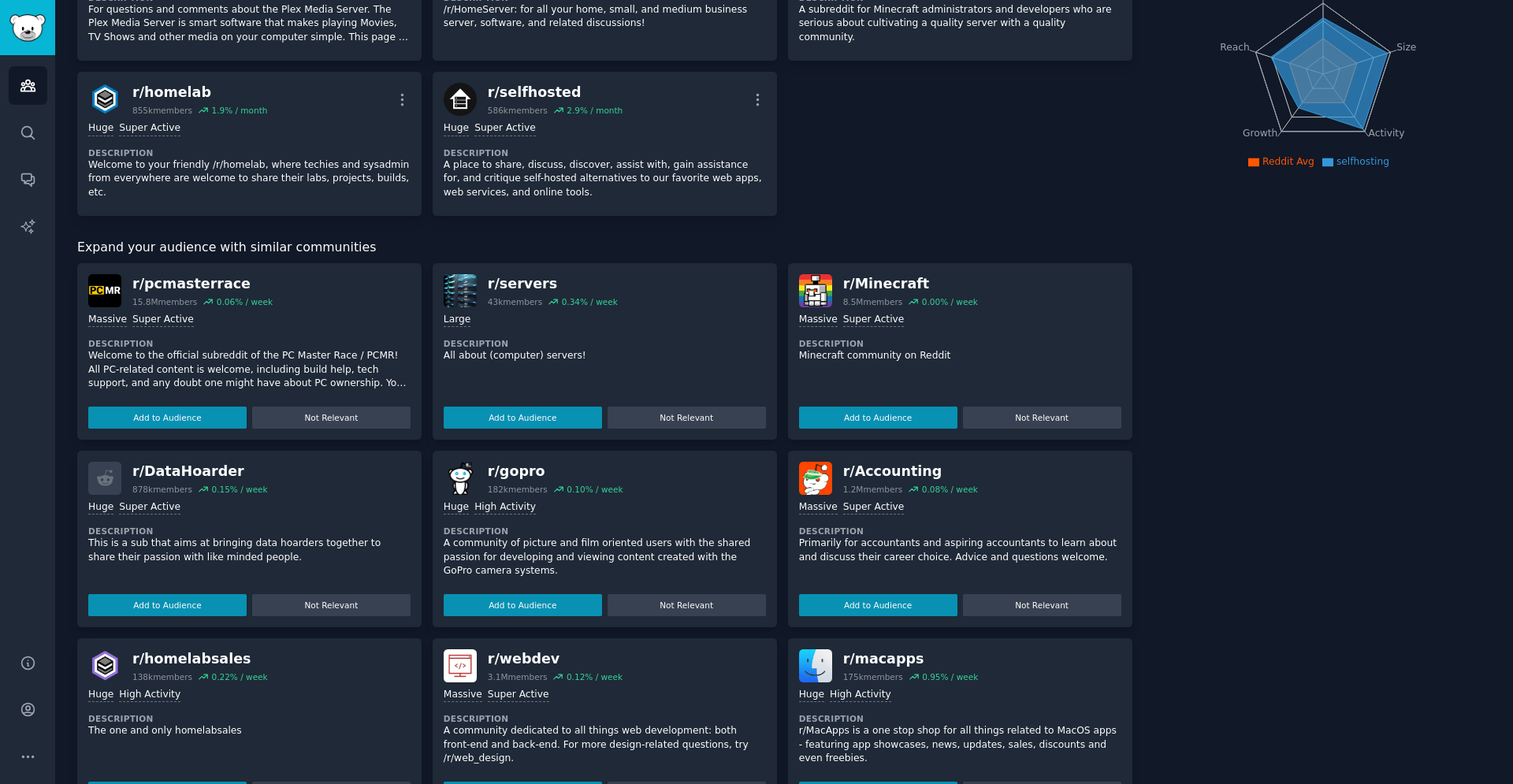
scroll to position [196, 0]
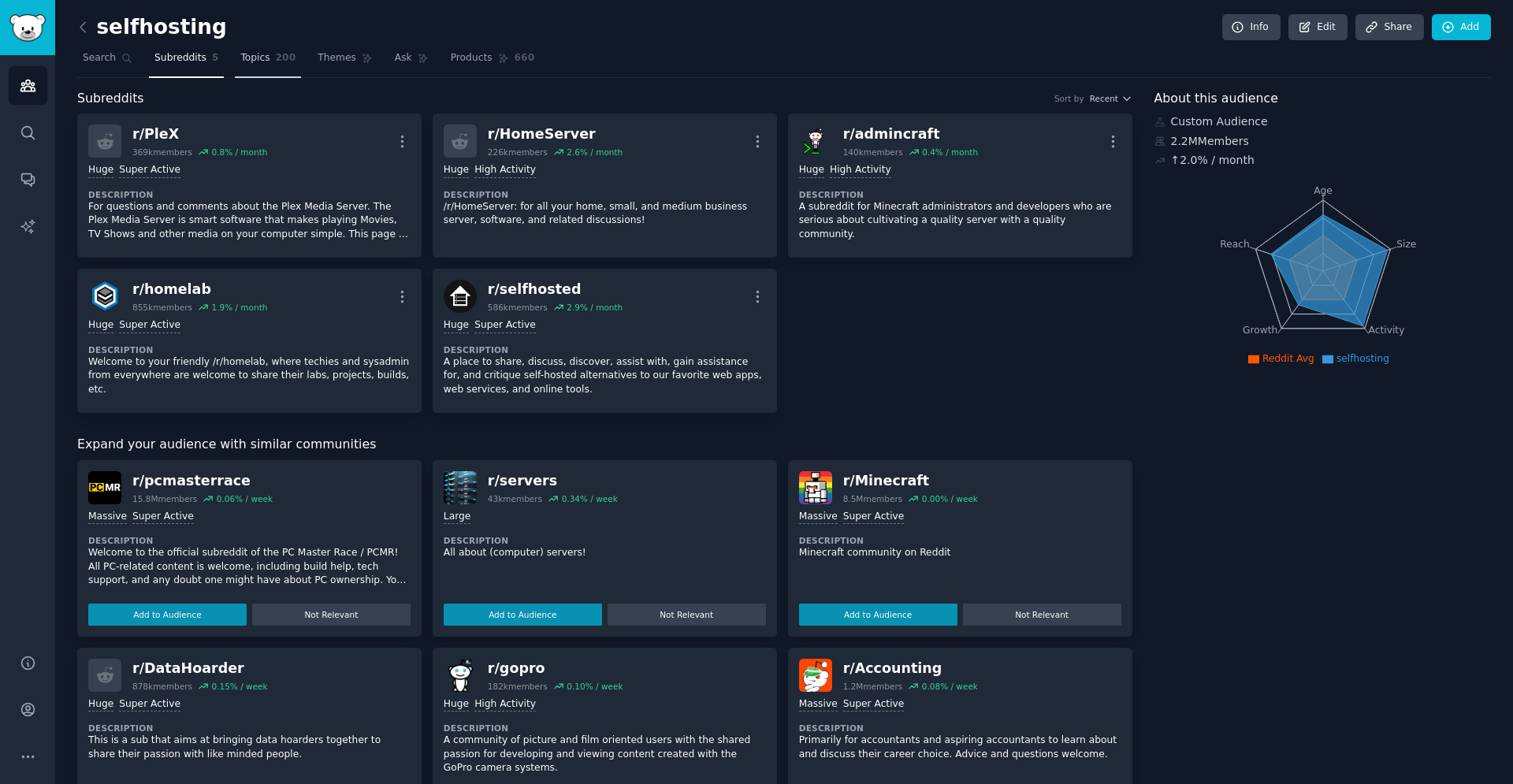
click at [260, 62] on span "Topics" at bounding box center [255, 58] width 29 height 14
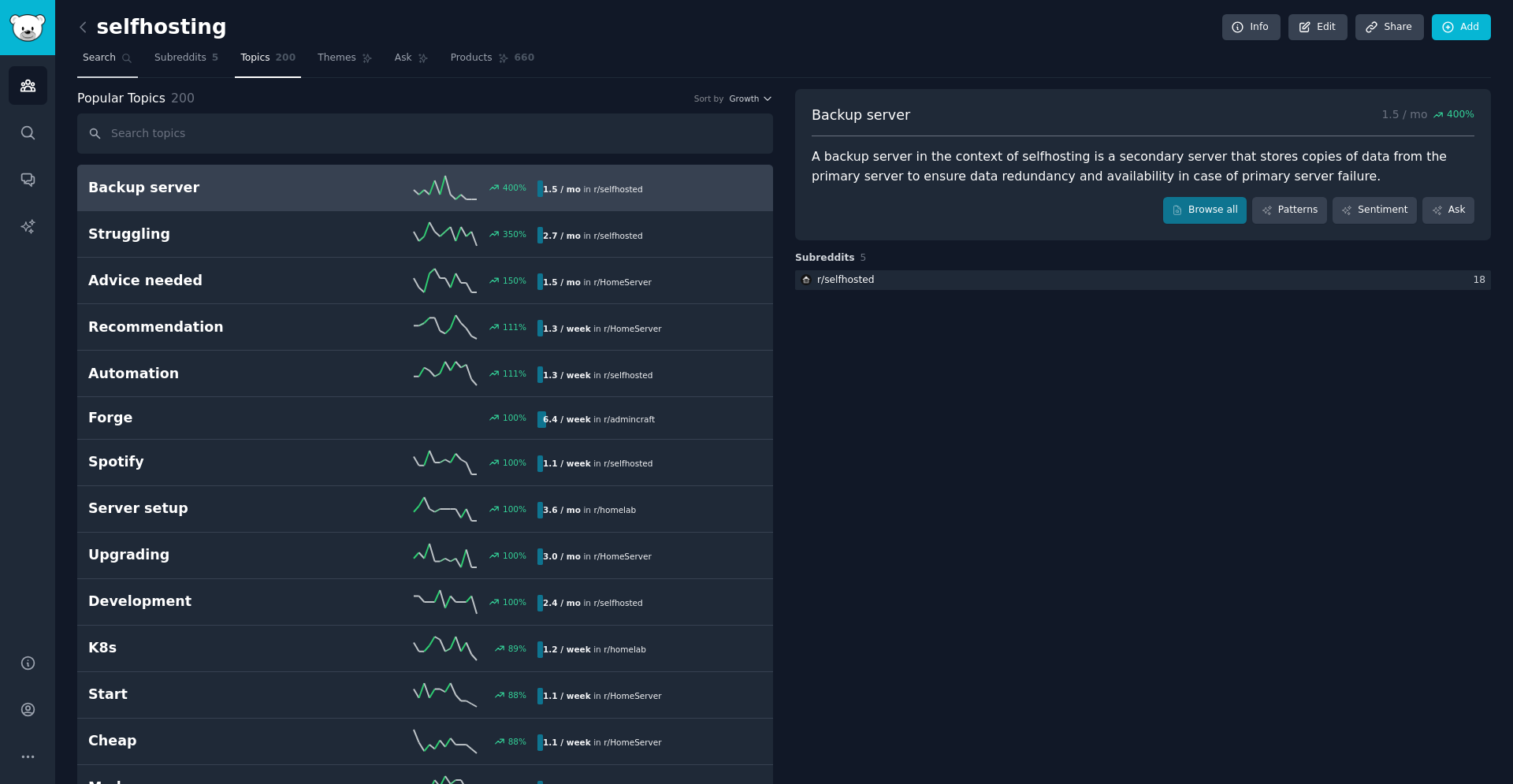
click at [107, 58] on span "Search" at bounding box center [99, 58] width 33 height 14
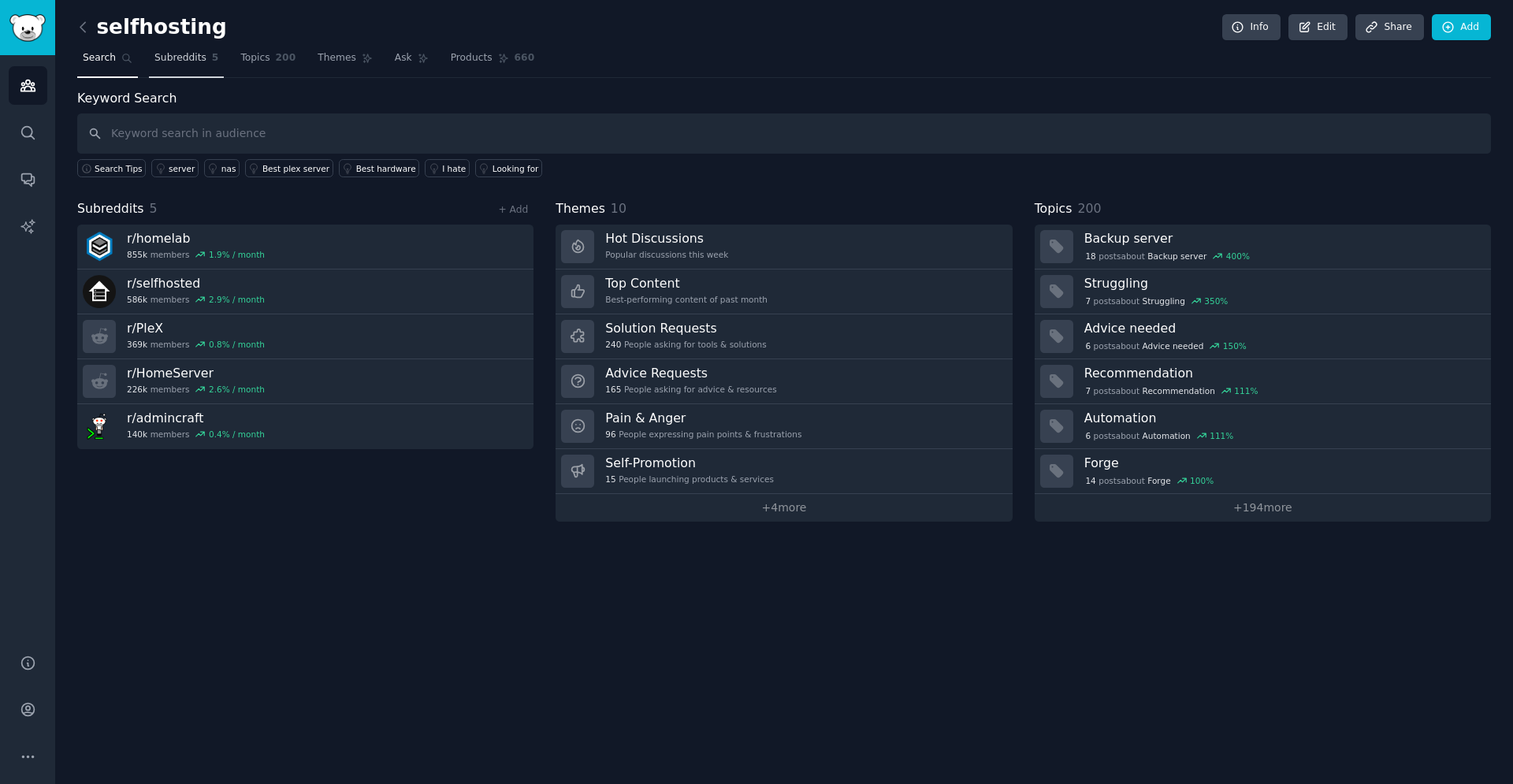
click at [182, 60] on span "Subreddits" at bounding box center [180, 58] width 52 height 14
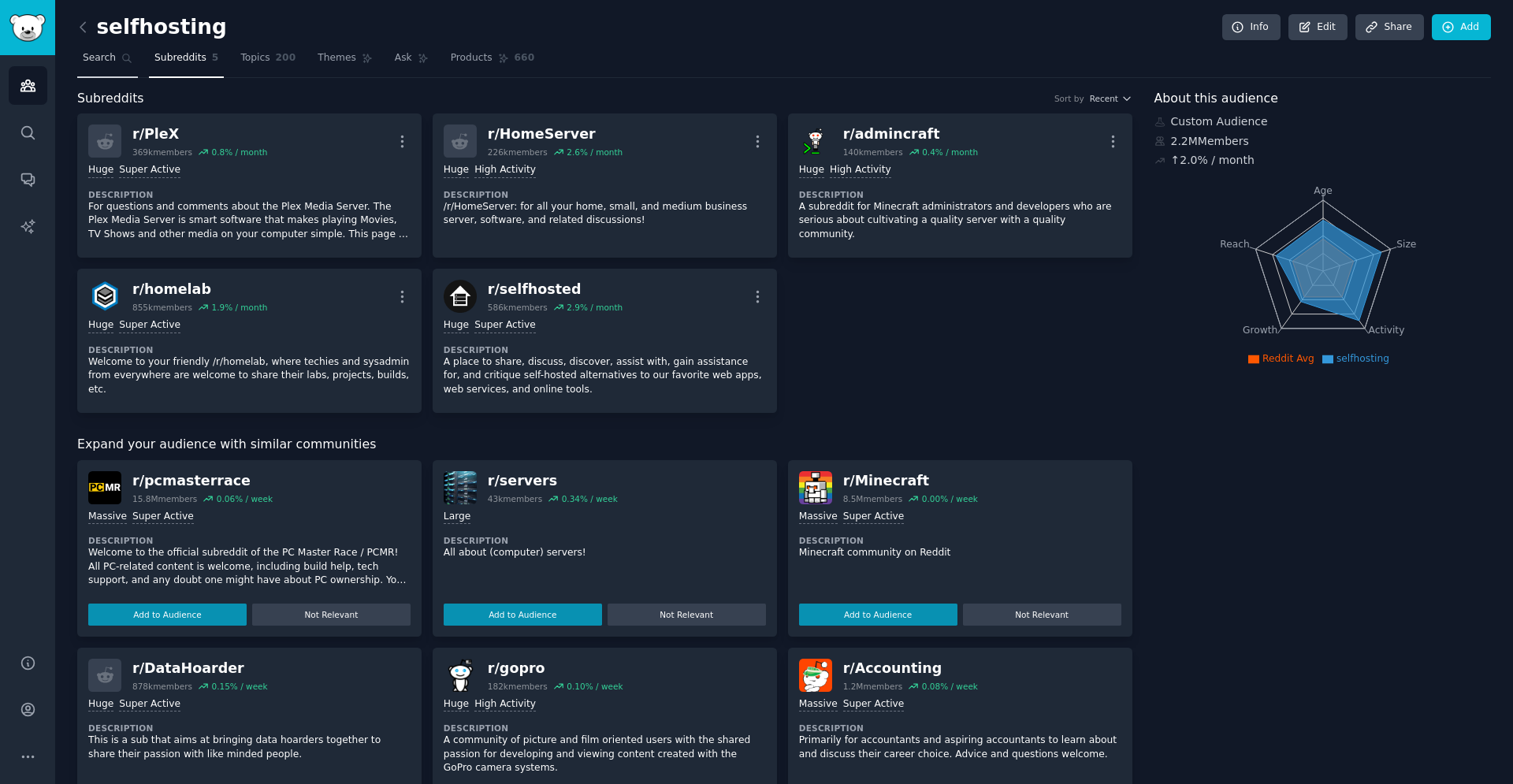
click at [111, 59] on link "Search" at bounding box center [108, 61] width 60 height 32
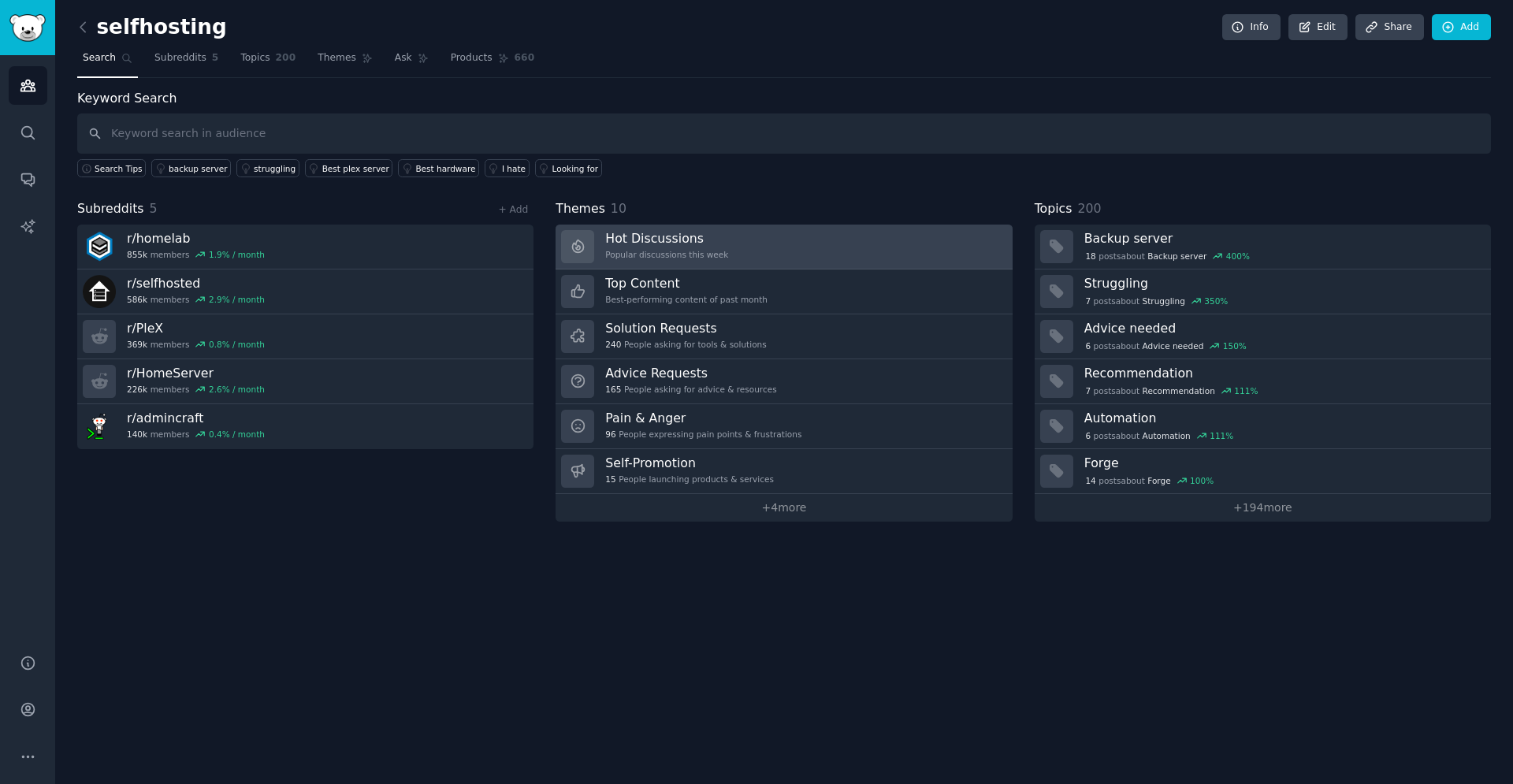
click at [752, 251] on link "Hot Discussions Popular discussions this week" at bounding box center [783, 247] width 456 height 45
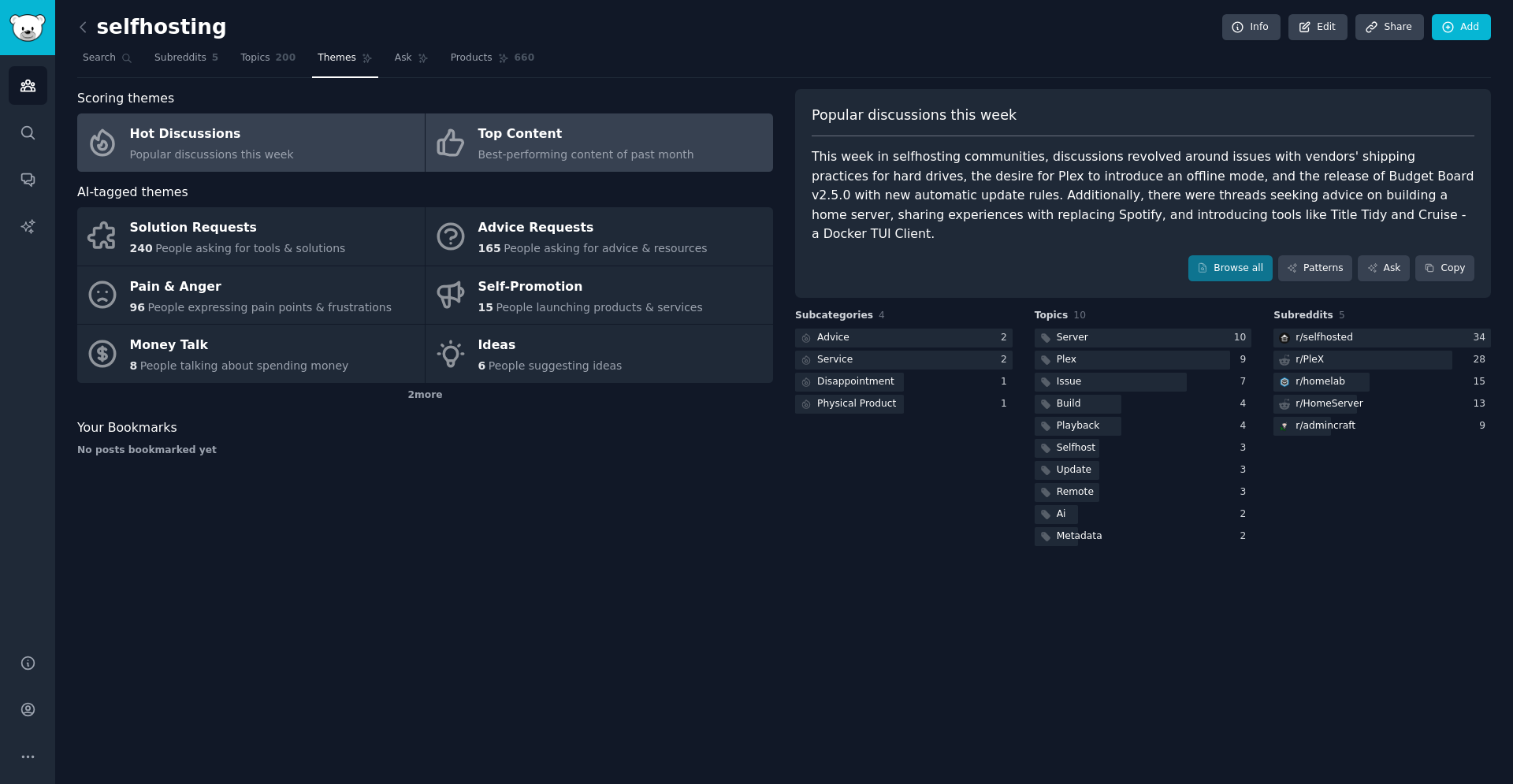
click at [615, 129] on div "Top Content" at bounding box center [587, 135] width 216 height 25
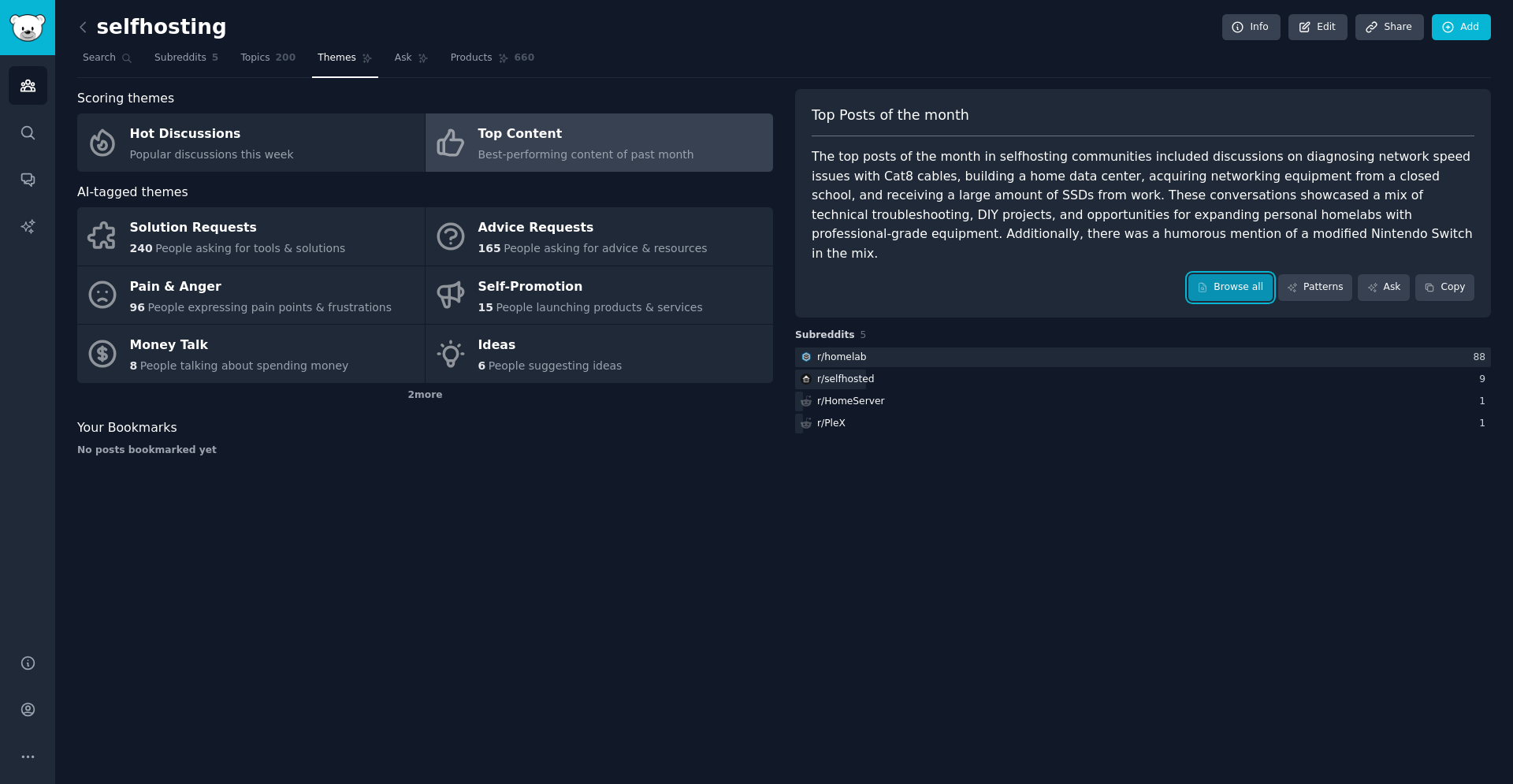
click at [1234, 274] on link "Browse all" at bounding box center [1231, 287] width 85 height 27
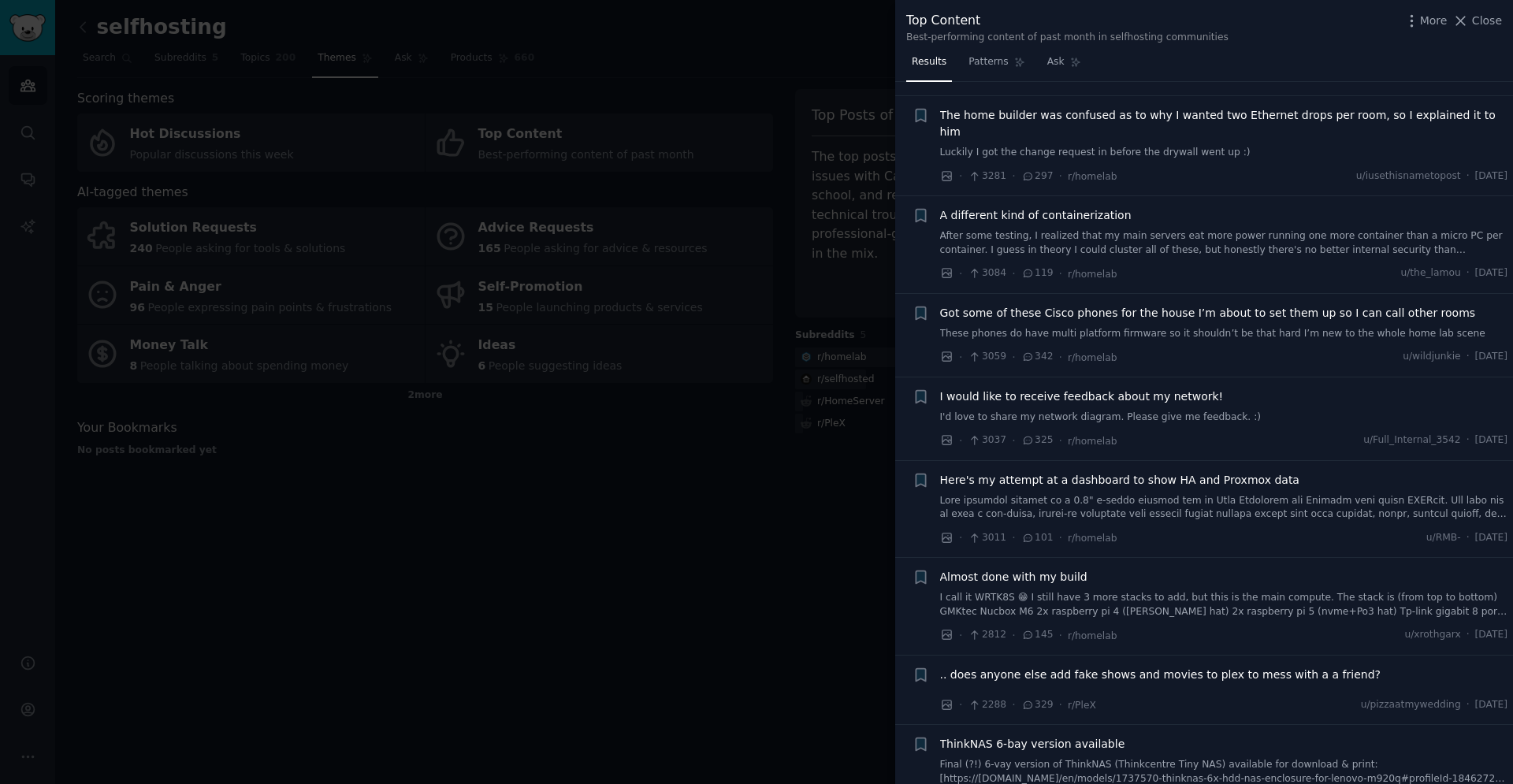
scroll to position [402, 0]
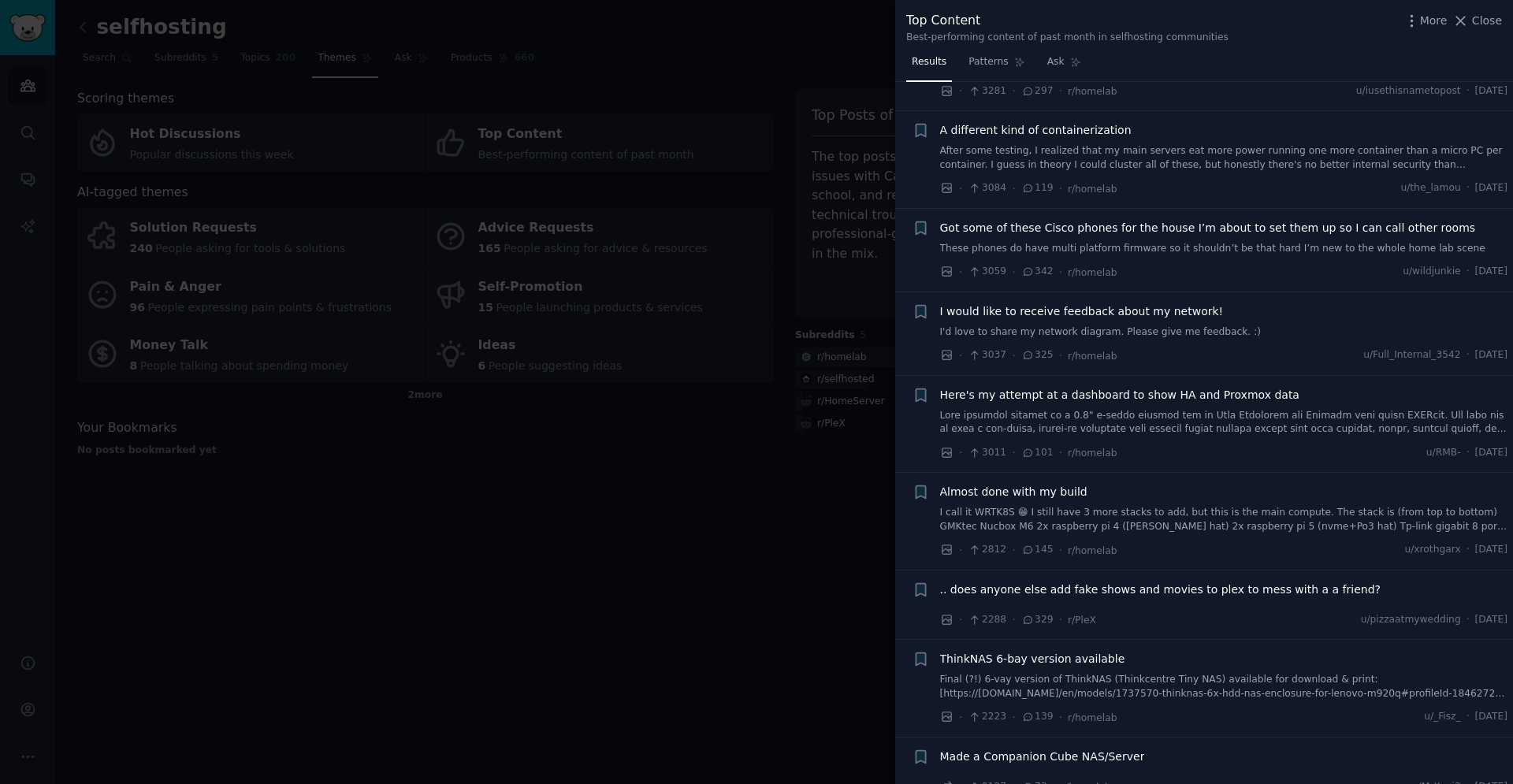
drag, startPoint x: 498, startPoint y: 373, endPoint x: 900, endPoint y: 0, distance: 548.4
click at [499, 373] on div at bounding box center [756, 392] width 1513 height 784
